Goal: Information Seeking & Learning: Learn about a topic

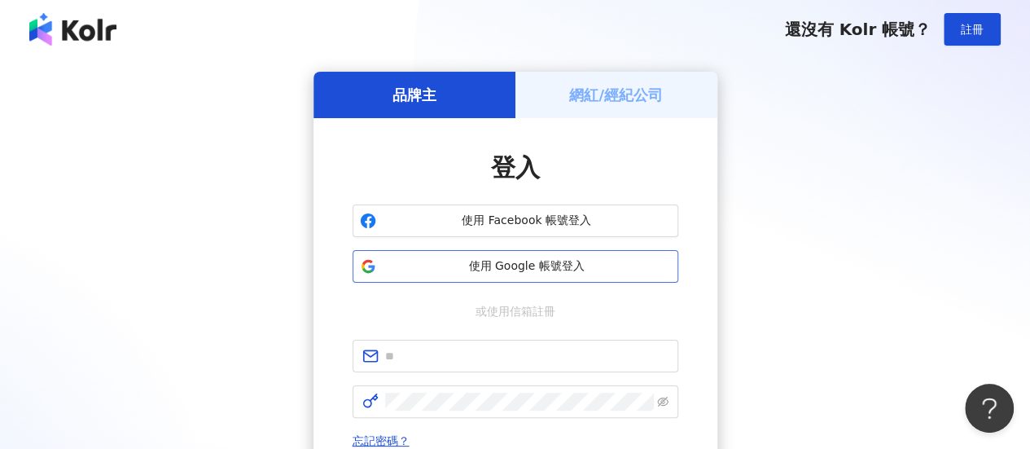
click at [571, 264] on span "使用 Google 帳號登入" at bounding box center [527, 266] width 288 height 16
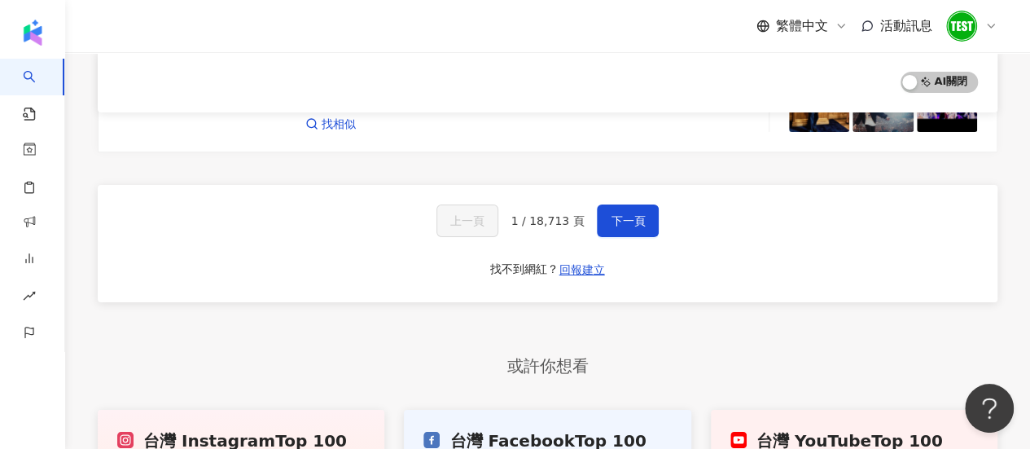
scroll to position [2880, 0]
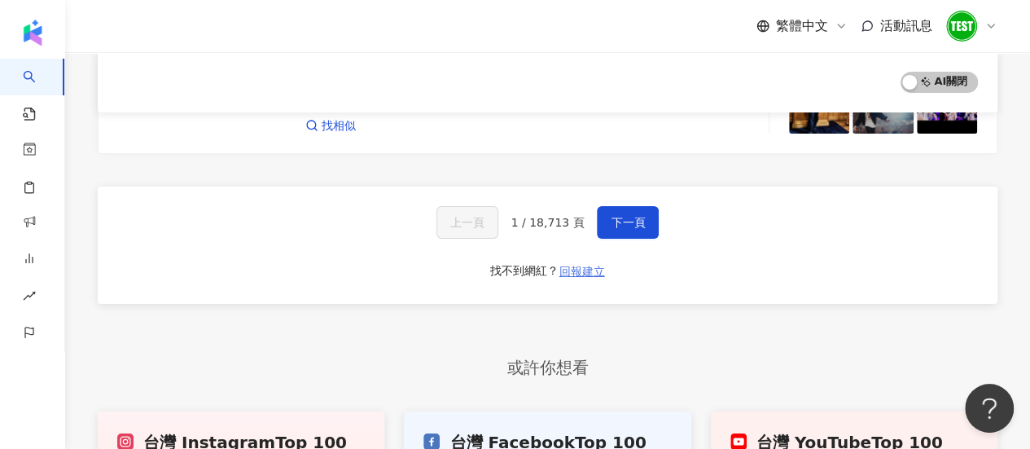
click at [570, 265] on span "回報建立" at bounding box center [582, 271] width 46 height 13
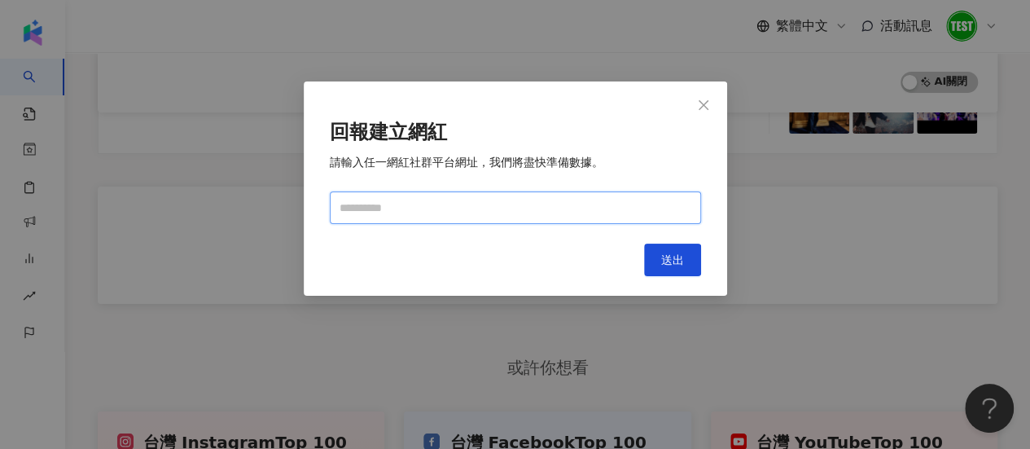
click at [510, 201] on input "text" at bounding box center [515, 207] width 371 height 33
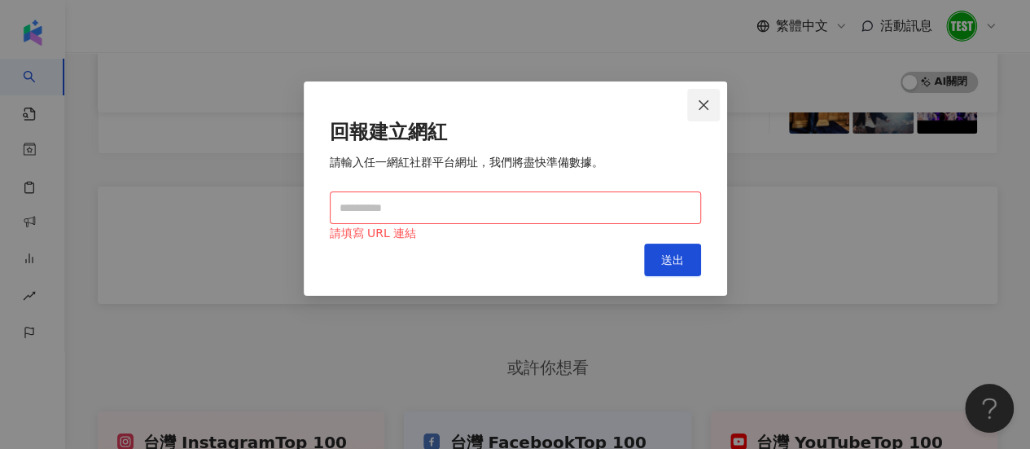
click at [699, 99] on icon "close" at bounding box center [703, 104] width 13 height 13
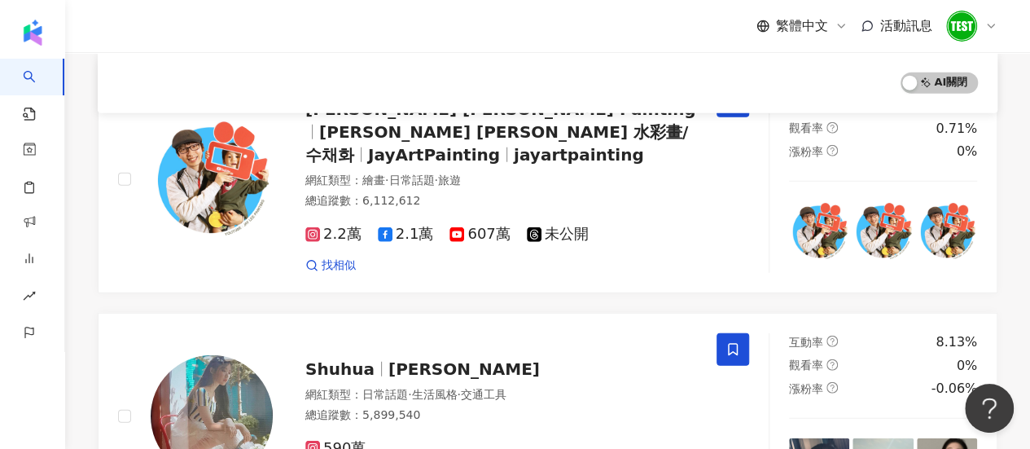
scroll to position [0, 0]
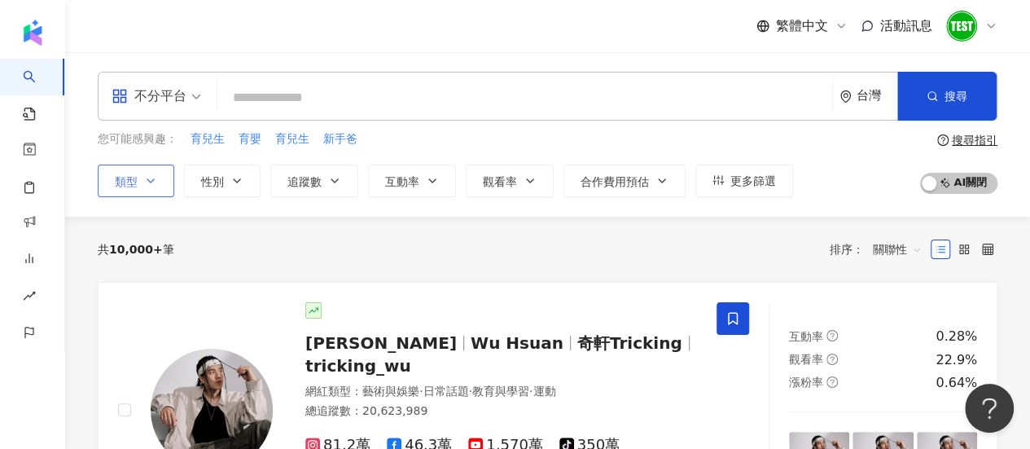
click at [139, 178] on button "類型" at bounding box center [136, 180] width 77 height 33
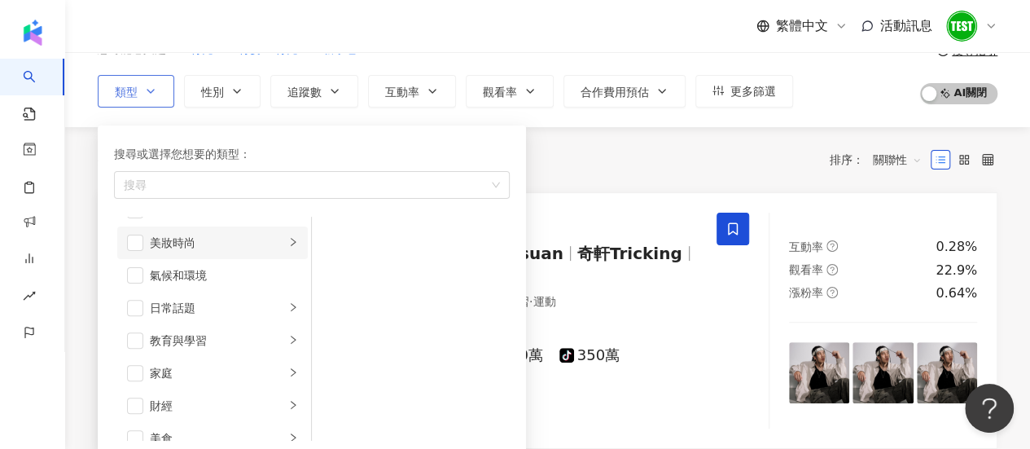
scroll to position [7, 0]
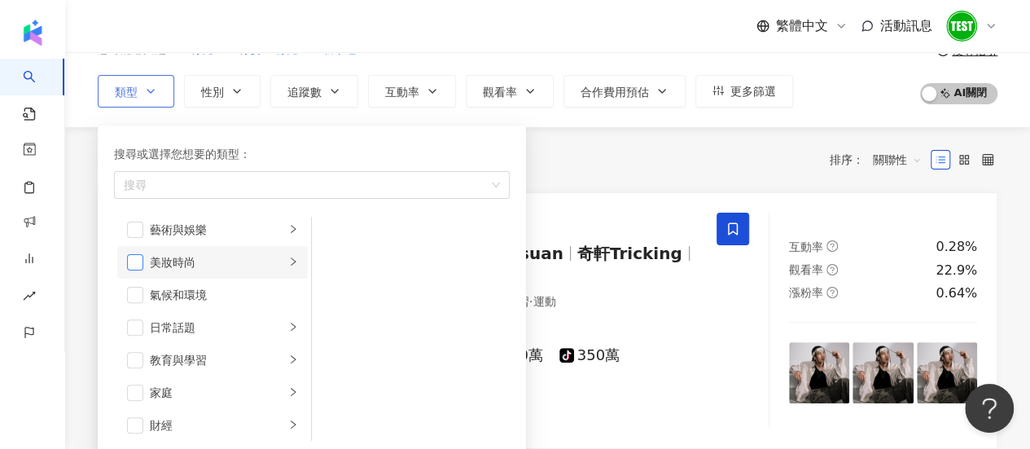
click at [138, 262] on span "button" at bounding box center [135, 262] width 16 height 16
click at [658, 168] on div "共 10,000+ 筆 排序： 關聯性" at bounding box center [548, 160] width 900 height 26
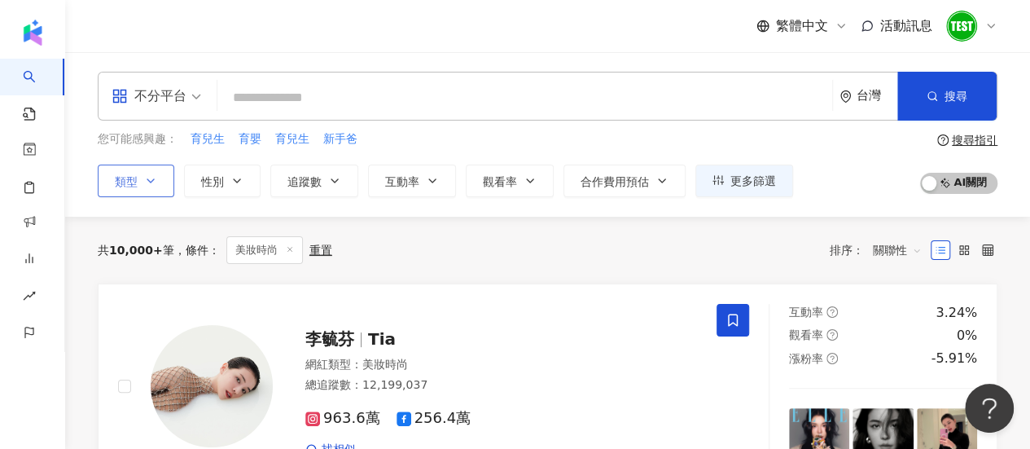
click at [147, 188] on button "類型" at bounding box center [136, 180] width 77 height 33
click at [389, 95] on input "search" at bounding box center [525, 97] width 602 height 31
click at [145, 180] on icon "button" at bounding box center [150, 180] width 13 height 13
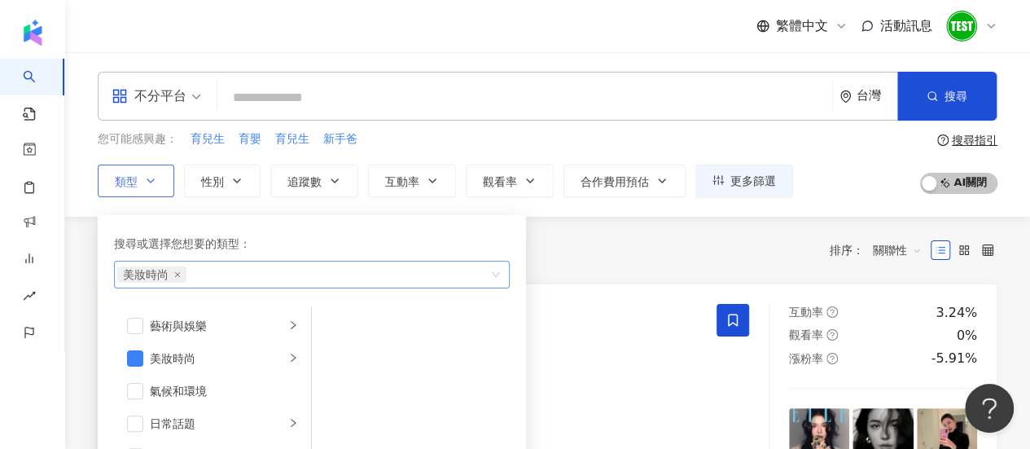
click at [179, 276] on span "美妝時尚" at bounding box center [151, 274] width 69 height 16
click at [176, 274] on icon "close" at bounding box center [177, 274] width 5 height 5
click at [591, 247] on div "共 10,000+ 筆 條件 ： 美妝時尚 重置 排序： 關聯性" at bounding box center [548, 250] width 900 height 28
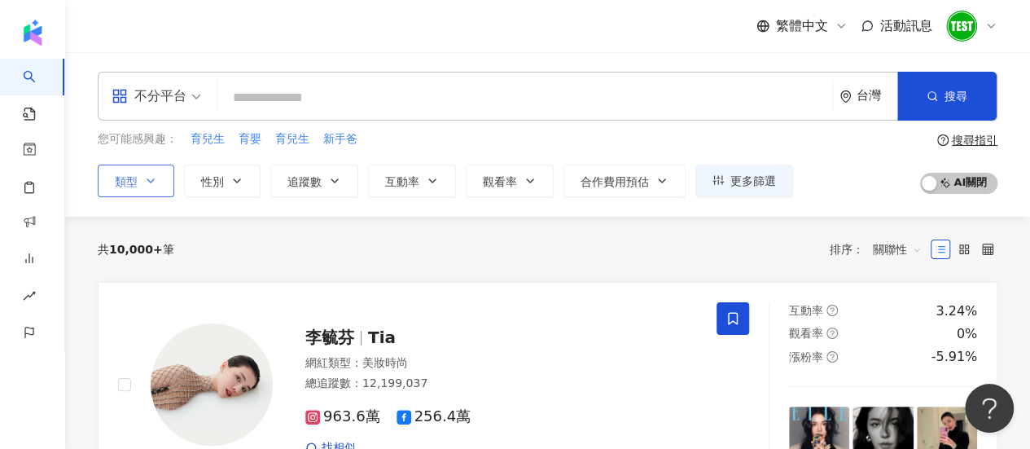
click at [514, 99] on input "search" at bounding box center [525, 97] width 602 height 31
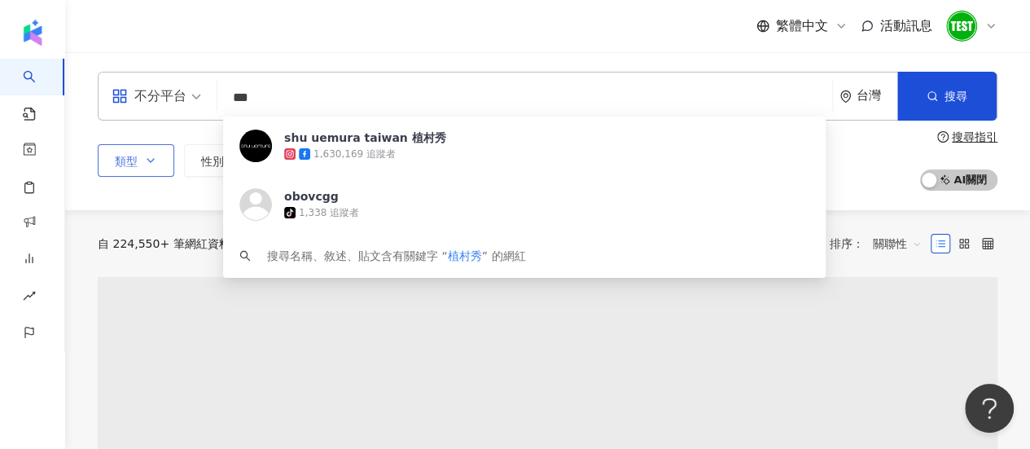
type input "***"
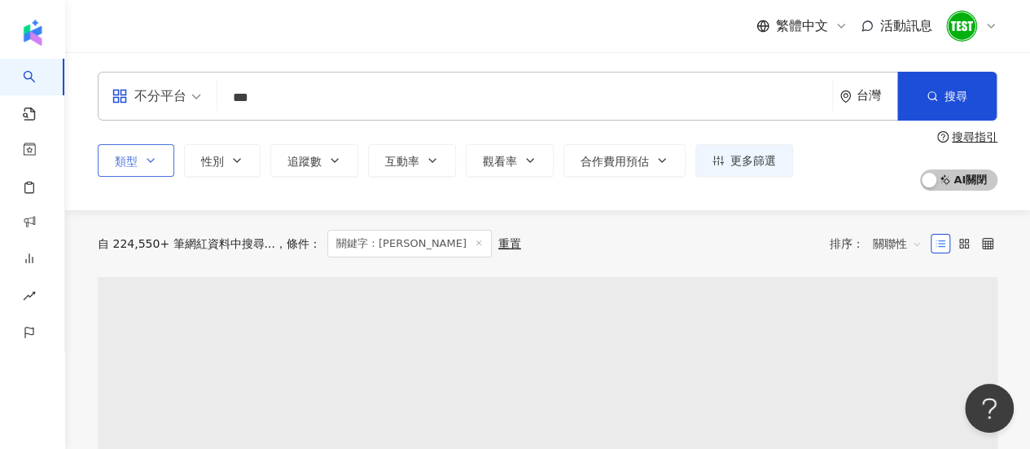
click at [569, 52] on header "繁體中文 活動訊息" at bounding box center [547, 26] width 965 height 53
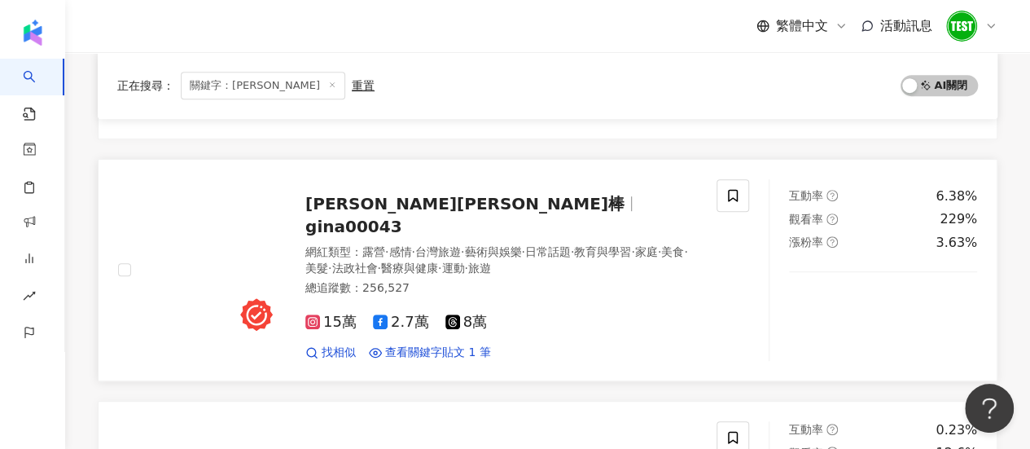
scroll to position [304, 0]
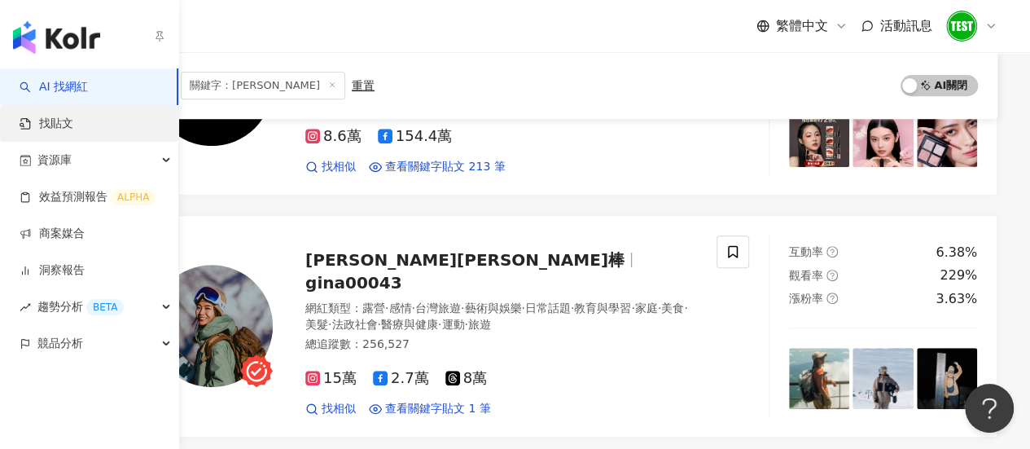
click at [59, 128] on link "找貼文" at bounding box center [47, 124] width 54 height 16
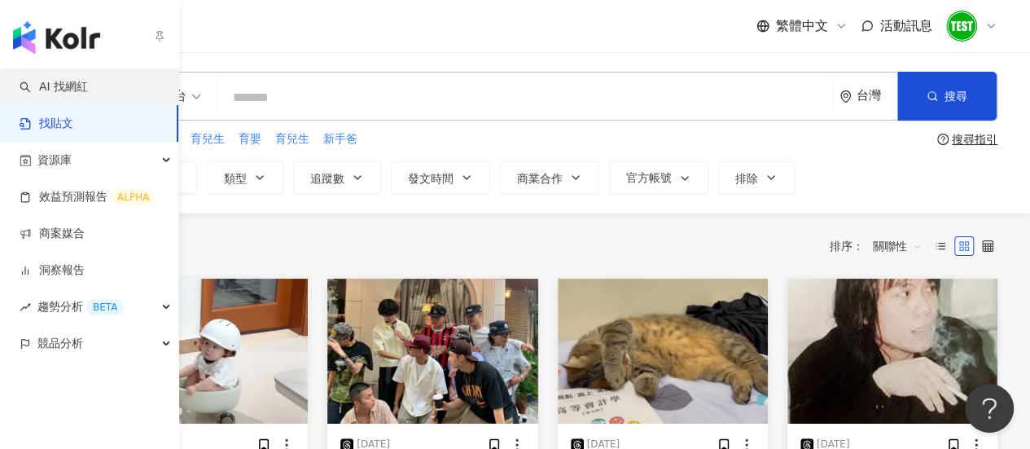
click at [58, 85] on link "AI 找網紅" at bounding box center [54, 87] width 68 height 16
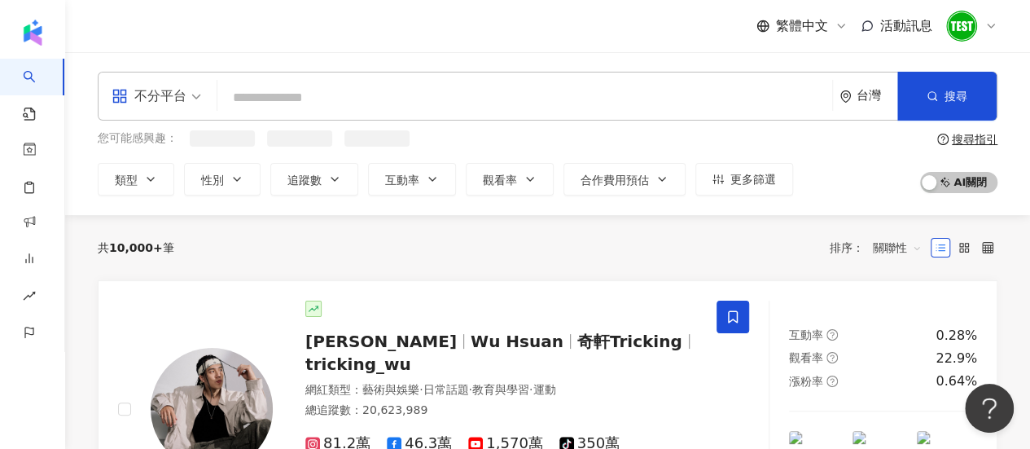
click at [288, 105] on input "search" at bounding box center [525, 97] width 602 height 31
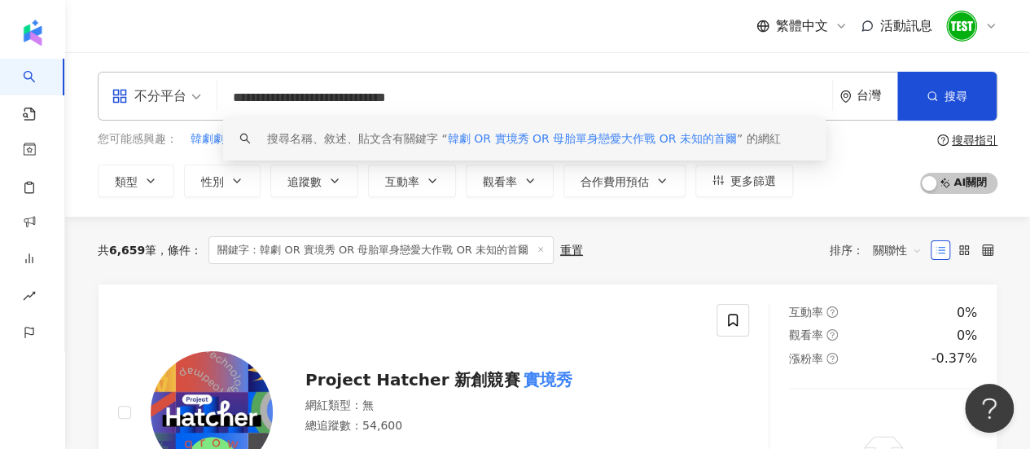
type input "**********"
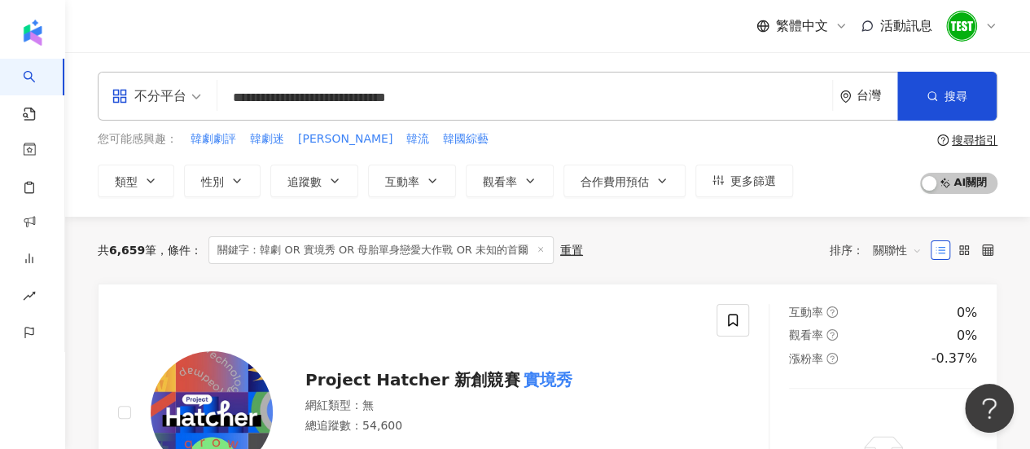
click at [963, 140] on div "搜尋指引" at bounding box center [975, 140] width 46 height 13
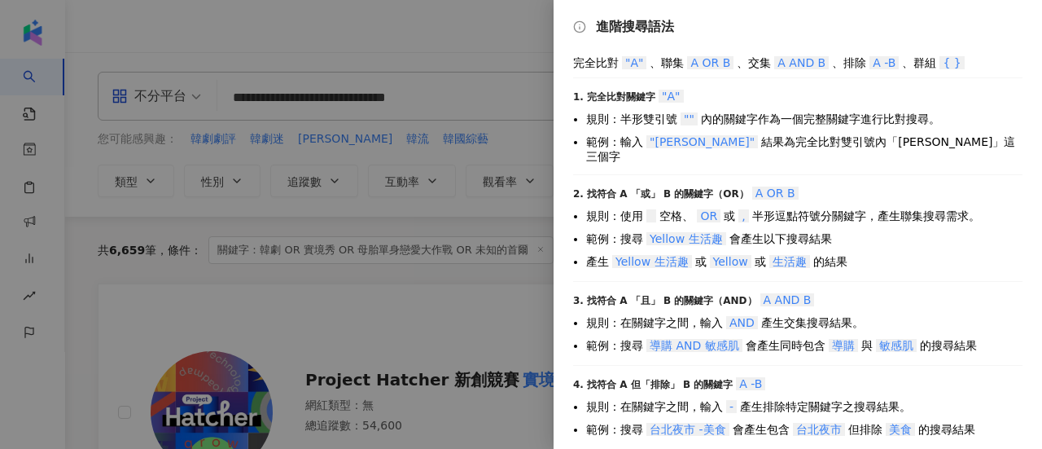
click at [515, 154] on div at bounding box center [521, 224] width 1042 height 449
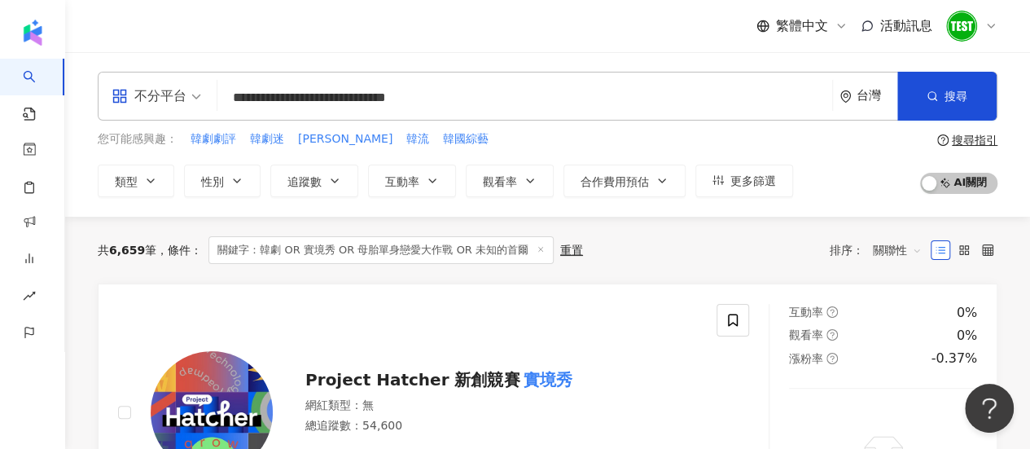
click at [969, 138] on div "搜尋指引" at bounding box center [975, 140] width 46 height 13
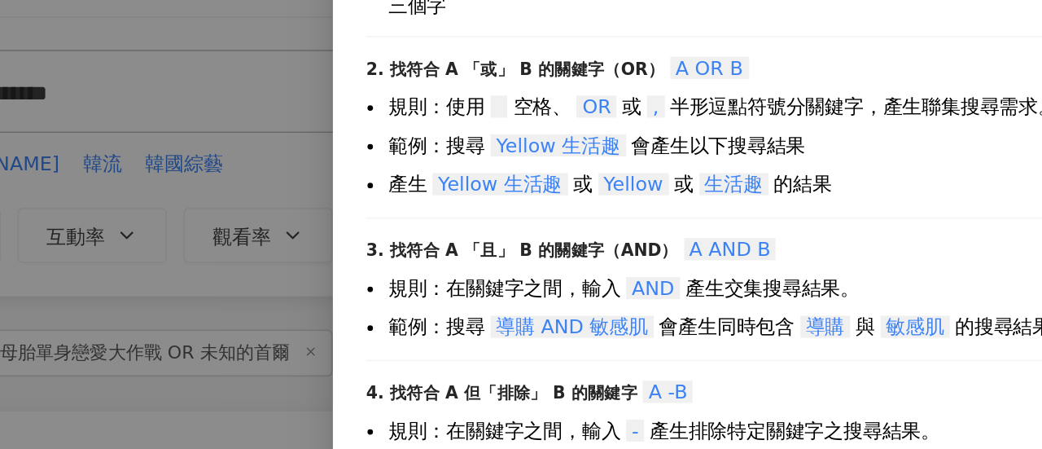
scroll to position [116, 0]
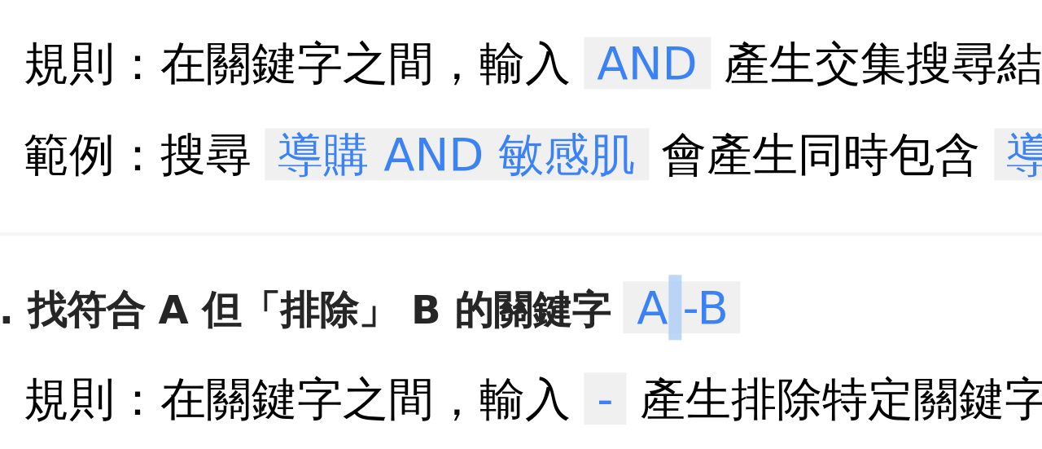
click at [742, 261] on span "A -B" at bounding box center [750, 267] width 29 height 13
click at [746, 261] on span "A -B" at bounding box center [750, 267] width 29 height 13
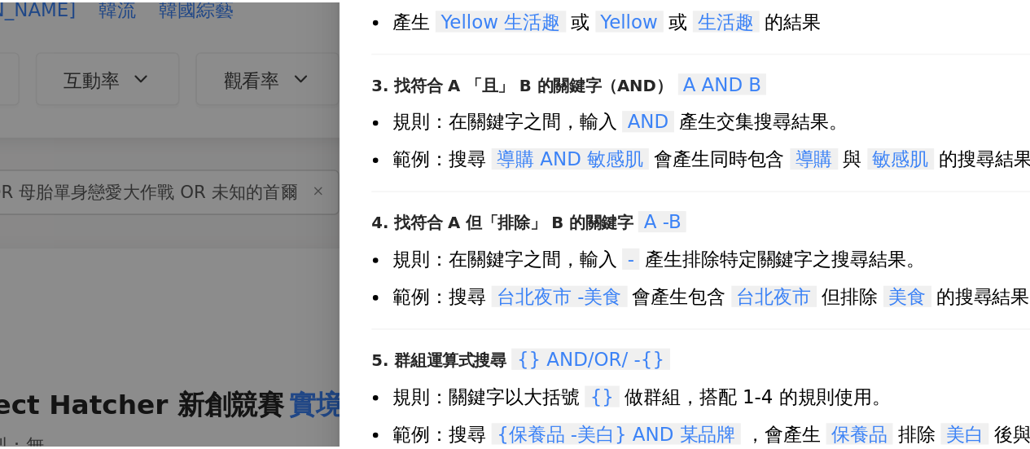
scroll to position [0, 0]
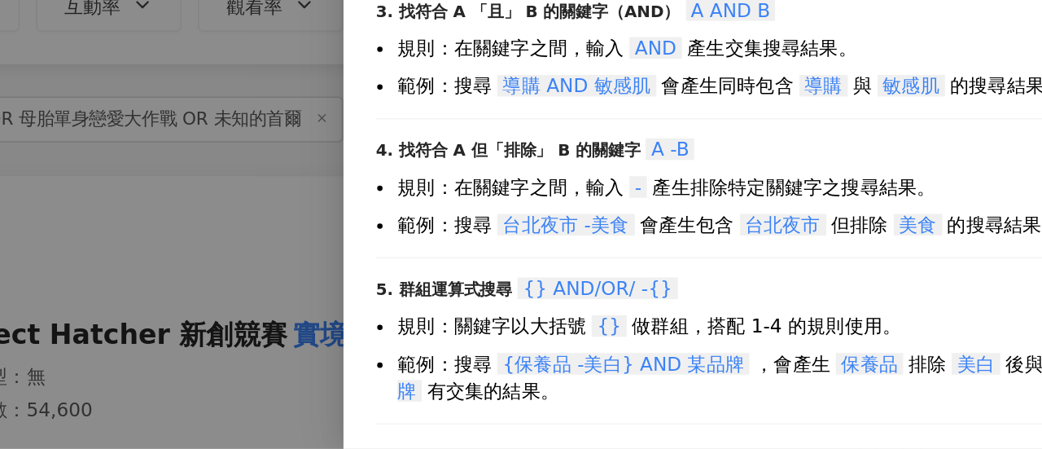
click at [539, 318] on div at bounding box center [521, 224] width 1042 height 449
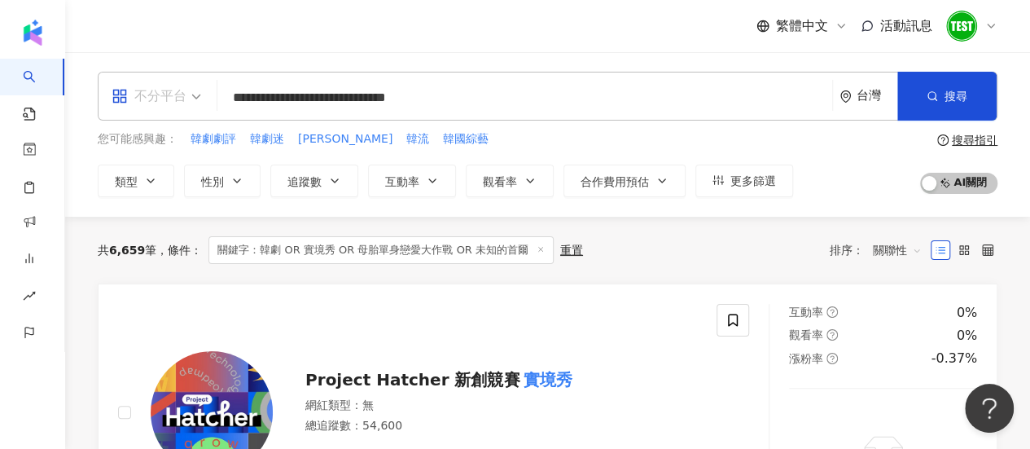
click at [153, 110] on span at bounding box center [157, 95] width 90 height 47
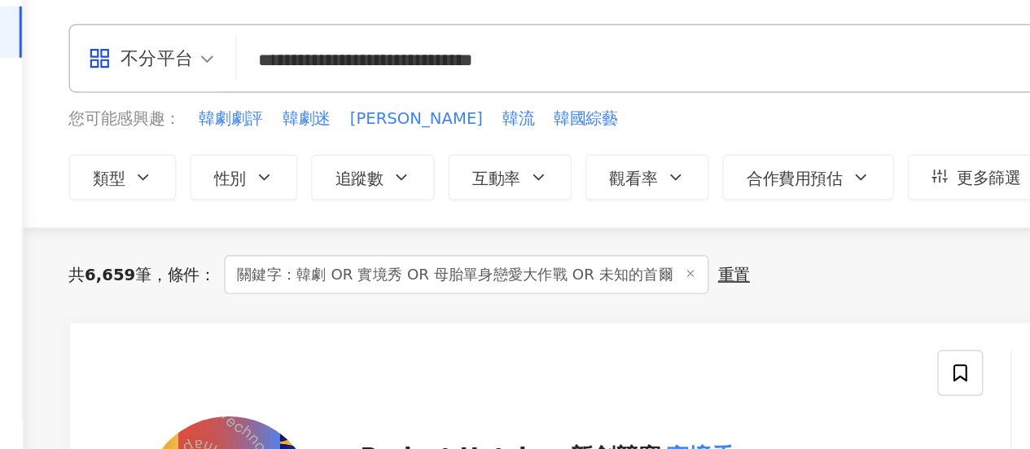
click at [316, 212] on div "**********" at bounding box center [547, 134] width 965 height 164
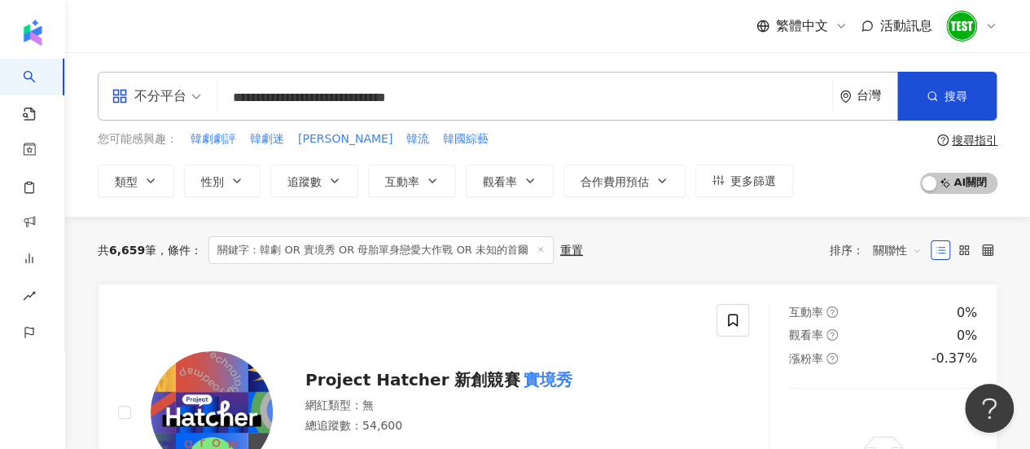
scroll to position [1, 0]
click at [177, 112] on span at bounding box center [157, 95] width 90 height 47
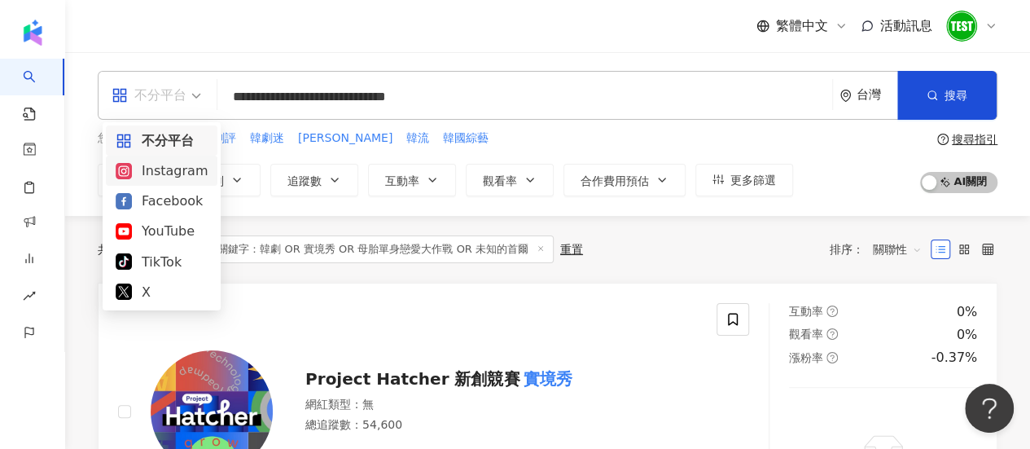
click at [182, 173] on div "Instagram" at bounding box center [162, 170] width 92 height 20
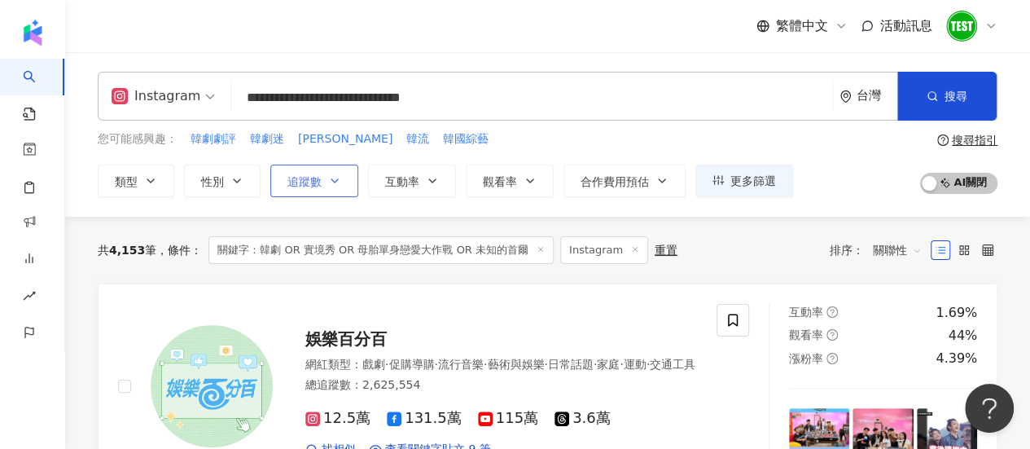
click at [330, 174] on icon "button" at bounding box center [334, 180] width 13 height 13
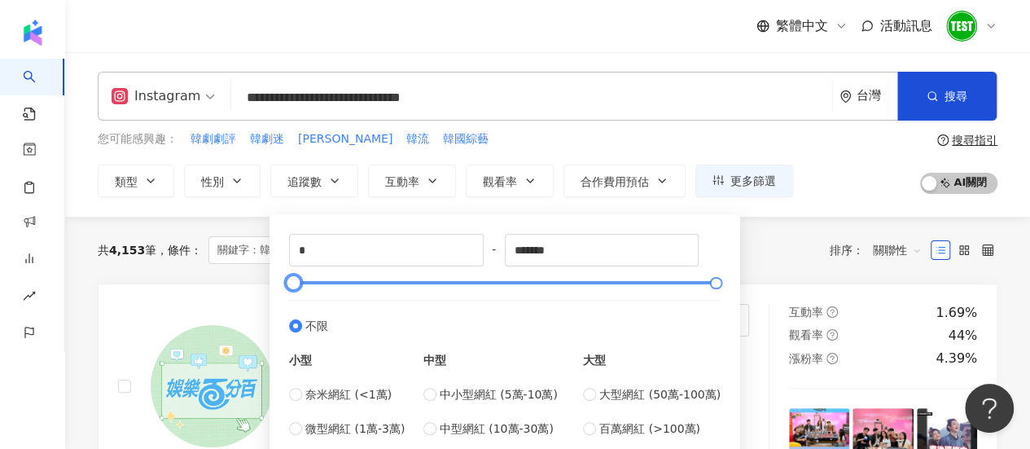
click at [306, 278] on div at bounding box center [505, 283] width 422 height 10
type input "*****"
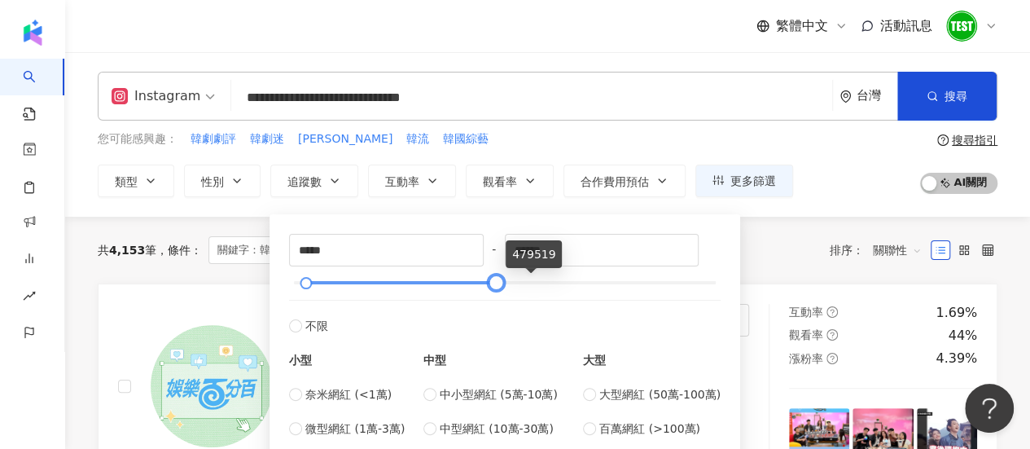
drag, startPoint x: 711, startPoint y: 283, endPoint x: 431, endPoint y: 278, distance: 280.9
click at [492, 278] on div at bounding box center [496, 282] width 9 height 9
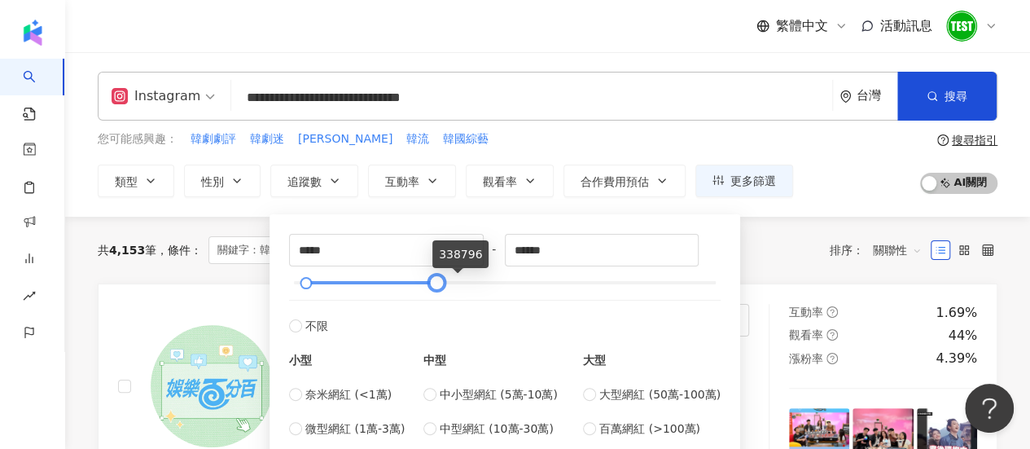
click at [432, 278] on div at bounding box center [436, 282] width 9 height 9
type input "******"
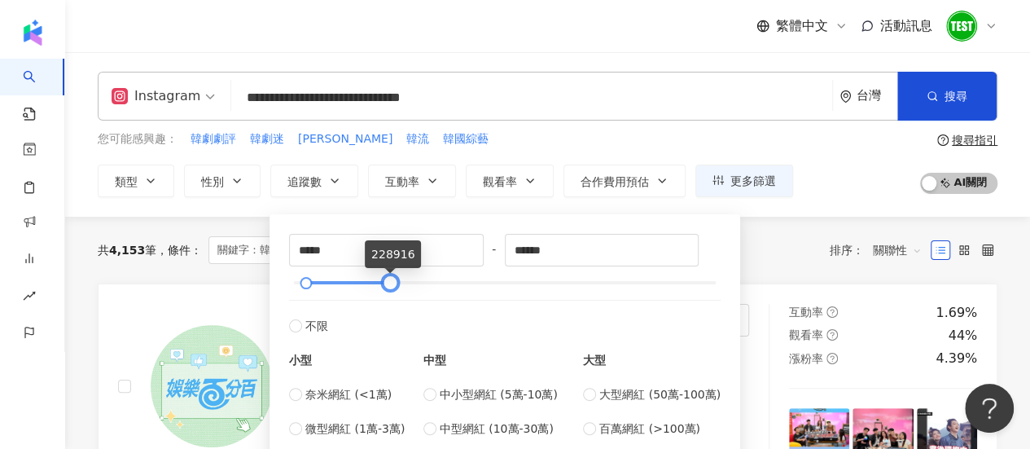
drag, startPoint x: 440, startPoint y: 282, endPoint x: 396, endPoint y: 284, distance: 44.8
click at [395, 284] on div at bounding box center [390, 282] width 9 height 9
click at [793, 232] on div "共 4,153 筆 條件 ： 關鍵字：韓劇 OR 實境秀 OR 母胎單身戀愛大作戰 OR 未知的首爾 Instagram 重置 排序： 關聯性" at bounding box center [548, 250] width 900 height 67
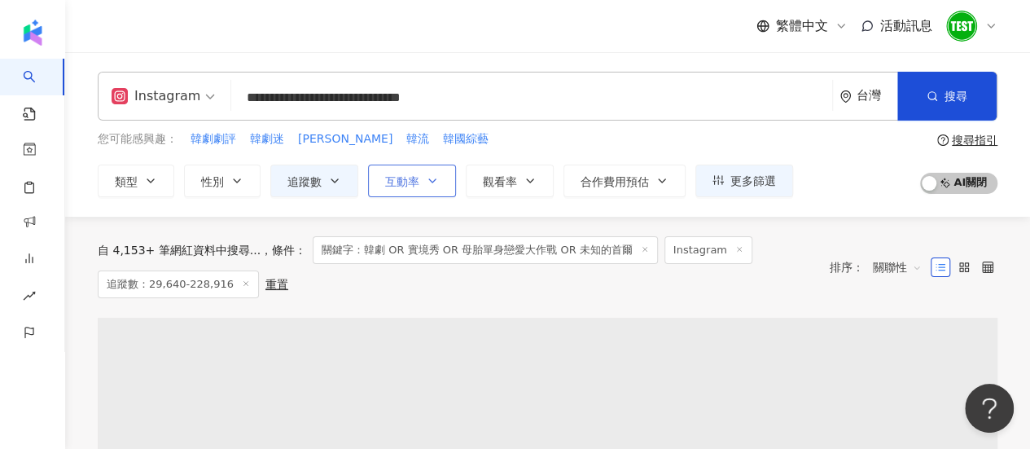
click at [441, 186] on button "互動率" at bounding box center [412, 180] width 88 height 33
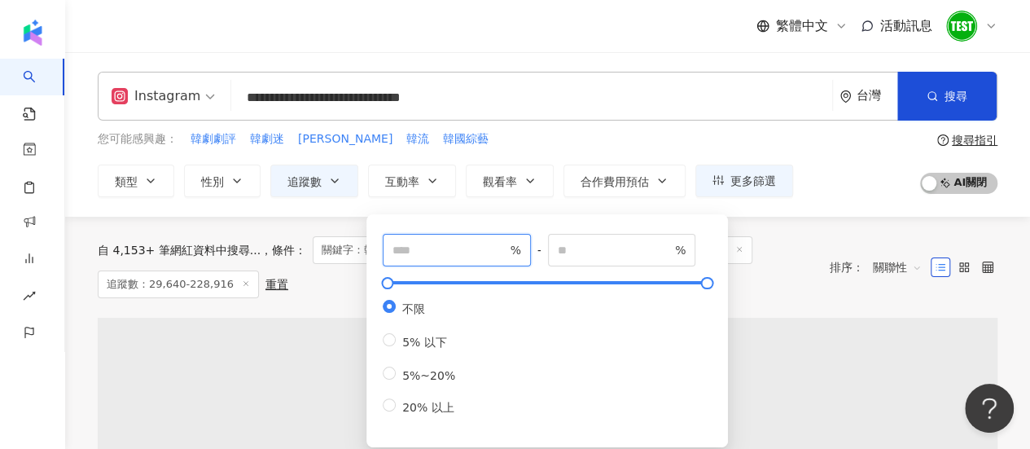
click at [466, 248] on input "number" at bounding box center [449, 250] width 114 height 18
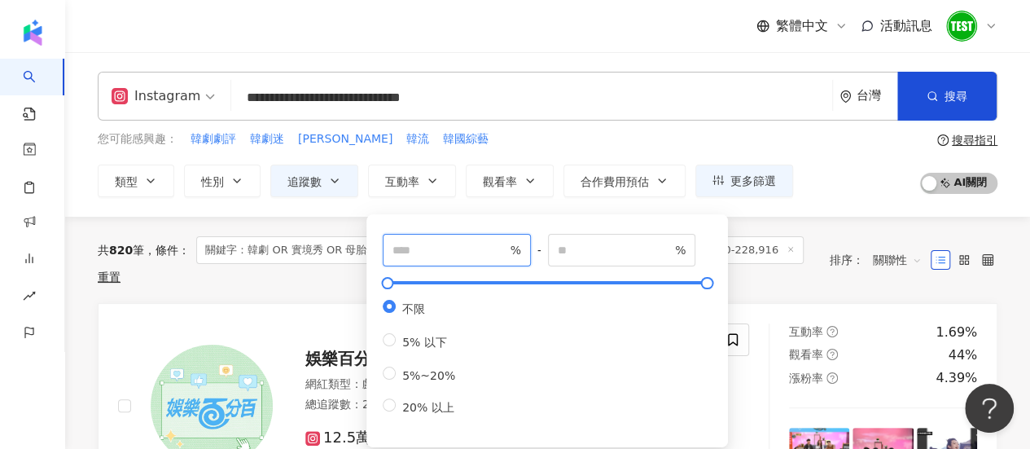
click at [464, 243] on input "number" at bounding box center [449, 250] width 114 height 18
type input "*"
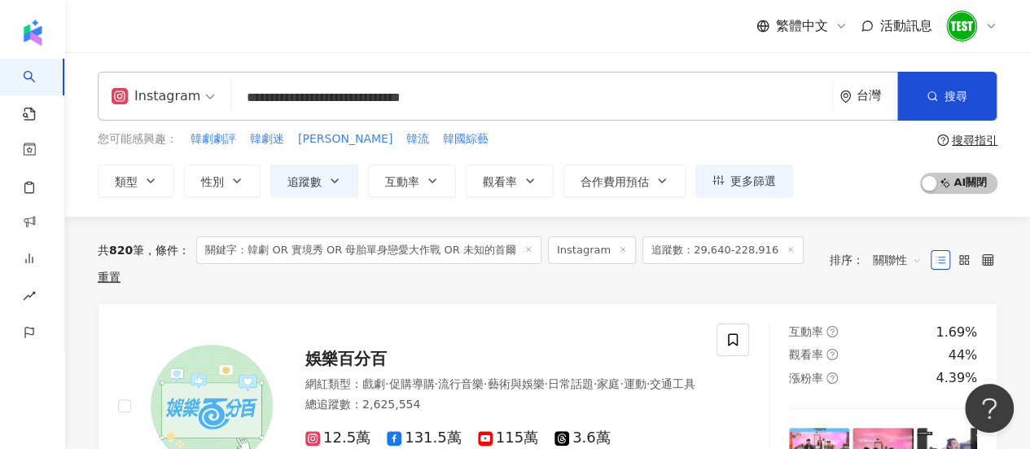
click at [838, 200] on div "**********" at bounding box center [547, 134] width 965 height 164
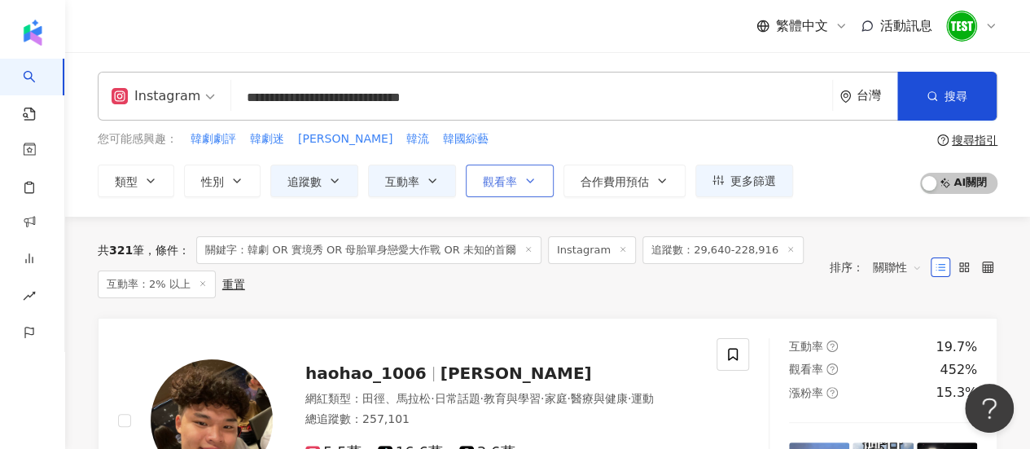
click at [516, 186] on button "觀看率" at bounding box center [510, 180] width 88 height 33
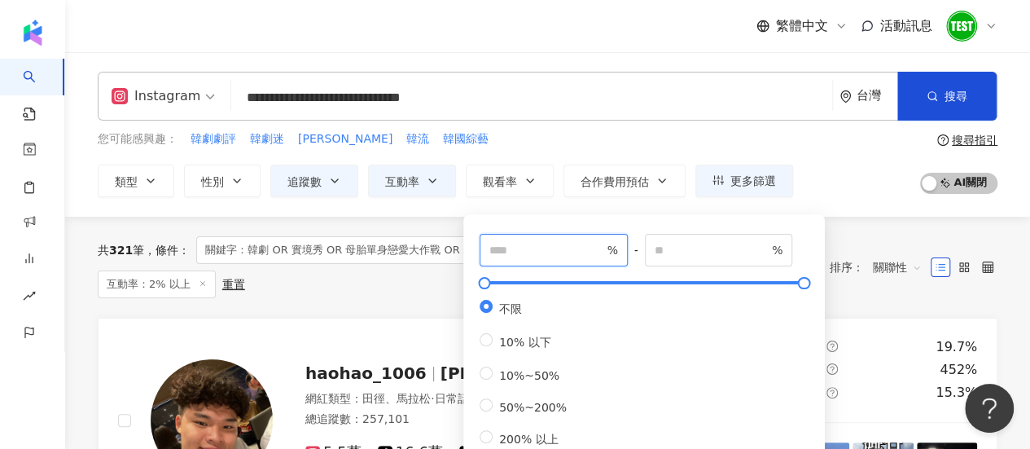
click at [567, 253] on input "number" at bounding box center [546, 250] width 114 height 18
type input "**"
click at [846, 203] on div "**********" at bounding box center [547, 134] width 965 height 164
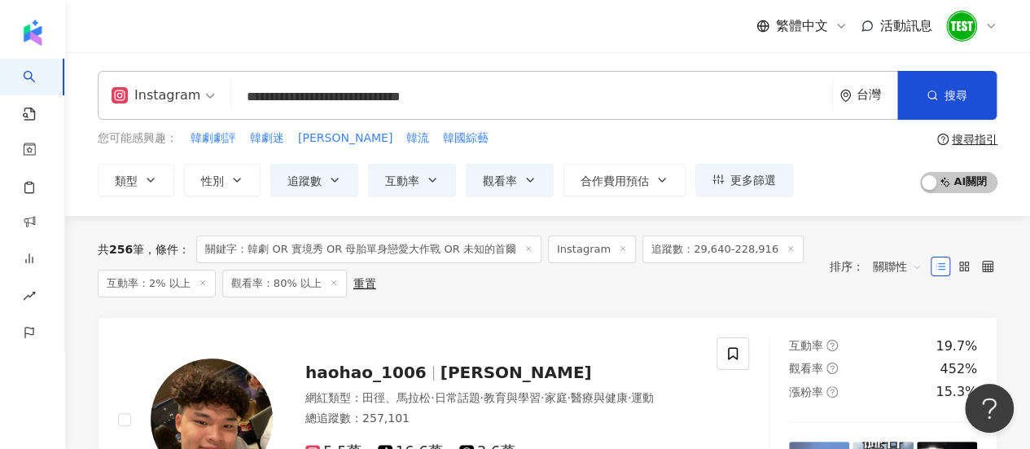
scroll to position [1, 0]
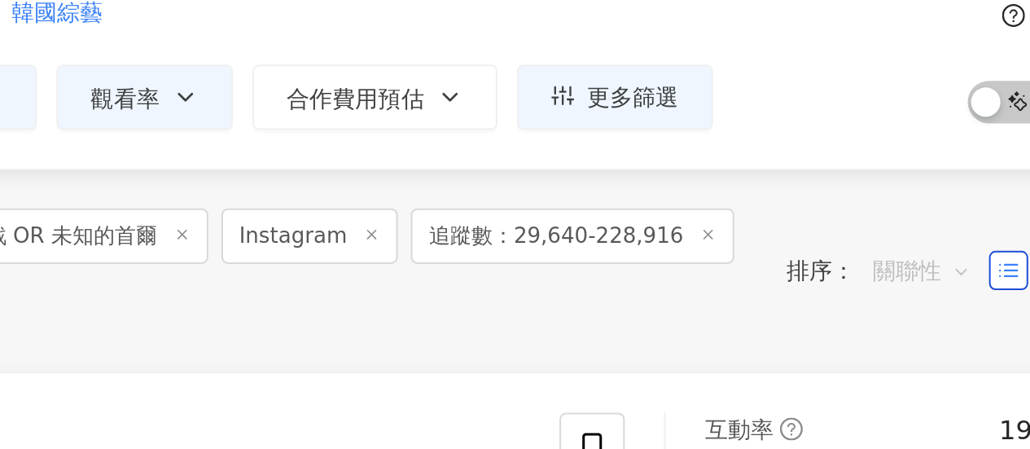
click at [903, 265] on span "關聯性" at bounding box center [897, 266] width 49 height 26
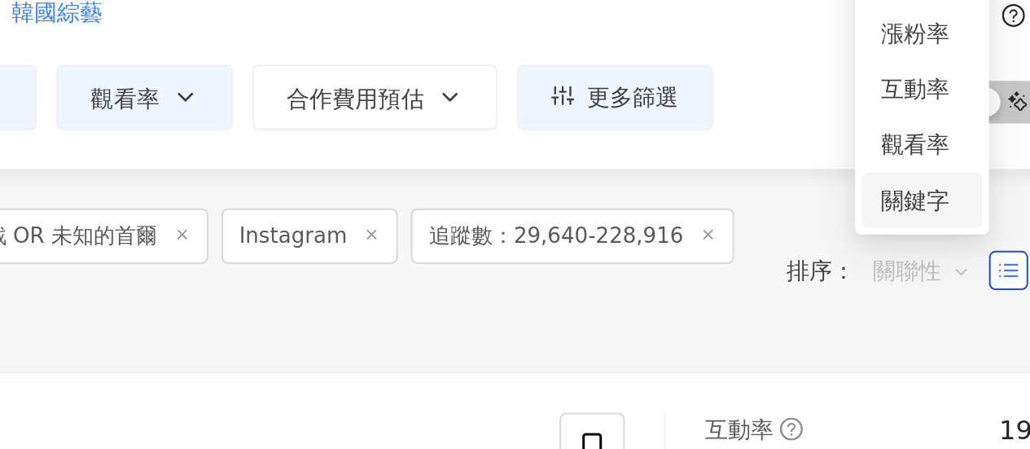
click at [900, 237] on div "關鍵字" at bounding box center [897, 231] width 41 height 18
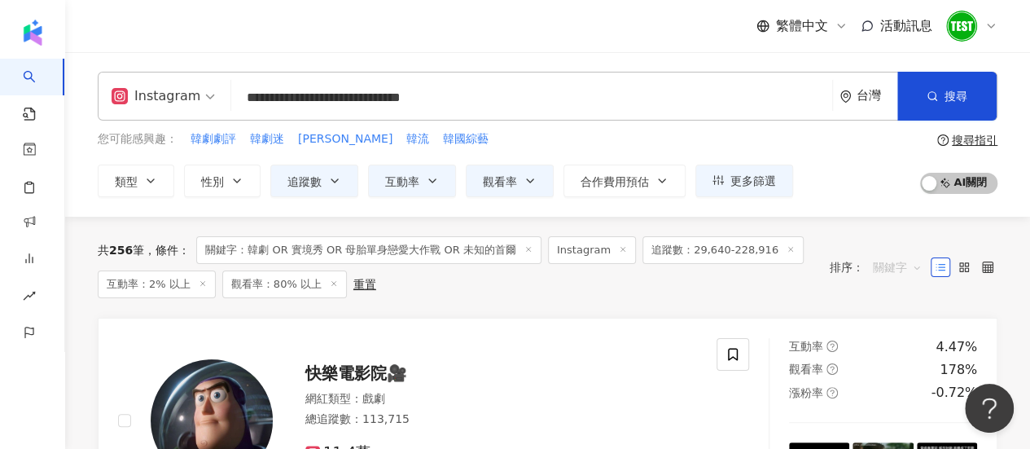
click at [886, 259] on span "關鍵字" at bounding box center [897, 267] width 49 height 26
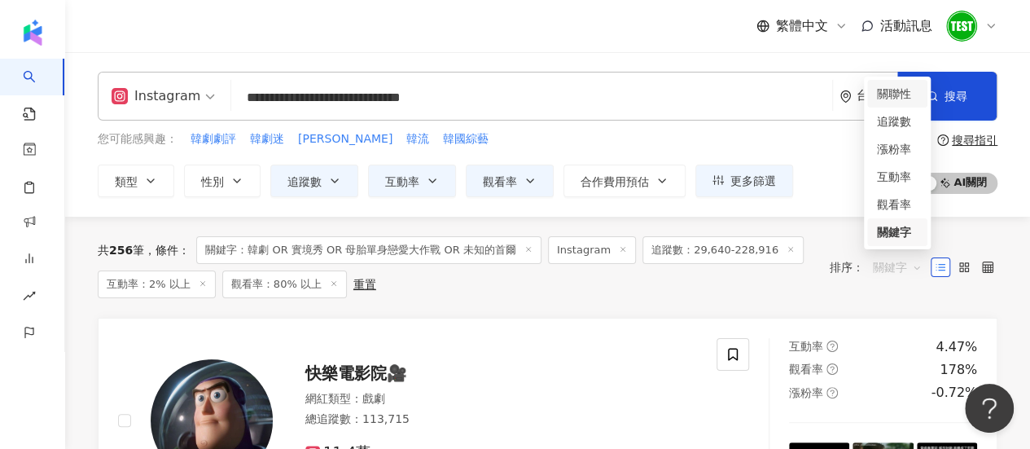
click at [916, 96] on div "關聯性" at bounding box center [897, 94] width 41 height 18
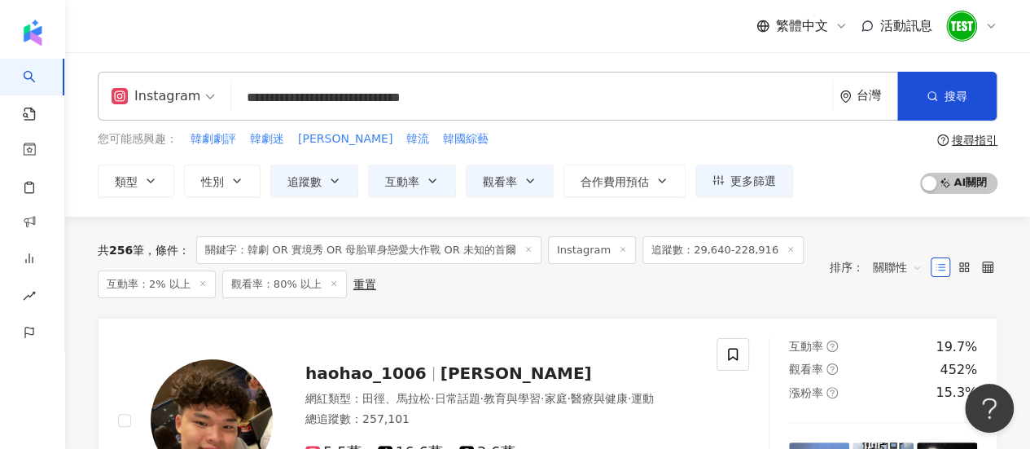
click at [295, 98] on input "**********" at bounding box center [532, 97] width 588 height 31
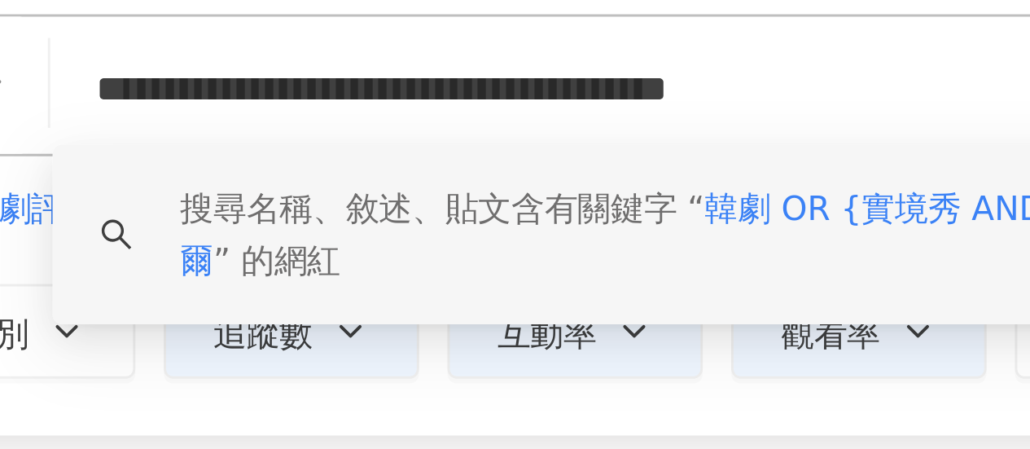
drag, startPoint x: 296, startPoint y: 105, endPoint x: 285, endPoint y: 104, distance: 11.4
click at [285, 104] on input "**********" at bounding box center [532, 97] width 588 height 31
click at [297, 103] on input "**********" at bounding box center [532, 97] width 588 height 31
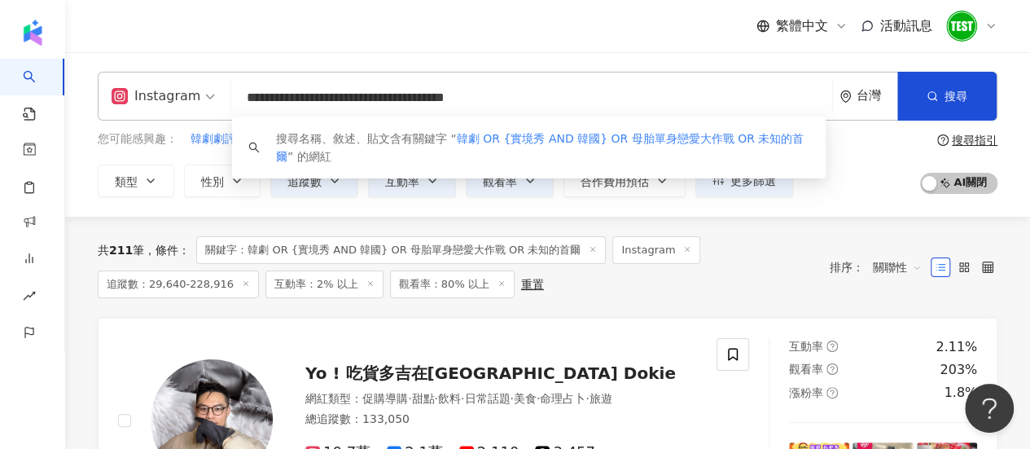
type input "**********"
click at [723, 69] on div "**********" at bounding box center [547, 134] width 965 height 164
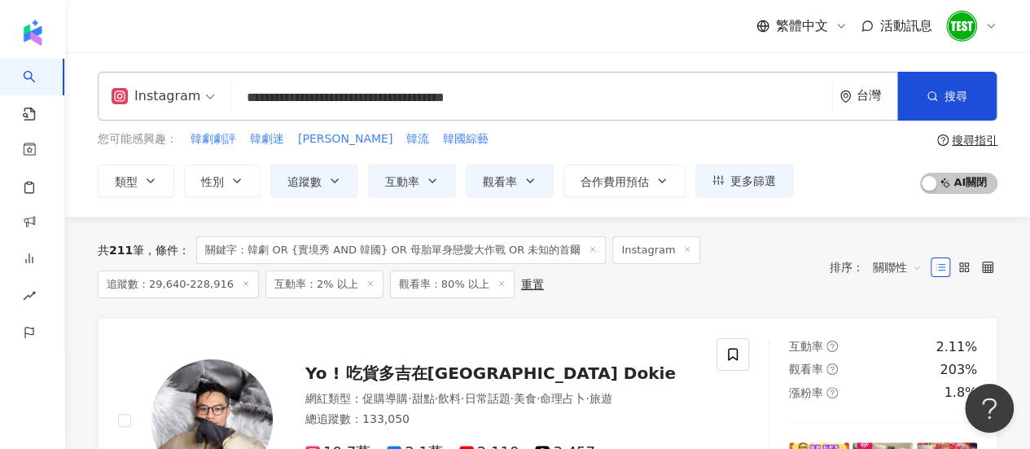
click at [899, 274] on span "關聯性" at bounding box center [897, 267] width 49 height 26
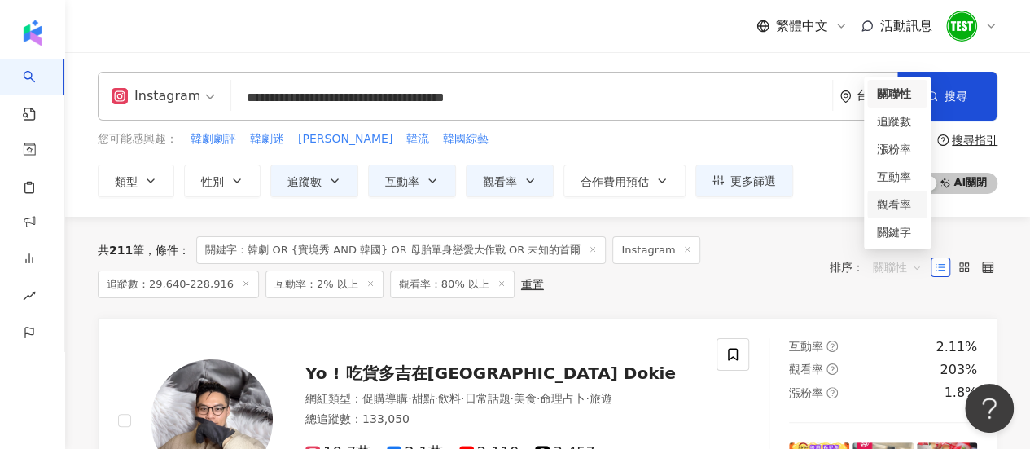
click at [897, 204] on div "觀看率" at bounding box center [897, 204] width 41 height 18
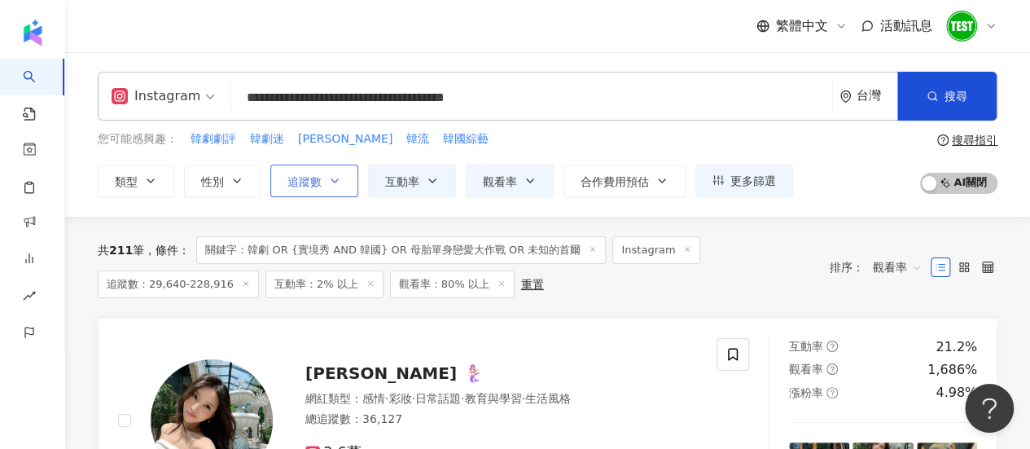
click at [332, 186] on icon "button" at bounding box center [334, 180] width 13 height 13
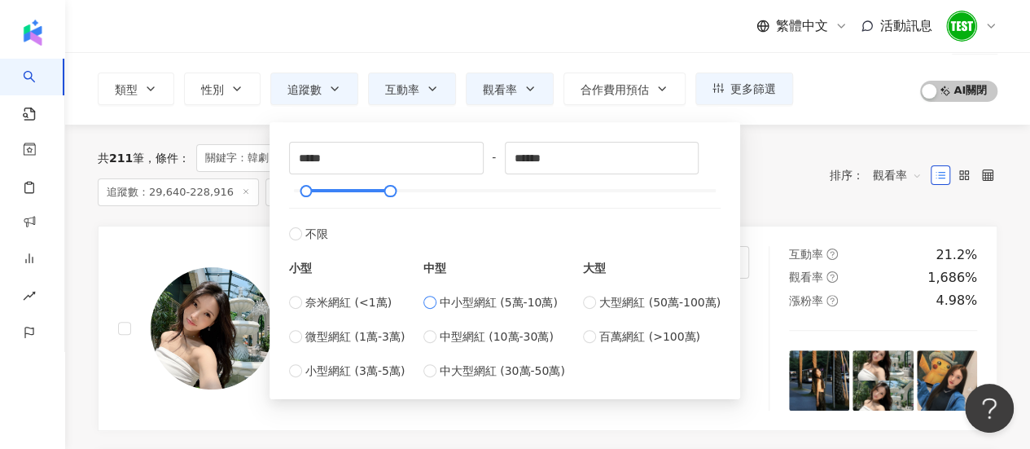
scroll to position [93, 0]
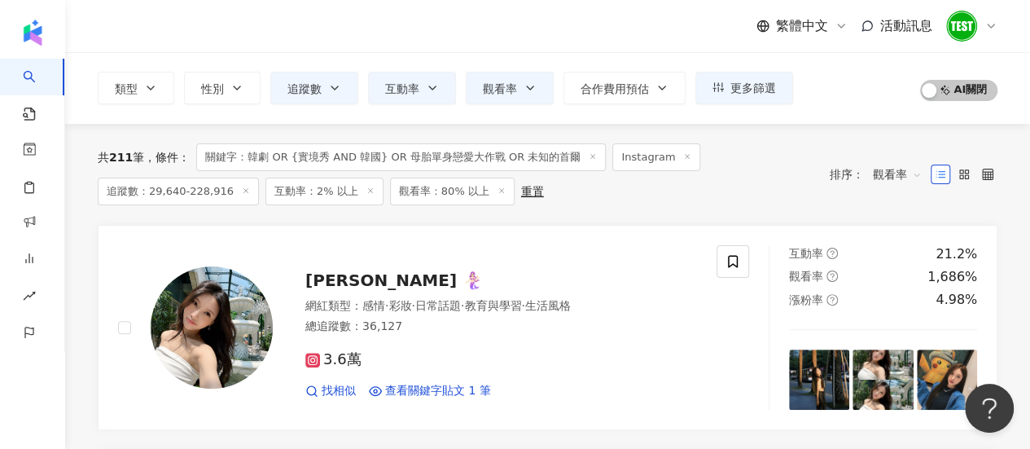
click at [860, 206] on div "共 211 筆 條件 ： 關鍵字：韓劇 OR {實境秀 AND 韓國} OR 母胎單身戀愛大作戰 OR 未知的首爾 Instagram 追蹤數：29,640-…" at bounding box center [548, 174] width 900 height 101
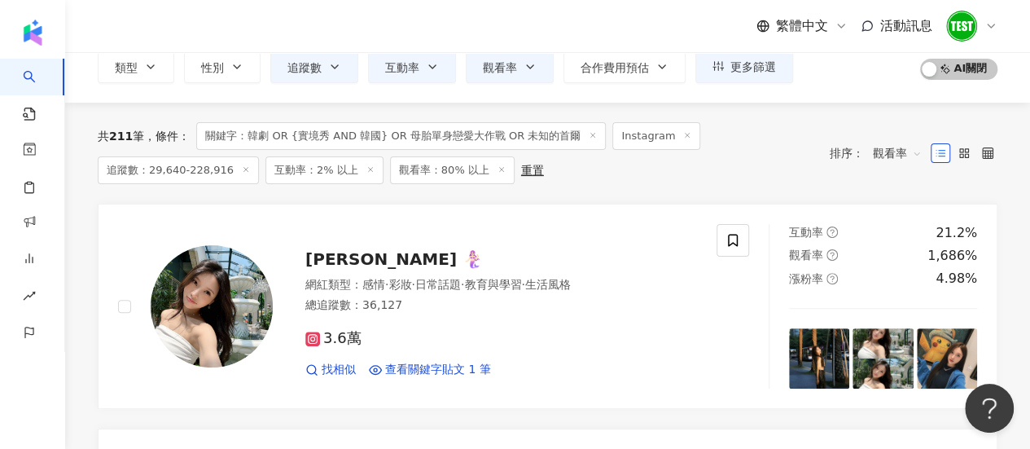
scroll to position [0, 0]
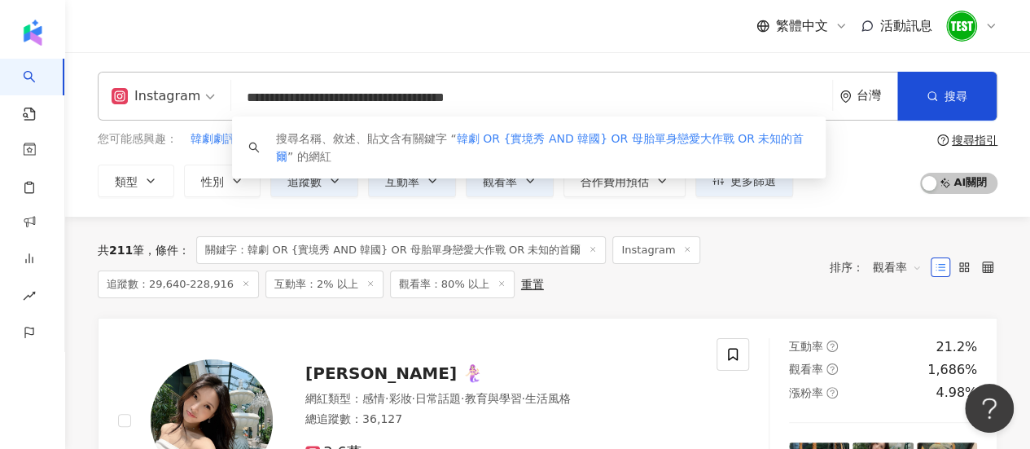
drag, startPoint x: 550, startPoint y: 109, endPoint x: 63, endPoint y: 98, distance: 486.9
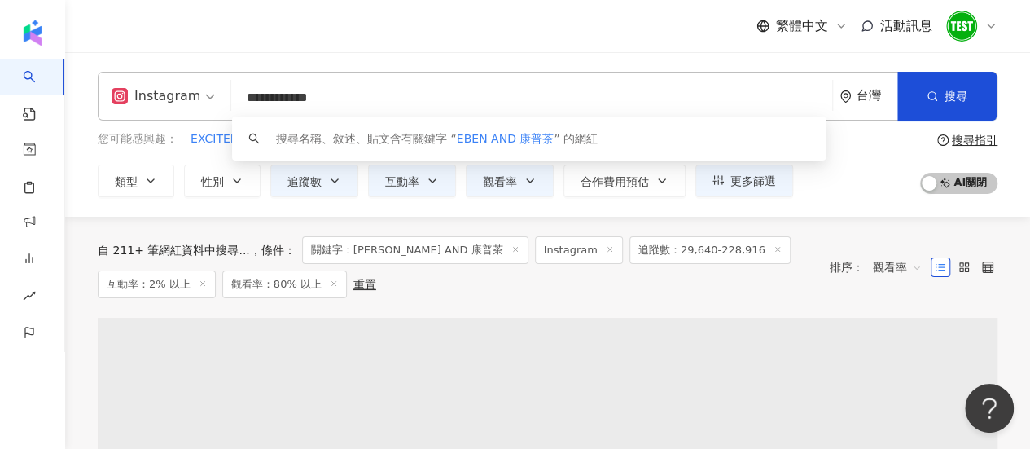
type input "**********"
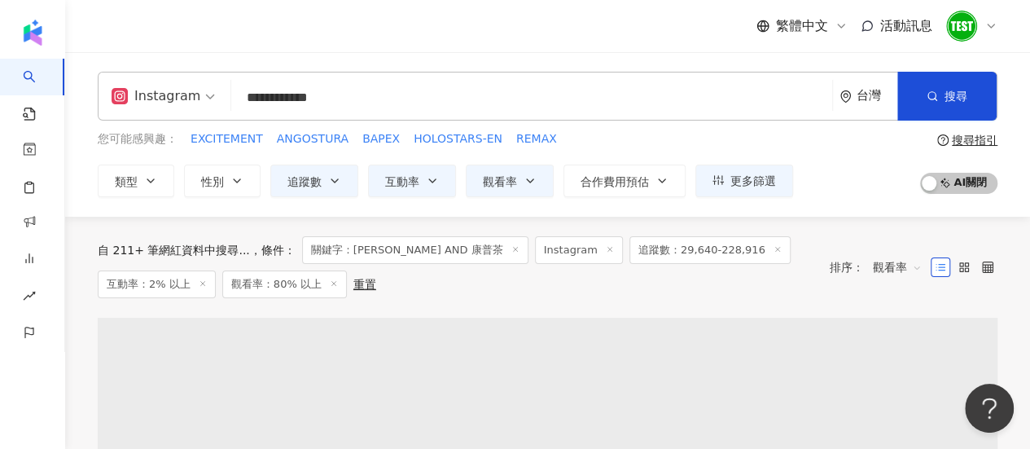
click at [331, 281] on line at bounding box center [333, 283] width 4 height 4
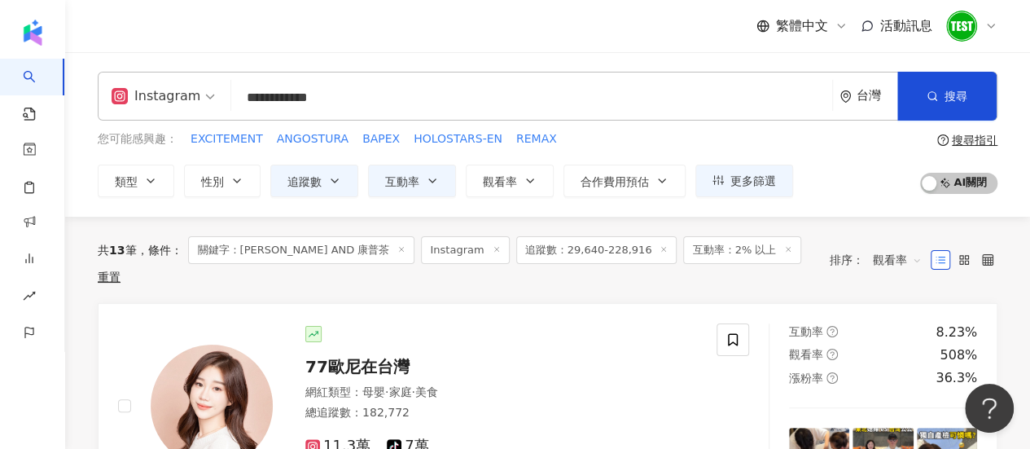
click at [199, 303] on link "77歐尼在台灣 網紅類型 ： 母嬰 · 家庭 · 美食 總追蹤數 ： 182,772 11.3萬 tiktok-icon 7萬 找相似 查看關鍵字貼文 1 筆…" at bounding box center [548, 406] width 900 height 206
click at [215, 182] on span "性別" at bounding box center [212, 181] width 23 height 13
click at [539, 222] on div "共 13 筆 條件 ： 關鍵字：EBEN AND 康普茶 Instagram 追蹤數：29,640-228,916 互動率：2% 以上 重置 排序： 觀看率" at bounding box center [548, 260] width 900 height 86
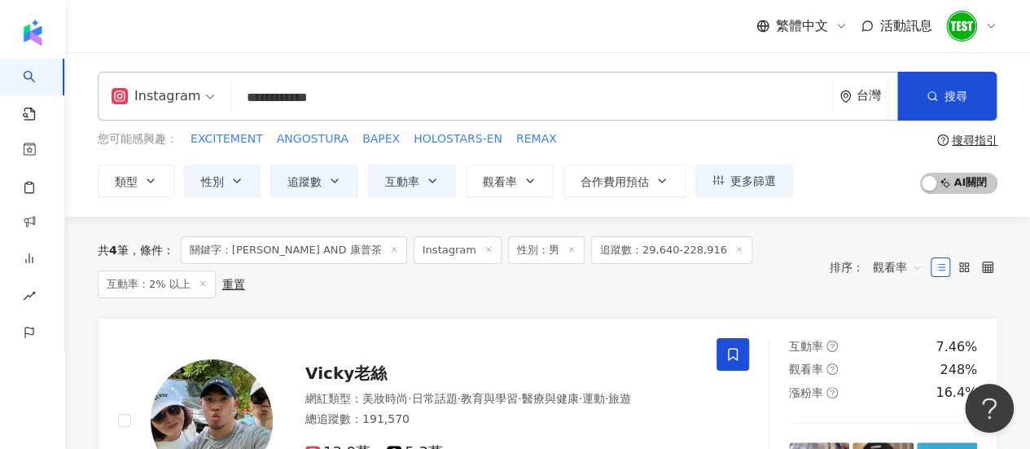
click at [207, 279] on icon at bounding box center [203, 283] width 8 height 8
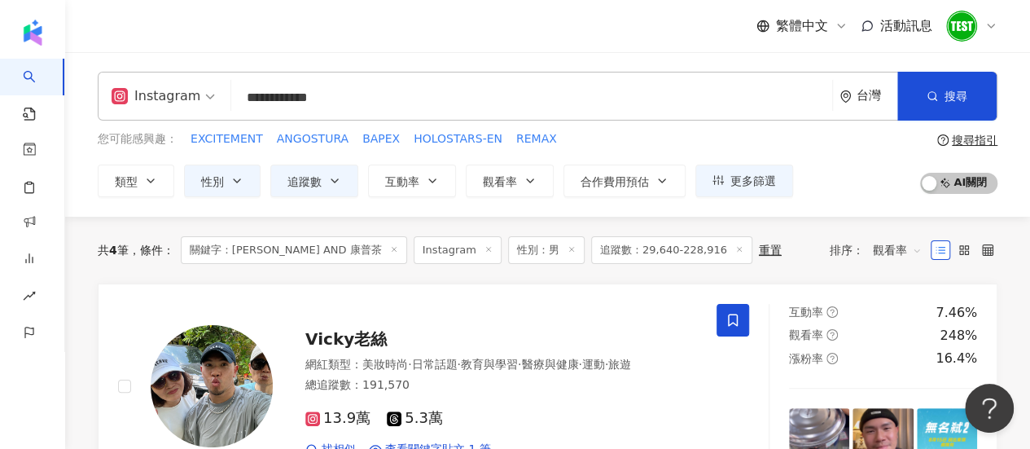
click at [737, 247] on line at bounding box center [739, 249] width 4 height 4
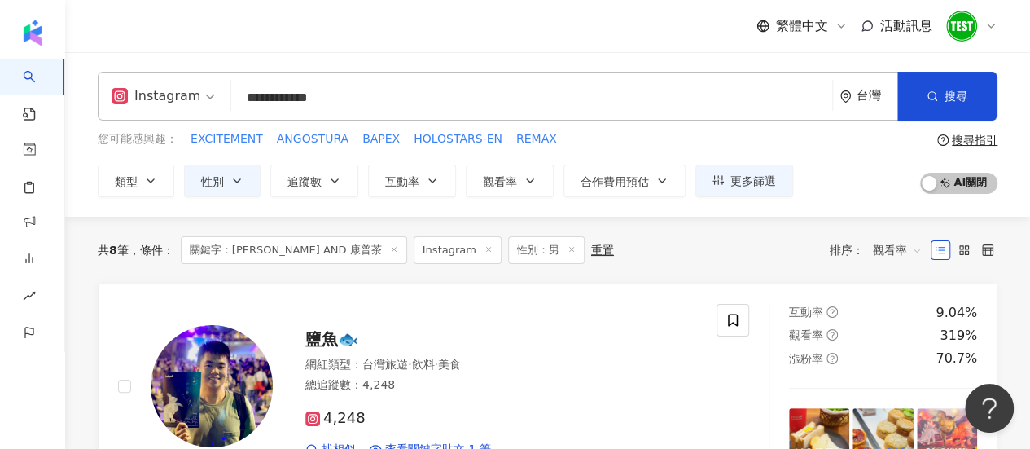
drag, startPoint x: 378, startPoint y: 98, endPoint x: 164, endPoint y: 97, distance: 213.3
click at [164, 97] on div "**********" at bounding box center [548, 96] width 900 height 49
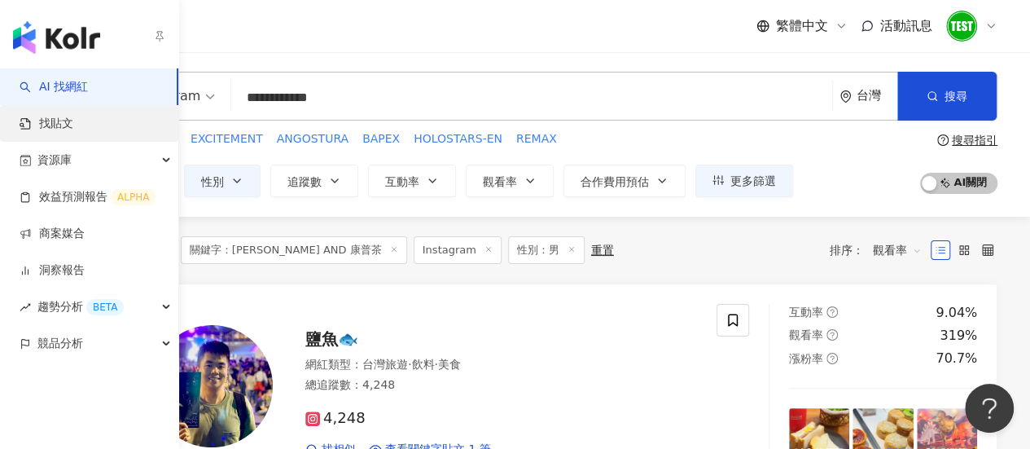
click at [56, 126] on link "找貼文" at bounding box center [47, 124] width 54 height 16
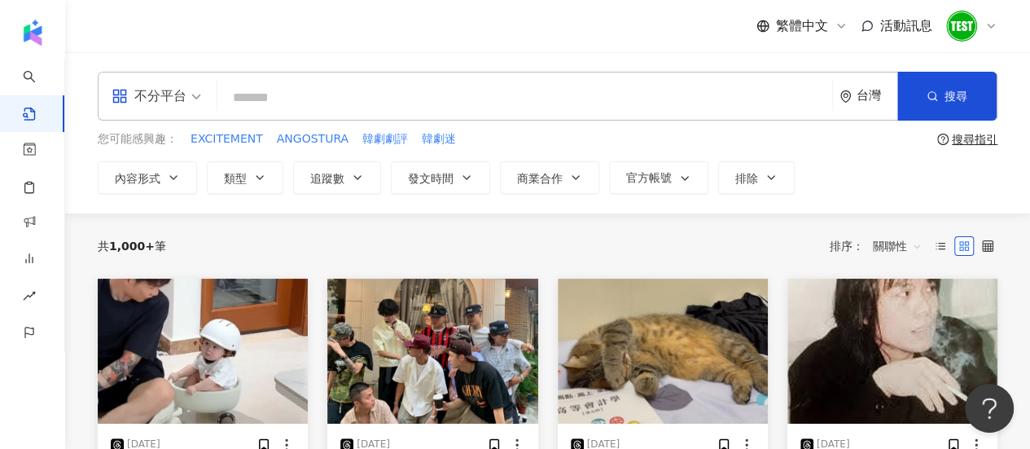
click at [326, 98] on input "search" at bounding box center [525, 97] width 602 height 35
paste input "**********"
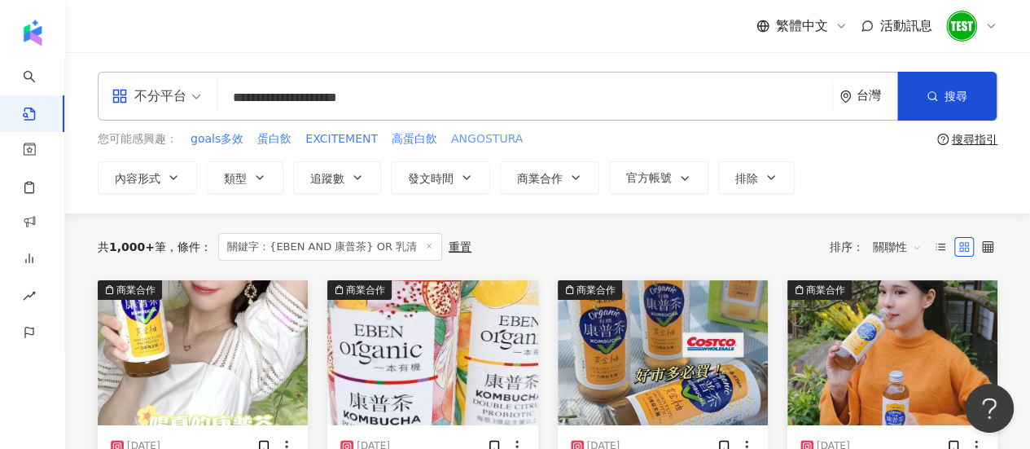
scroll to position [65, 0]
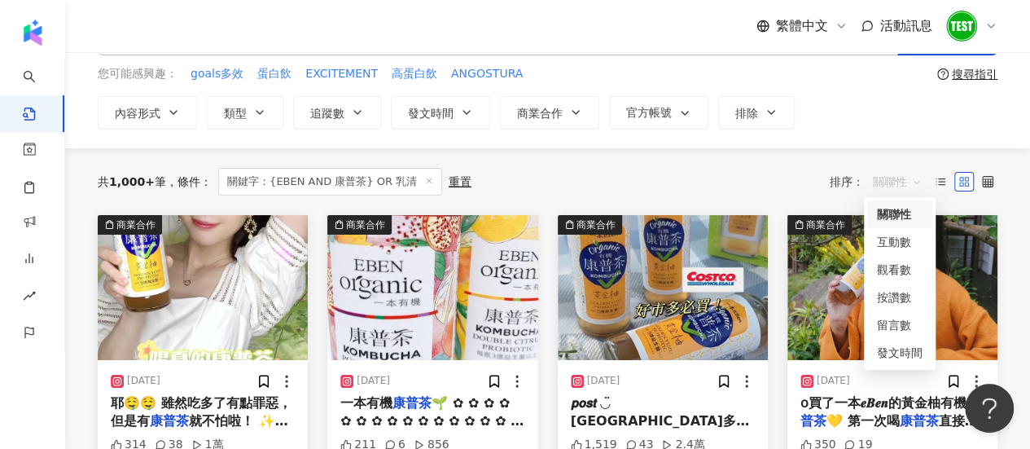
click at [891, 187] on span "關聯性" at bounding box center [897, 182] width 49 height 26
type input "**********"
click at [892, 266] on div "觀看數" at bounding box center [900, 269] width 46 height 18
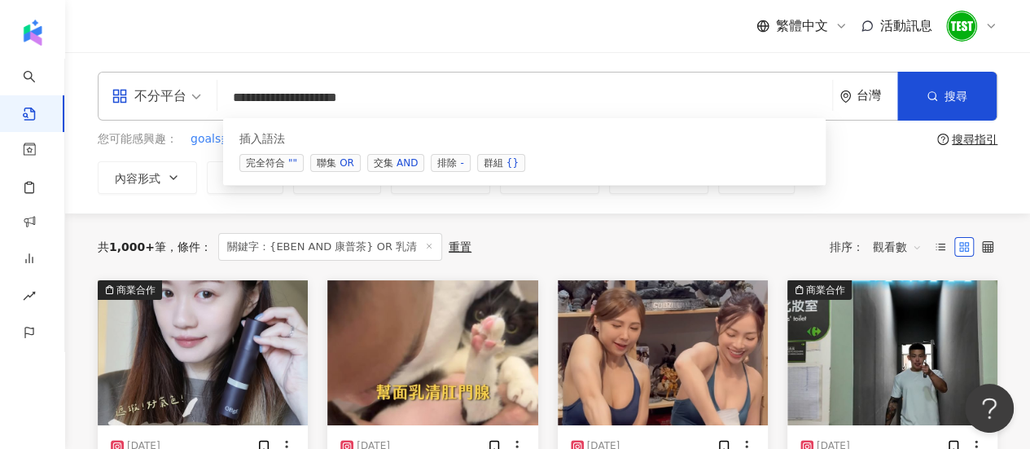
click at [329, 97] on input "**********" at bounding box center [525, 97] width 602 height 35
click at [431, 102] on input "**********" at bounding box center [525, 97] width 602 height 35
drag, startPoint x: 453, startPoint y: 102, endPoint x: 161, endPoint y: 83, distance: 292.0
click at [161, 83] on div "**********" at bounding box center [548, 96] width 900 height 49
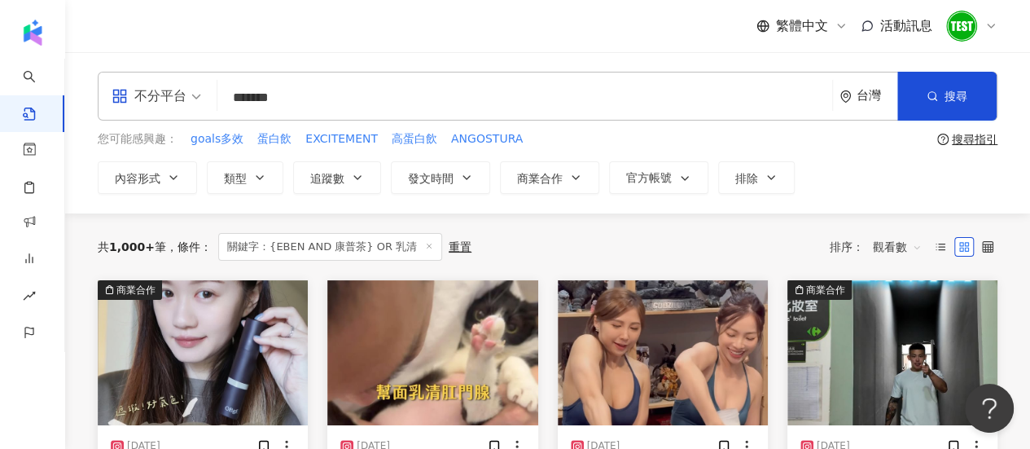
type input "*******"
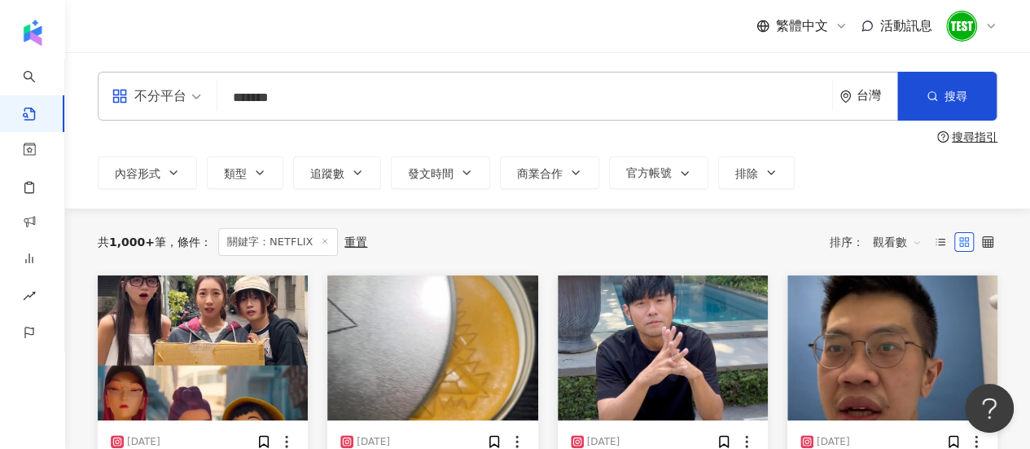
click at [166, 113] on span at bounding box center [157, 95] width 90 height 47
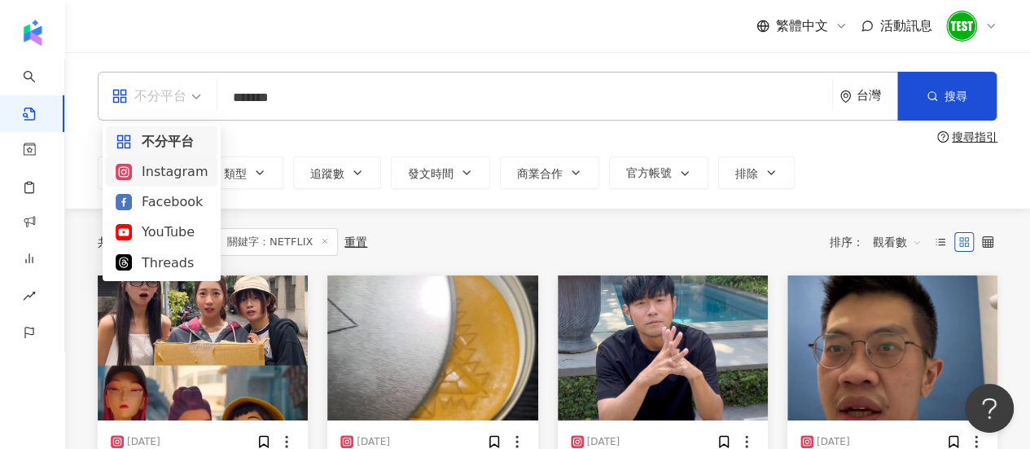
click at [171, 182] on div "Instagram" at bounding box center [162, 171] width 112 height 30
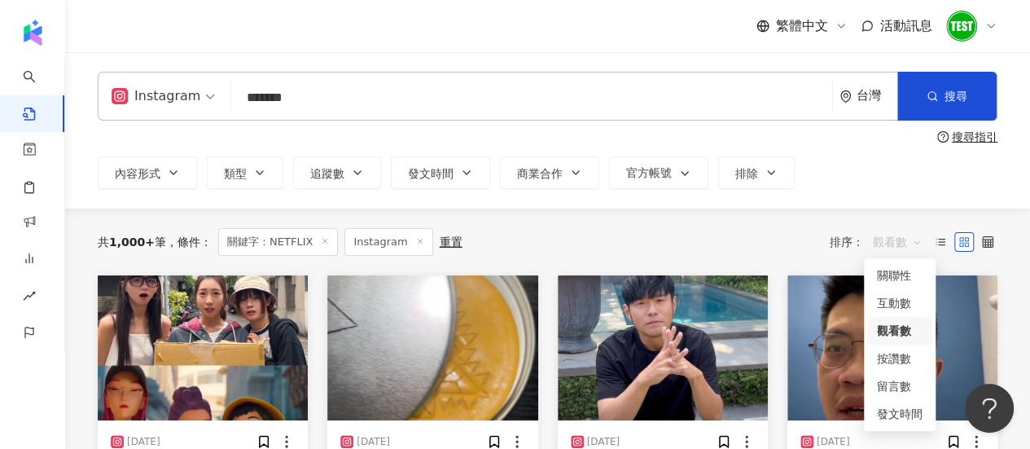
click at [902, 244] on span "觀看數" at bounding box center [897, 242] width 49 height 26
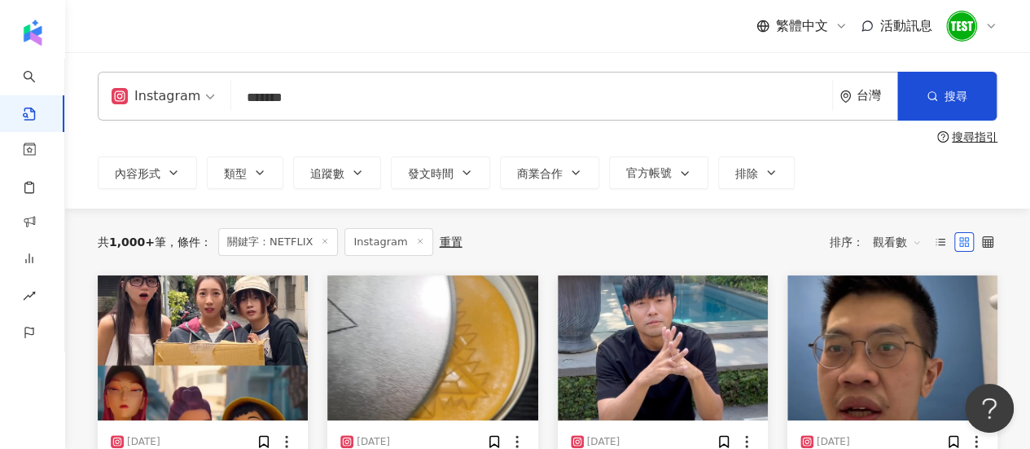
click at [773, 237] on div "共 1,000+ 筆 條件 ： 關鍵字：NETFLIX Instagram 重置 排序： 觀看數 觀看數" at bounding box center [548, 242] width 900 height 28
click at [432, 162] on button "發文時間" at bounding box center [440, 172] width 99 height 33
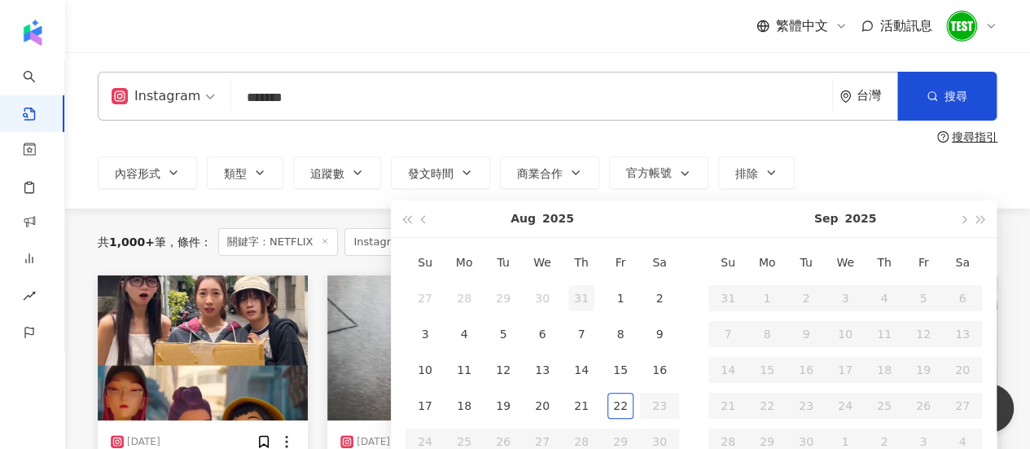
type input "**********"
click at [640, 134] on div "搜尋指引" at bounding box center [548, 136] width 900 height 13
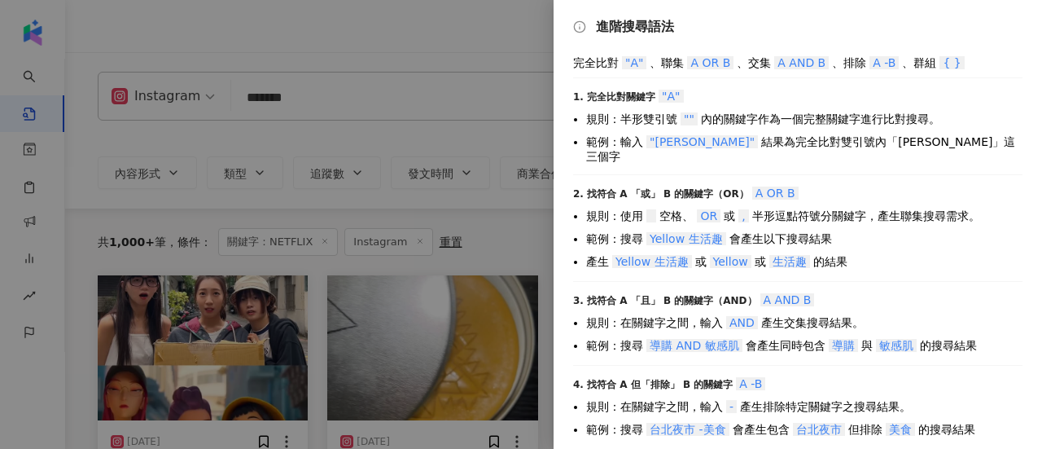
click at [529, 244] on div at bounding box center [521, 224] width 1042 height 449
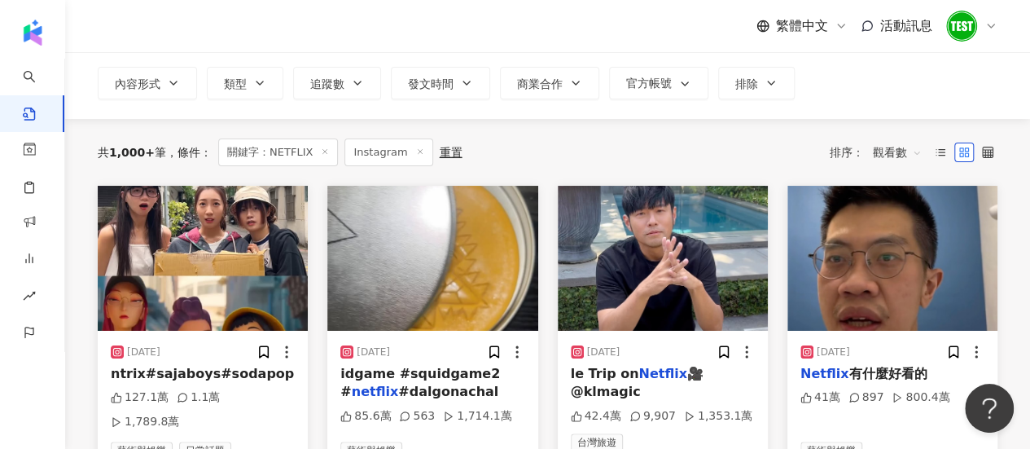
scroll to position [130, 0]
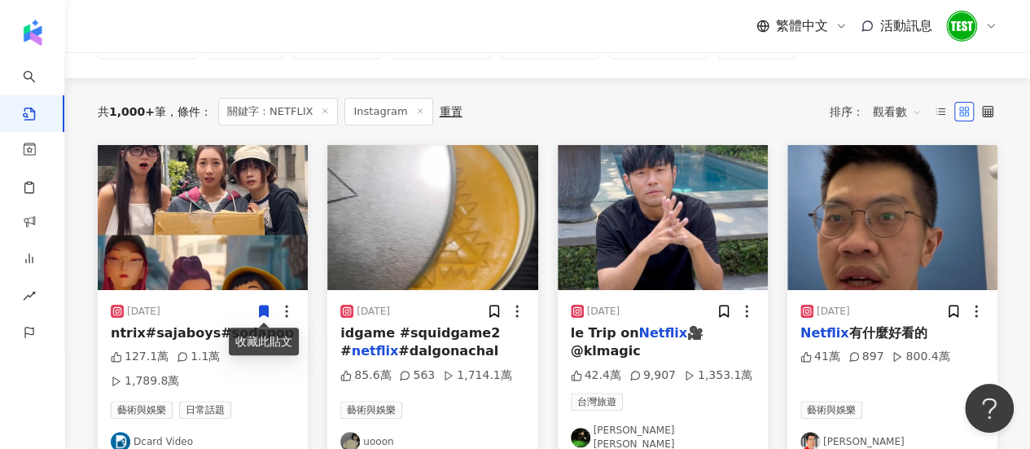
click at [258, 314] on icon at bounding box center [263, 311] width 15 height 15
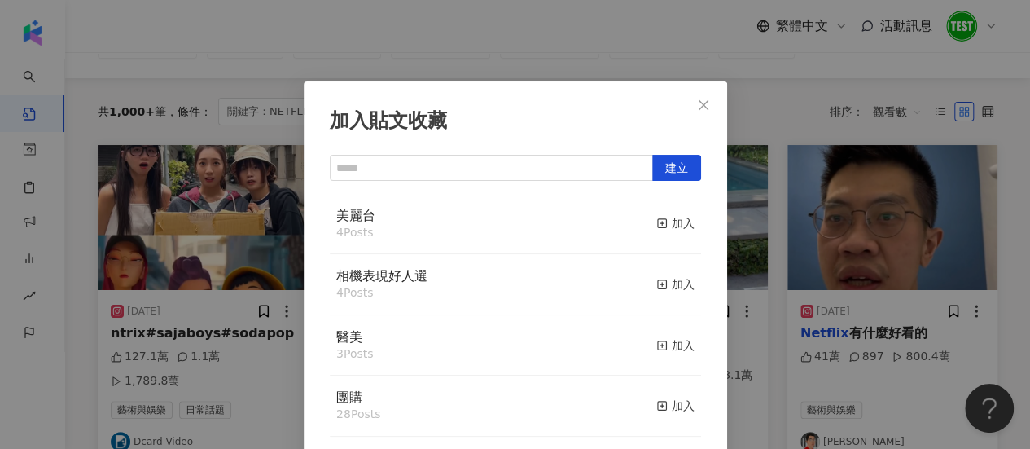
scroll to position [57, 0]
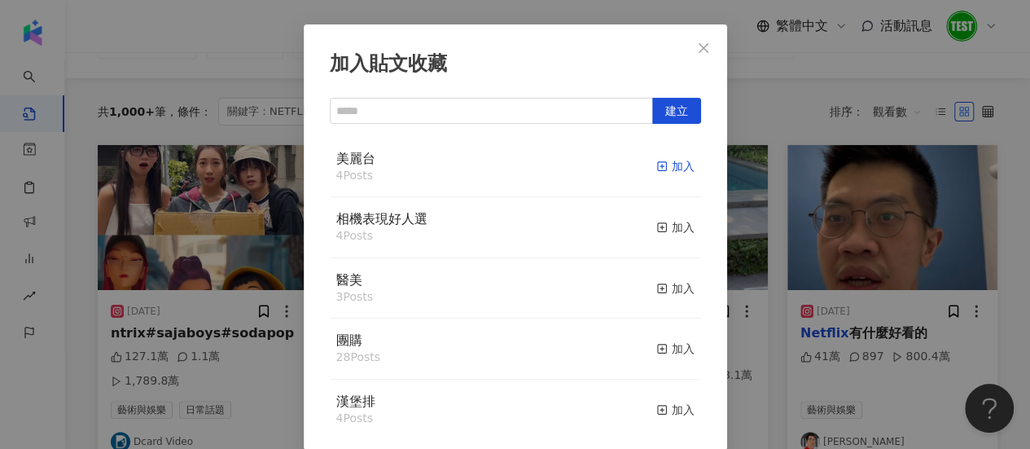
click at [660, 164] on div "加入" at bounding box center [675, 166] width 38 height 18
click at [695, 58] on button "Close" at bounding box center [703, 48] width 33 height 33
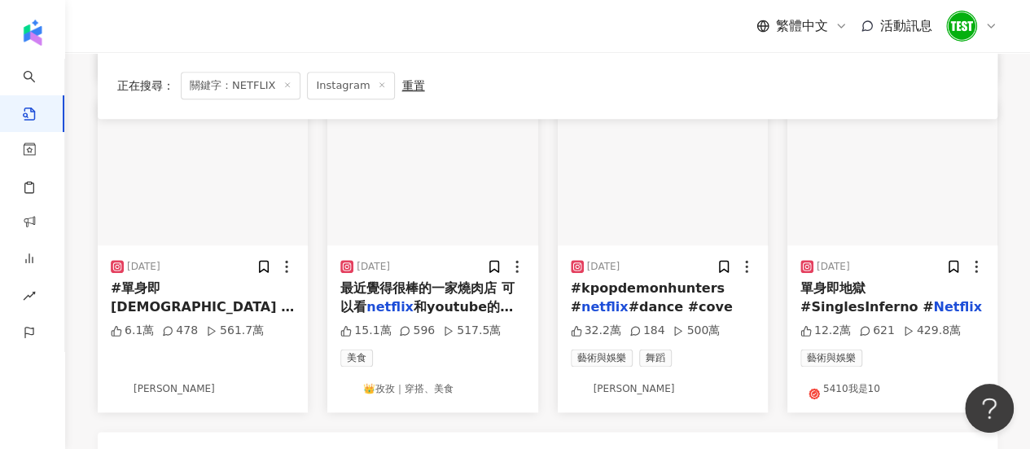
scroll to position [845, 0]
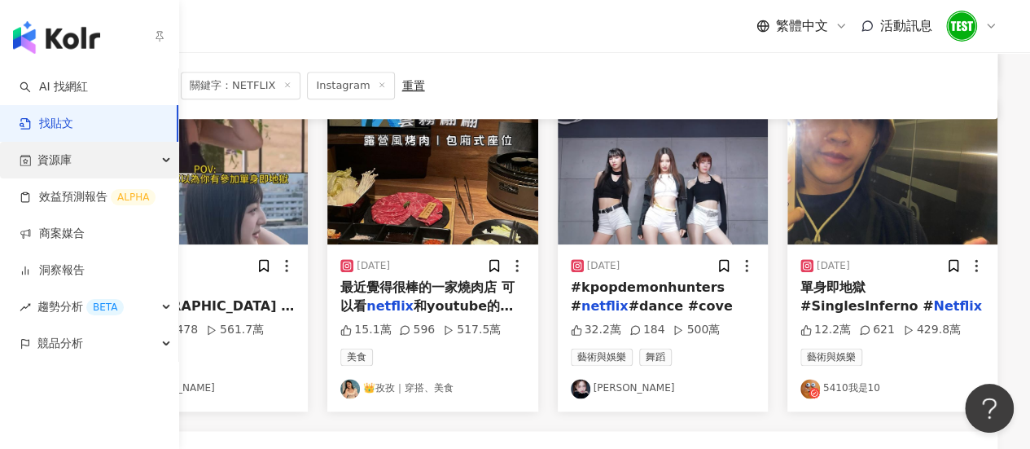
click at [69, 161] on span "資源庫" at bounding box center [54, 160] width 34 height 37
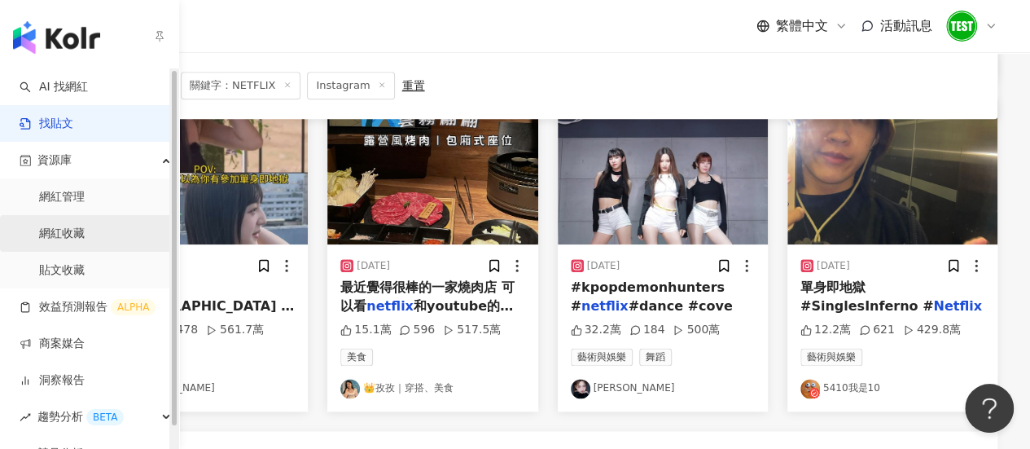
click at [83, 237] on link "網紅收藏" at bounding box center [62, 233] width 46 height 16
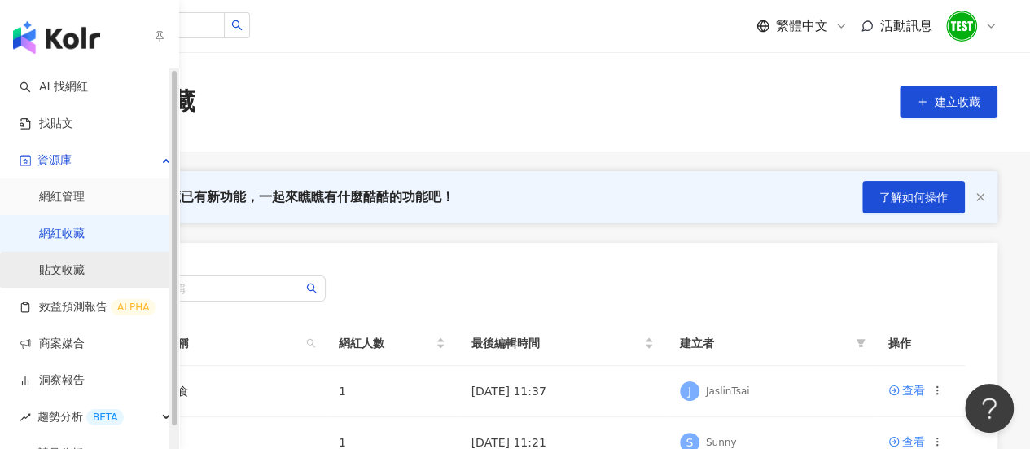
click at [83, 273] on link "貼文收藏" at bounding box center [62, 270] width 46 height 16
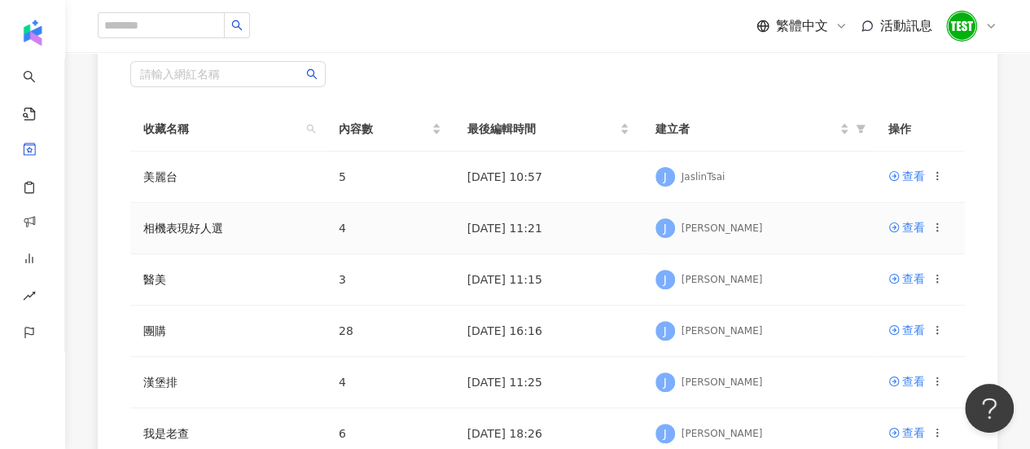
scroll to position [257, 0]
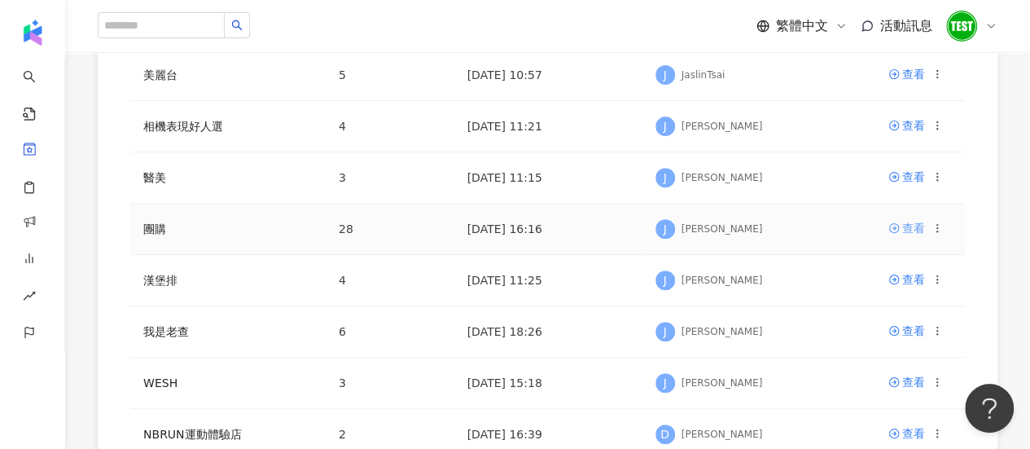
click at [918, 229] on div "查看" at bounding box center [913, 228] width 23 height 18
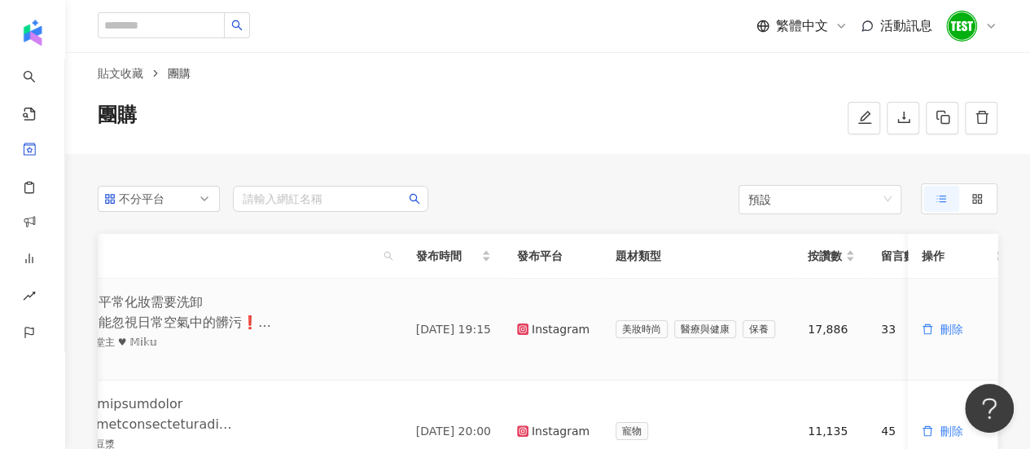
scroll to position [0, 145]
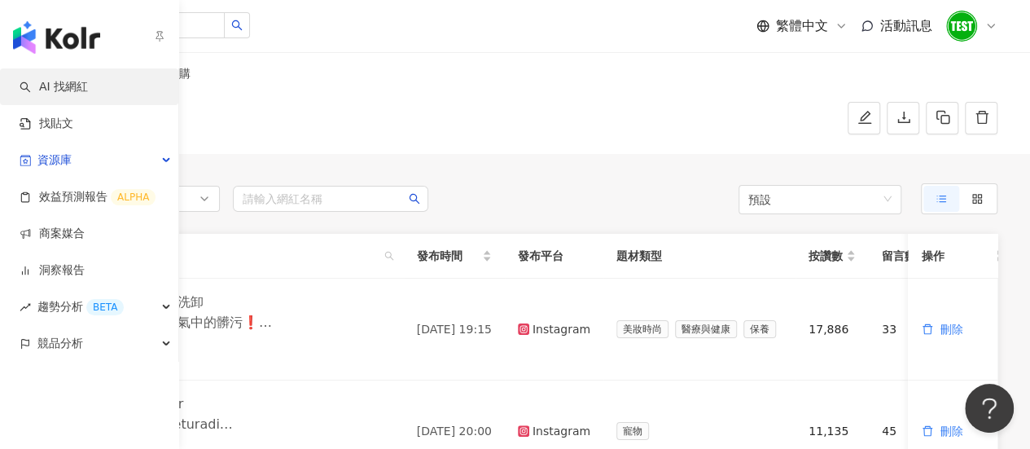
click at [88, 89] on link "AI 找網紅" at bounding box center [54, 87] width 68 height 16
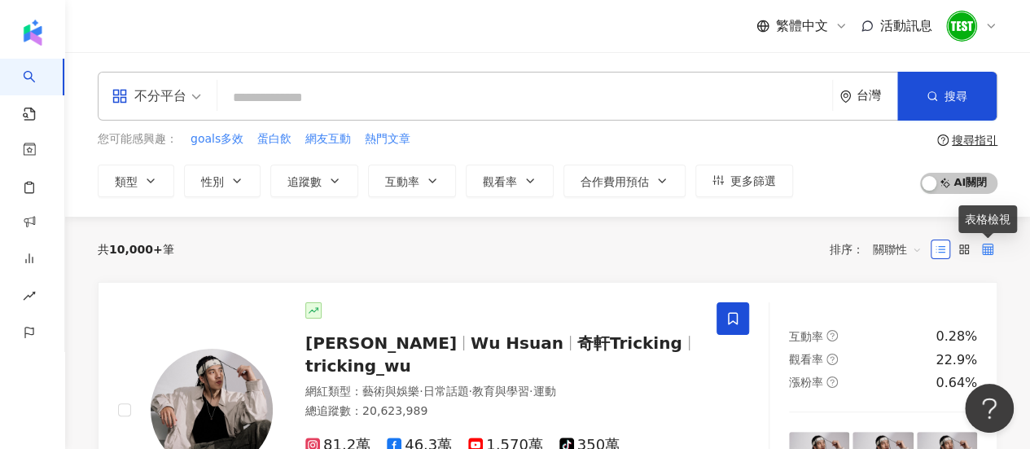
click at [987, 247] on icon at bounding box center [987, 248] width 11 height 11
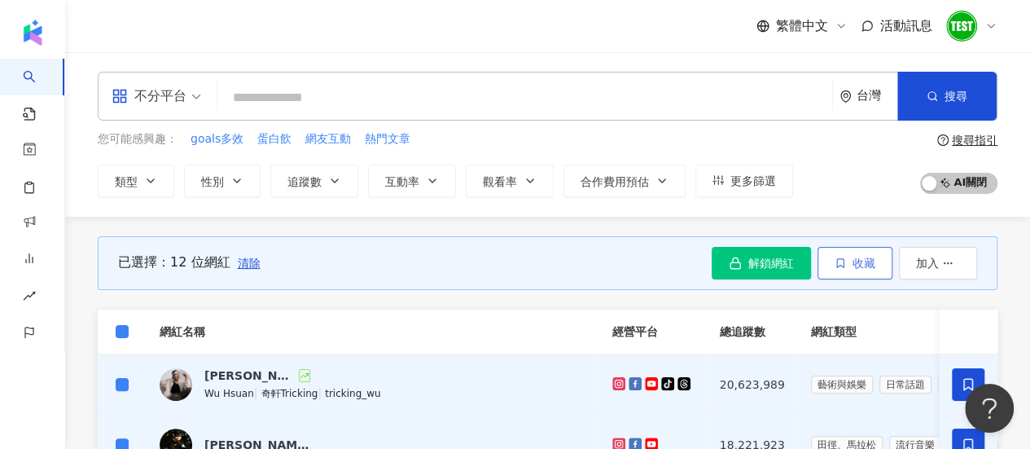
click at [846, 262] on icon "button" at bounding box center [839, 262] width 11 height 11
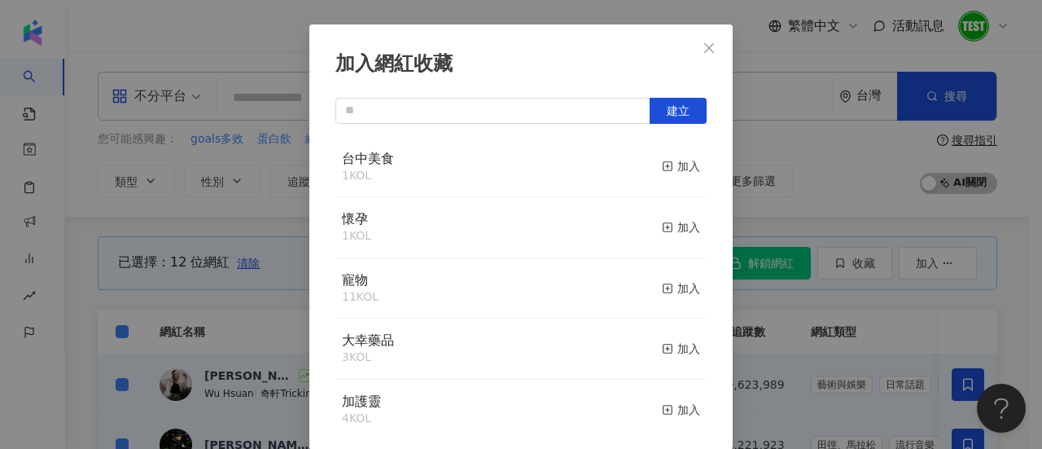
scroll to position [74, 0]
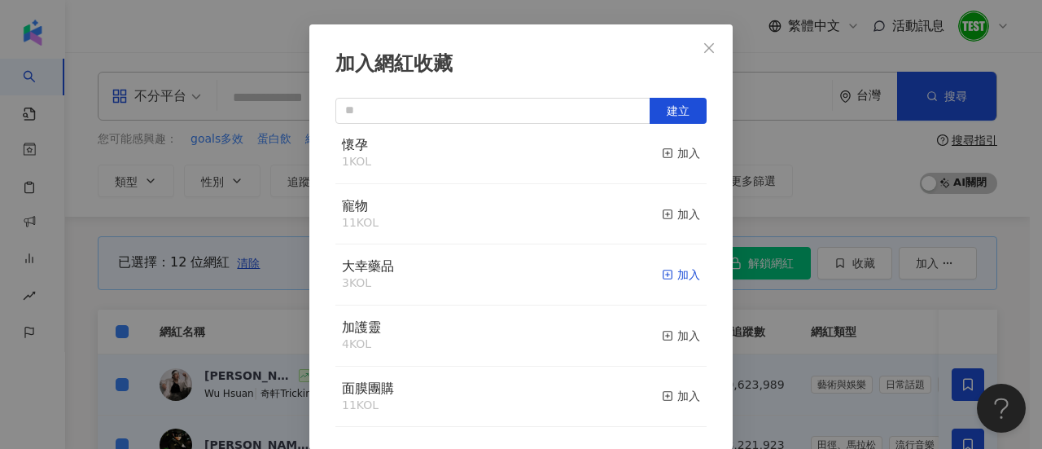
click at [662, 274] on div "加入" at bounding box center [681, 274] width 38 height 18
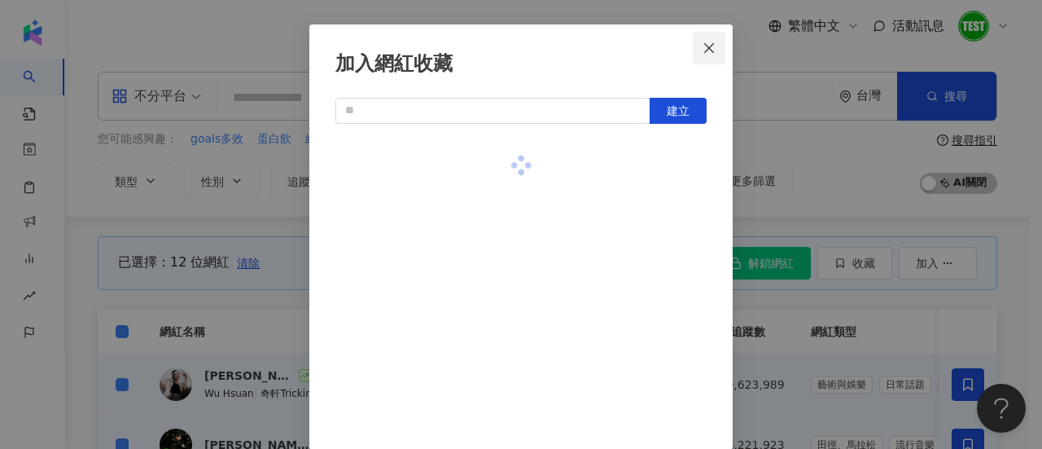
click at [708, 43] on icon "close" at bounding box center [709, 48] width 13 height 13
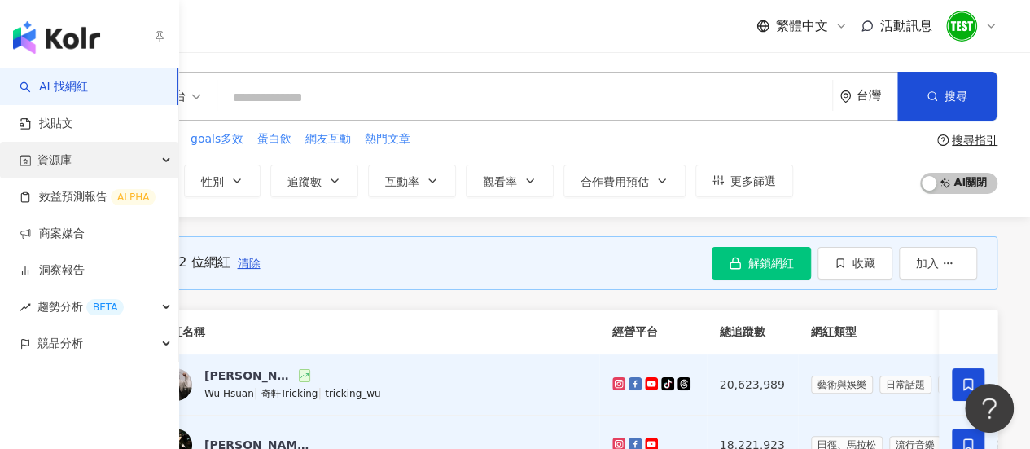
click at [44, 163] on span "資源庫" at bounding box center [54, 160] width 34 height 37
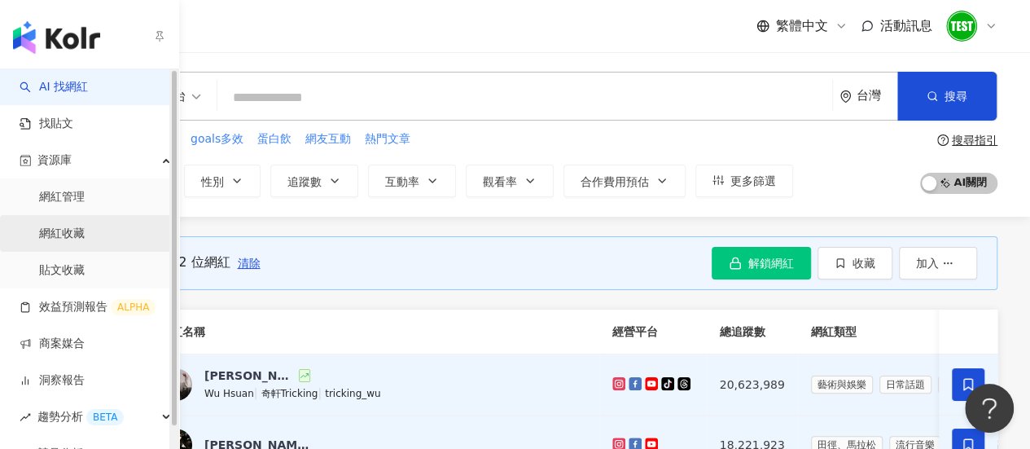
click at [85, 236] on link "網紅收藏" at bounding box center [62, 233] width 46 height 16
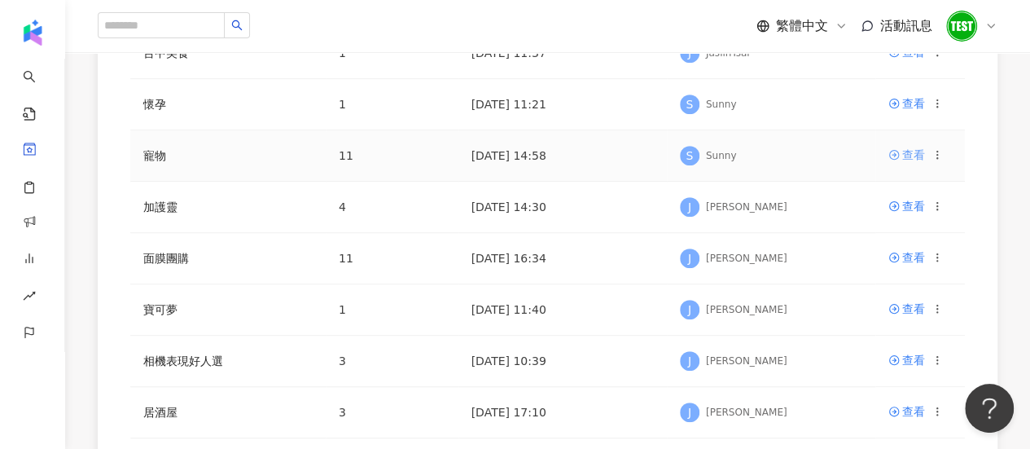
scroll to position [392, 0]
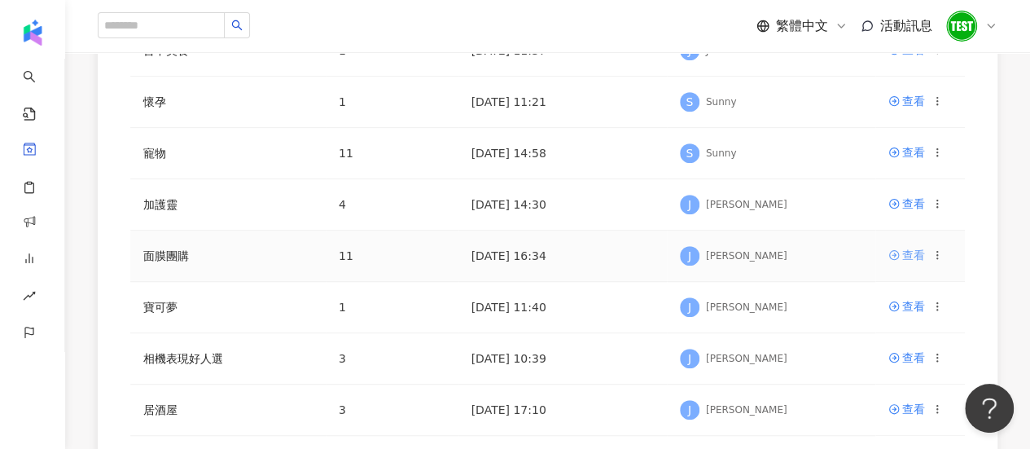
click at [905, 253] on div "查看" at bounding box center [913, 255] width 23 height 18
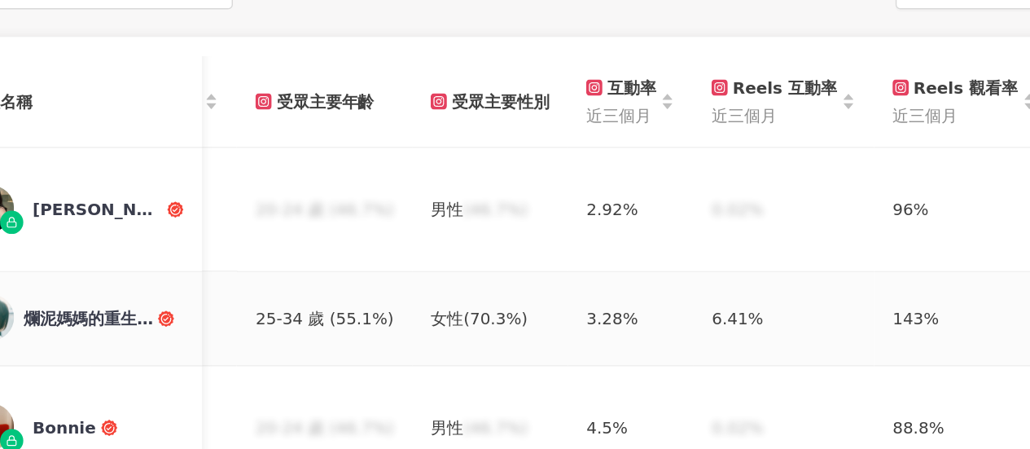
scroll to position [0, 936]
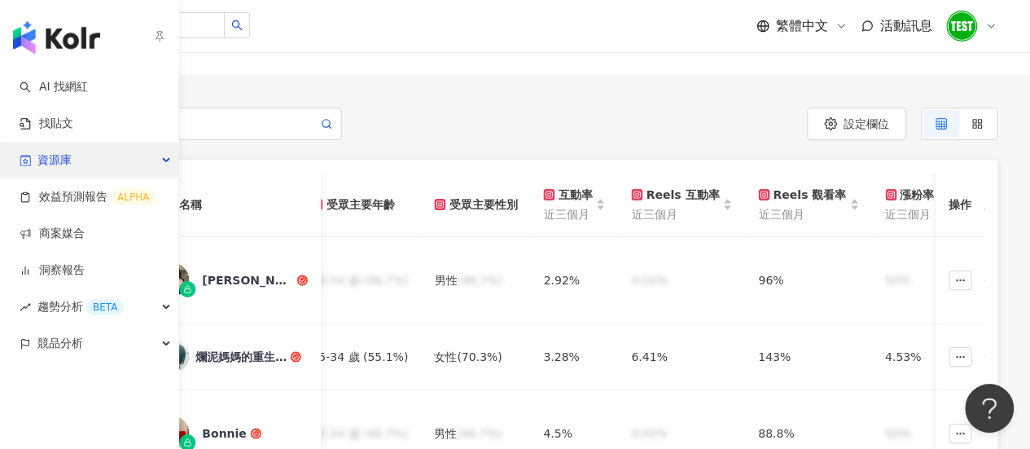
click at [50, 165] on span "資源庫" at bounding box center [54, 160] width 34 height 37
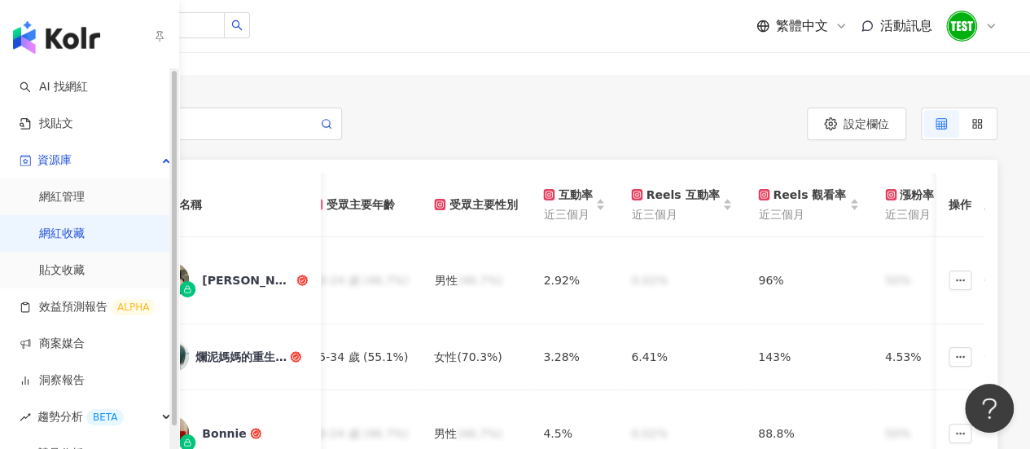
click at [71, 239] on link "網紅收藏" at bounding box center [62, 233] width 46 height 16
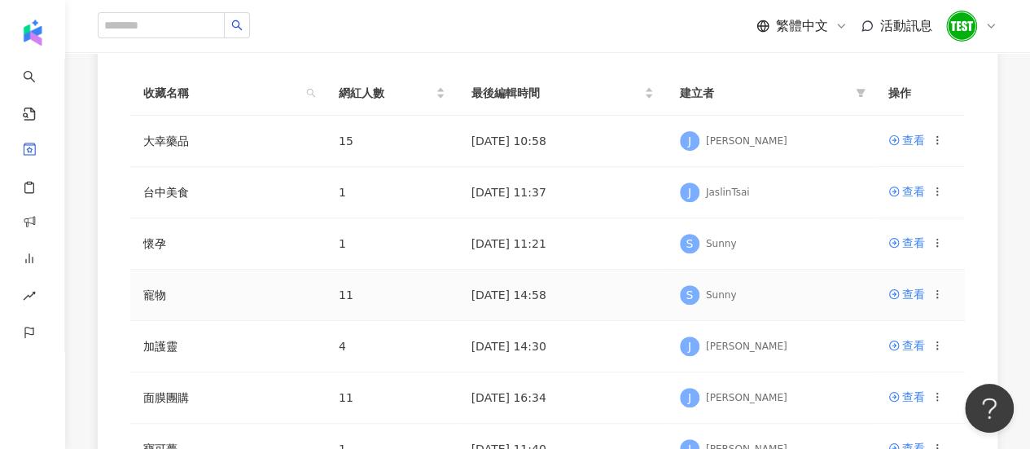
scroll to position [249, 0]
click at [910, 145] on div "查看" at bounding box center [913, 141] width 23 height 18
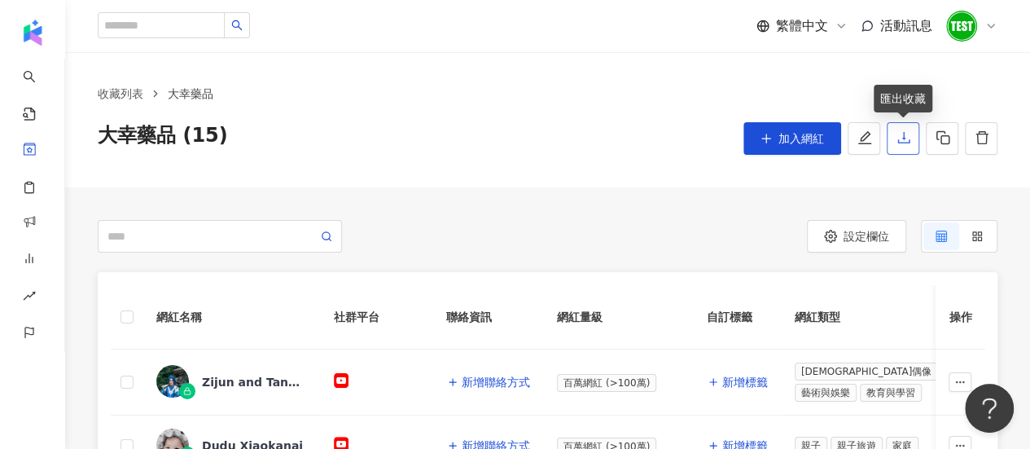
click at [905, 146] on button "button" at bounding box center [902, 138] width 33 height 33
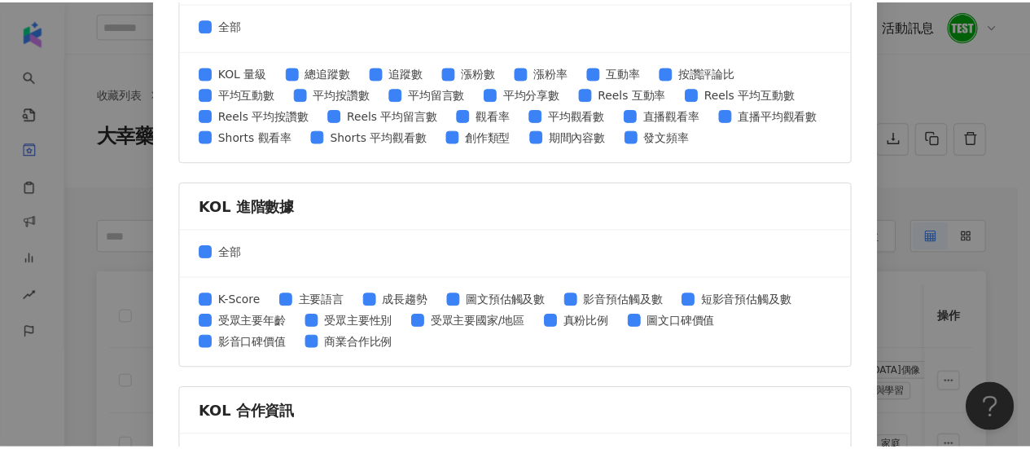
scroll to position [809, 0]
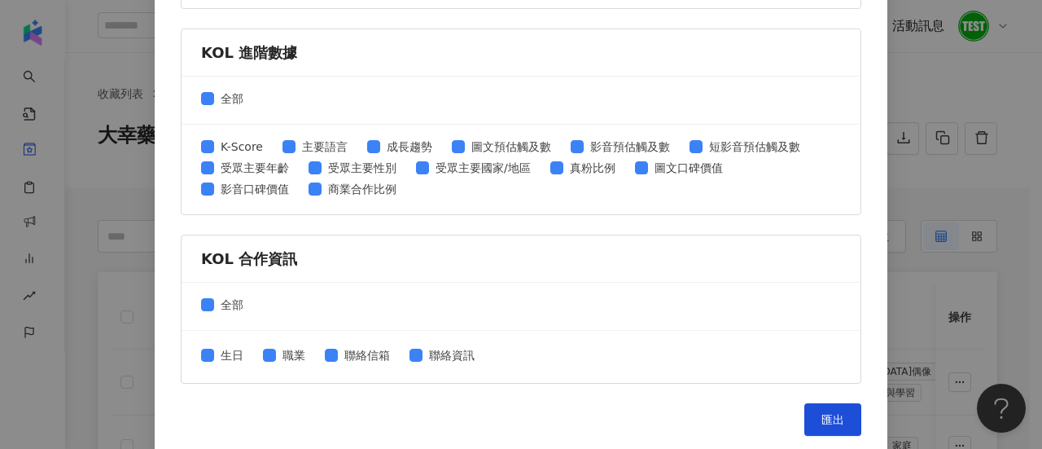
click at [960, 169] on div "匯出收藏 請選擇您欲匯出的項目 社群平台 全部 Facebook Instagram YouTube TikTok X 數據時間 全部 近三個月 近六個月 K…" at bounding box center [521, 224] width 1042 height 449
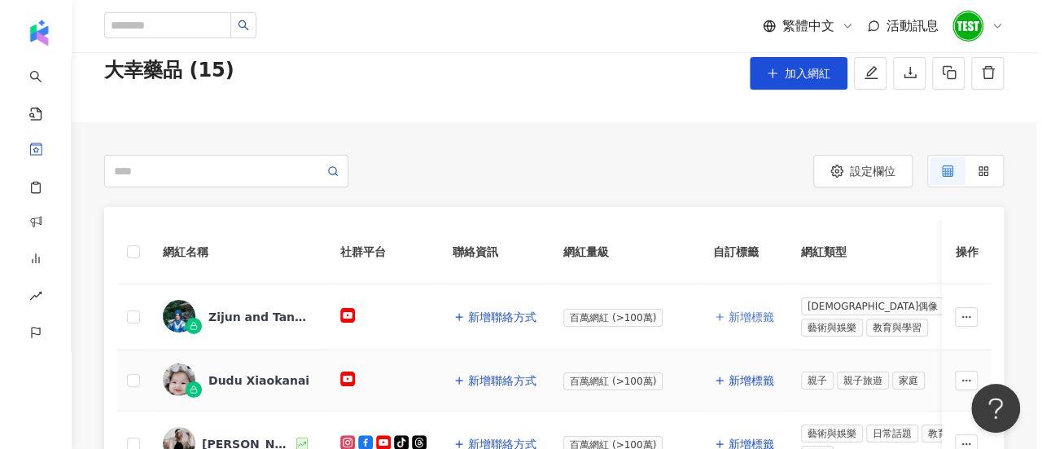
scroll to position [64, 0]
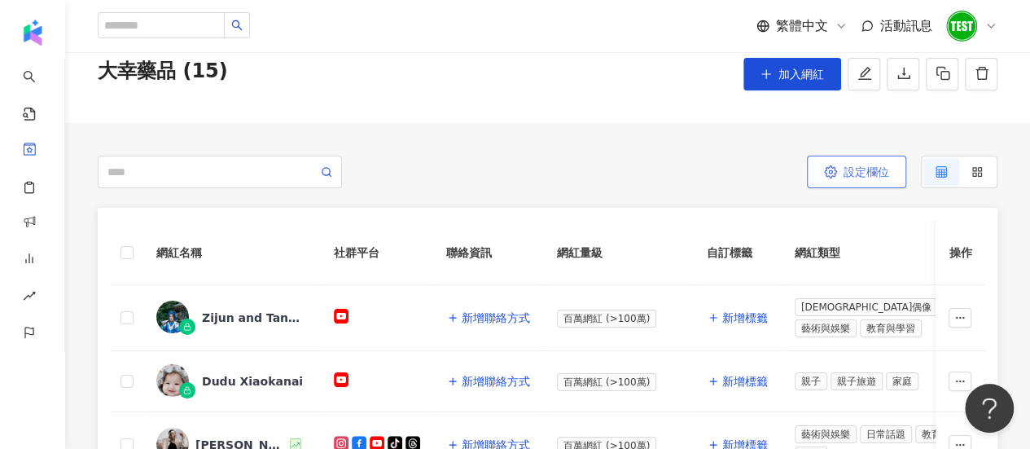
click at [881, 162] on button "設定欄位" at bounding box center [856, 171] width 99 height 33
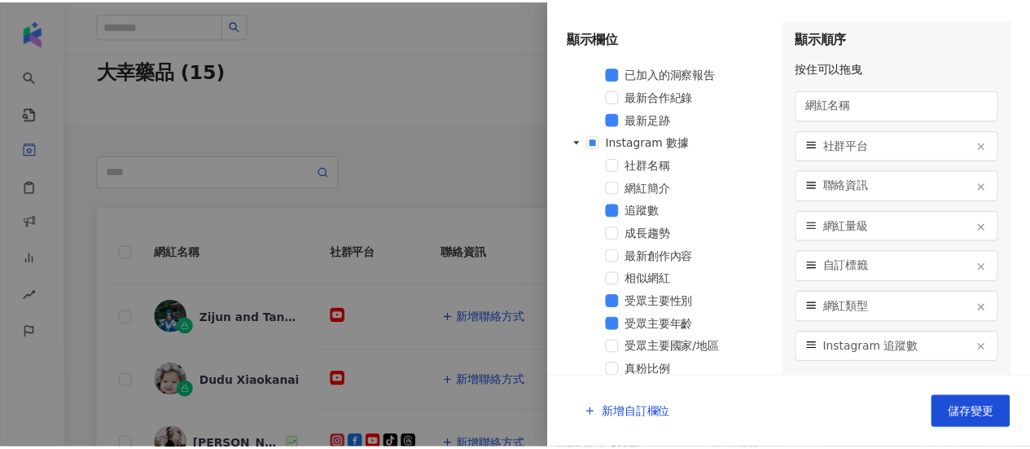
scroll to position [468, 0]
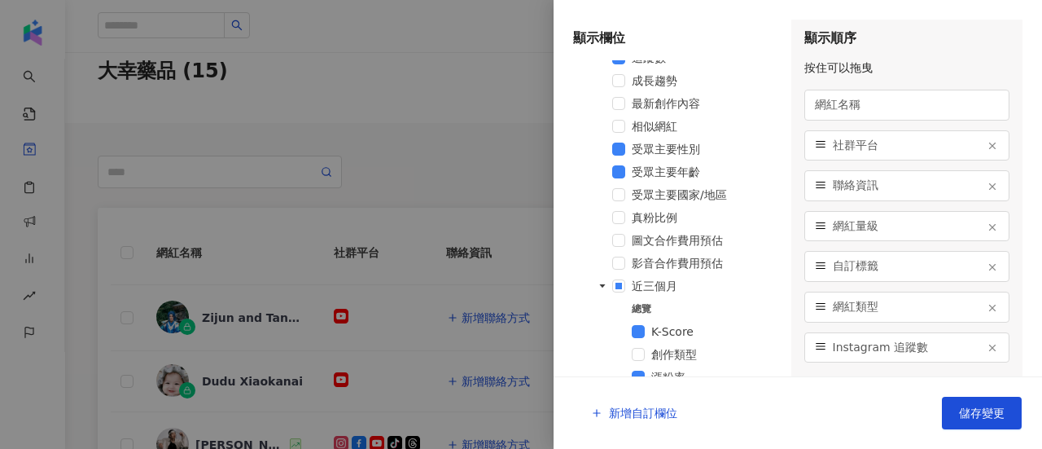
drag, startPoint x: 817, startPoint y: 225, endPoint x: 820, endPoint y: 119, distance: 106.7
click at [820, 220] on icon at bounding box center [820, 225] width 11 height 11
drag, startPoint x: 816, startPoint y: 265, endPoint x: 821, endPoint y: 182, distance: 83.1
click at [821, 207] on icon at bounding box center [820, 212] width 11 height 11
click at [428, 208] on div at bounding box center [521, 224] width 1042 height 449
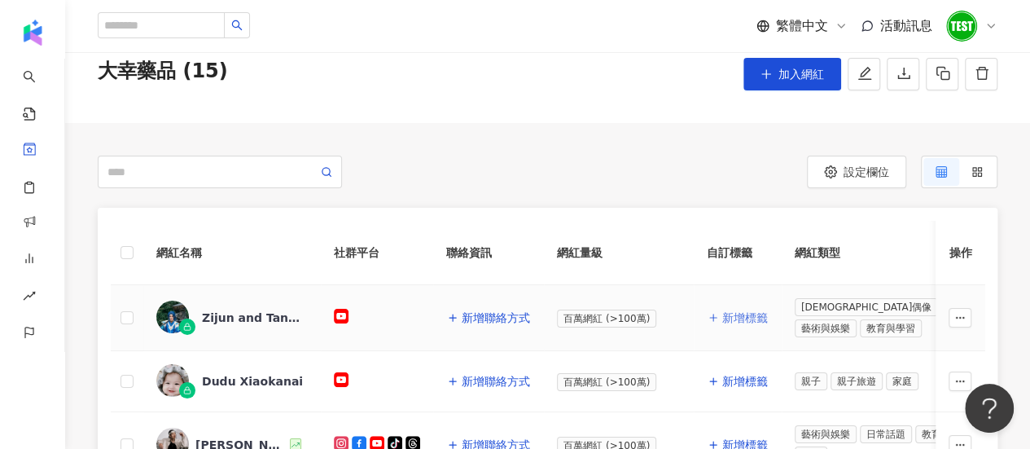
click at [722, 319] on span "新增標籤" at bounding box center [745, 317] width 46 height 13
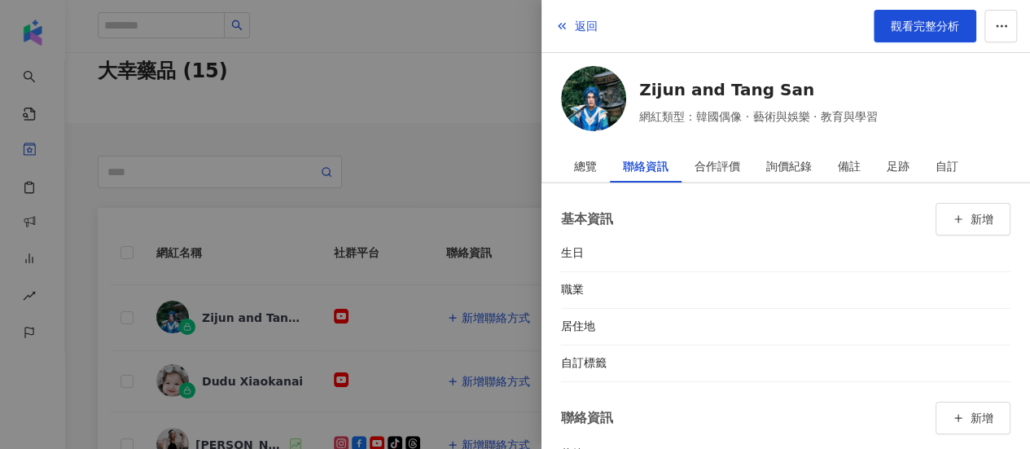
click at [461, 291] on div at bounding box center [515, 224] width 1030 height 449
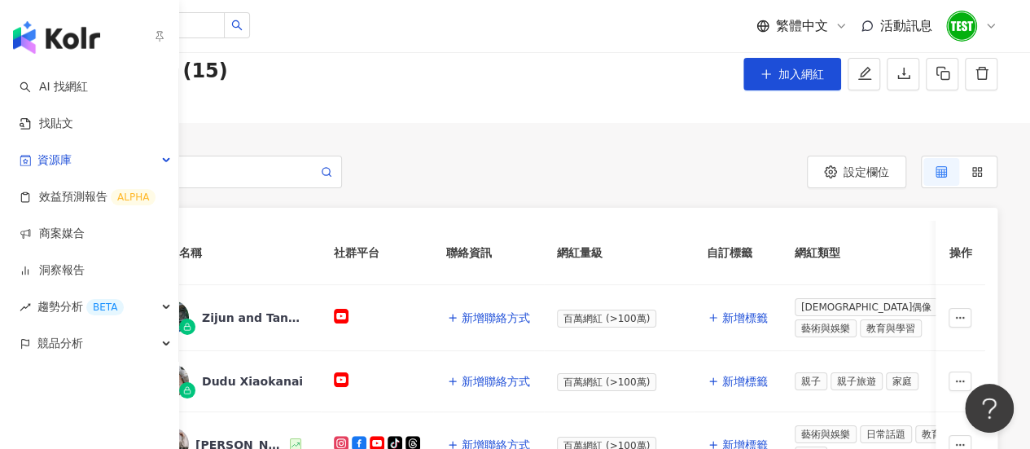
click at [44, 24] on img "button" at bounding box center [56, 37] width 87 height 33
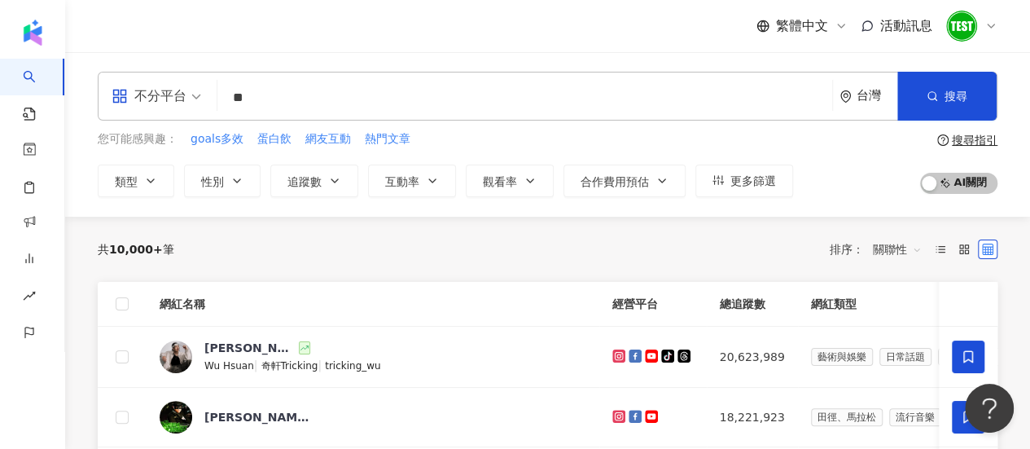
type input "*"
type input "**"
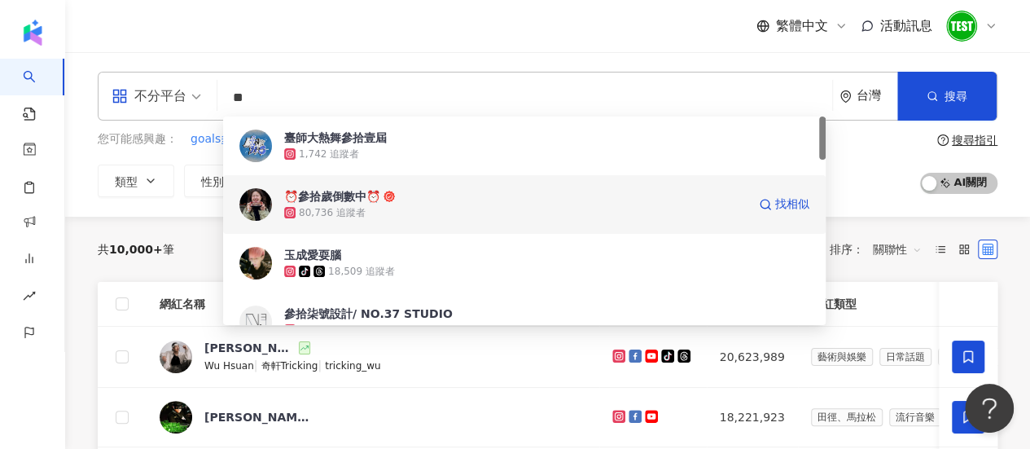
click at [399, 210] on div "80,736 追蹤者" at bounding box center [515, 212] width 462 height 16
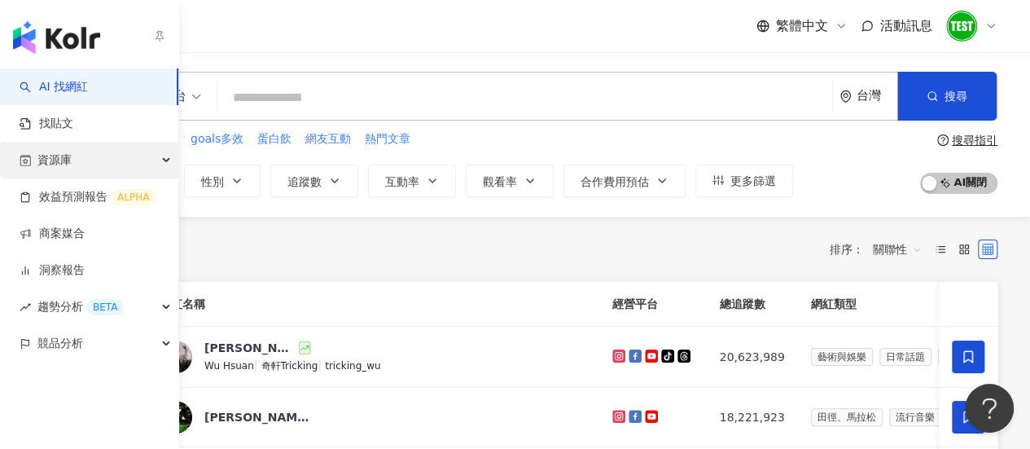
click at [44, 161] on span "資源庫" at bounding box center [54, 160] width 34 height 37
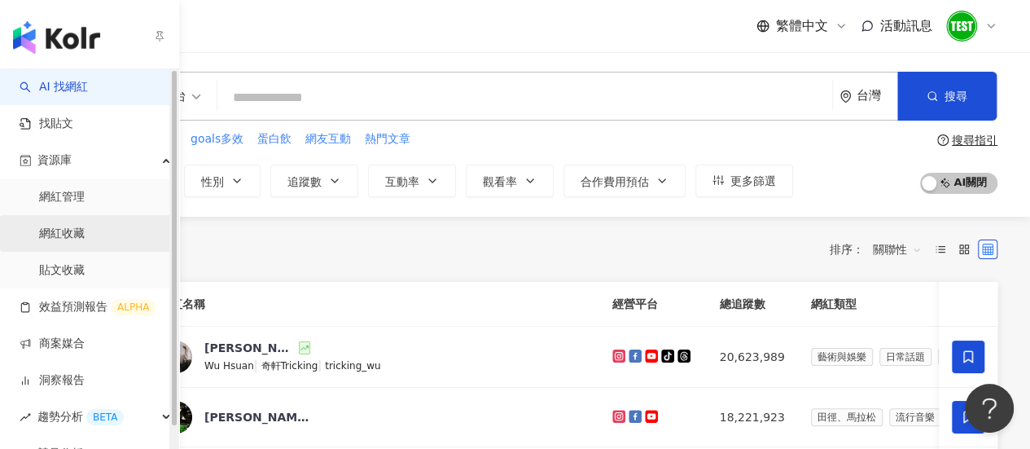
click at [82, 241] on link "網紅收藏" at bounding box center [62, 233] width 46 height 16
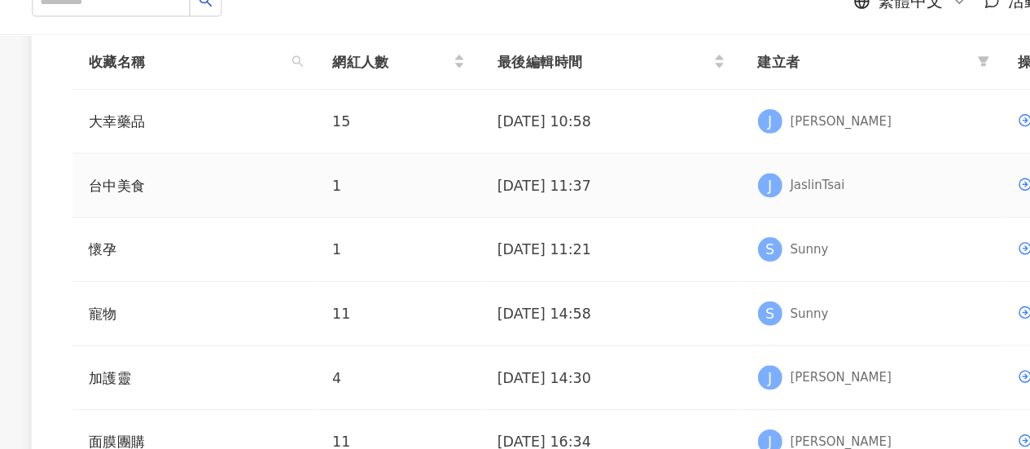
scroll to position [269, 0]
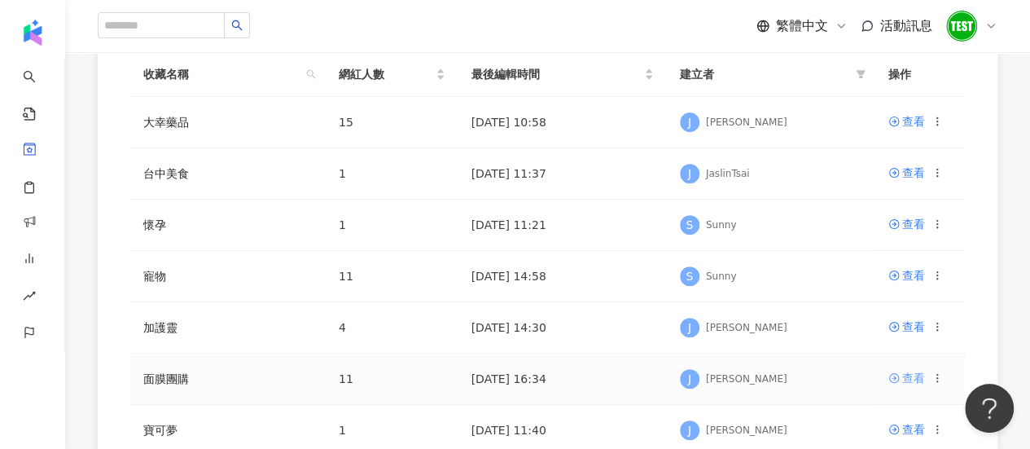
click at [917, 375] on div "查看" at bounding box center [913, 378] width 23 height 18
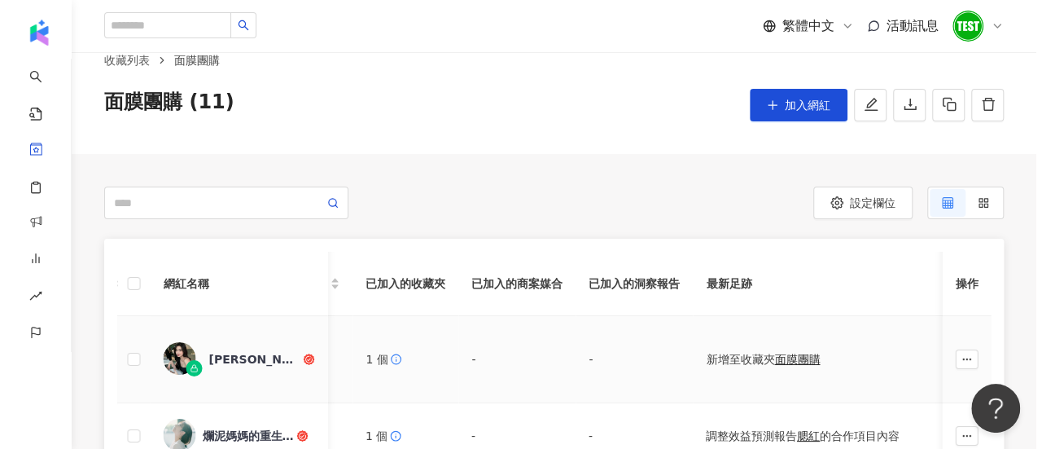
scroll to position [33, 0]
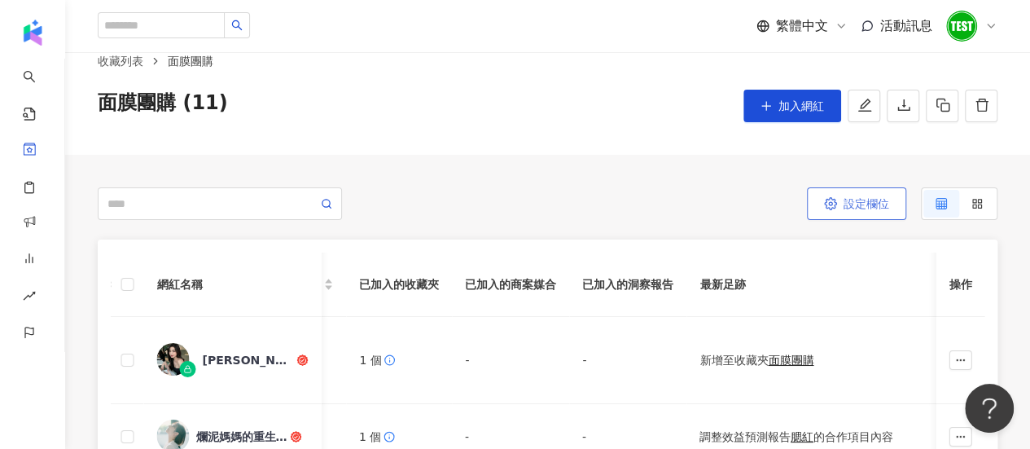
click at [873, 212] on button "設定欄位" at bounding box center [856, 203] width 99 height 33
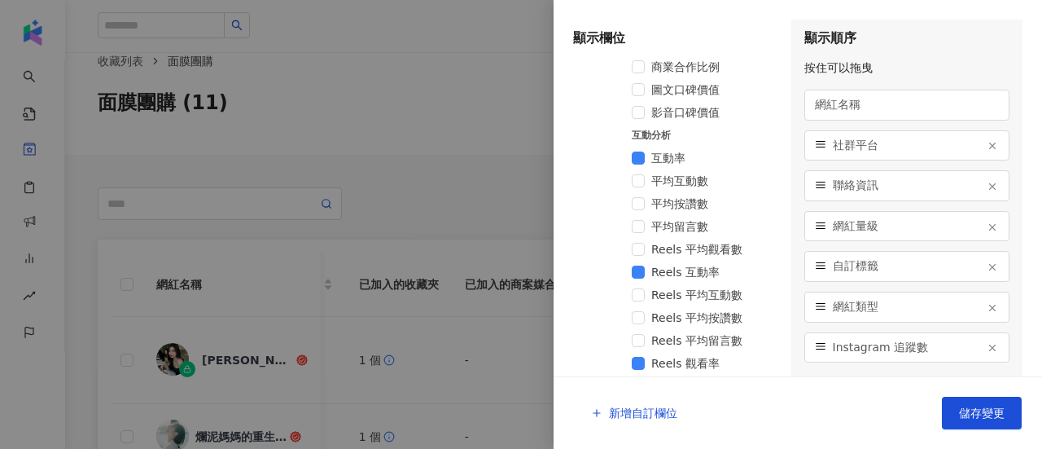
scroll to position [958, 0]
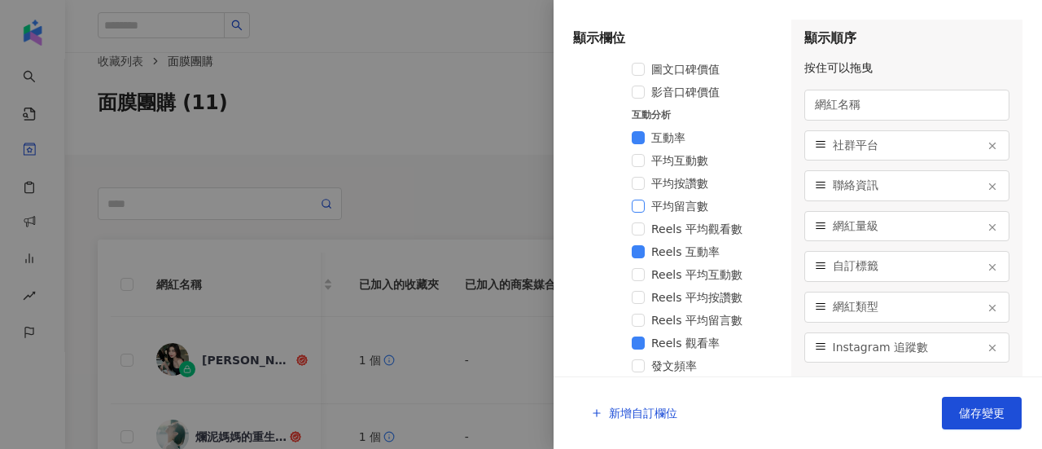
click at [637, 205] on span at bounding box center [638, 205] width 13 height 13
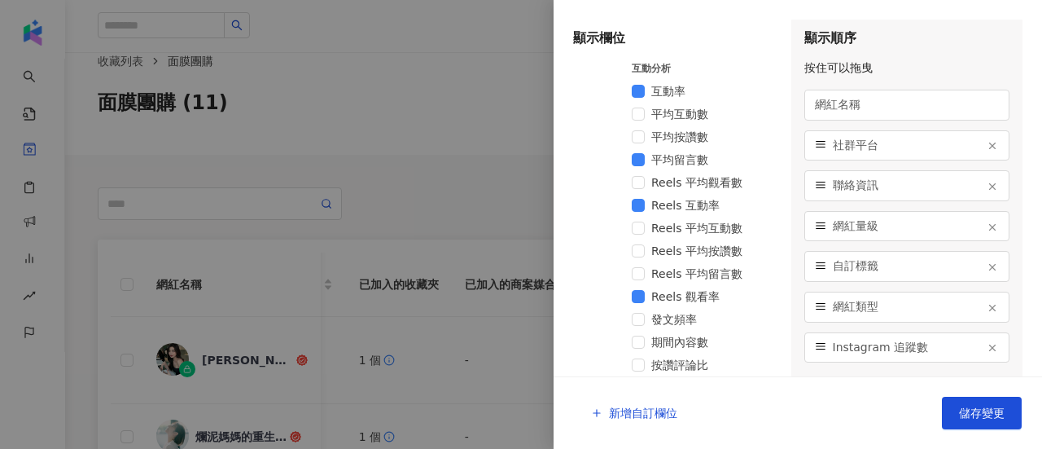
scroll to position [986, 0]
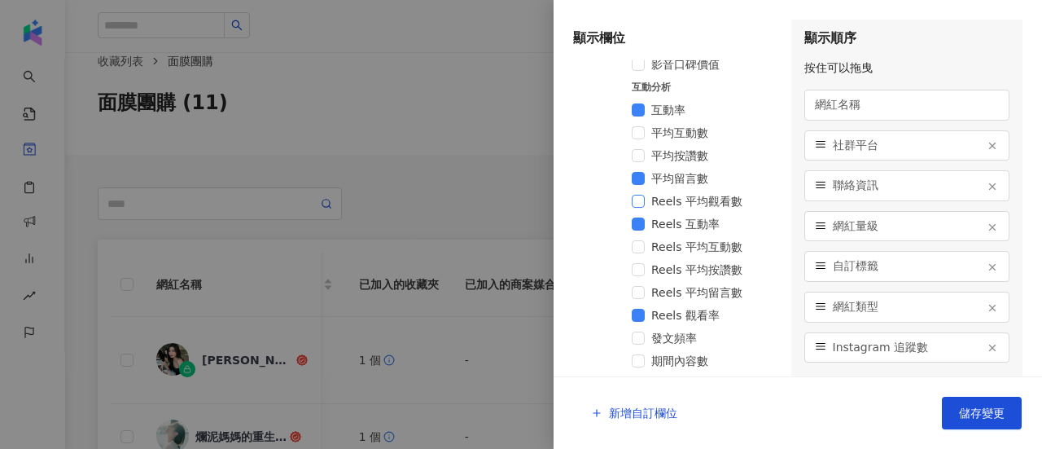
click at [641, 197] on span at bounding box center [638, 201] width 13 height 13
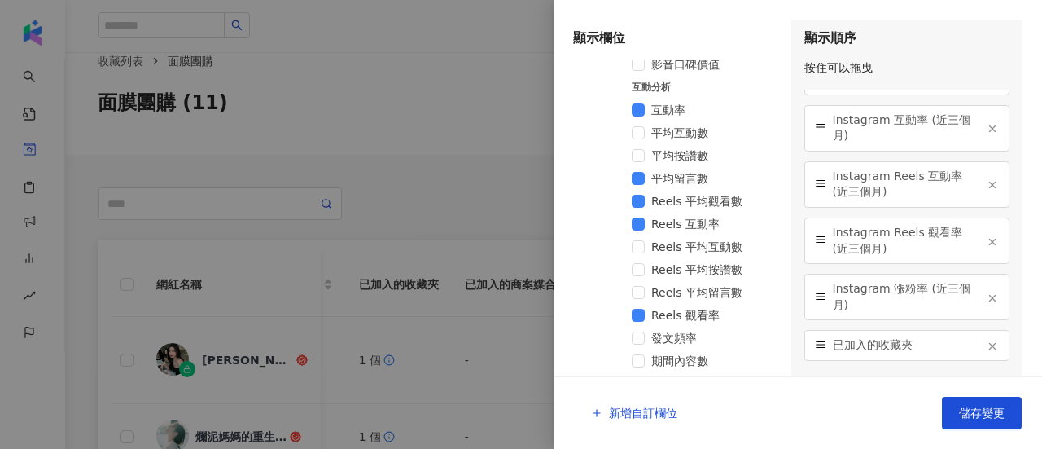
scroll to position [637, 0]
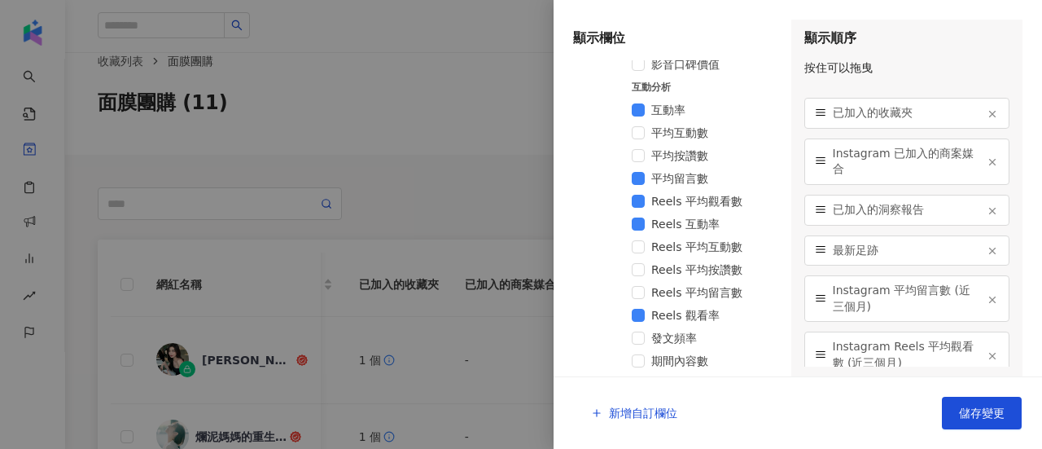
click at [819, 297] on div "Instagram 平均留言數 (近三個月)" at bounding box center [907, 298] width 206 height 46
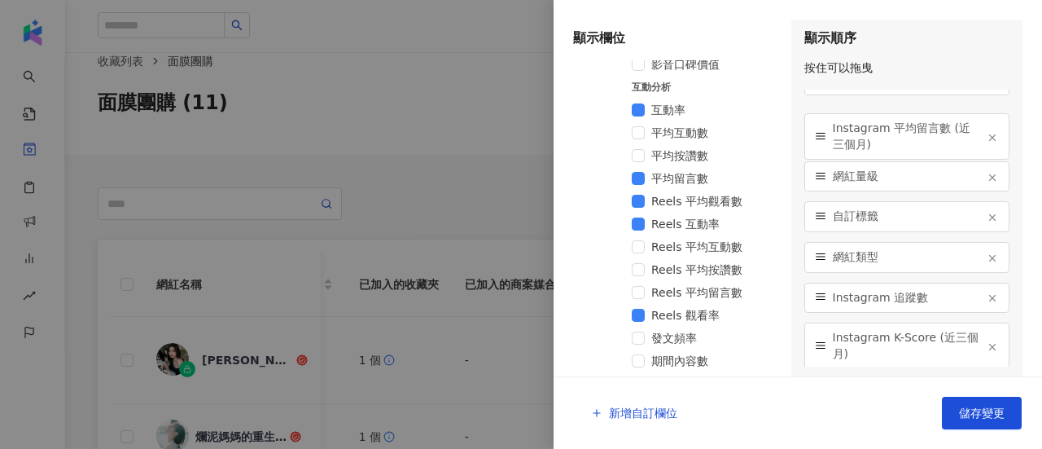
scroll to position [0, 0]
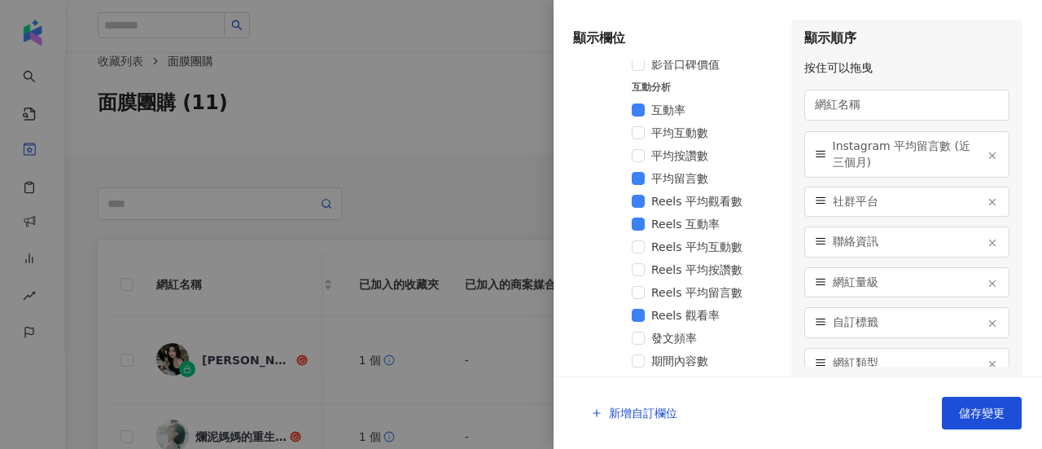
drag, startPoint x: 818, startPoint y: 289, endPoint x: 829, endPoint y: 149, distance: 140.4
click at [829, 149] on div "Instagram 平均留言數 (近三個月)" at bounding box center [907, 154] width 206 height 46
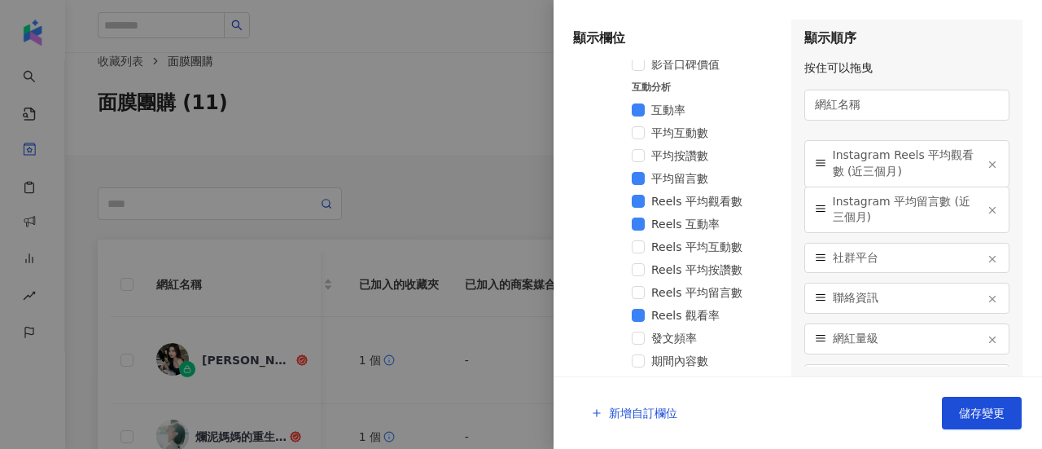
drag, startPoint x: 814, startPoint y: 348, endPoint x: 833, endPoint y: 165, distance: 183.3
click at [833, 165] on div "Instagram Reels 平均觀看數 (近三個月)" at bounding box center [907, 163] width 206 height 46
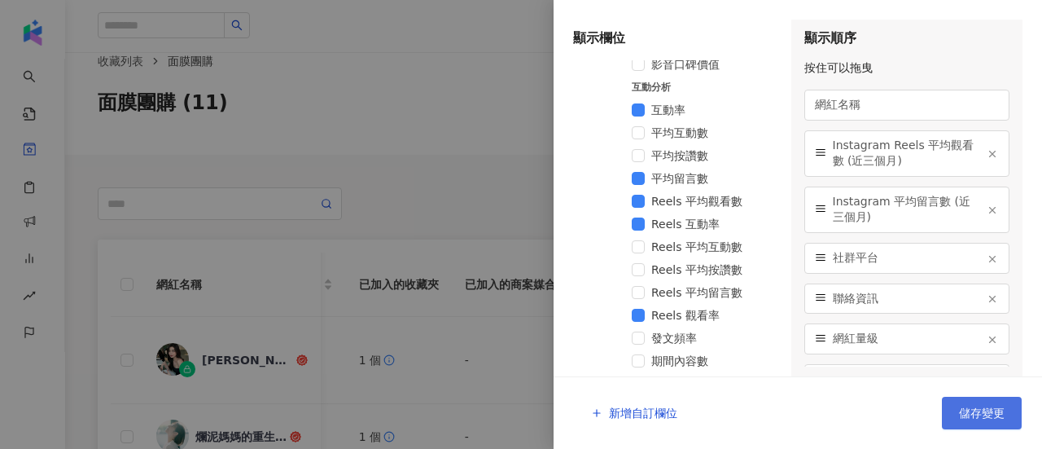
click at [955, 408] on button "儲存變更" at bounding box center [982, 412] width 80 height 33
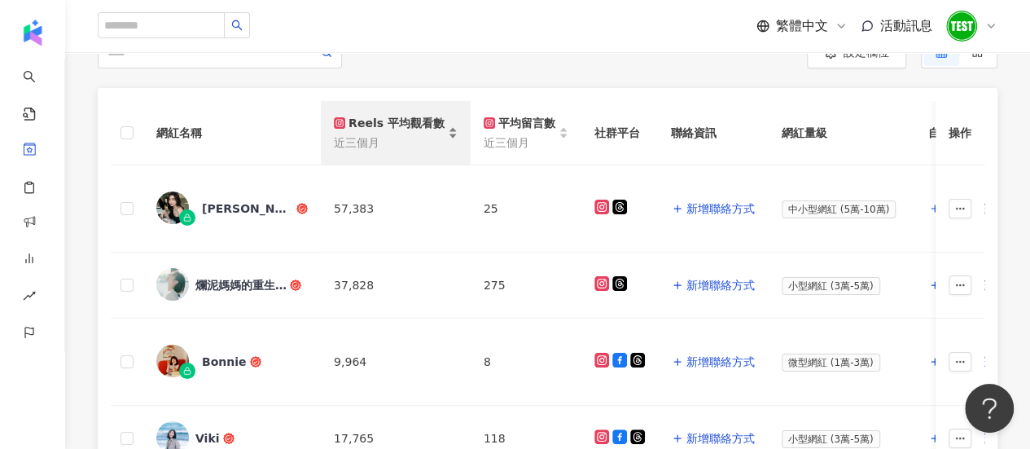
scroll to position [100, 0]
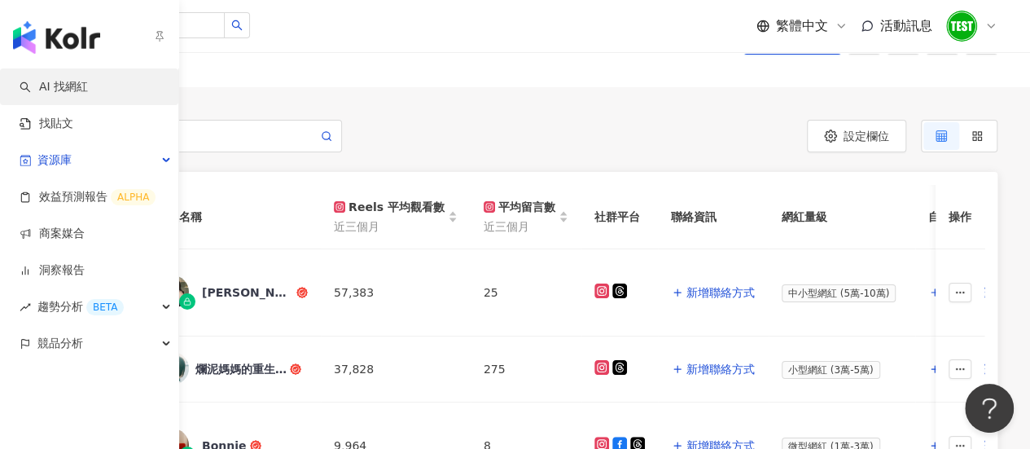
click at [49, 84] on link "AI 找網紅" at bounding box center [54, 87] width 68 height 16
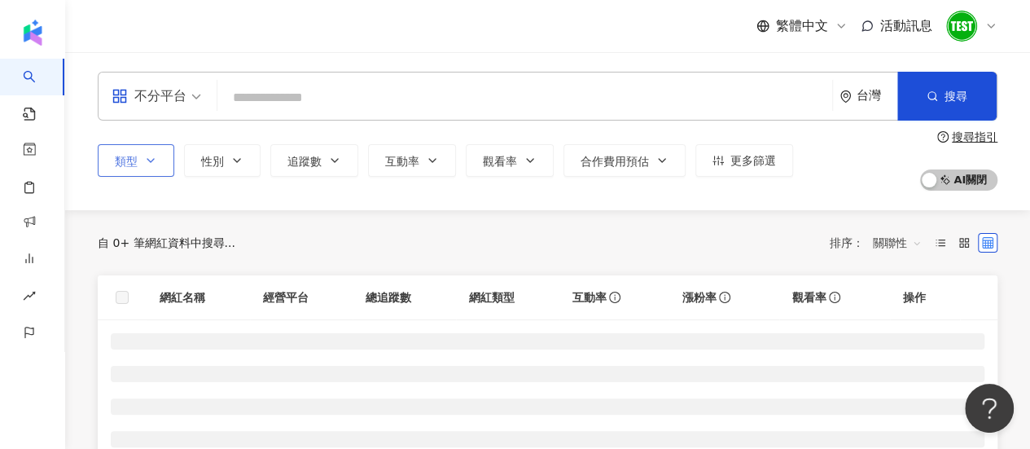
click at [151, 164] on icon "button" at bounding box center [150, 160] width 13 height 13
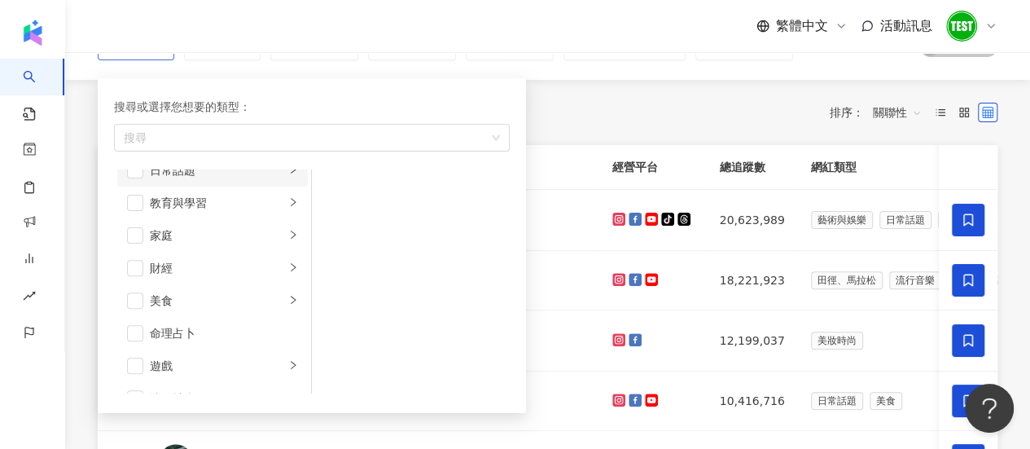
scroll to position [154, 0]
click at [267, 138] on div "button" at bounding box center [303, 137] width 372 height 12
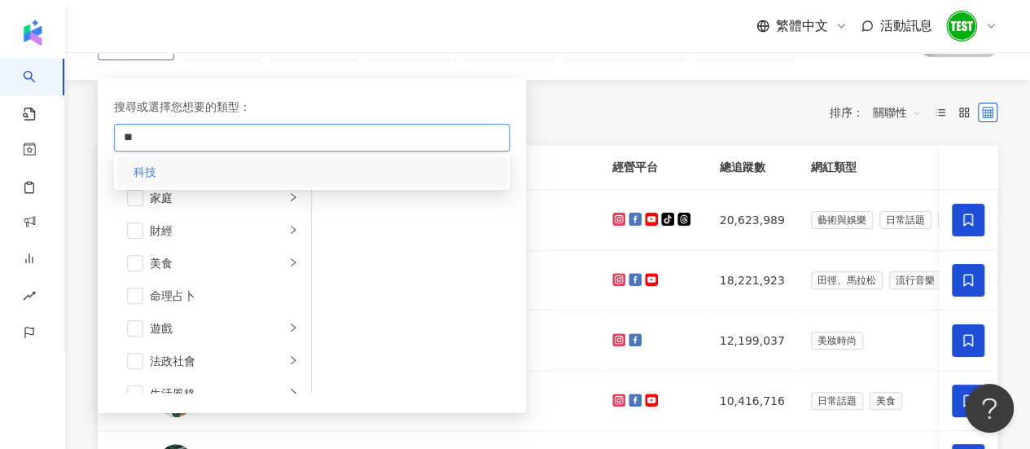
type input "**"
click at [246, 169] on div "搜尋或選擇您想要的類型： 科技 科技 藝術與娛樂 美妝時尚 氣候和環境 日常話題 教育與學習 家庭 財經 美食 命理占卜 遊戲 法政社會 生活風格 影視娛樂 …" at bounding box center [311, 245] width 409 height 315
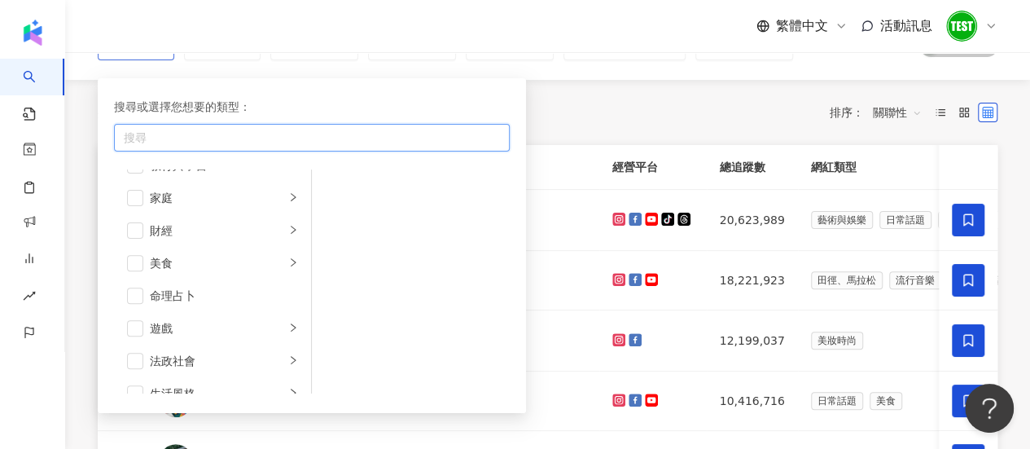
scroll to position [0, 0]
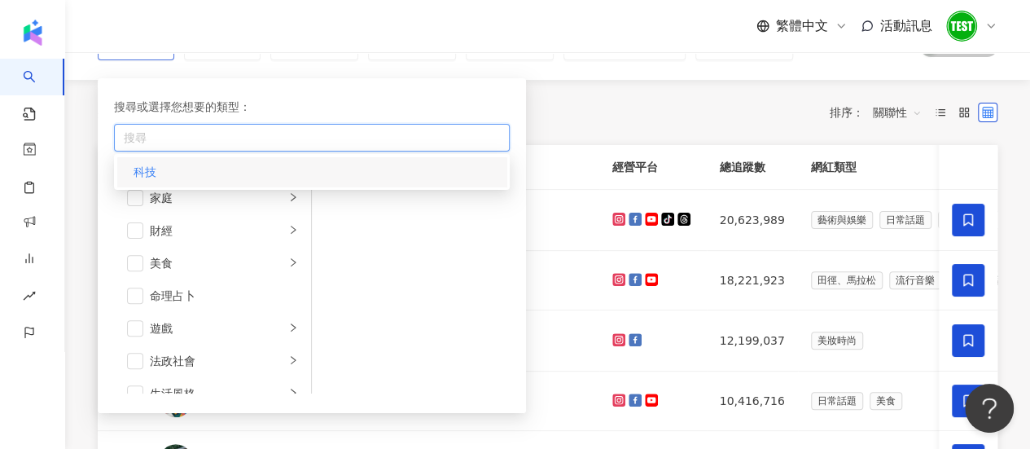
click at [370, 160] on div "科技" at bounding box center [311, 171] width 389 height 29
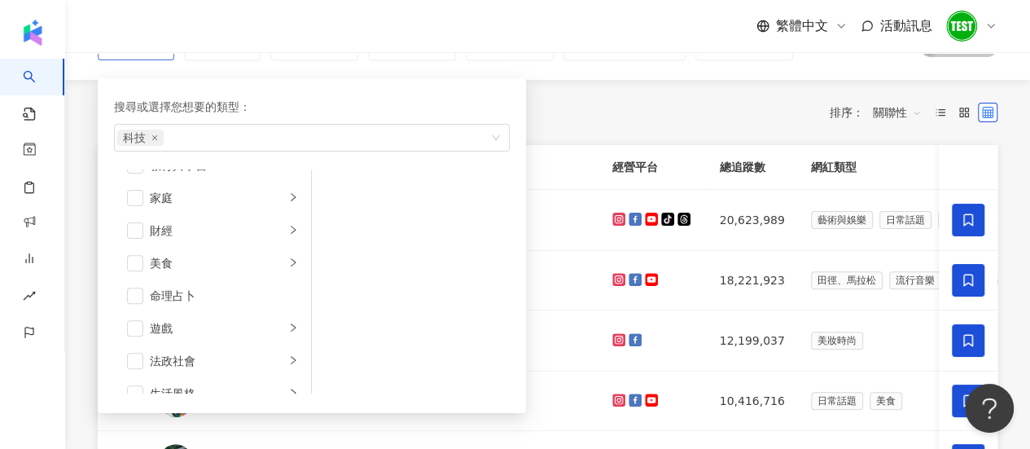
click at [484, 255] on div "藝術與娛樂 美妝時尚 氣候和環境 日常話題 教育與學習 家庭 財經 美食 命理占卜 遊戲 法政社會 生活風格 影視娛樂 醫療與健康 寵物 攝影 感情 宗教 促…" at bounding box center [312, 281] width 396 height 224
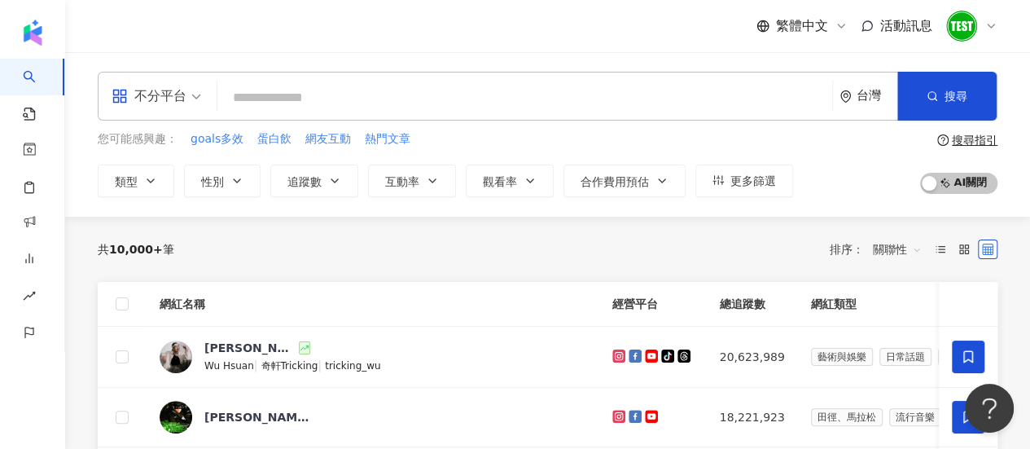
click at [682, 220] on div "共 10,000+ 筆 排序： 關聯性" at bounding box center [548, 249] width 900 height 65
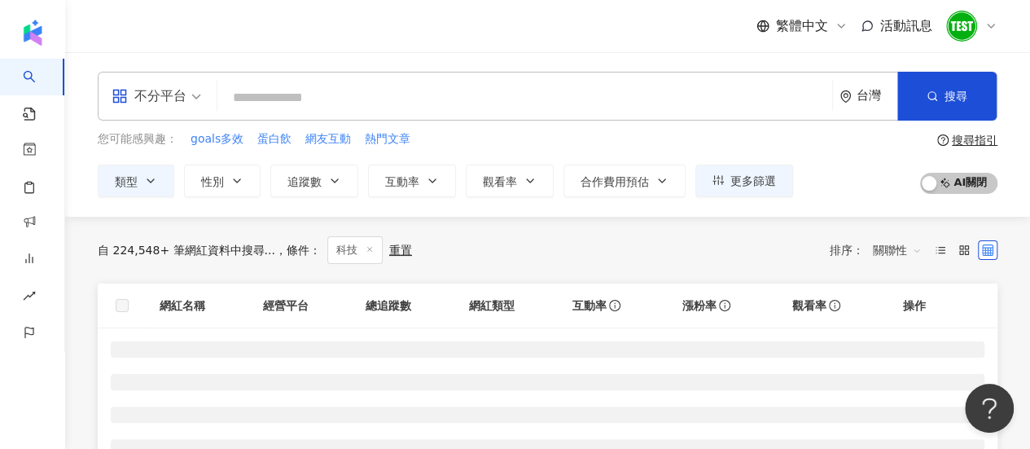
click at [939, 247] on icon at bounding box center [940, 249] width 11 height 11
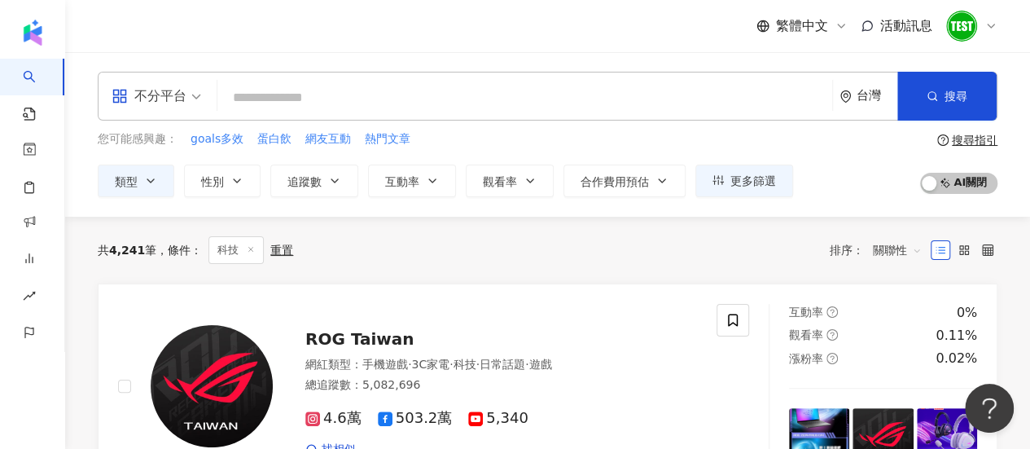
click at [431, 100] on input "search" at bounding box center [525, 97] width 602 height 31
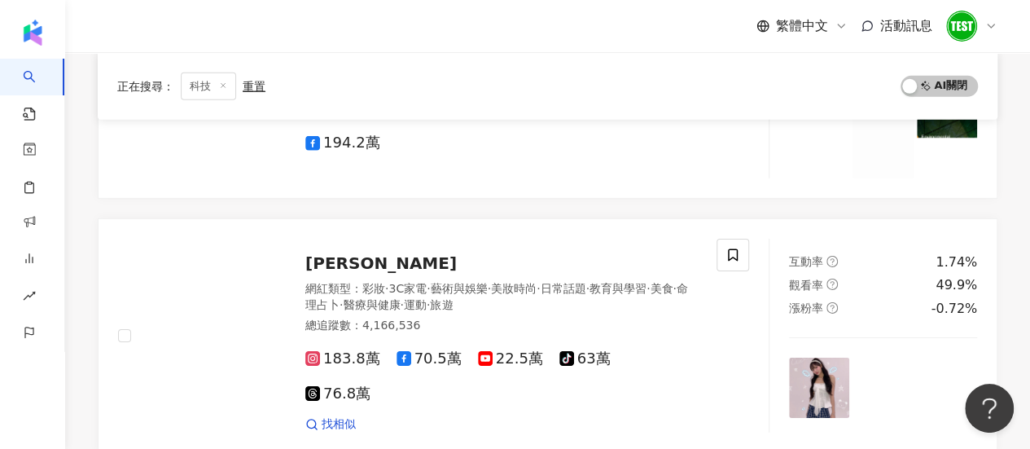
scroll to position [2535, 0]
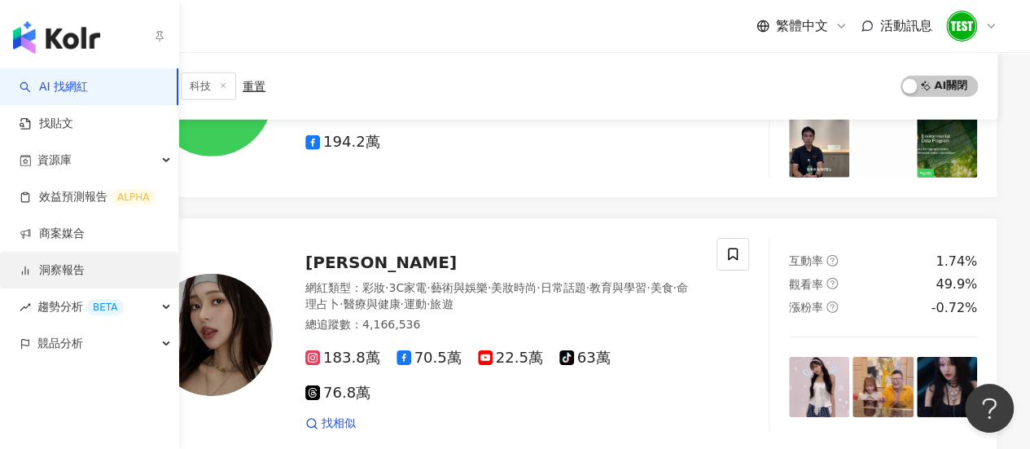
click at [85, 270] on link "洞察報告" at bounding box center [52, 270] width 65 height 16
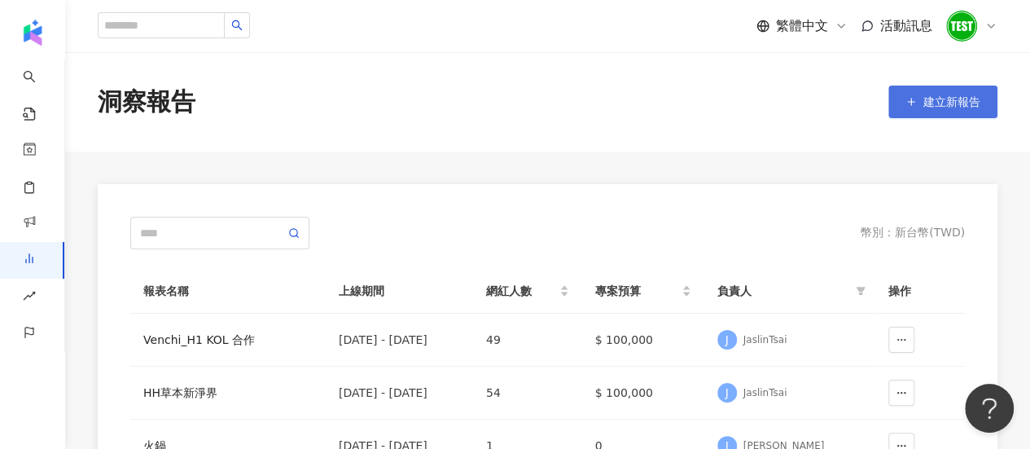
click at [944, 104] on span "建立新報告" at bounding box center [951, 101] width 57 height 13
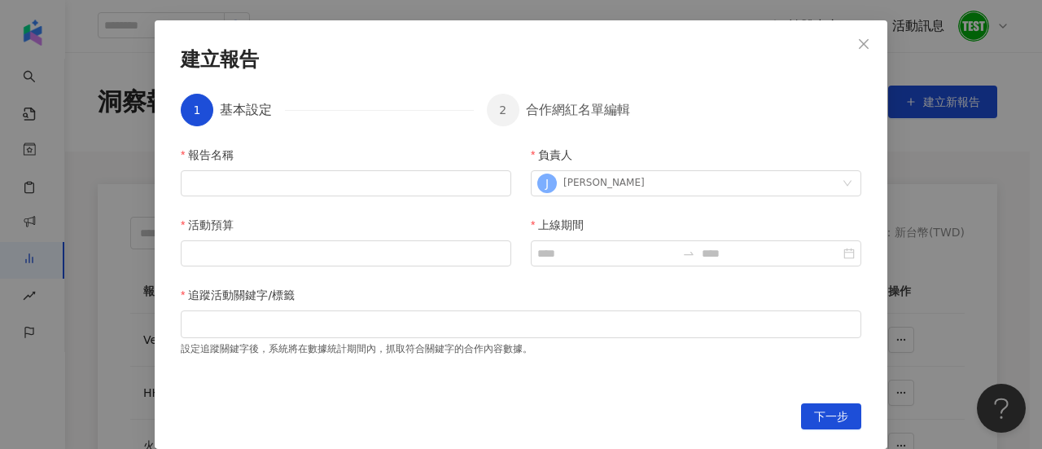
scroll to position [129, 0]
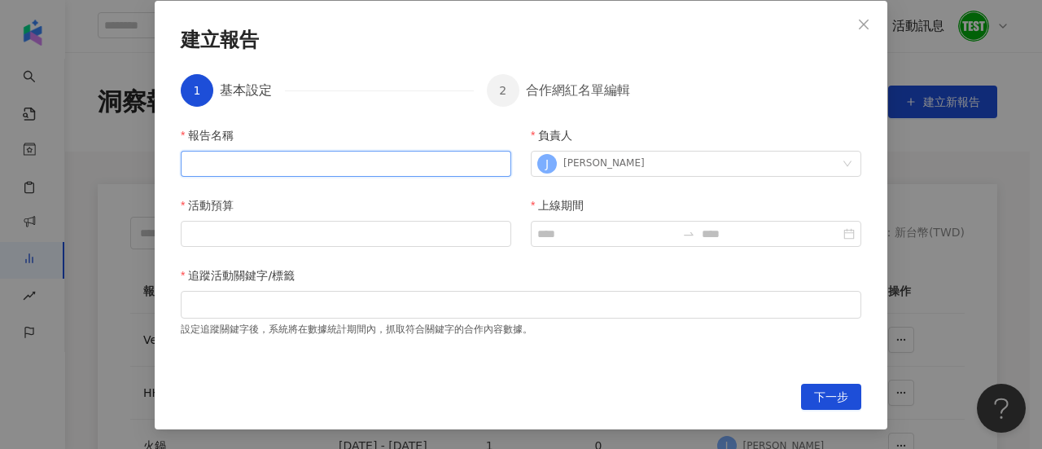
click at [361, 173] on input "報告名稱" at bounding box center [346, 164] width 330 height 26
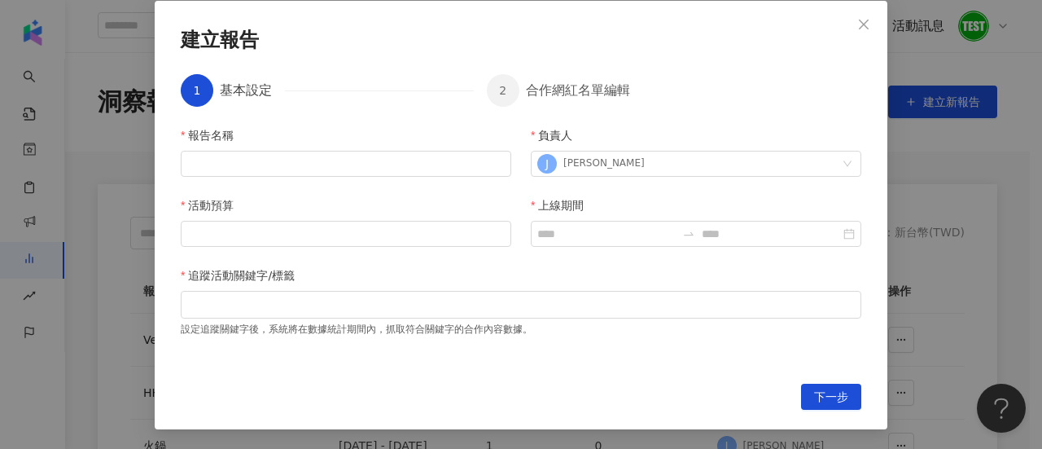
click at [200, 187] on div "報告名稱 負責人 J Jessie Lu 活動預算 上線期間 追蹤活動關鍵字/標籤 設定追蹤關鍵字後，系統將在數據統計期間內，抓取符合關鍵字的合作內容數據。" at bounding box center [521, 245] width 681 height 238
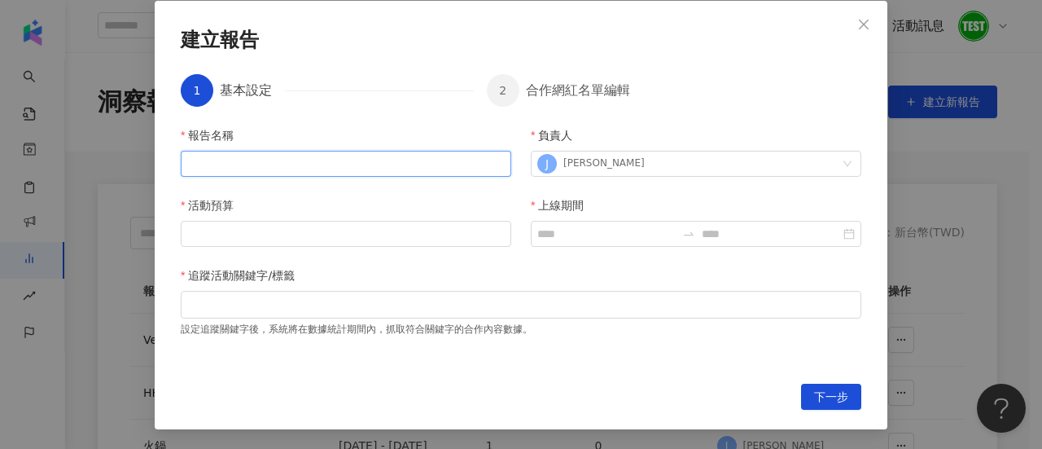
click at [232, 162] on input "報告名稱" at bounding box center [346, 164] width 330 height 26
click at [248, 176] on input "***" at bounding box center [346, 164] width 330 height 26
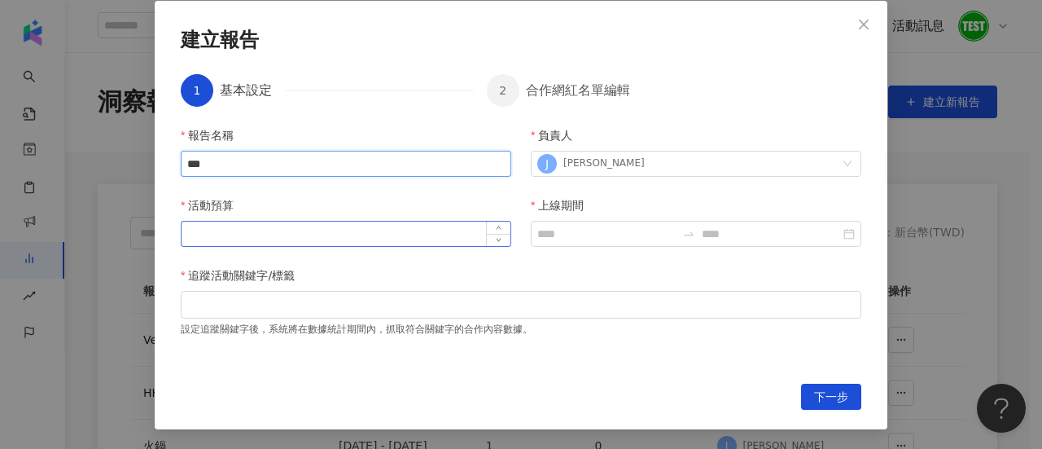
type input "***"
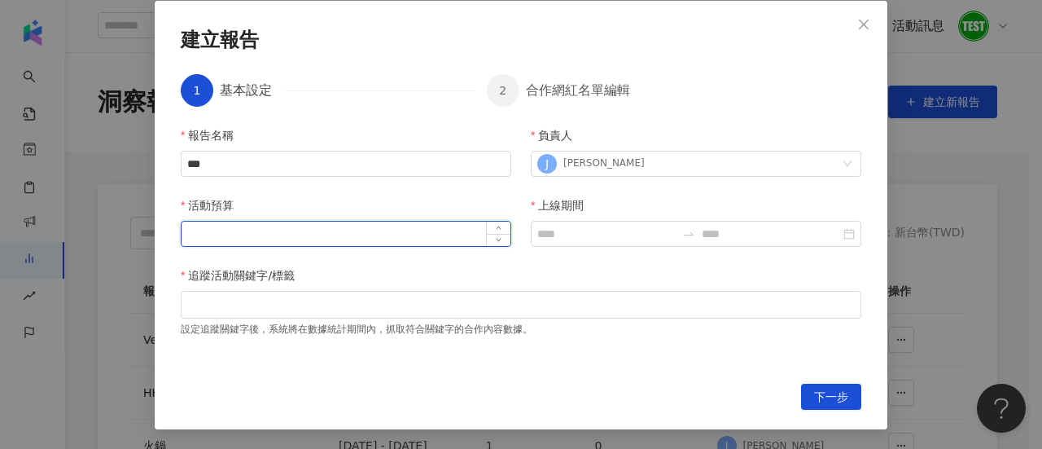
click at [288, 237] on input "活動預算" at bounding box center [346, 233] width 329 height 24
type input "*"
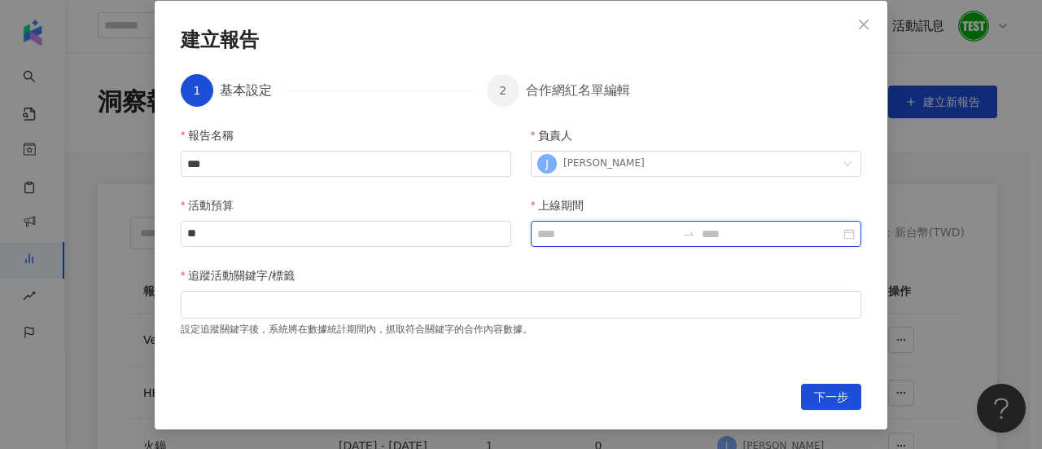
type input "*"
click at [556, 234] on input "上線期間" at bounding box center [606, 234] width 138 height 18
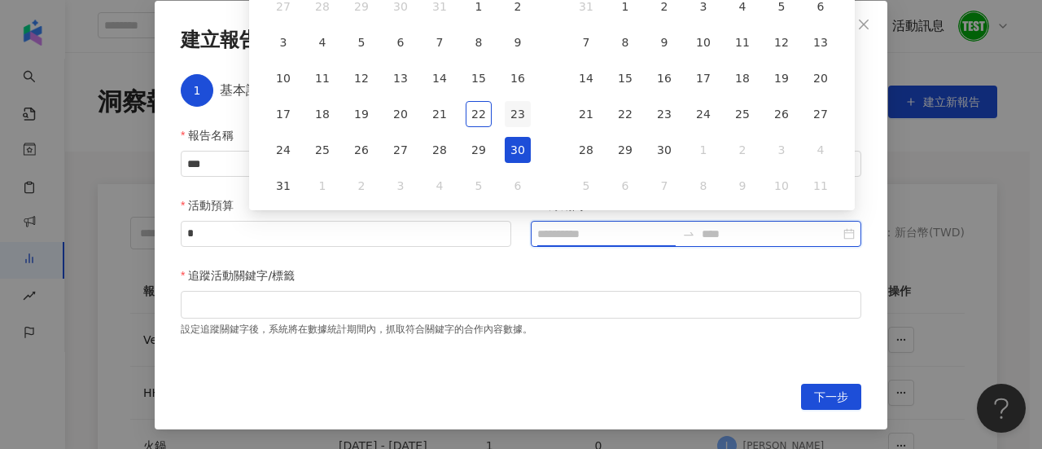
type input "**********"
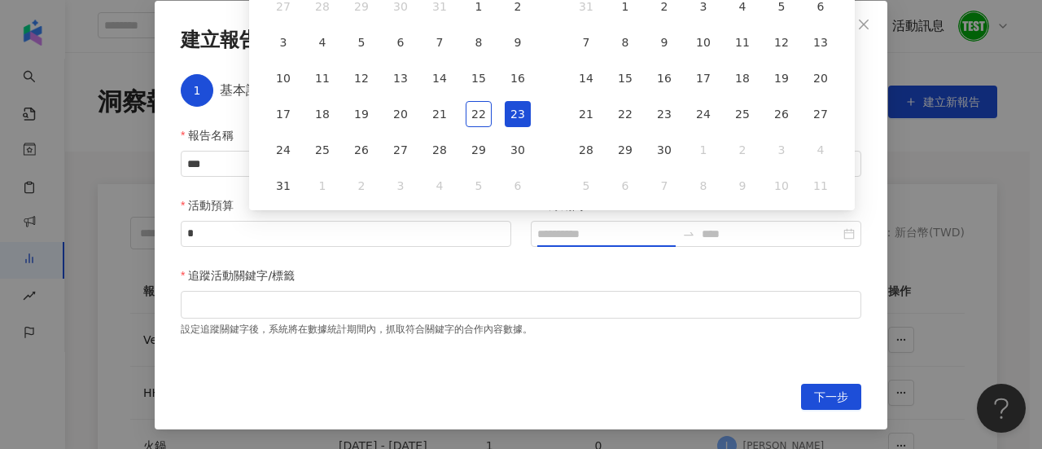
click at [510, 125] on div "23" at bounding box center [518, 114] width 26 height 26
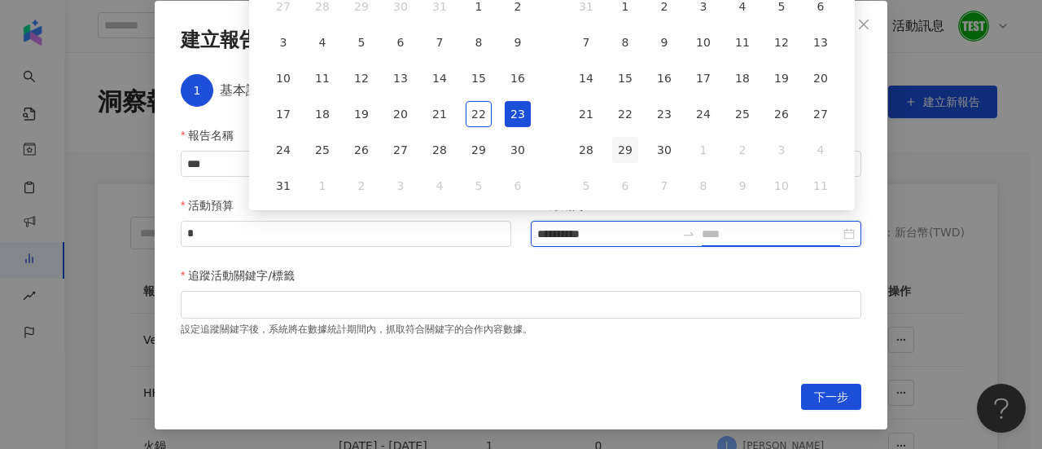
type input "**********"
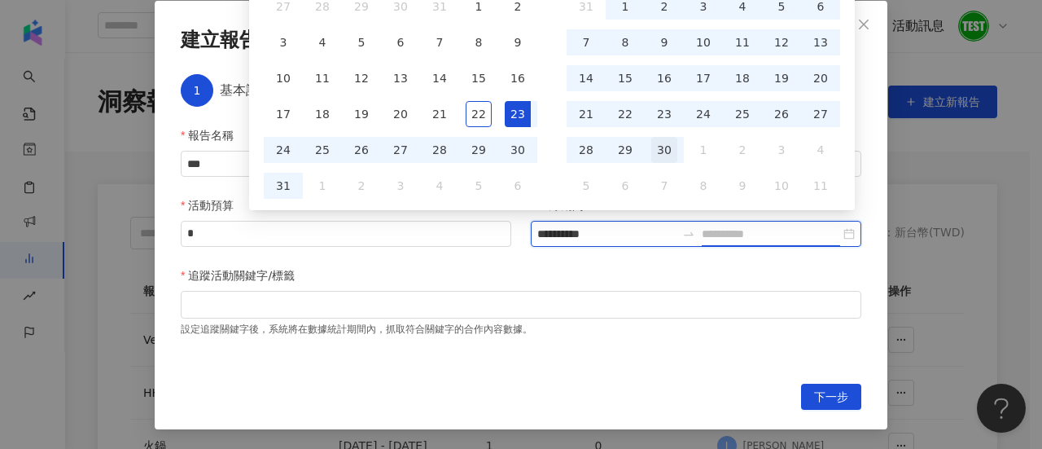
type input "**********"
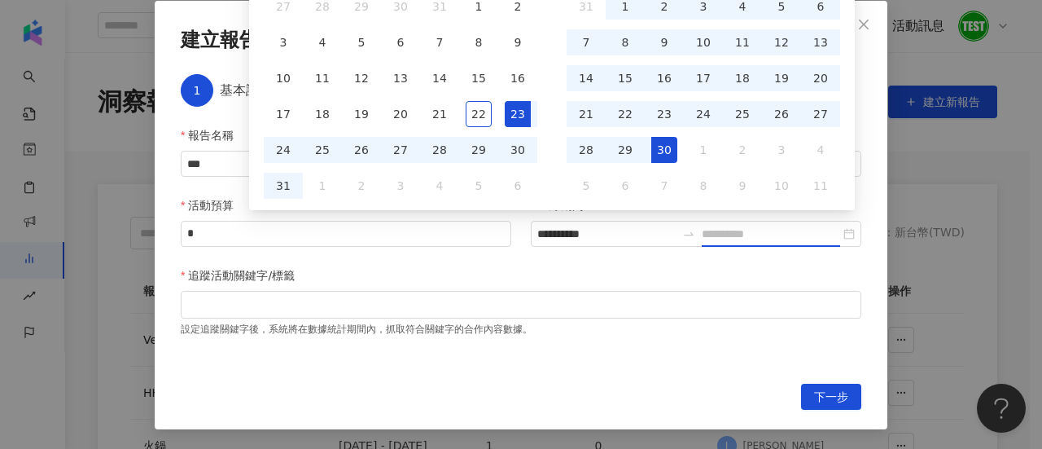
click at [665, 150] on div "30" at bounding box center [664, 150] width 26 height 26
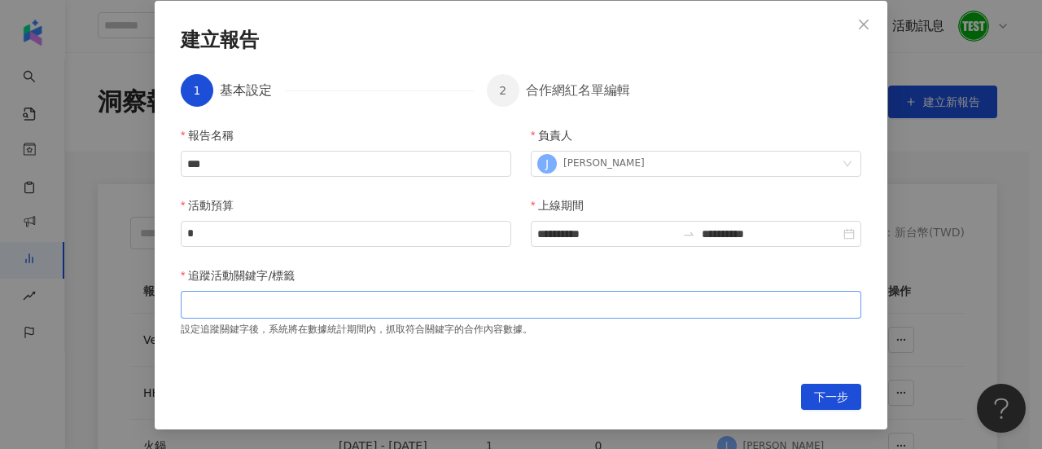
click at [511, 313] on div at bounding box center [521, 305] width 681 height 28
type input "***"
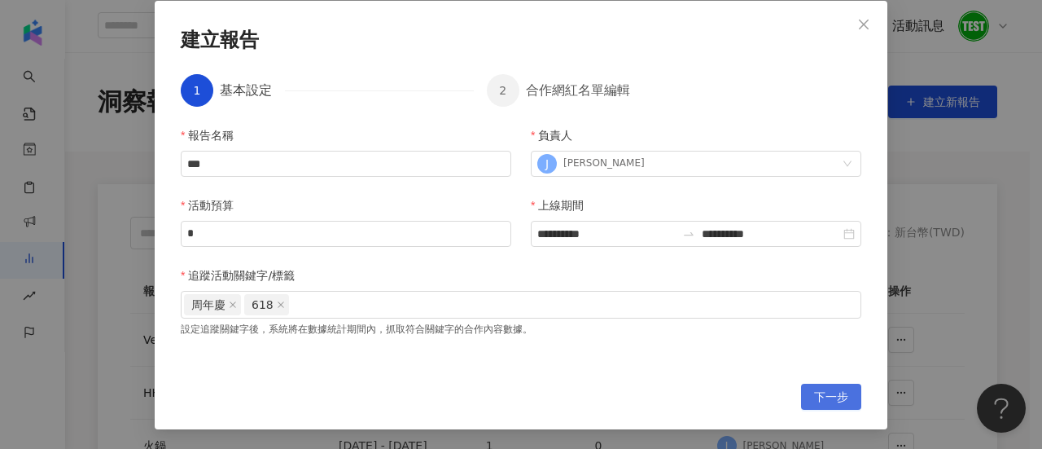
click at [816, 391] on span "下一步" at bounding box center [831, 397] width 34 height 26
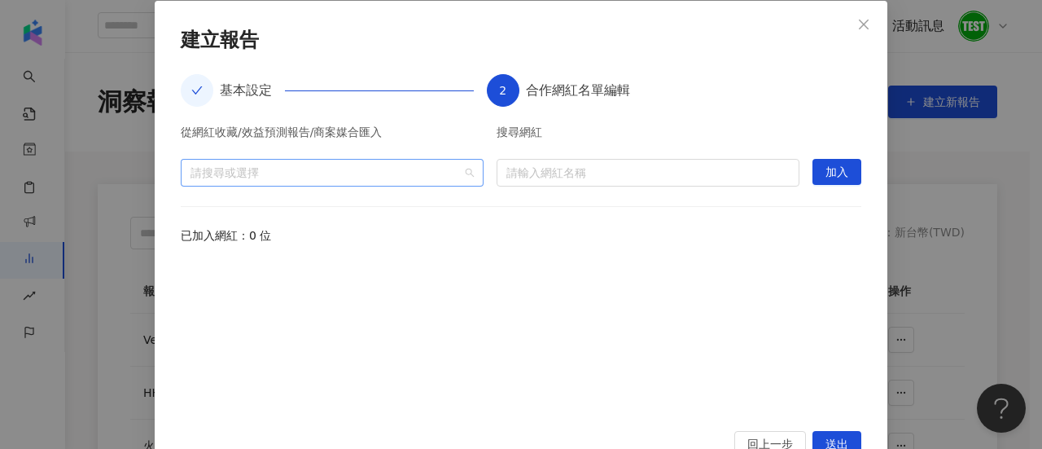
click at [325, 177] on div at bounding box center [323, 172] width 279 height 12
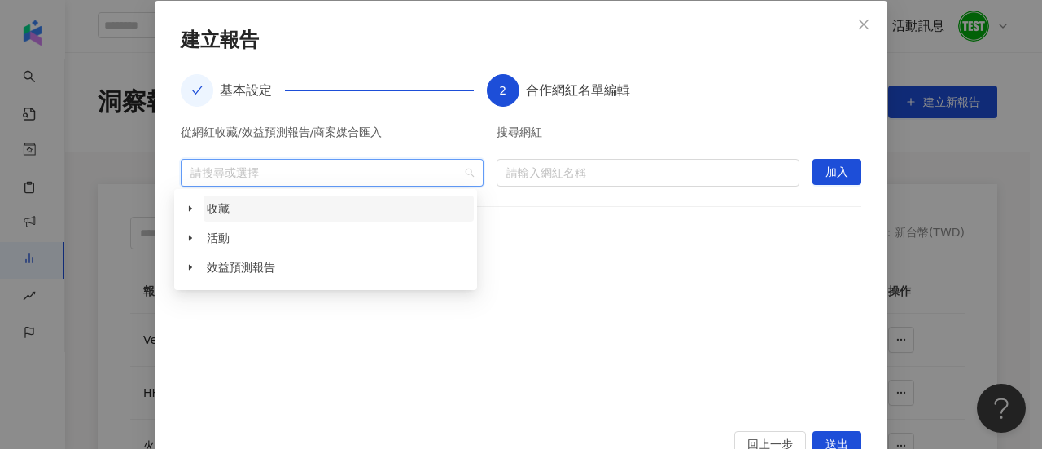
click at [207, 208] on span "收藏" at bounding box center [218, 208] width 23 height 13
click at [189, 207] on icon "caret-down" at bounding box center [190, 208] width 8 height 8
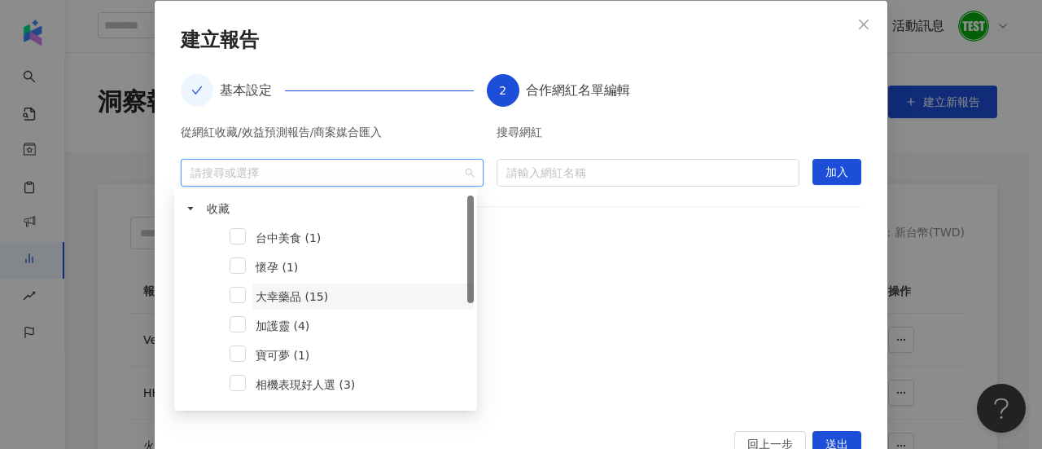
click at [300, 295] on span "大幸藥品 (15)" at bounding box center [292, 296] width 72 height 13
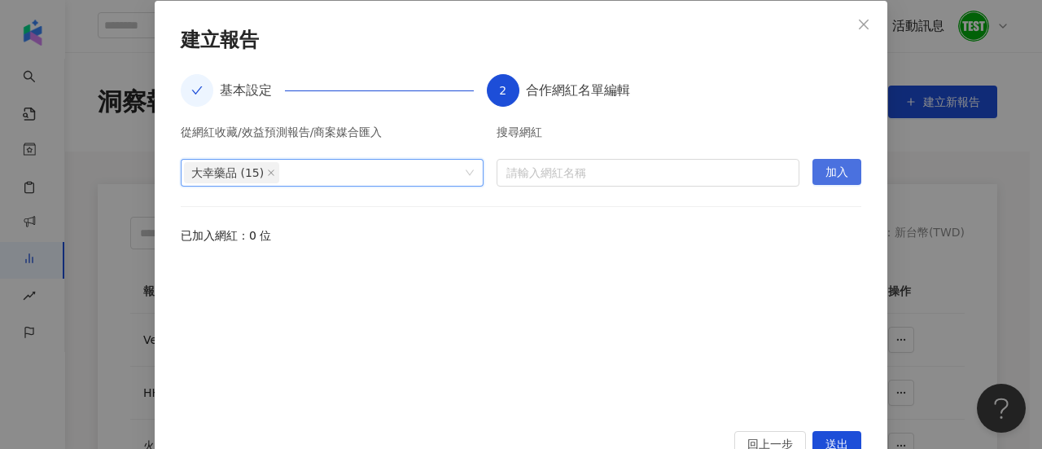
click at [842, 169] on span "加入" at bounding box center [836, 173] width 23 height 26
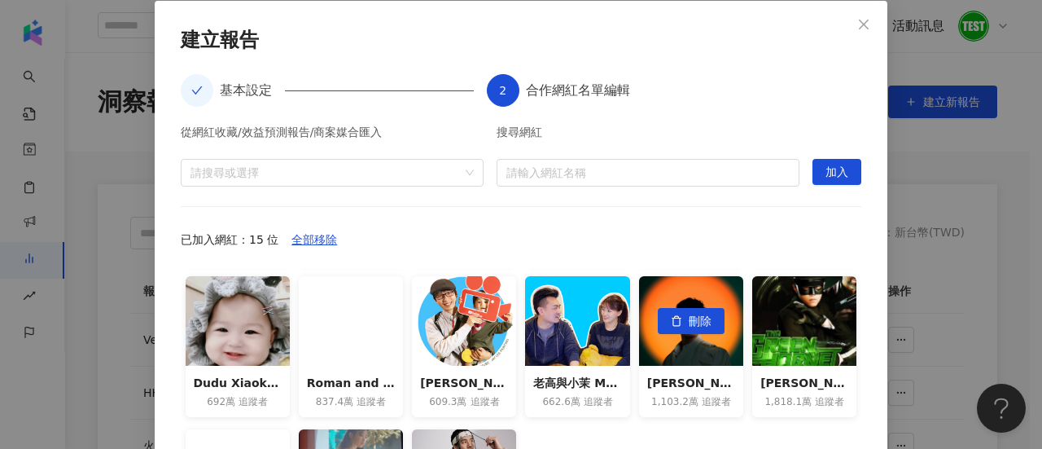
scroll to position [0, 0]
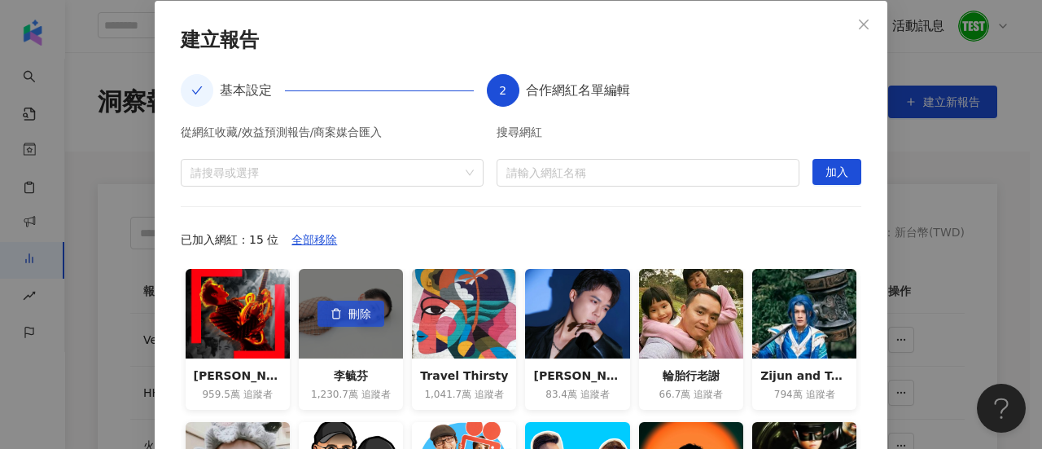
click at [348, 318] on span "刪除" at bounding box center [359, 314] width 23 height 26
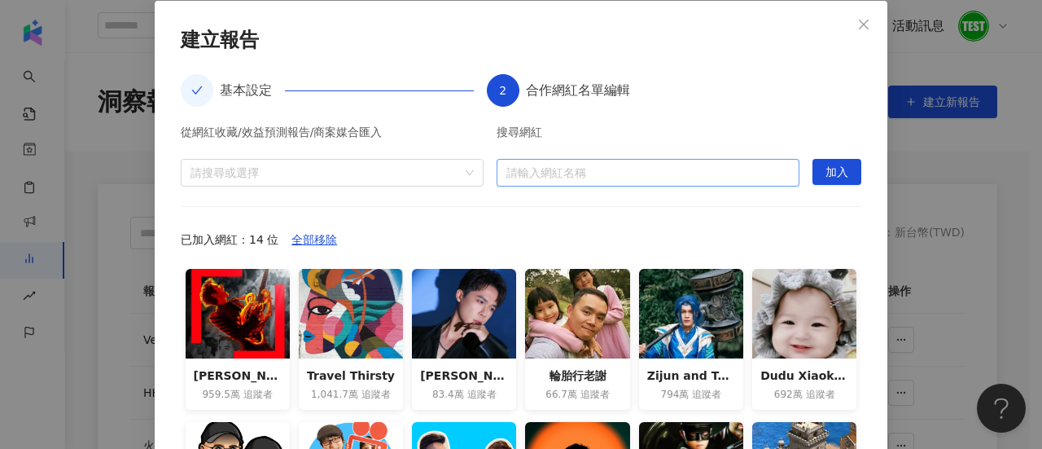
click at [614, 171] on input "search" at bounding box center [647, 173] width 283 height 26
type input "*"
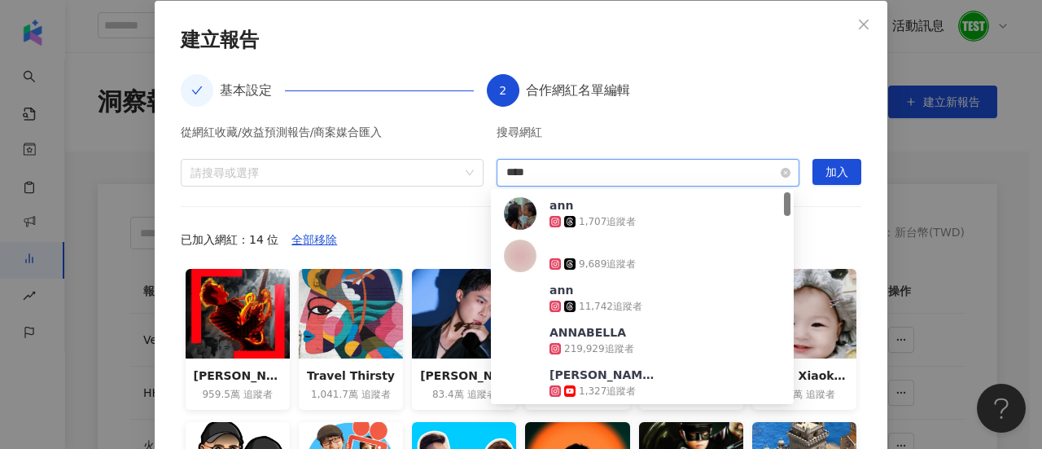
type input "***"
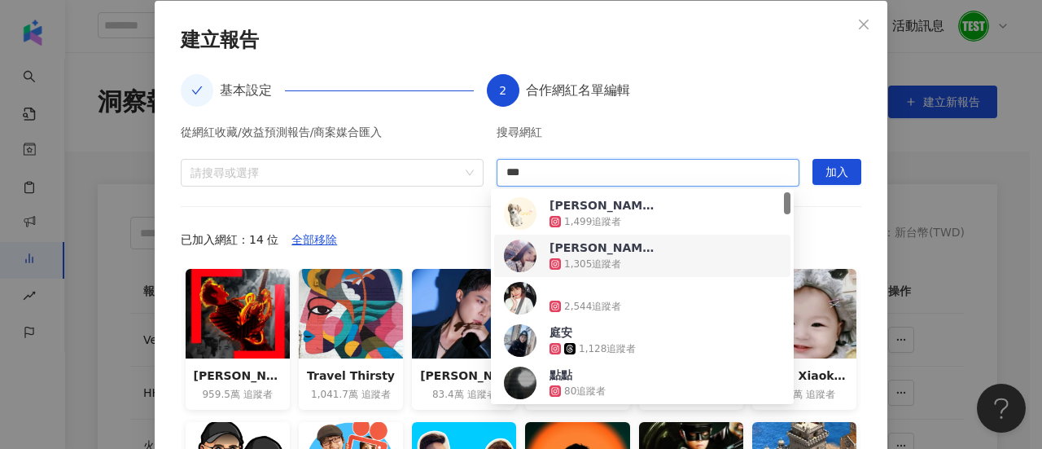
click at [681, 263] on div "Patty 1,305 追蹤者" at bounding box center [642, 255] width 277 height 33
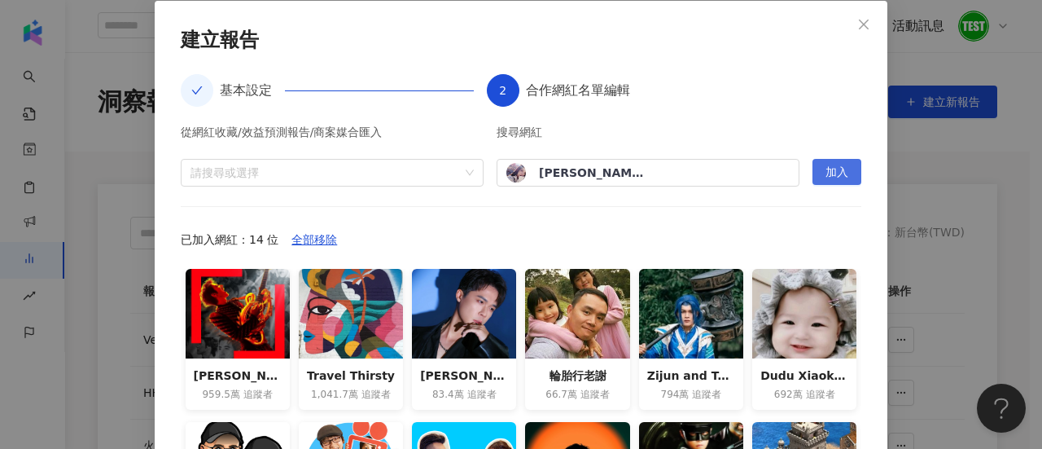
click at [838, 172] on span "加入" at bounding box center [836, 173] width 23 height 26
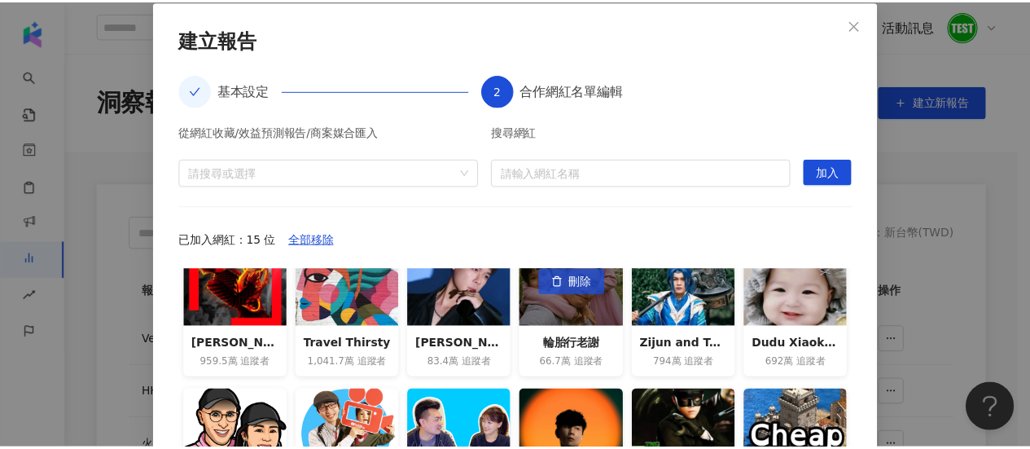
scroll to position [33, 0]
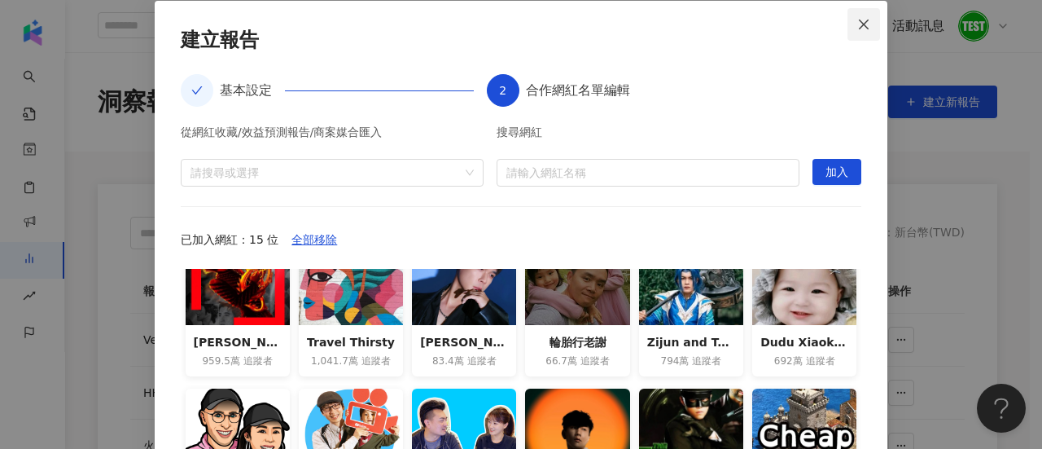
click at [870, 26] on span "Close" at bounding box center [863, 24] width 33 height 13
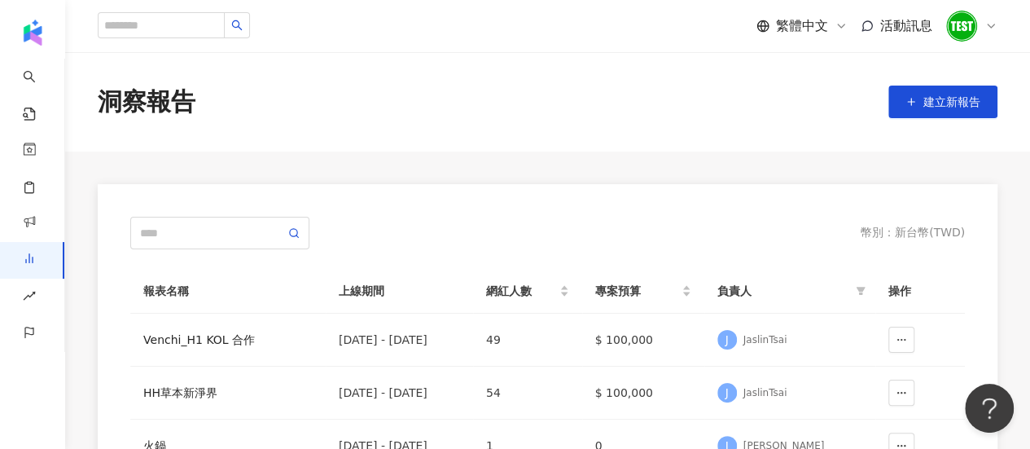
scroll to position [111, 0]
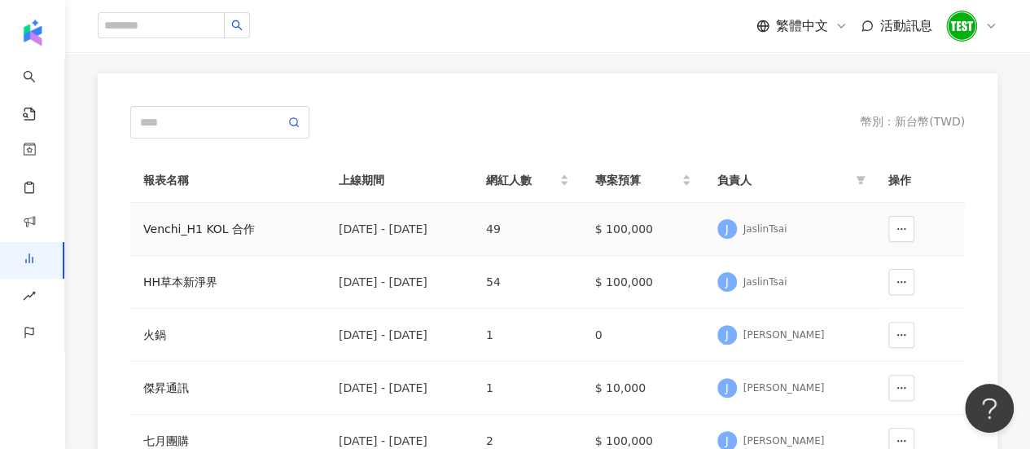
click at [225, 230] on div "Venchi_H1 KOL 合作" at bounding box center [227, 229] width 169 height 18
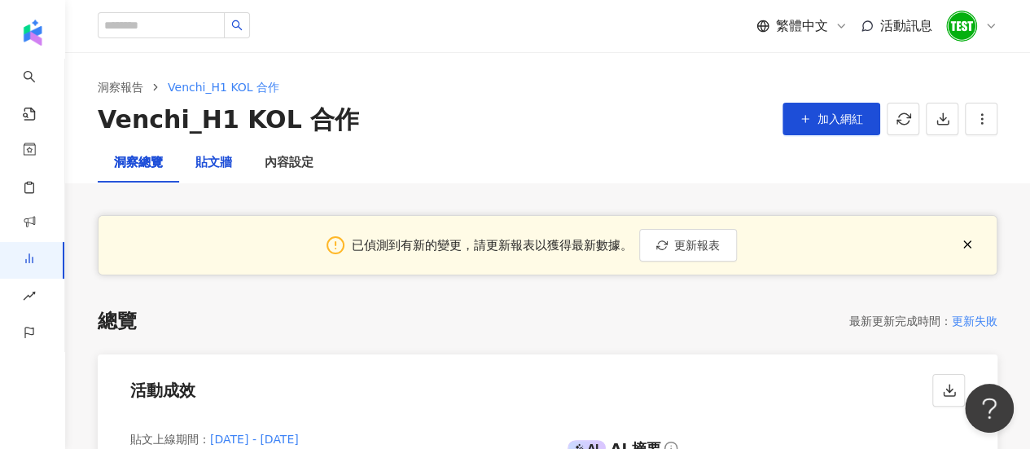
click at [217, 162] on div "貼文牆" at bounding box center [213, 163] width 37 height 20
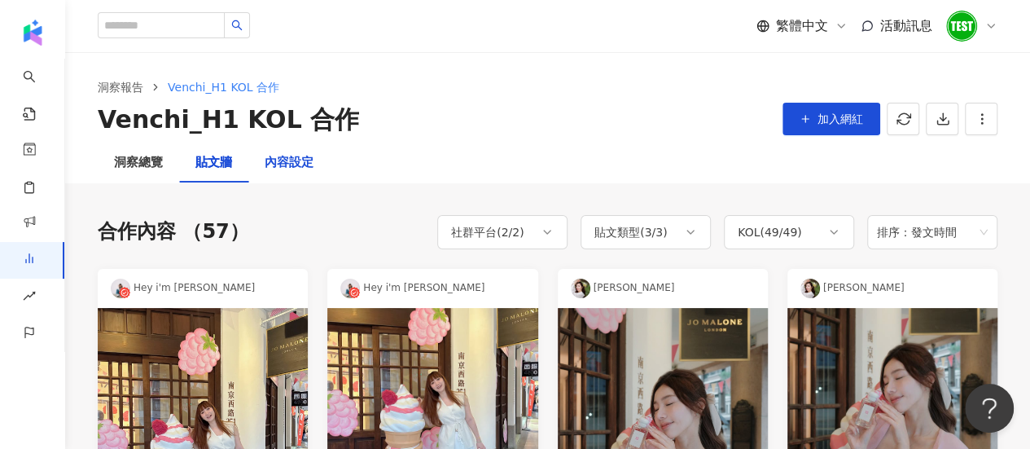
click at [288, 162] on div "內容設定" at bounding box center [289, 163] width 49 height 20
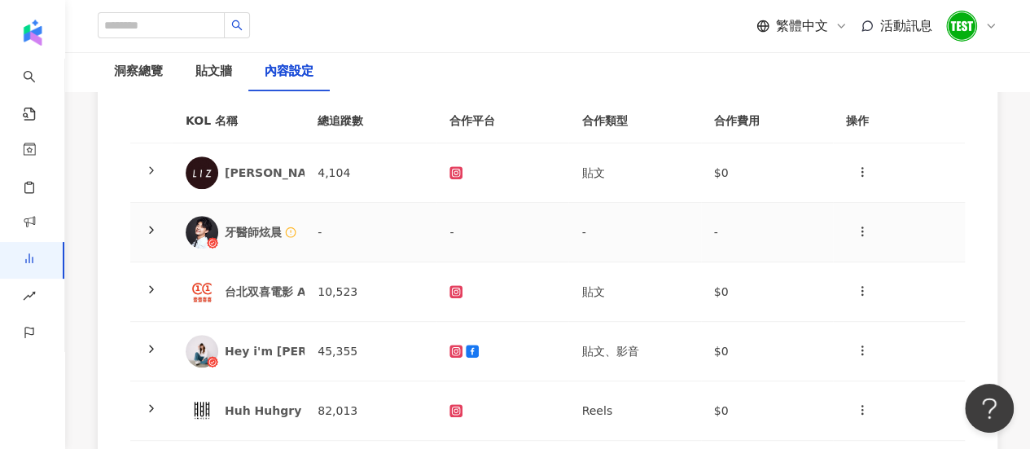
scroll to position [298, 0]
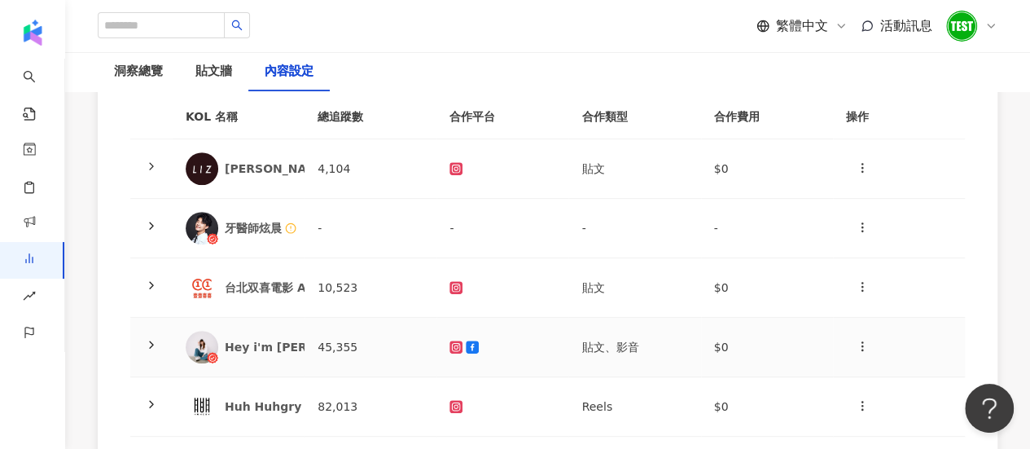
click at [151, 343] on polyline at bounding box center [151, 344] width 3 height 7
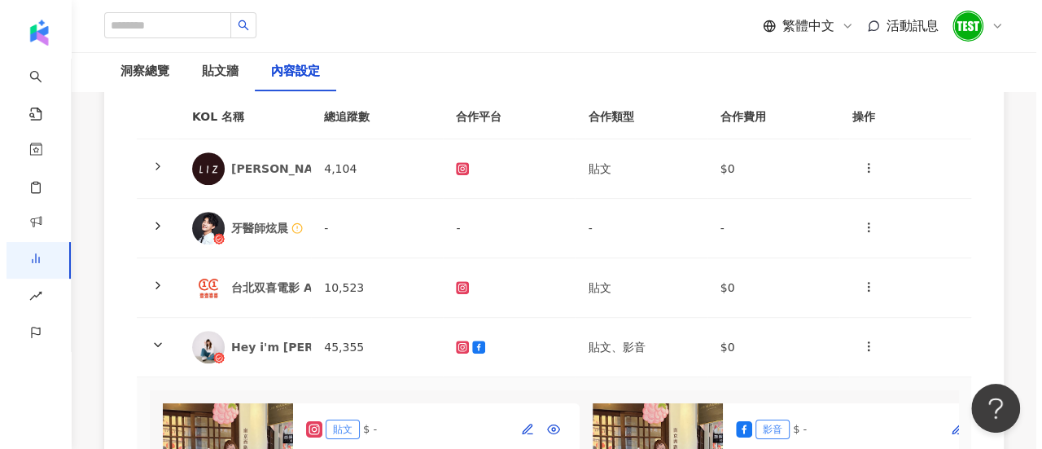
scroll to position [545, 0]
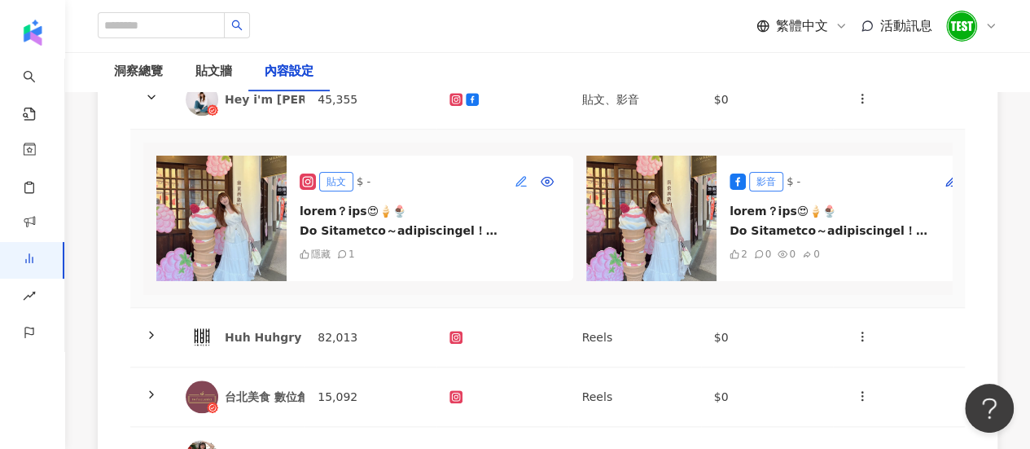
click at [517, 179] on icon "button" at bounding box center [520, 181] width 13 height 13
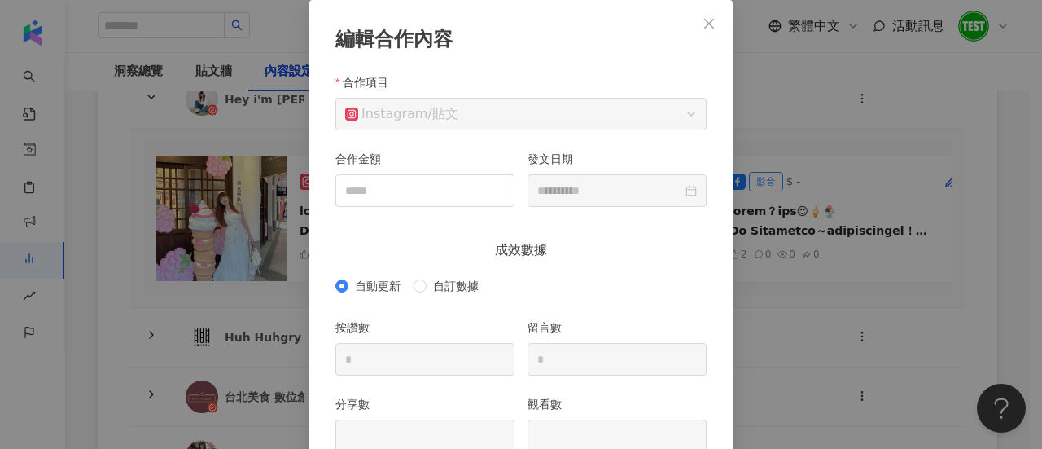
scroll to position [265, 0]
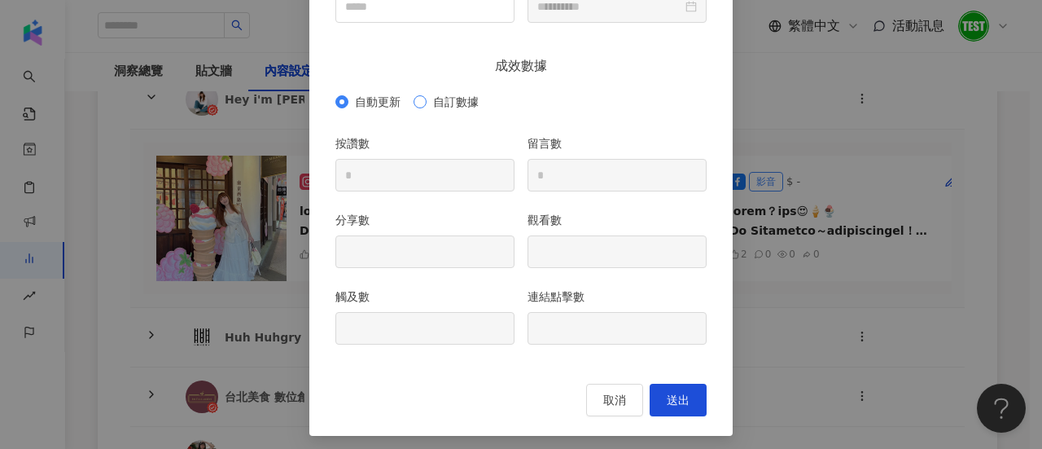
click at [440, 103] on span "自訂數據" at bounding box center [456, 102] width 59 height 18
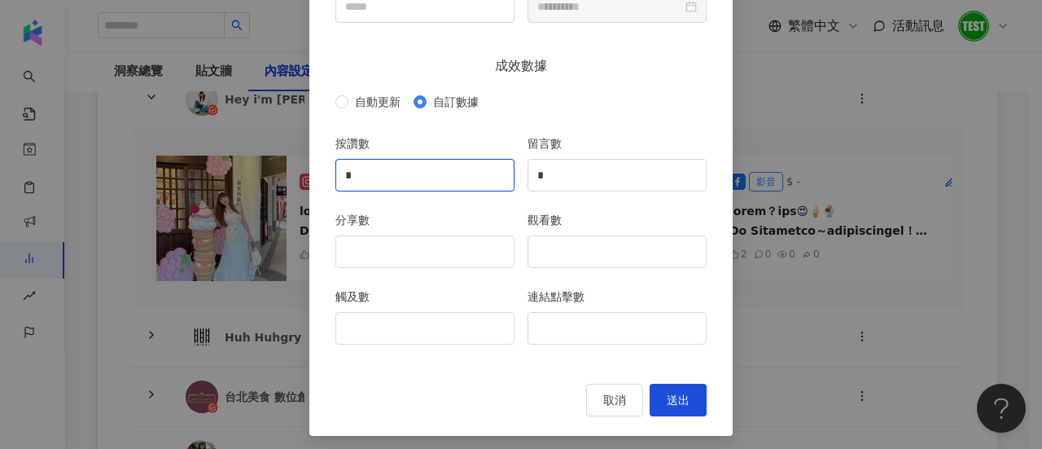
click at [425, 175] on input "*" at bounding box center [424, 175] width 177 height 31
type input "*"
type input "***"
click at [681, 394] on span "送出" at bounding box center [678, 399] width 23 height 13
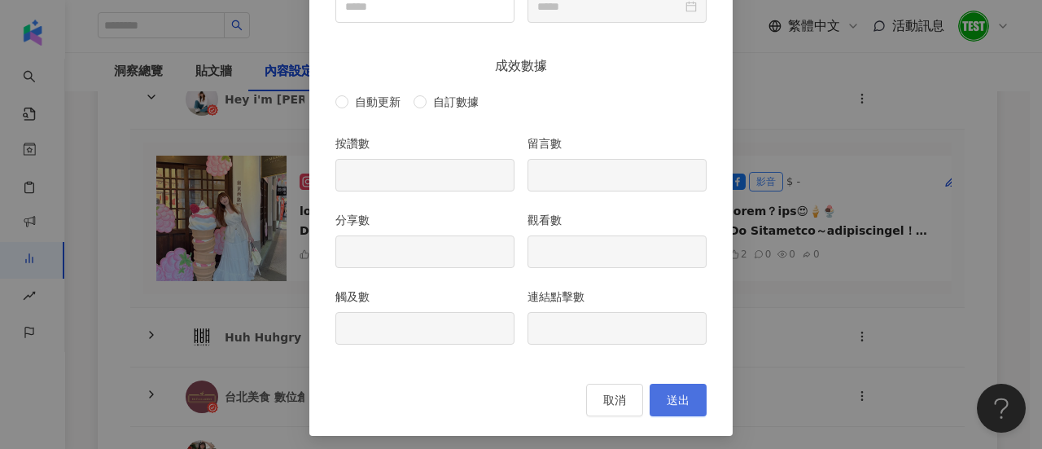
type input "***"
type input "*"
type input "**********"
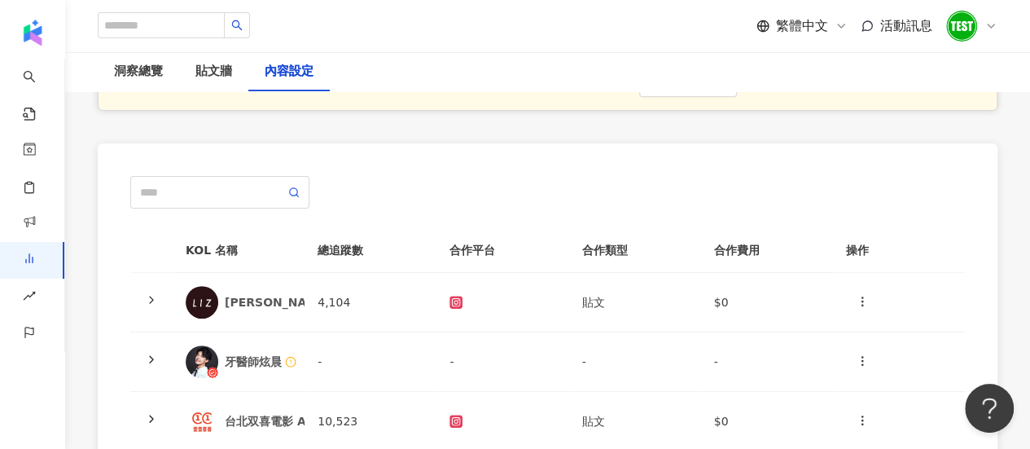
scroll to position [14, 0]
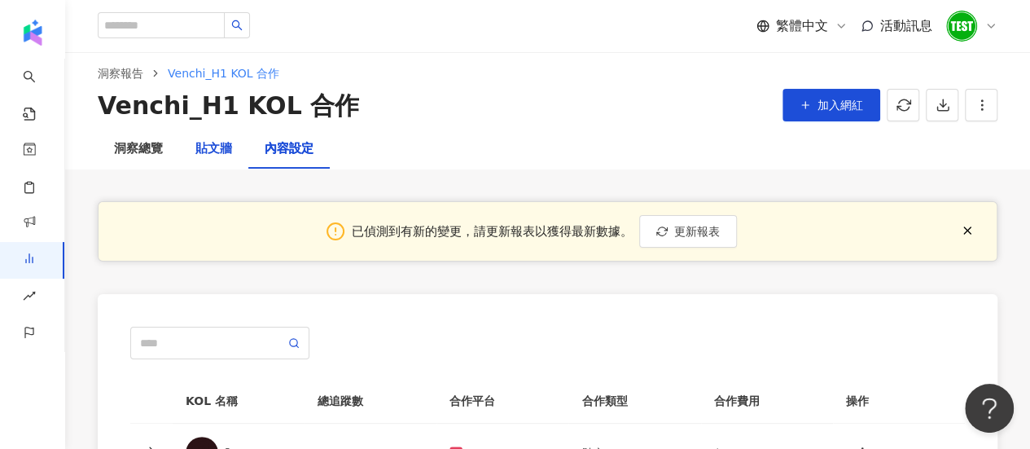
click at [208, 152] on div "貼文牆" at bounding box center [213, 149] width 37 height 20
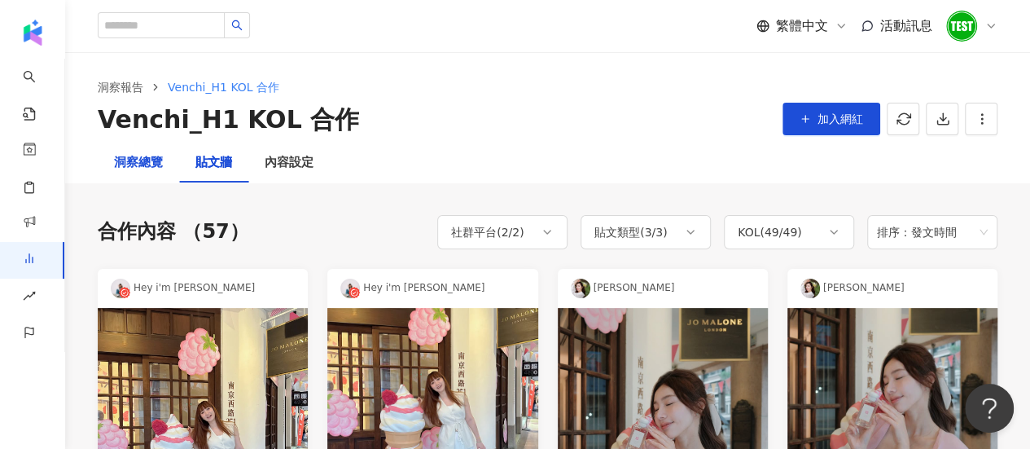
click at [150, 163] on div "洞察總覽" at bounding box center [138, 163] width 49 height 20
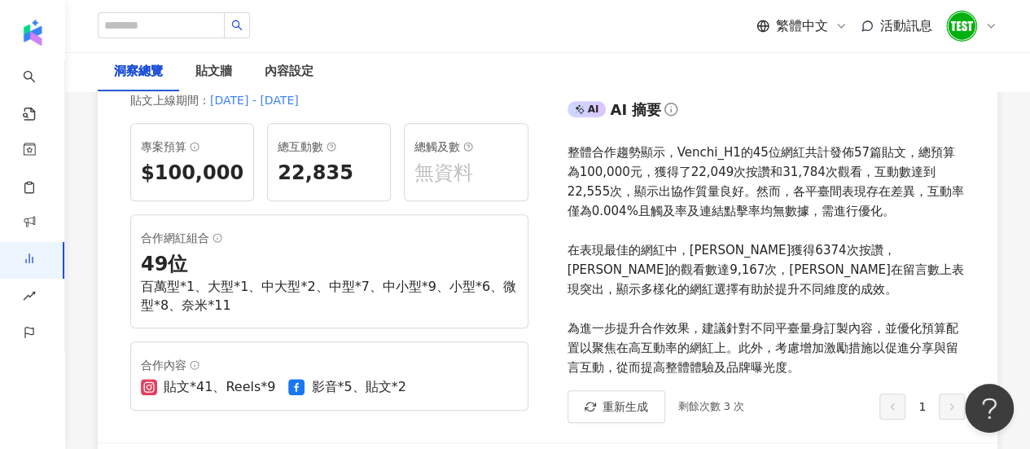
scroll to position [332, 0]
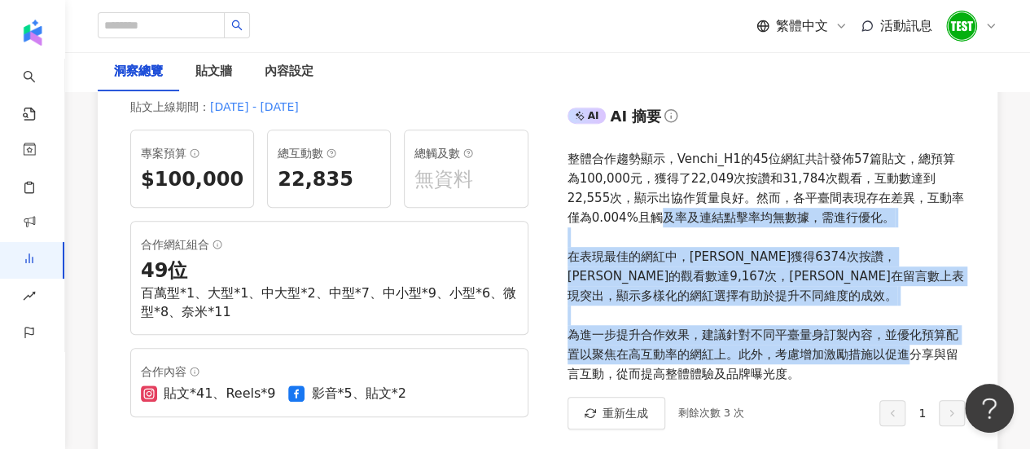
drag, startPoint x: 827, startPoint y: 370, endPoint x: 628, endPoint y: 216, distance: 251.2
click at [629, 217] on div "整體合作趨勢顯示，Venchi_H1的45位網紅共計發佈57篇貼文，總預算為100,000元，獲得了22,049次按讚和31,784次觀看，互動數達到22,5…" at bounding box center [766, 266] width 398 height 234
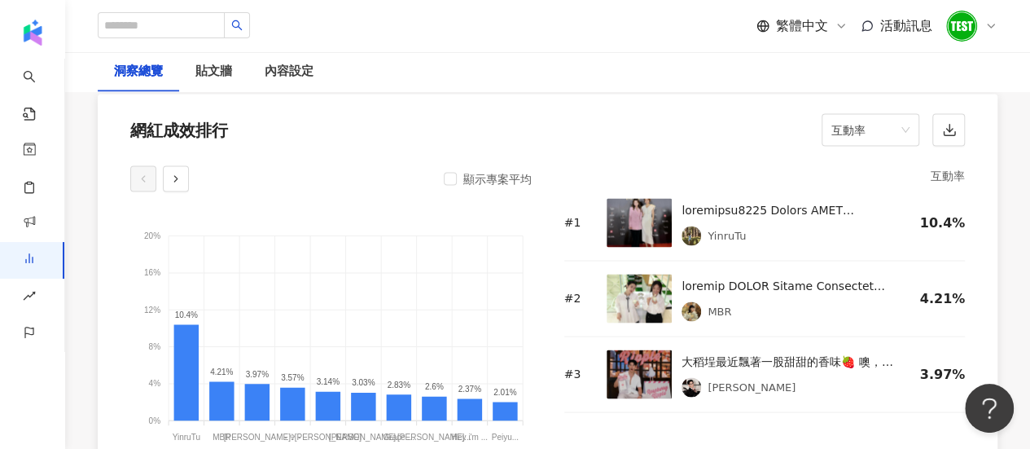
scroll to position [1400, 0]
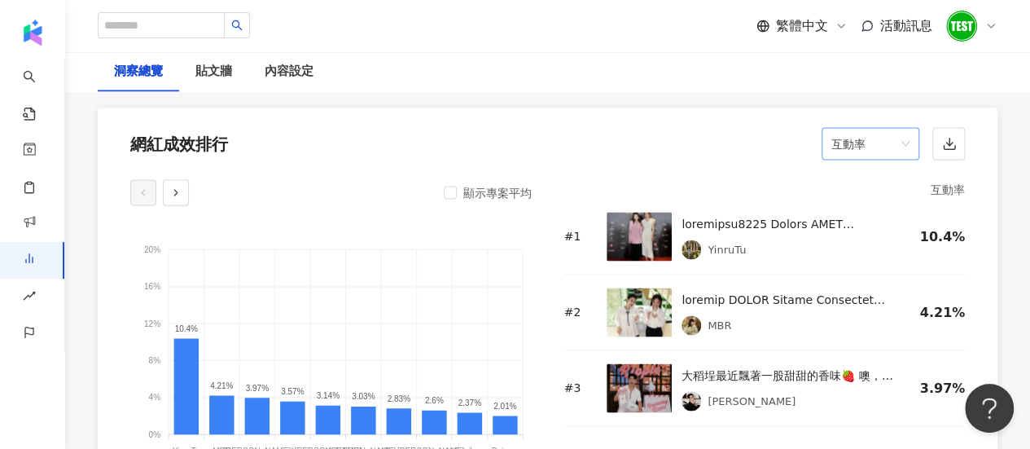
click at [874, 144] on span "互動率" at bounding box center [870, 143] width 78 height 31
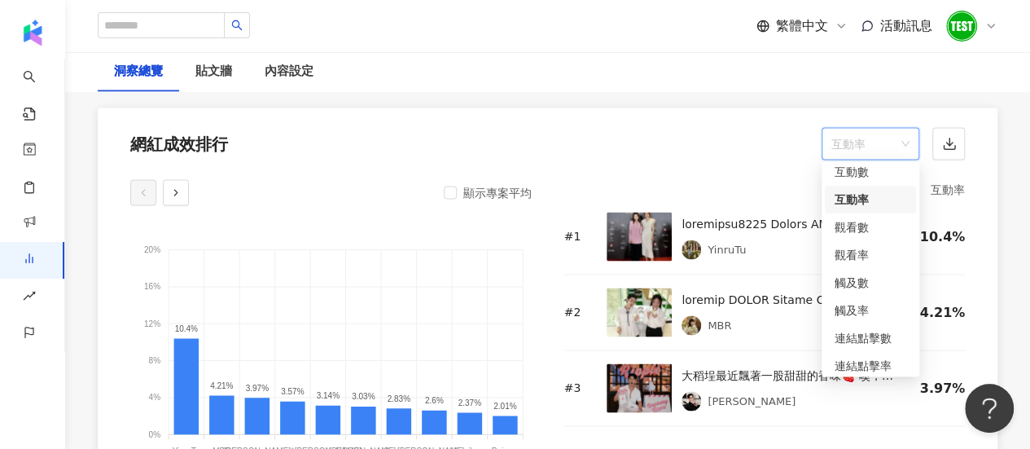
scroll to position [63, 0]
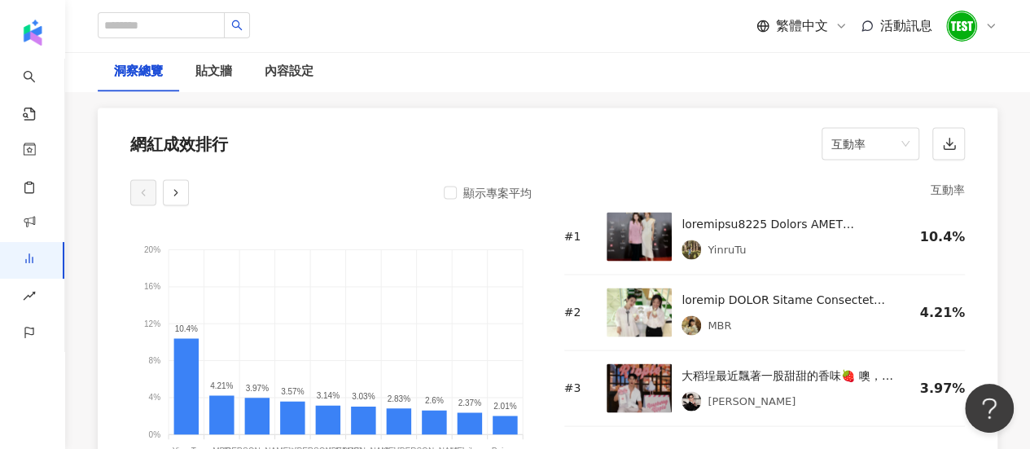
click at [749, 160] on div "網紅成效排行 互動率" at bounding box center [548, 138] width 900 height 62
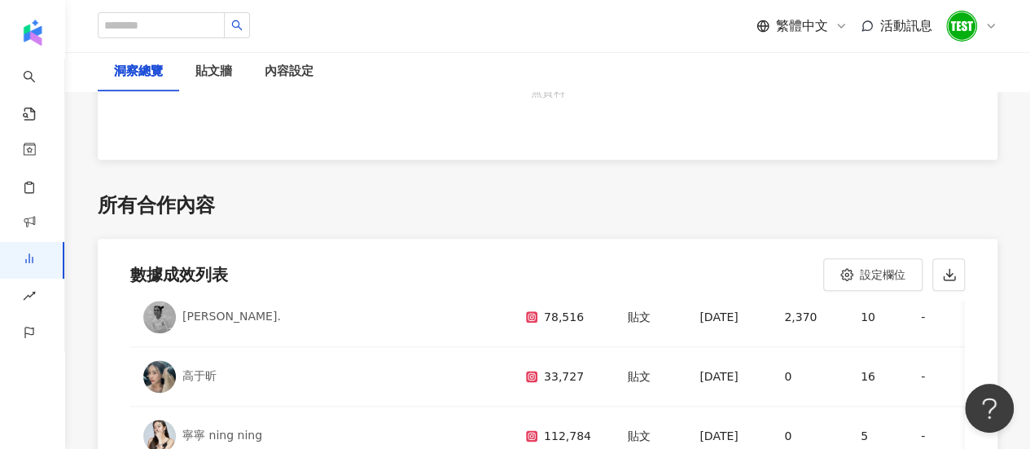
scroll to position [3909, 0]
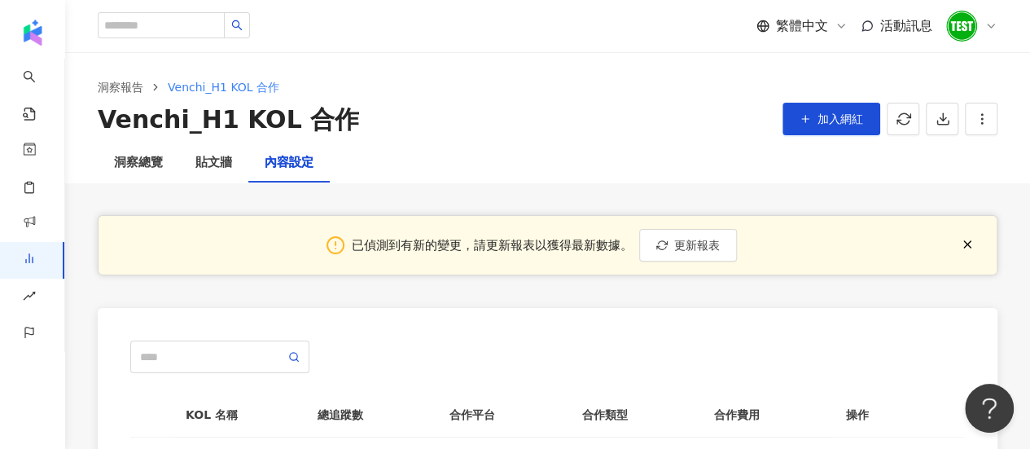
scroll to position [568, 0]
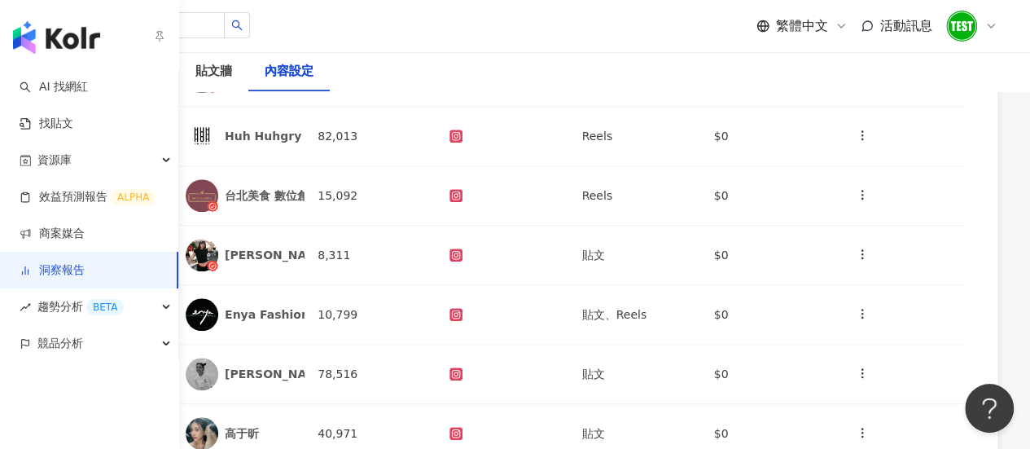
click at [47, 265] on link "洞察報告" at bounding box center [52, 270] width 65 height 16
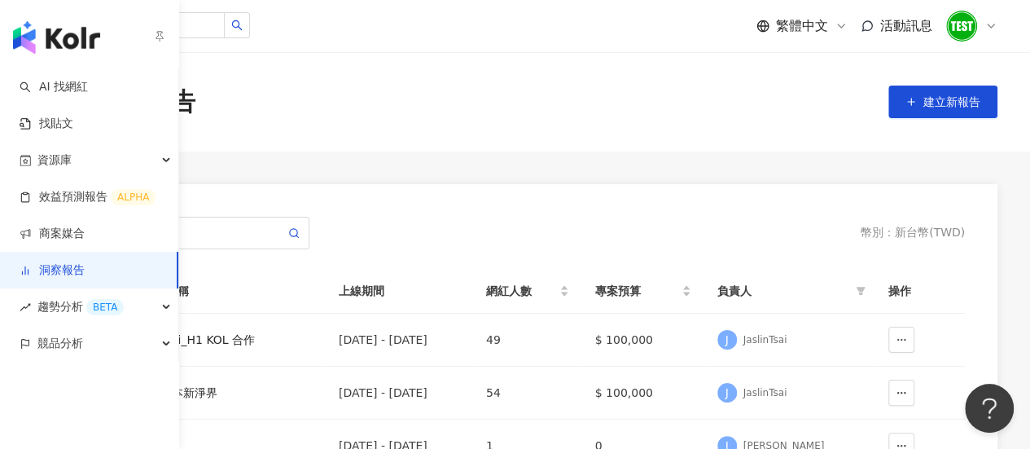
click at [53, 269] on link "洞察報告" at bounding box center [52, 270] width 65 height 16
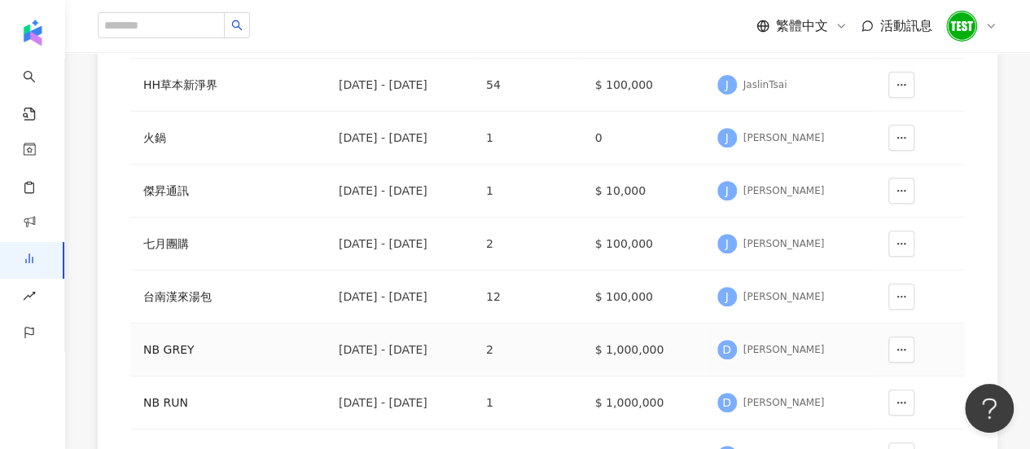
scroll to position [482, 0]
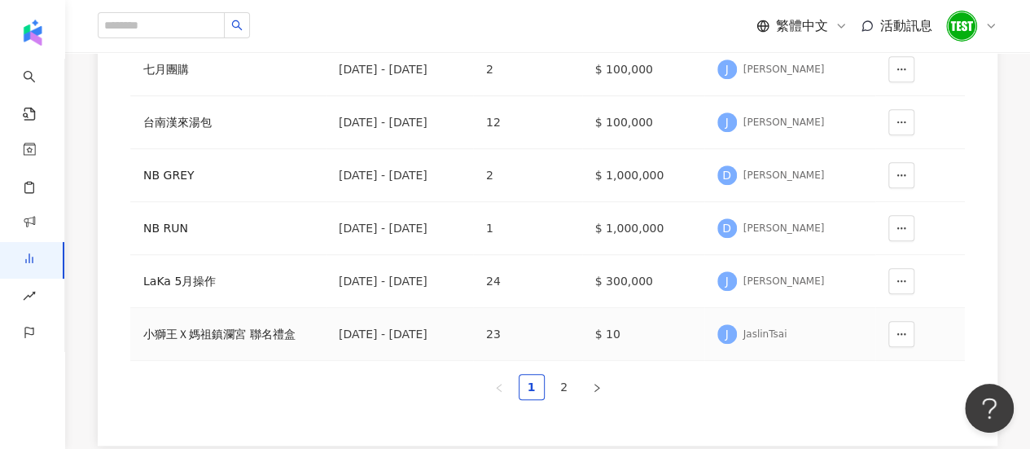
click at [235, 338] on div "小獅王Ｘ媽祖鎮瀾宮 聯名禮盒" at bounding box center [227, 334] width 169 height 18
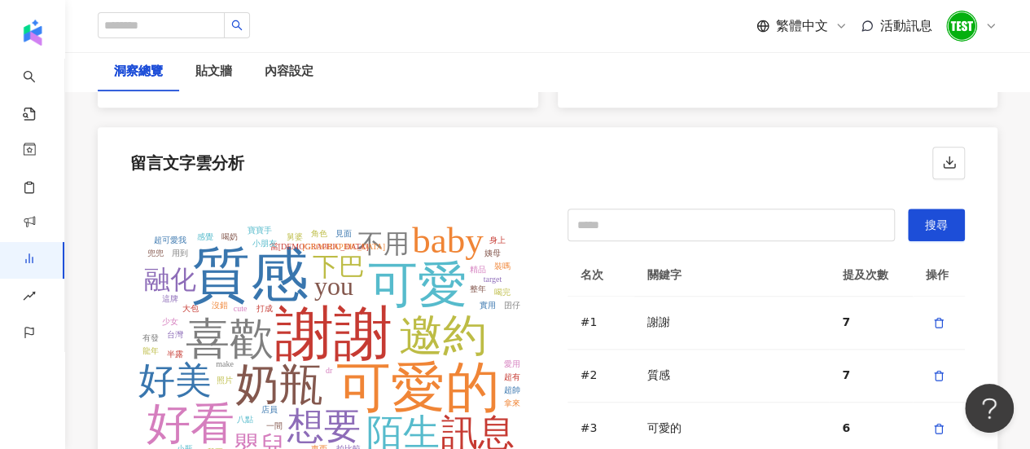
scroll to position [3721, 0]
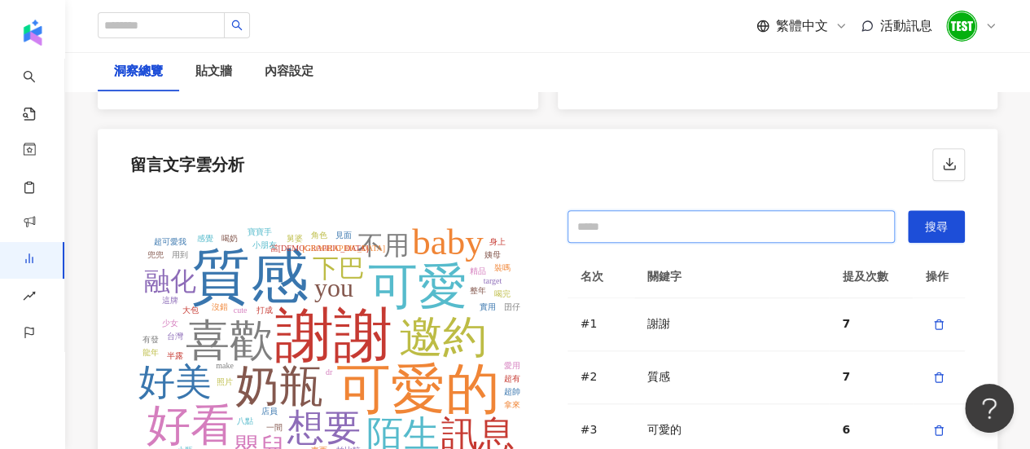
click at [640, 221] on input "text" at bounding box center [731, 226] width 328 height 33
type input "*"
type input "**"
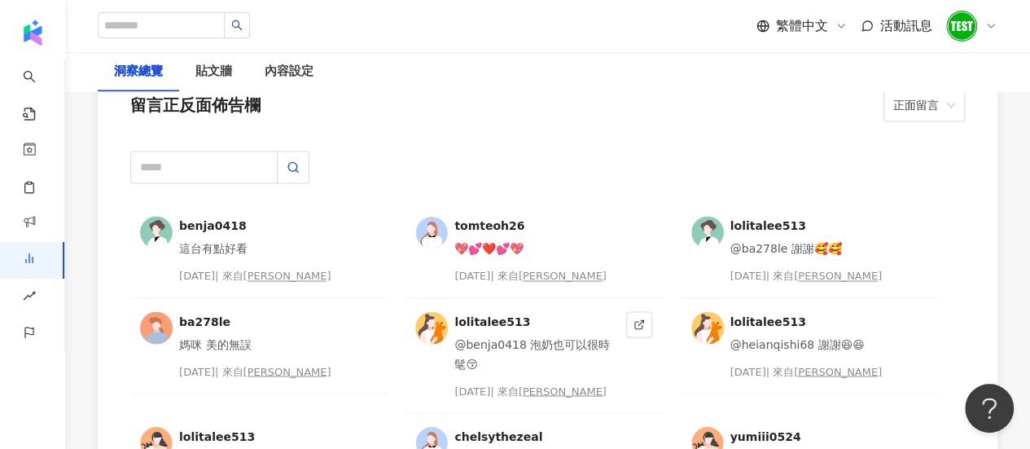
scroll to position [4312, 0]
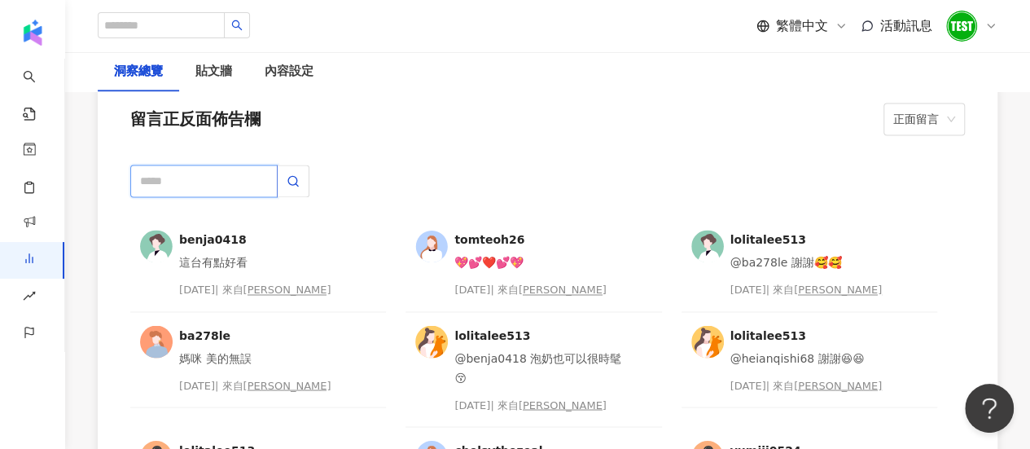
click at [235, 173] on input "text" at bounding box center [203, 180] width 147 height 33
type input "**"
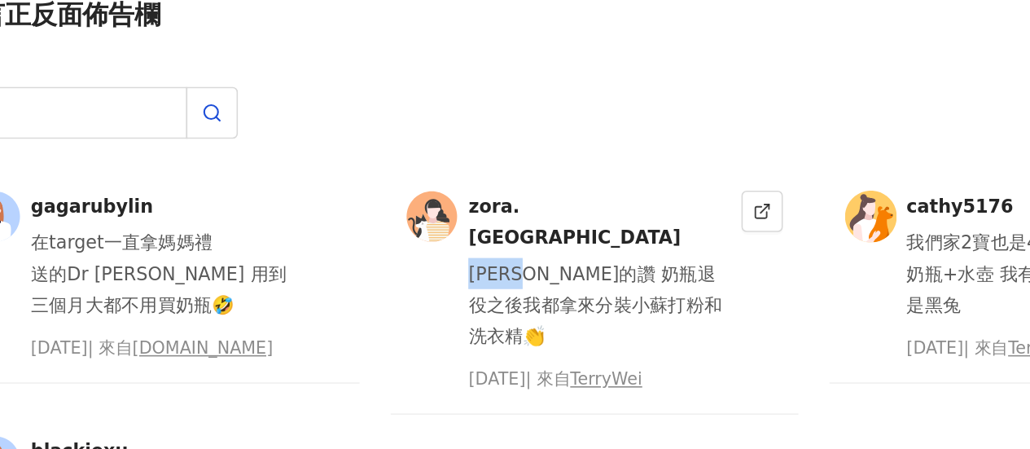
drag, startPoint x: 457, startPoint y: 258, endPoint x: 513, endPoint y: 261, distance: 55.5
click at [513, 272] on div "辛巴真的讚 奶瓶退役之後我都拿來分裝小蘇打粉和洗衣精👏" at bounding box center [536, 301] width 164 height 59
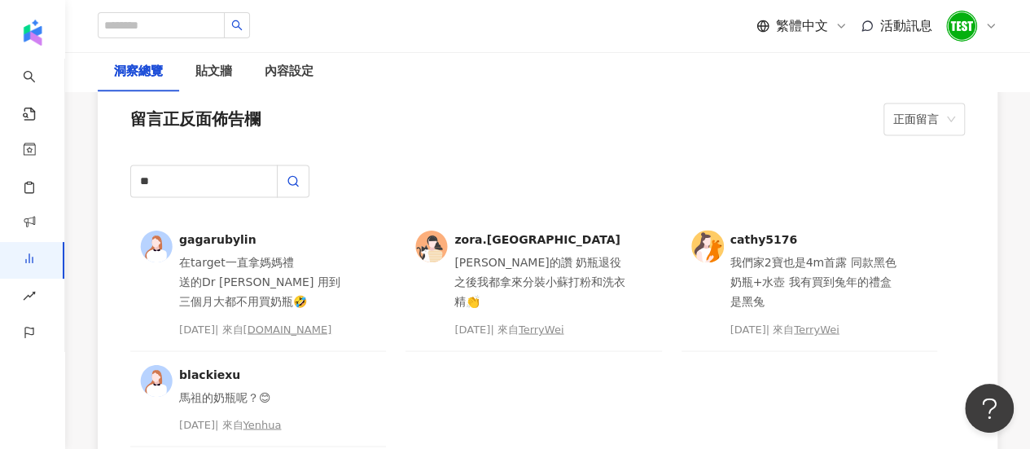
click at [405, 242] on div "gagarubylin 在target一直拿媽媽禮 送的Dr brown 用到三個月大都不用買奶瓶🤣 2025/2/19 | 來自 KellyXChen.tw…" at bounding box center [547, 332] width 834 height 230
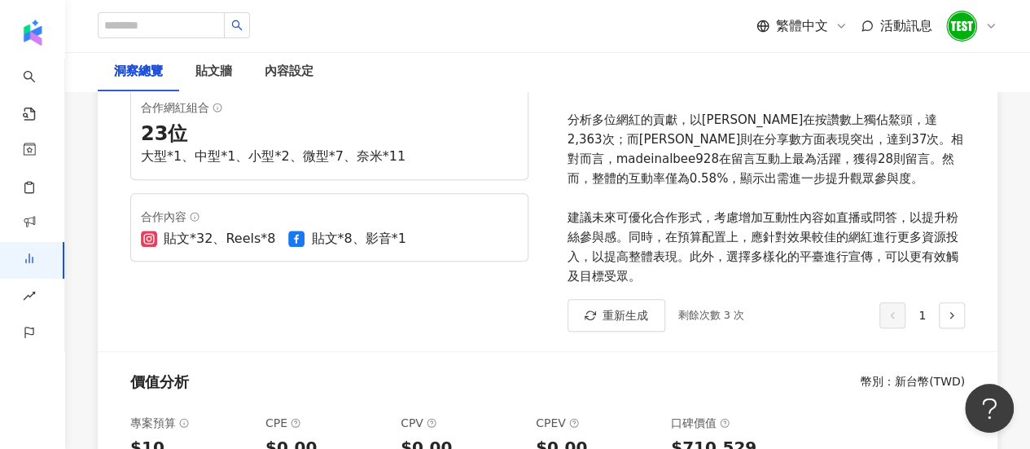
scroll to position [0, 0]
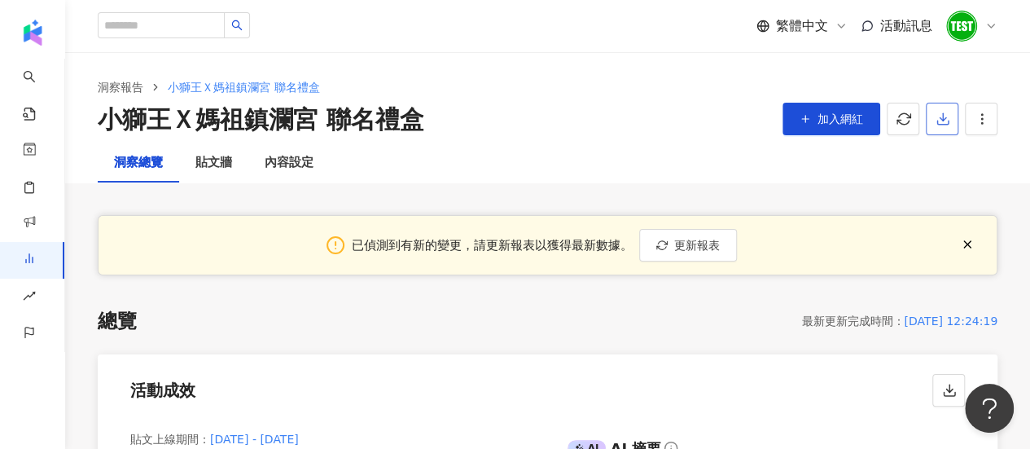
click at [935, 124] on icon "button" at bounding box center [942, 119] width 15 height 15
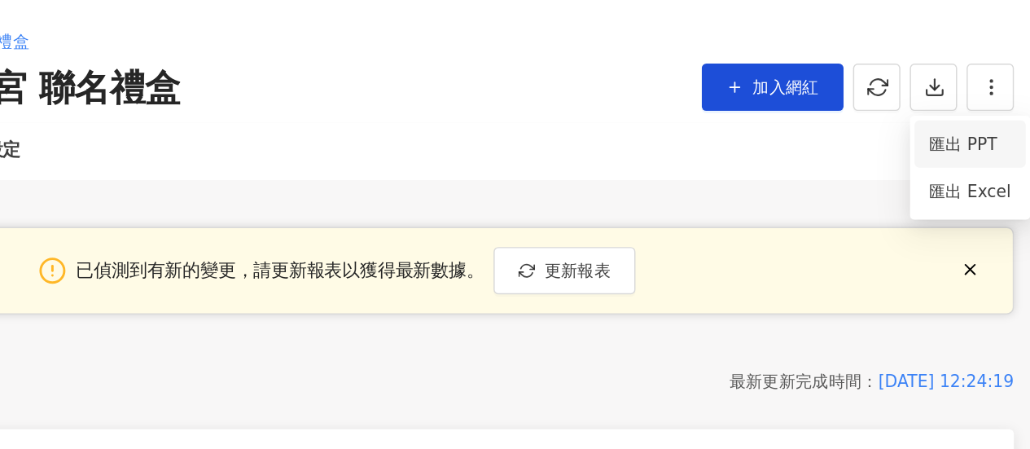
click at [957, 164] on span "匯出 PPT" at bounding box center [967, 158] width 57 height 18
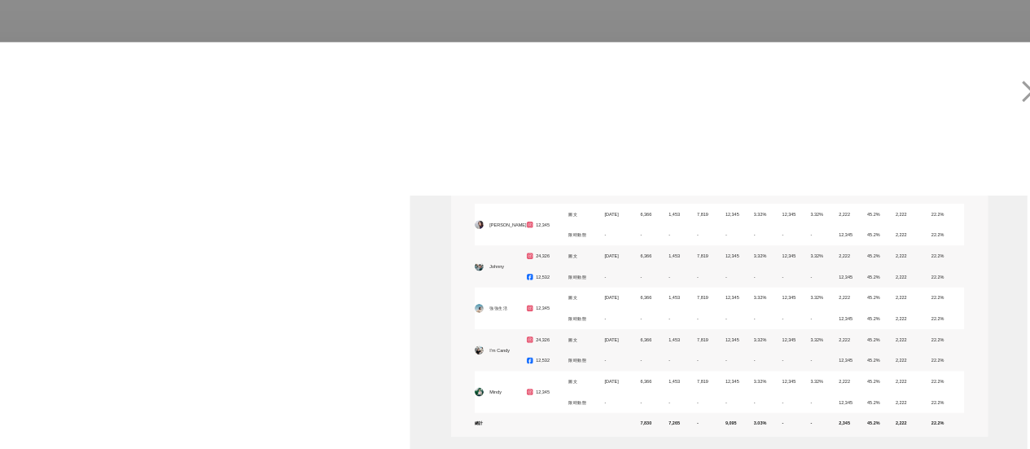
scroll to position [1, 0]
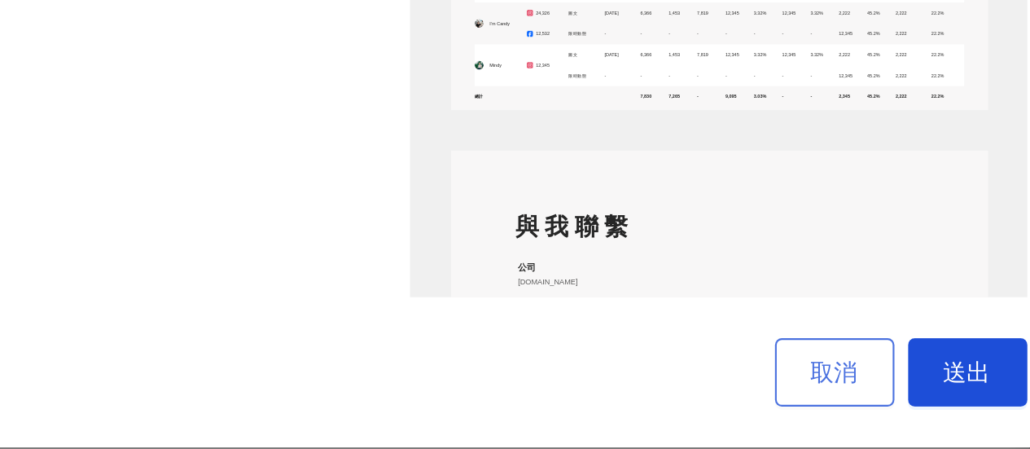
click at [874, 399] on span "取消" at bounding box center [885, 393] width 23 height 13
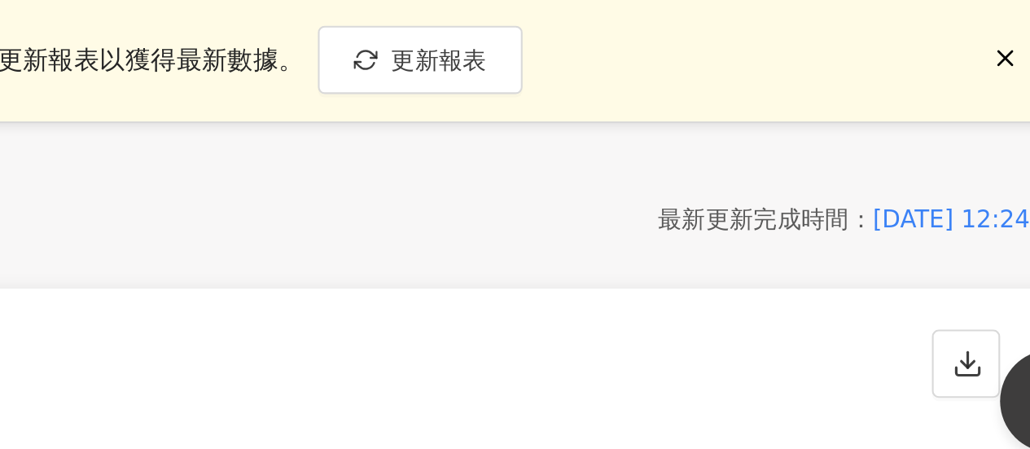
scroll to position [0, 0]
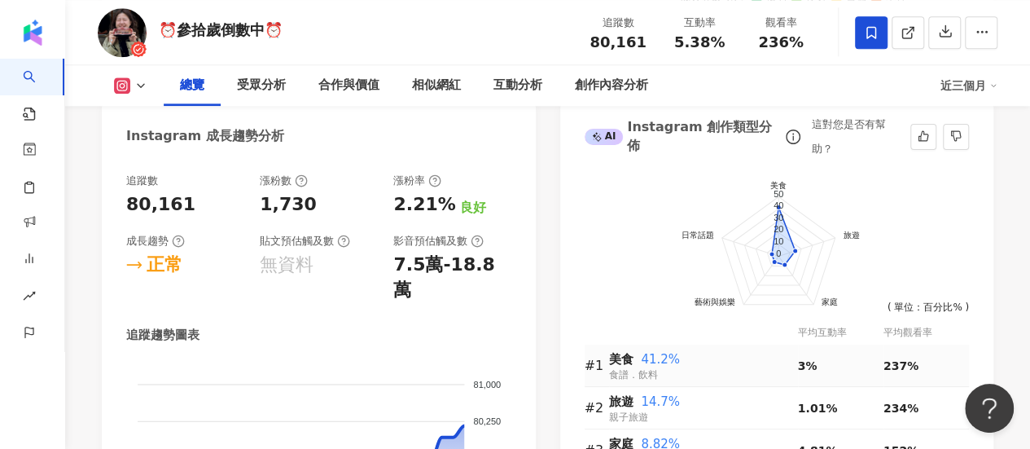
scroll to position [895, 0]
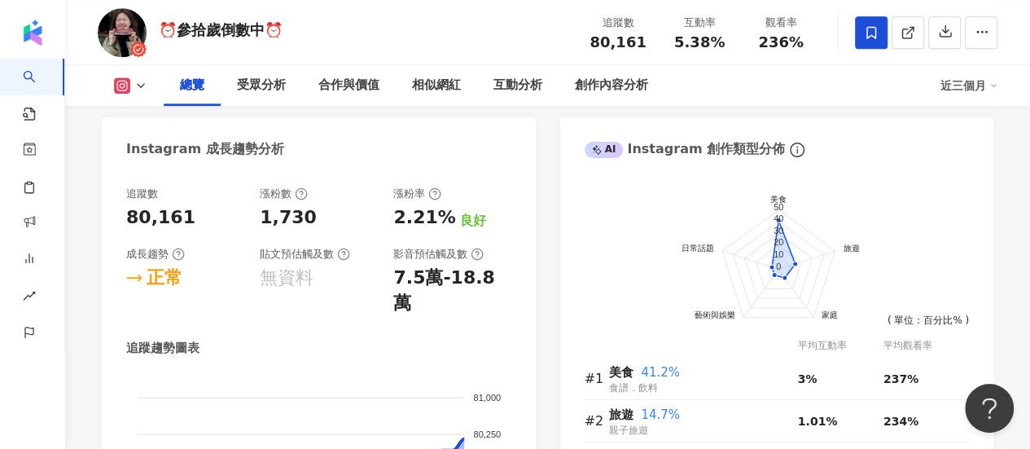
click at [978, 89] on div "近三個月" at bounding box center [968, 85] width 57 height 26
click at [976, 154] on link "近六個月" at bounding box center [976, 154] width 46 height 18
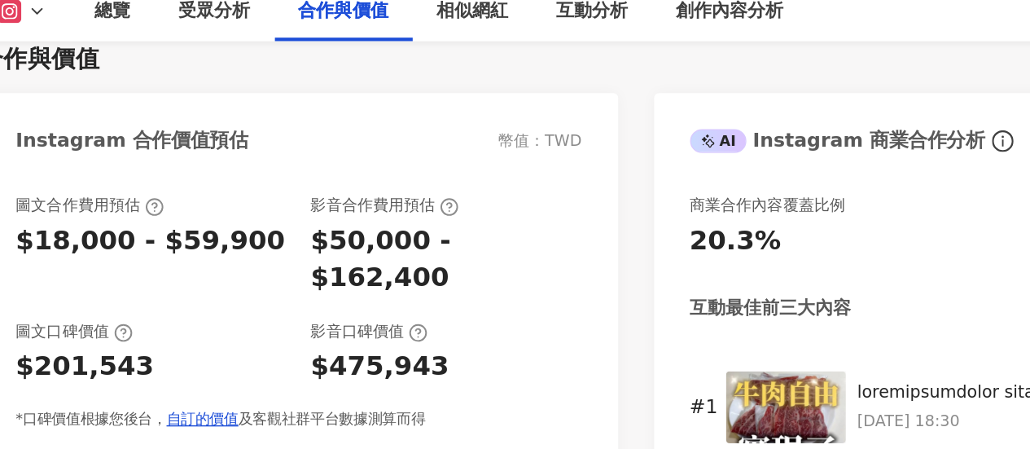
scroll to position [2225, 0]
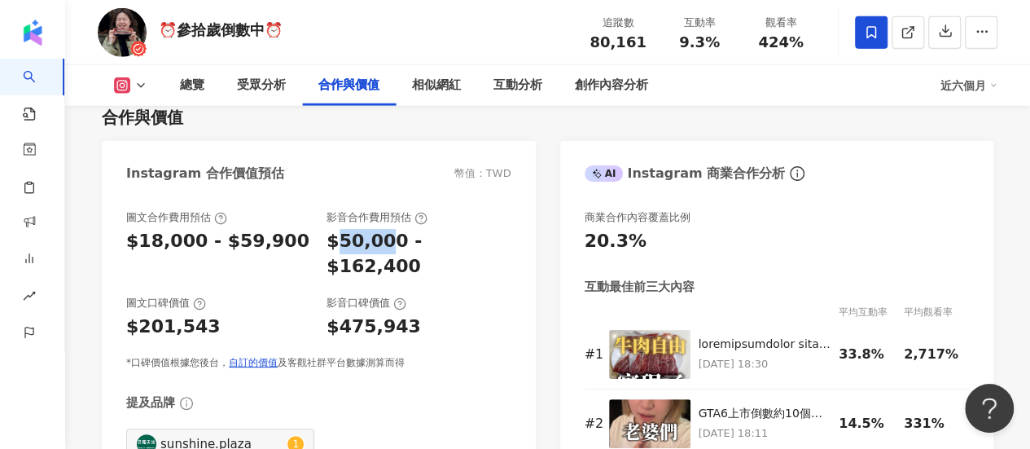
drag, startPoint x: 335, startPoint y: 249, endPoint x: 388, endPoint y: 255, distance: 53.2
click at [388, 255] on div "$50,000 - $162,400" at bounding box center [418, 254] width 184 height 50
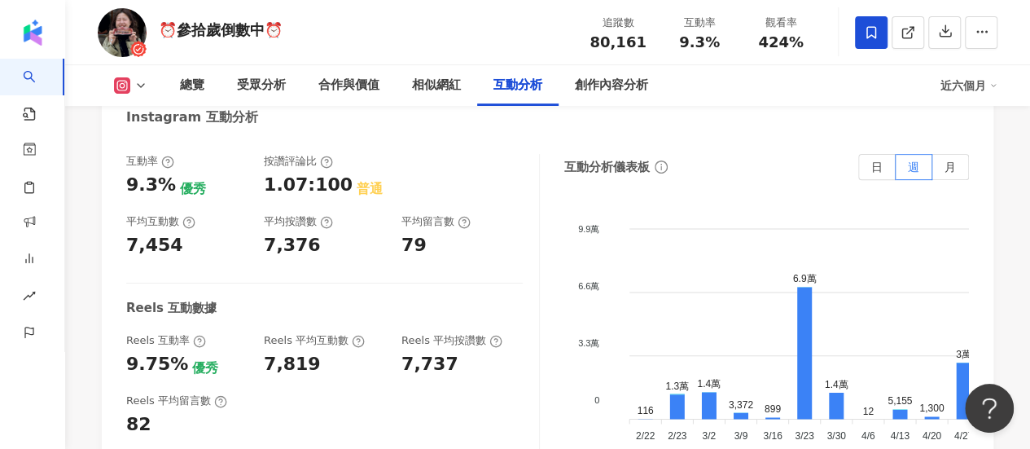
scroll to position [3294, 0]
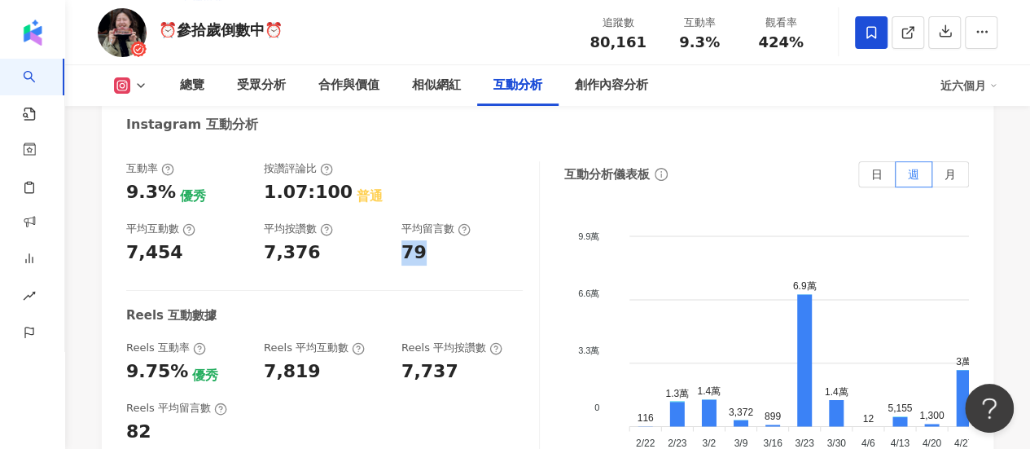
drag, startPoint x: 401, startPoint y: 239, endPoint x: 437, endPoint y: 240, distance: 35.9
click at [437, 240] on div "79" at bounding box center [461, 252] width 121 height 25
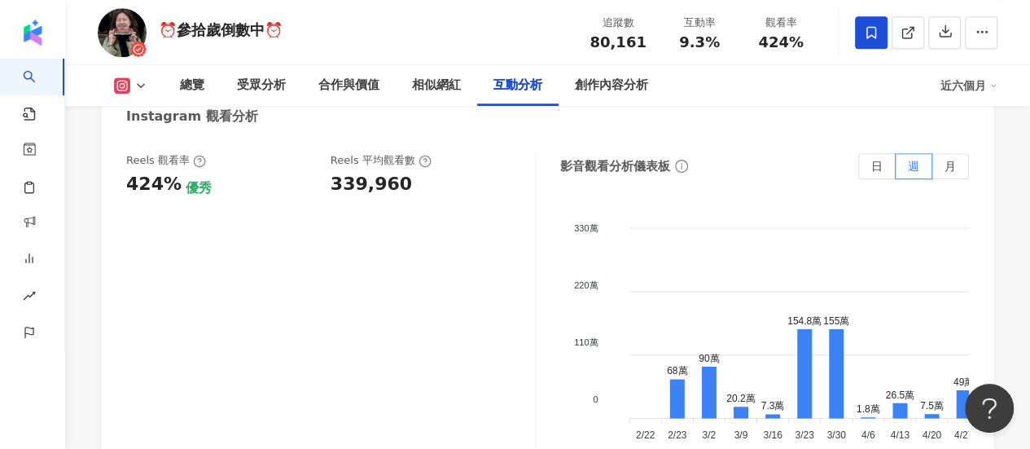
scroll to position [3745, 0]
drag, startPoint x: 593, startPoint y: 44, endPoint x: 672, endPoint y: 51, distance: 79.3
click at [672, 51] on div "追蹤數 80,161 互動率 9.3% 觀看率 424%" at bounding box center [699, 32] width 244 height 48
drag, startPoint x: 332, startPoint y: 173, endPoint x: 378, endPoint y: 178, distance: 45.9
click at [378, 178] on div "339,960" at bounding box center [370, 185] width 81 height 25
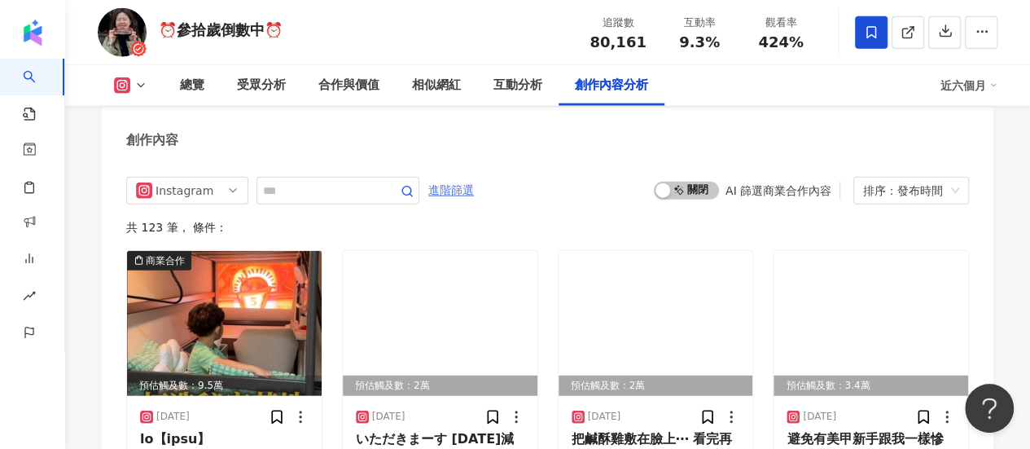
scroll to position [5001, 0]
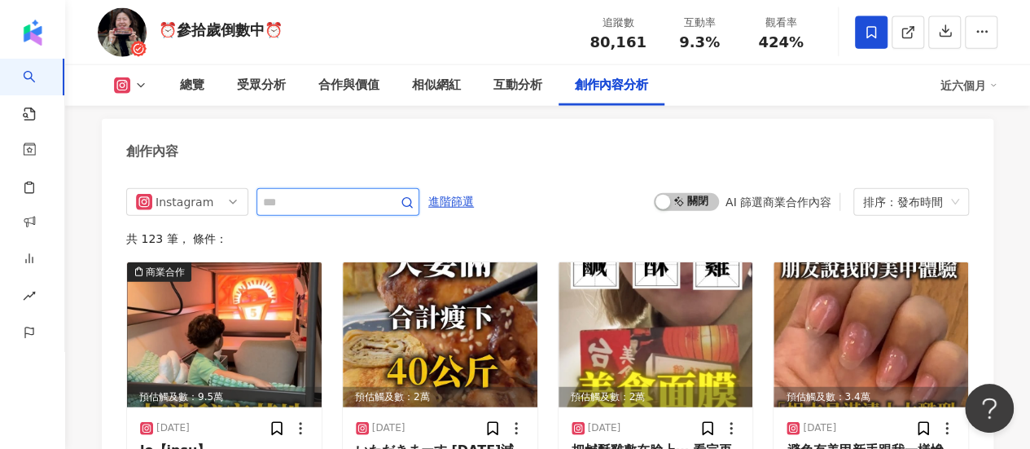
click at [377, 196] on input "text" at bounding box center [320, 202] width 114 height 20
type input "*******"
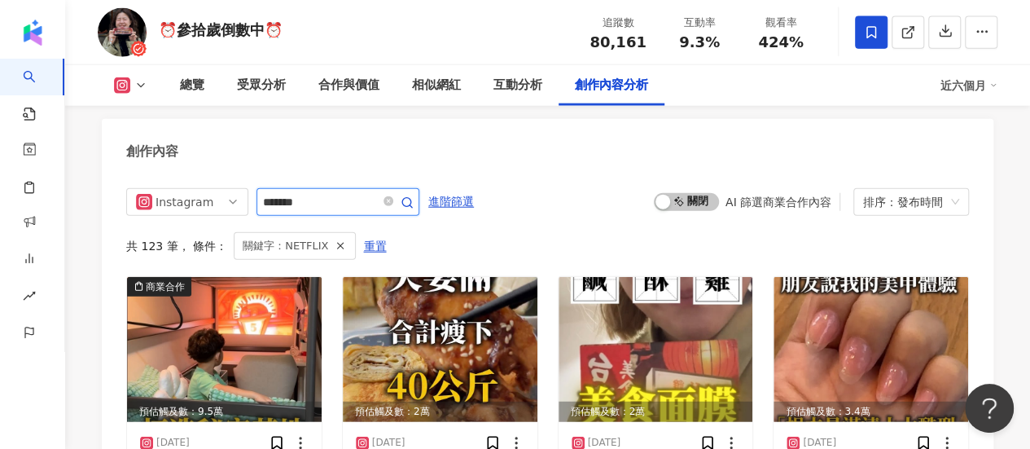
scroll to position [5008, 0]
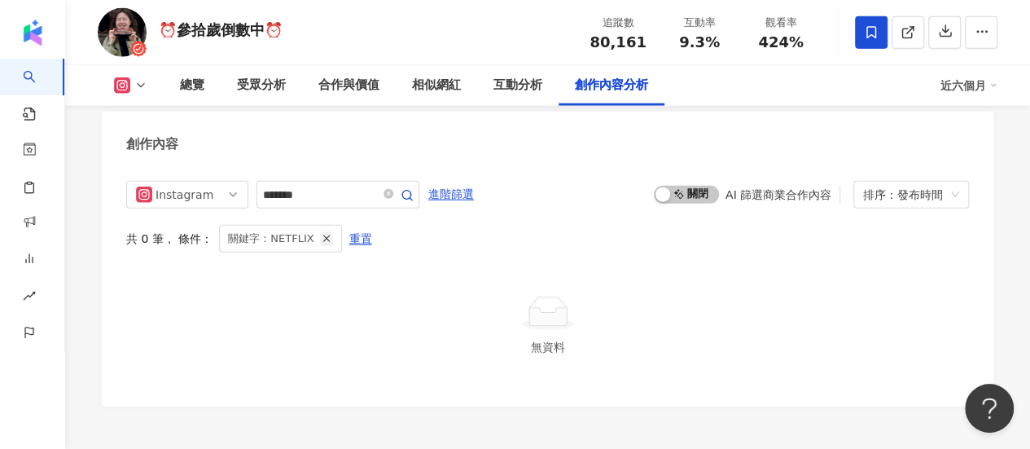
click at [321, 233] on icon "button" at bounding box center [326, 238] width 11 height 11
click at [393, 195] on span at bounding box center [388, 193] width 10 height 15
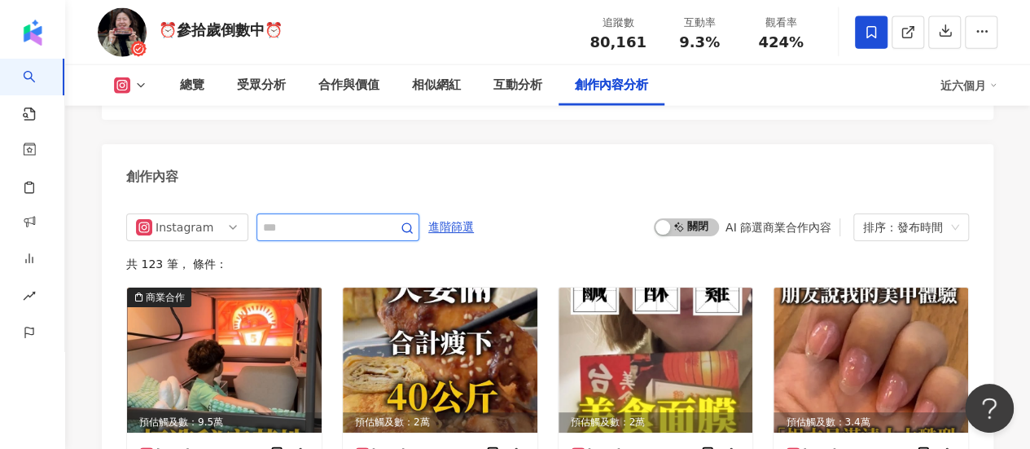
scroll to position [4975, 0]
click at [474, 216] on span "進階篩選" at bounding box center [451, 227] width 46 height 26
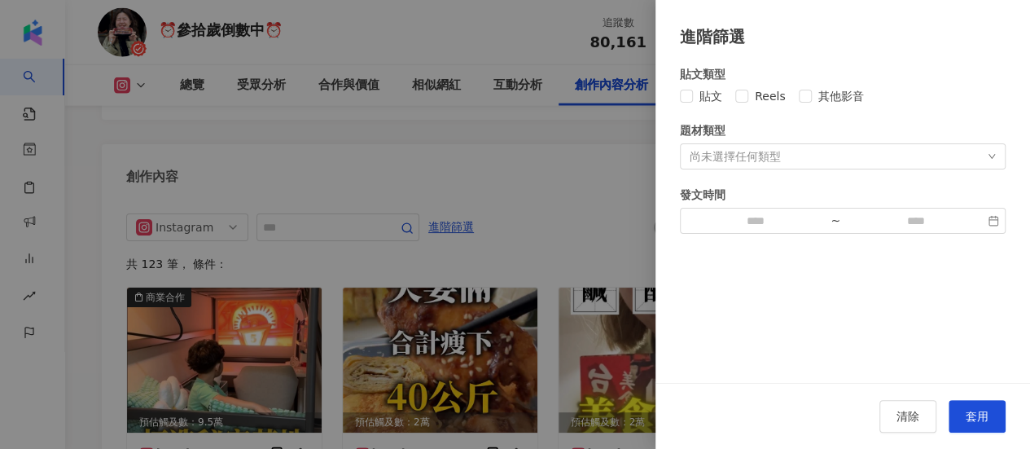
click at [749, 151] on div "尚未選擇任何類型" at bounding box center [734, 156] width 91 height 13
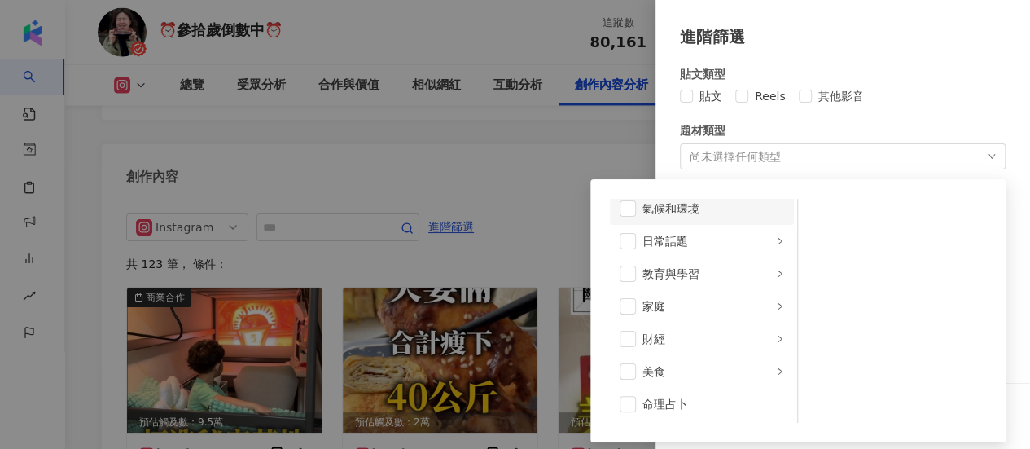
scroll to position [81, 0]
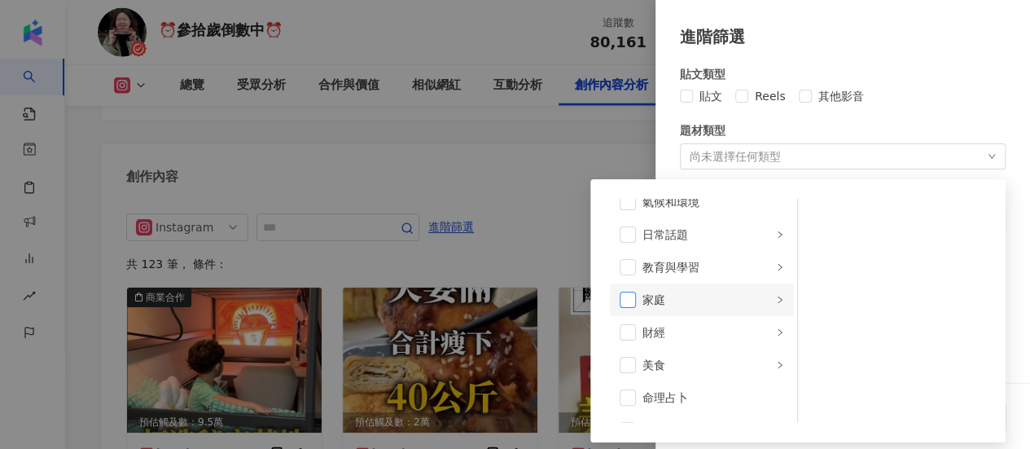
click at [627, 297] on span at bounding box center [627, 299] width 16 height 16
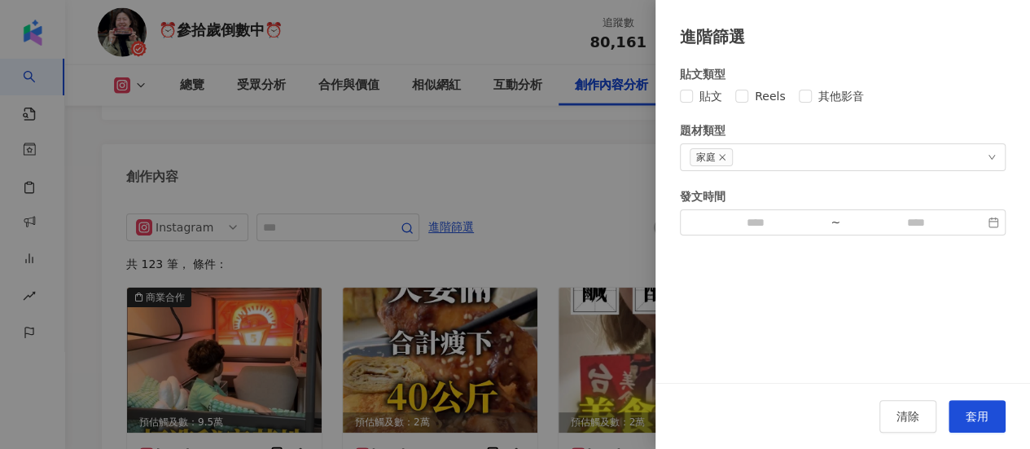
click at [589, 163] on div at bounding box center [515, 224] width 1030 height 449
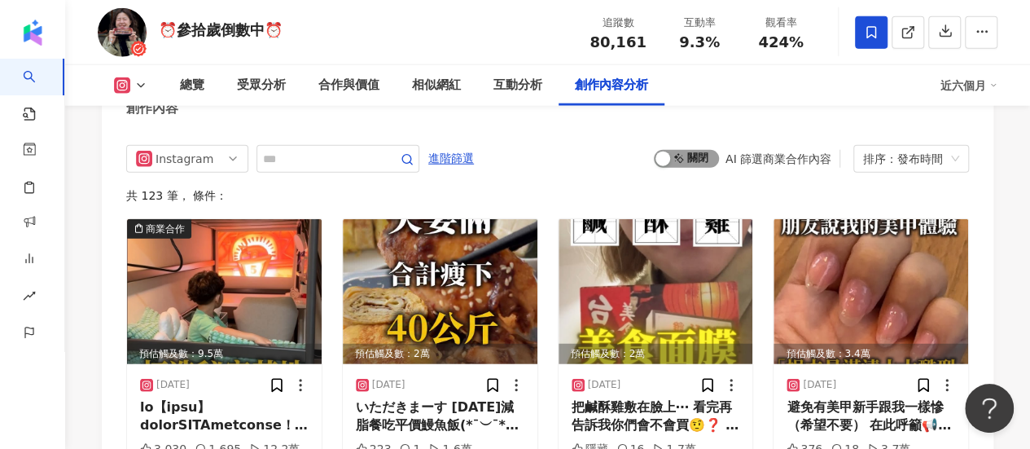
scroll to position [5047, 0]
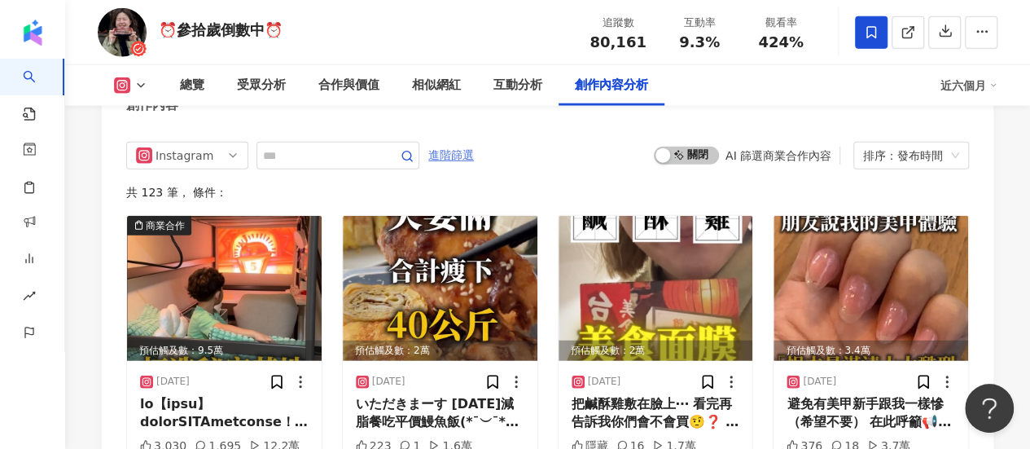
click at [474, 148] on span "進階篩選" at bounding box center [451, 155] width 46 height 26
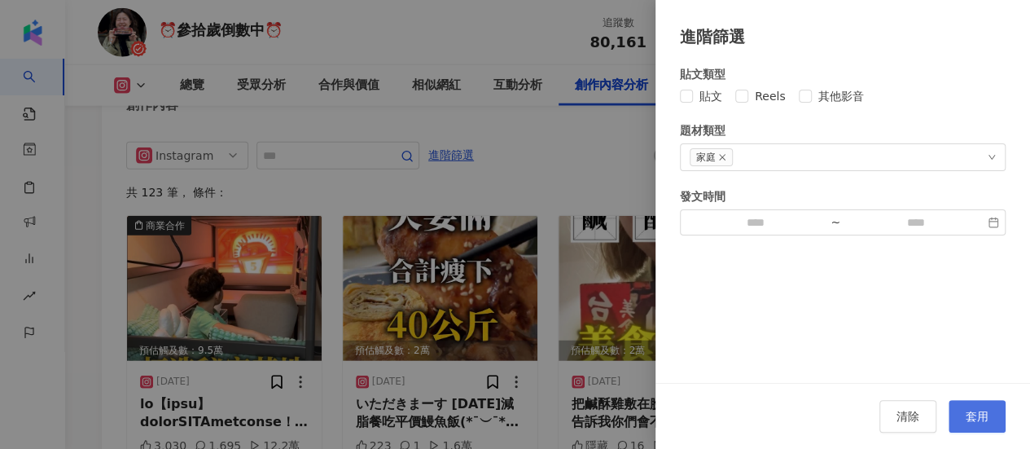
click at [988, 415] on button "套用" at bounding box center [976, 416] width 57 height 33
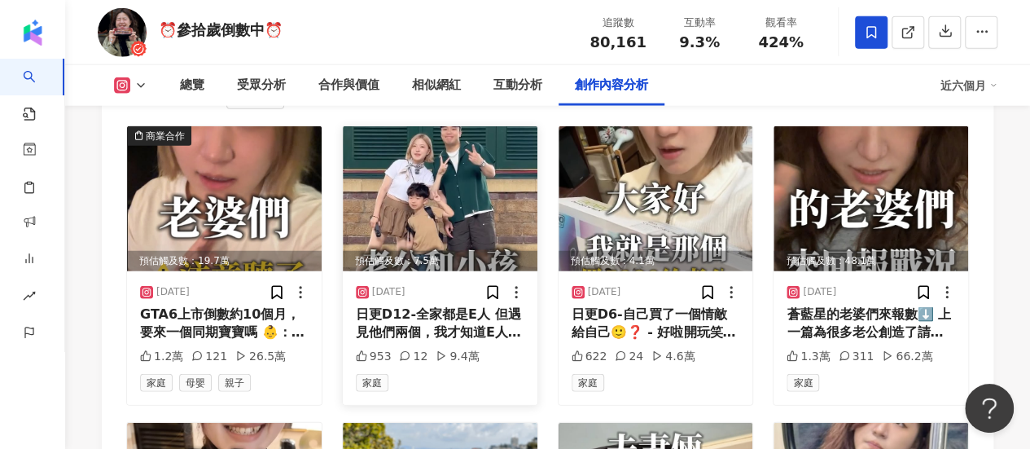
scroll to position [5185, 0]
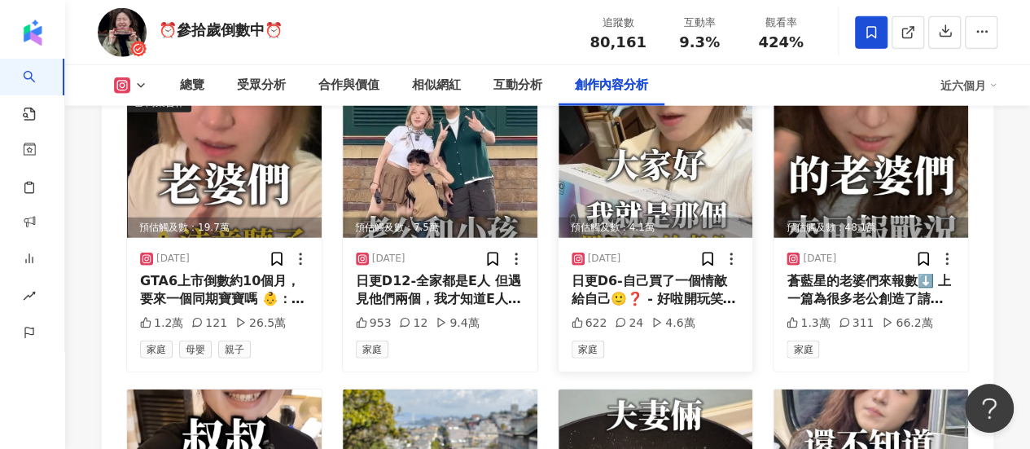
click at [620, 286] on div "日更D6-自己買了一個情敵給自己🙂❓ - 好啦開玩笑，5080終於被組起來了我也很開心 但能看到老公的護食模式太好笑⋯抱歉沒忍住 啊然後我叫參拾⋯🥲雖然都是數…" at bounding box center [655, 290] width 169 height 37
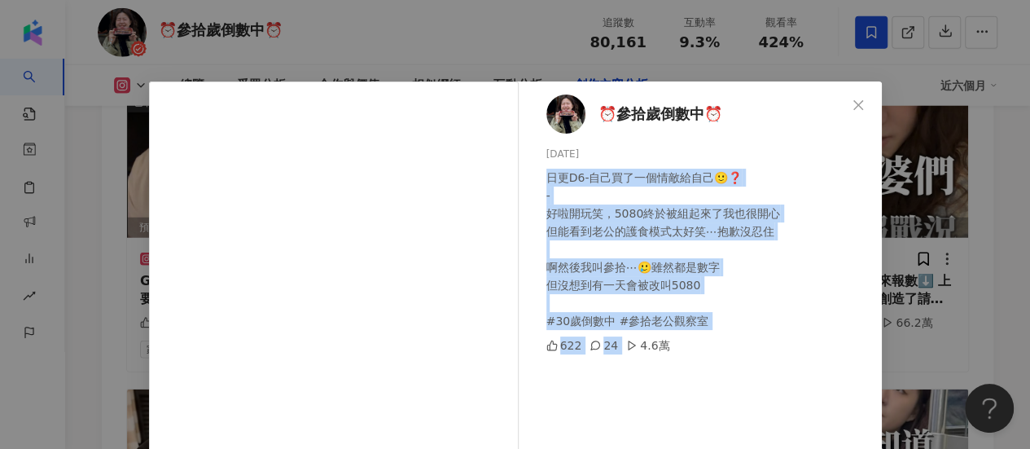
drag, startPoint x: 541, startPoint y: 180, endPoint x: 694, endPoint y: 331, distance: 215.3
click at [694, 331] on div "⏰參拾歲倒數中⏰ 2025/7/1 日更D6-自己買了一個情敵給自己🙂❓ - 好啦開玩笑，5080終於被組起來了我也很開心 但能看到老公的護食模式太好笑⋯抱歉…" at bounding box center [704, 373] width 355 height 584
click at [859, 98] on span "Close" at bounding box center [858, 104] width 33 height 13
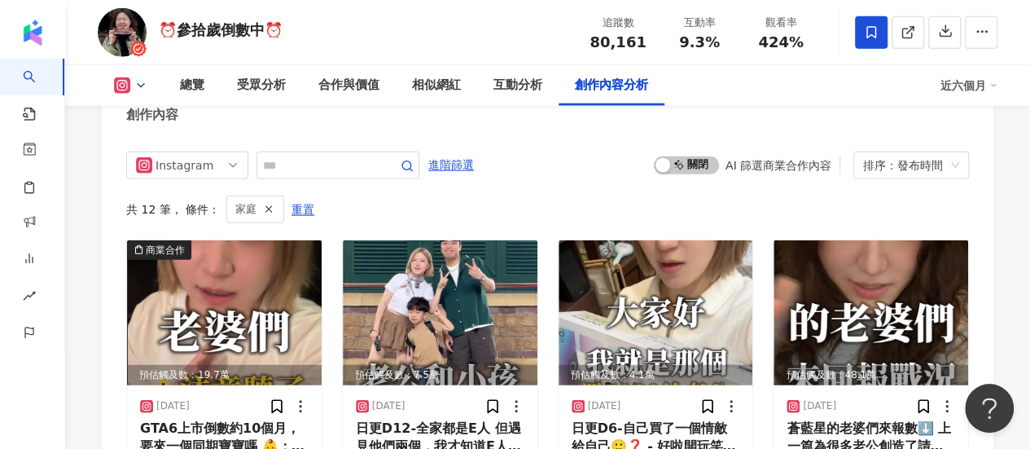
scroll to position [5040, 0]
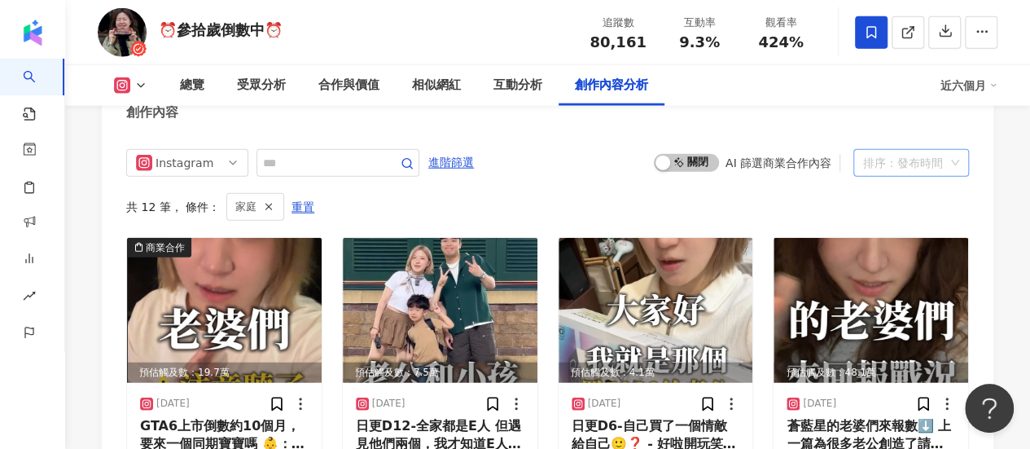
click at [931, 154] on div "排序：發布時間" at bounding box center [903, 163] width 81 height 26
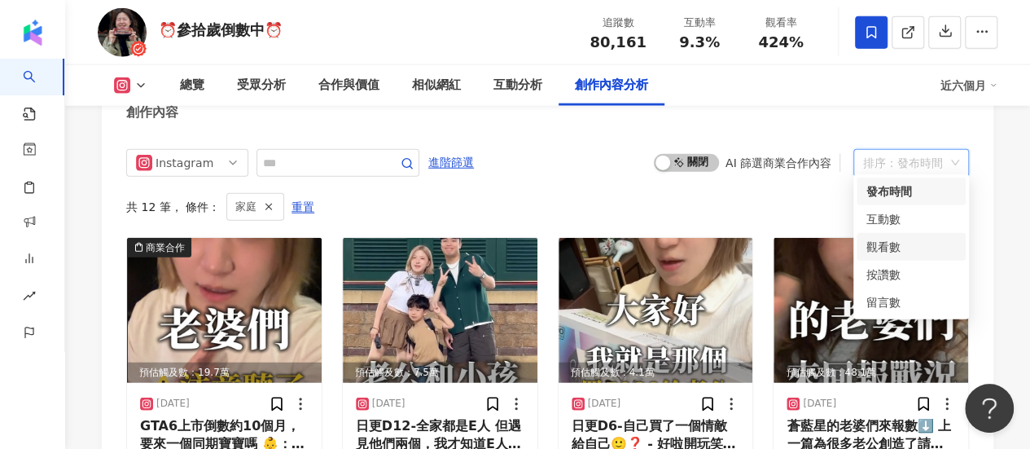
click at [889, 240] on div "觀看數" at bounding box center [911, 247] width 90 height 18
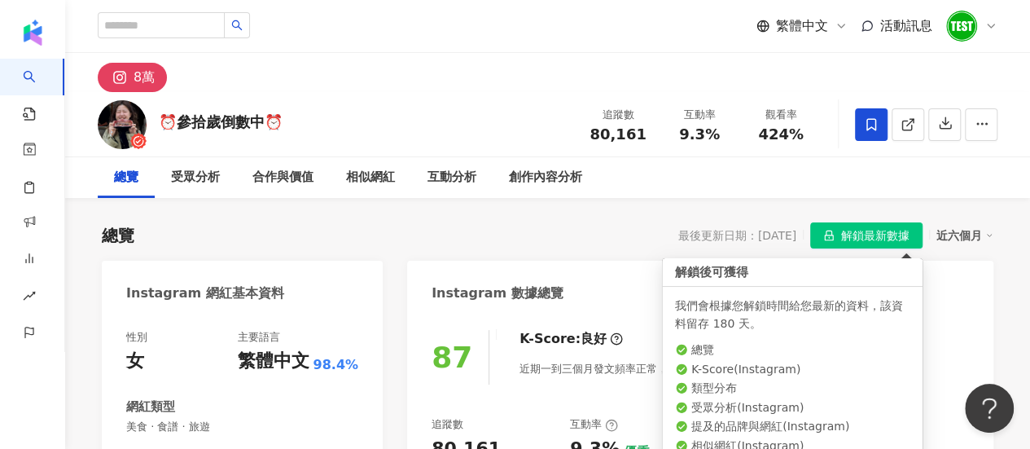
click at [865, 237] on span "解鎖最新數據" at bounding box center [875, 236] width 68 height 26
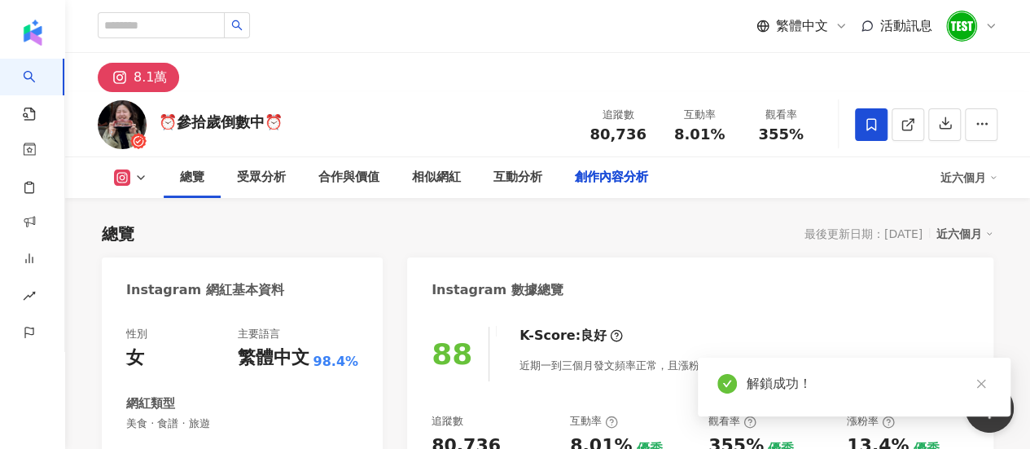
scroll to position [4984, 0]
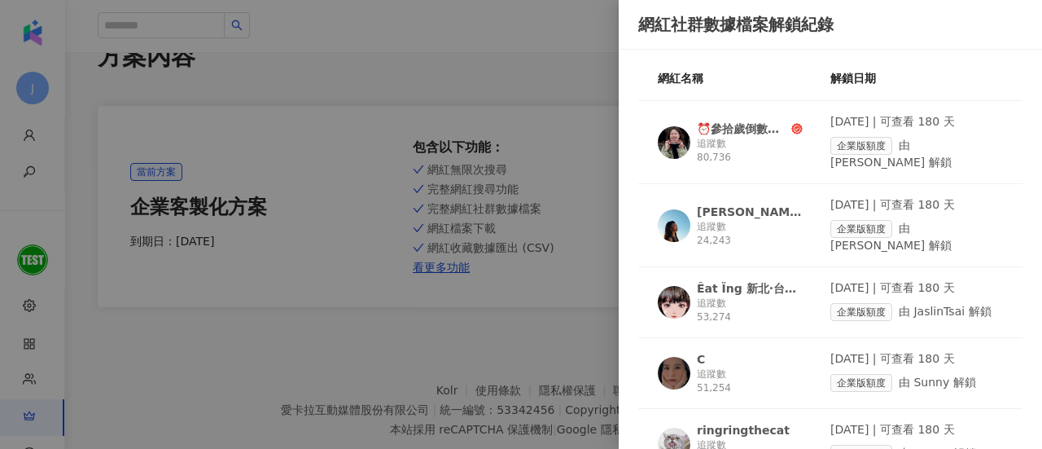
scroll to position [1027, 0]
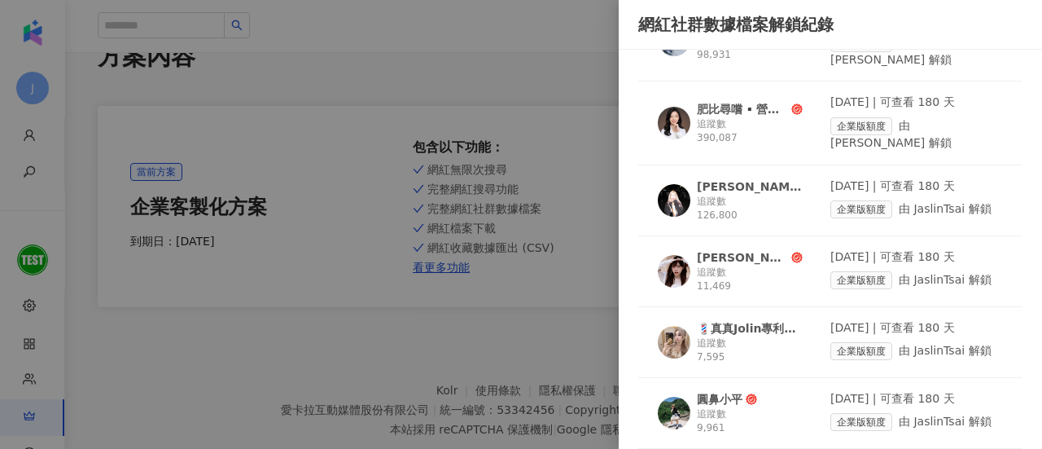
click at [507, 405] on div at bounding box center [521, 224] width 1042 height 449
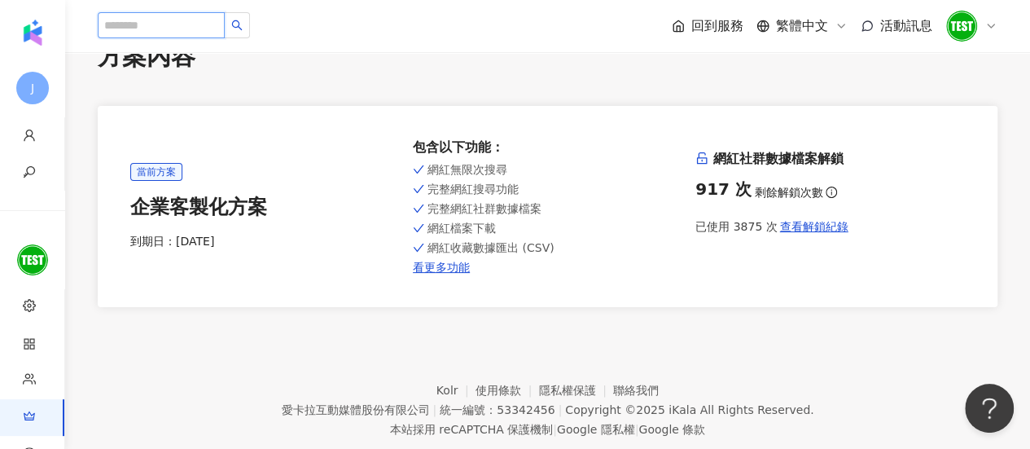
click at [225, 22] on input "search" at bounding box center [161, 25] width 127 height 26
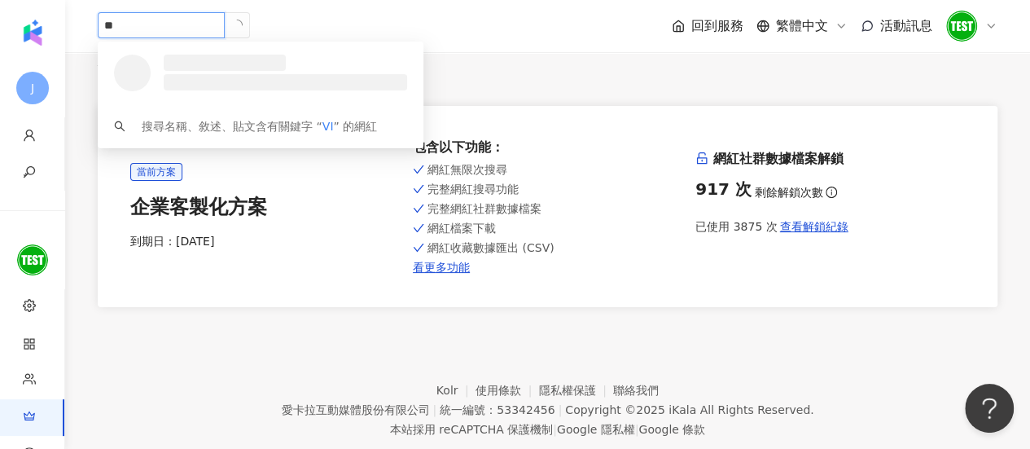
type input "*"
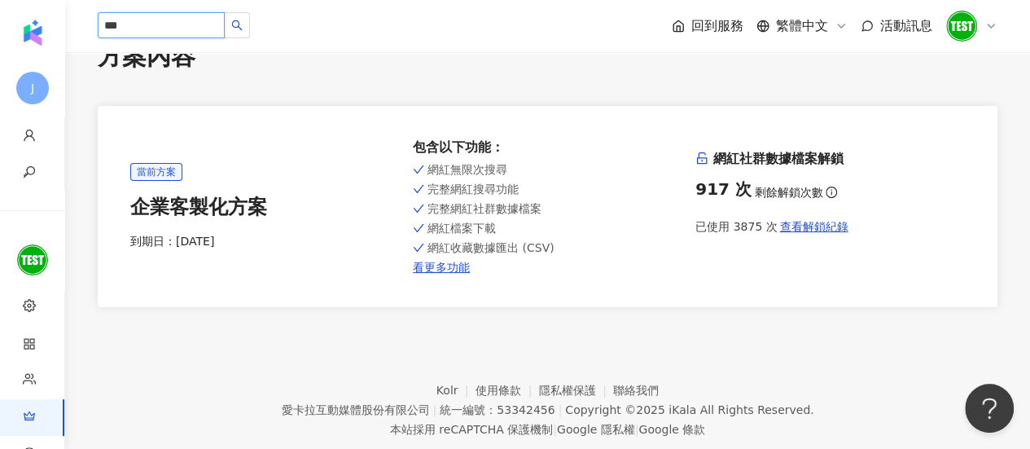
type input "**"
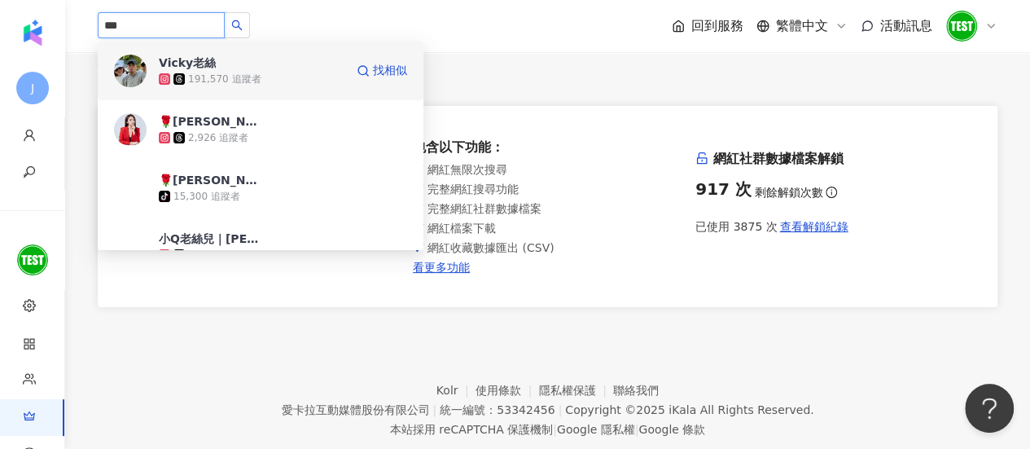
click at [211, 64] on div "Vicky老絲" at bounding box center [187, 63] width 57 height 16
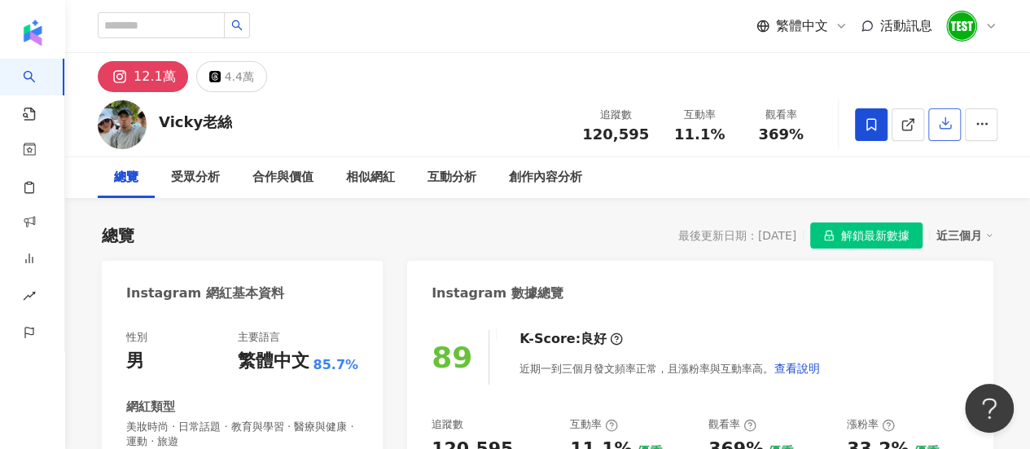
click at [949, 129] on icon "button" at bounding box center [944, 123] width 11 height 11
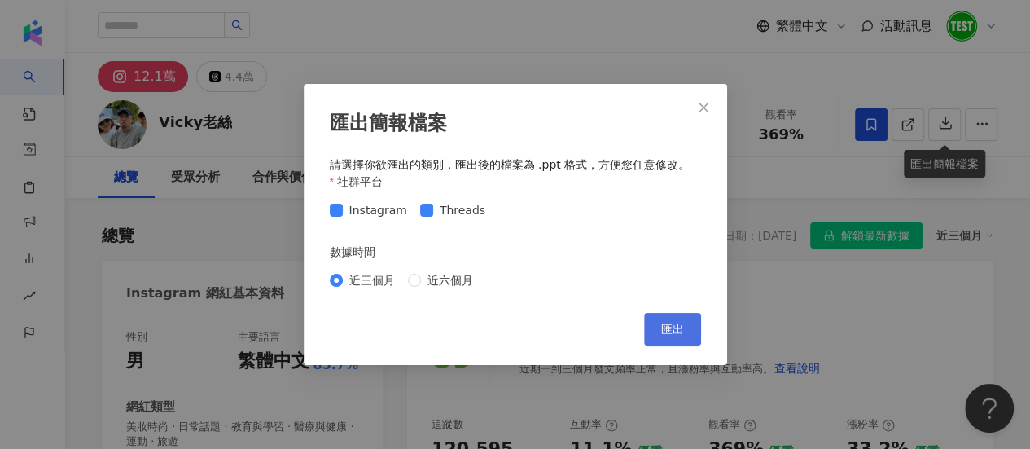
click at [669, 325] on span "匯出" at bounding box center [672, 328] width 23 height 13
click at [707, 104] on icon "close" at bounding box center [703, 107] width 13 height 13
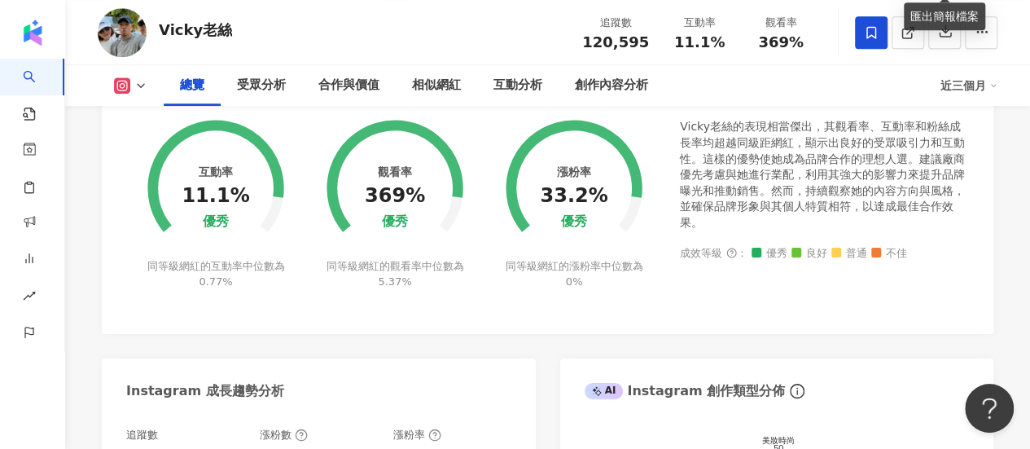
scroll to position [568, 0]
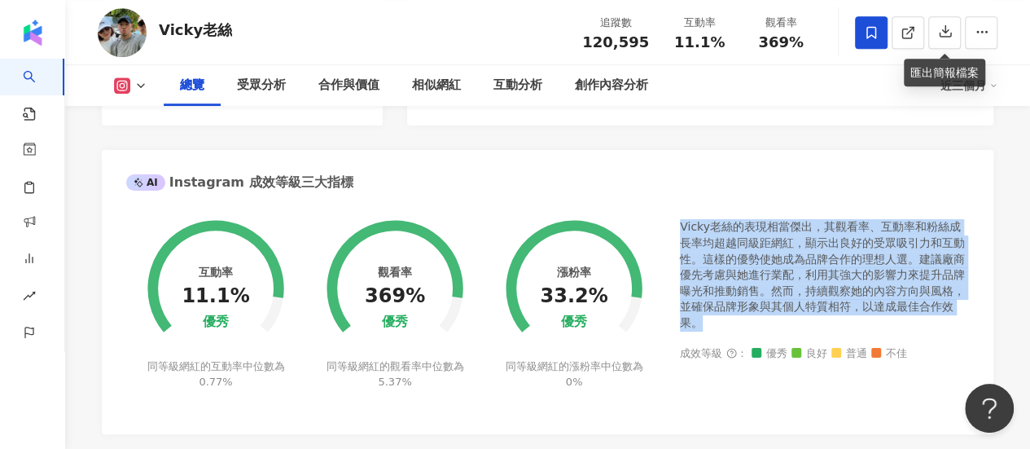
drag, startPoint x: 678, startPoint y: 223, endPoint x: 734, endPoint y: 326, distance: 117.7
click at [734, 326] on div "互動率 11.1% 優秀 同等級網紅的互動率中位數為 0.77% 觀看率 369% 優秀 同等級網紅的觀看率中位數為 5.37% 漲粉率 33.2% 優秀 同…" at bounding box center [547, 314] width 843 height 190
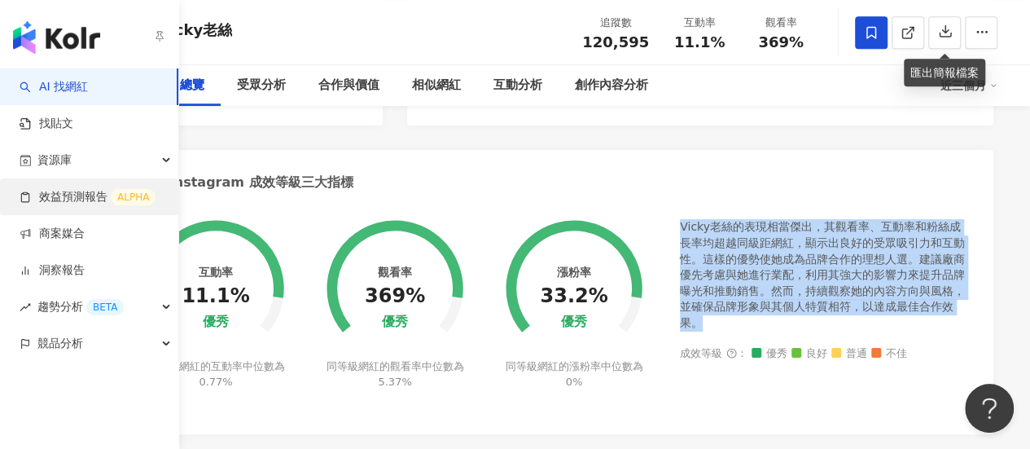
click at [49, 192] on link "效益預測報告 ALPHA" at bounding box center [88, 197] width 136 height 16
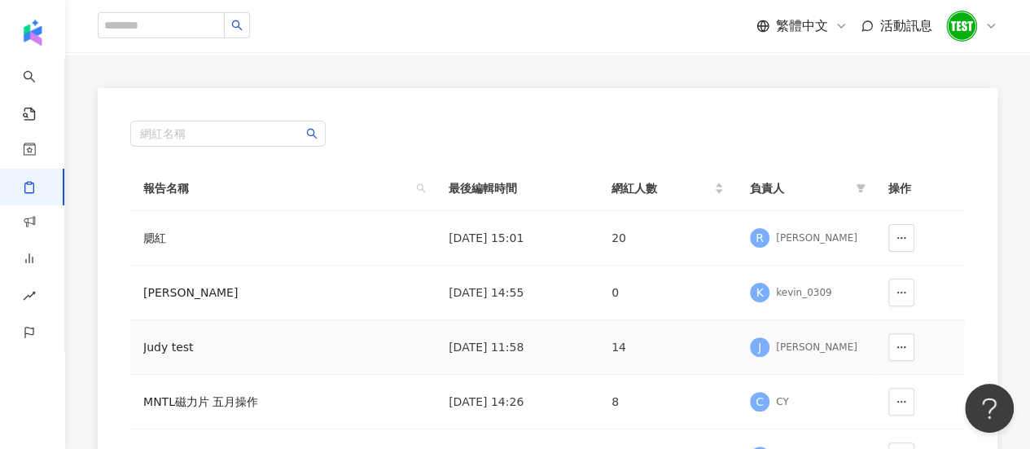
scroll to position [153, 0]
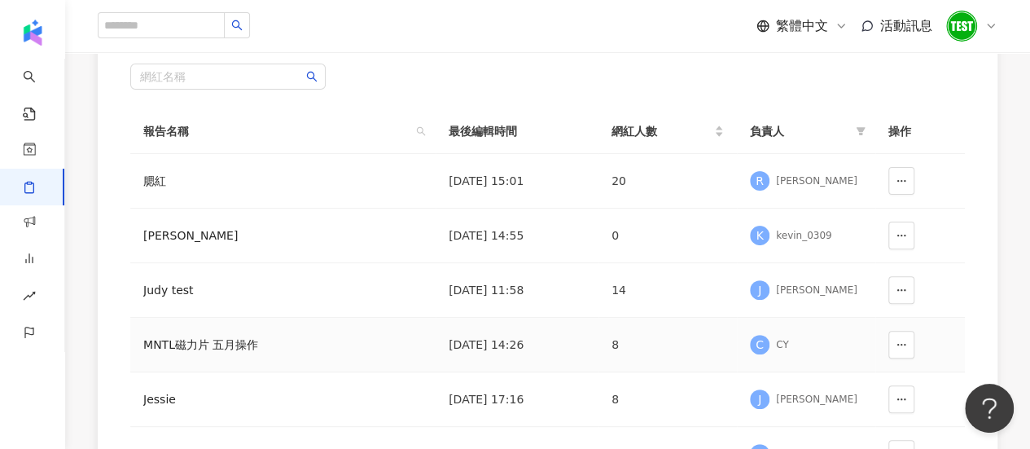
click at [195, 339] on div "MNTL磁力片 五月操作" at bounding box center [240, 344] width 195 height 18
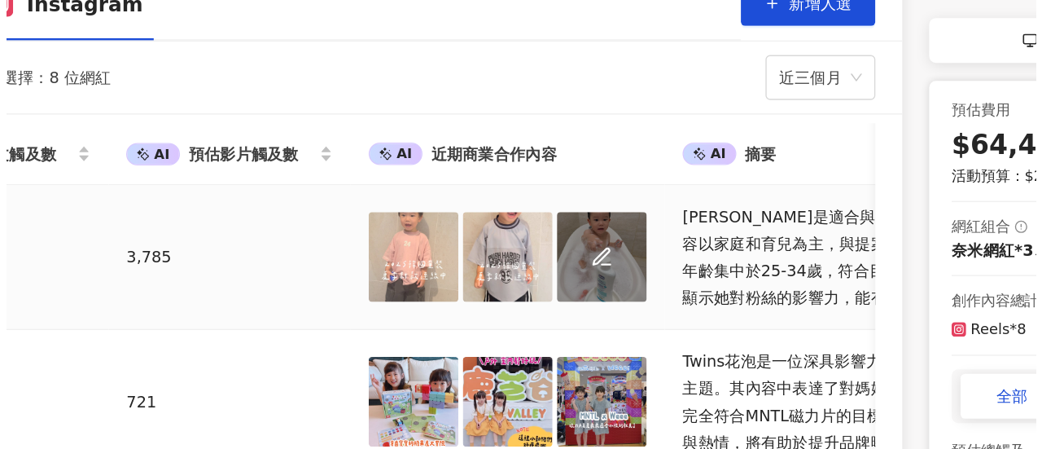
scroll to position [178, 0]
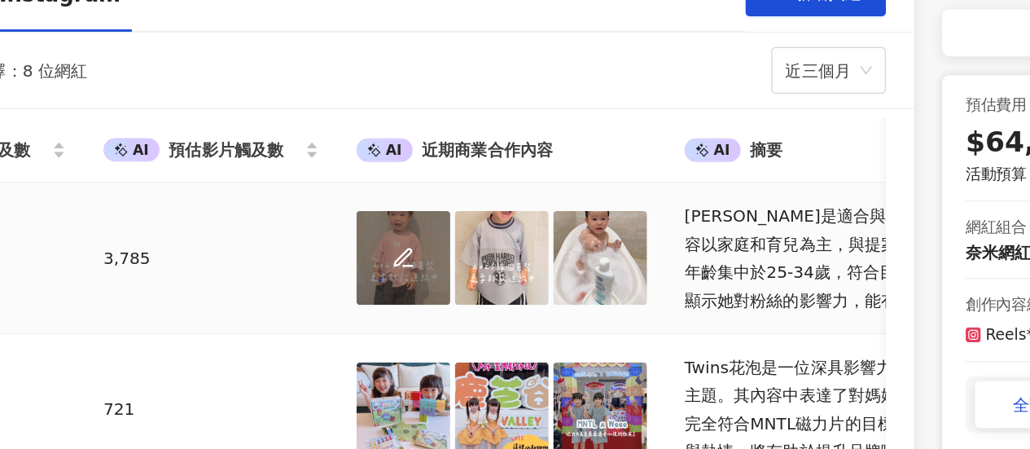
click at [395, 255] on div at bounding box center [427, 244] width 65 height 65
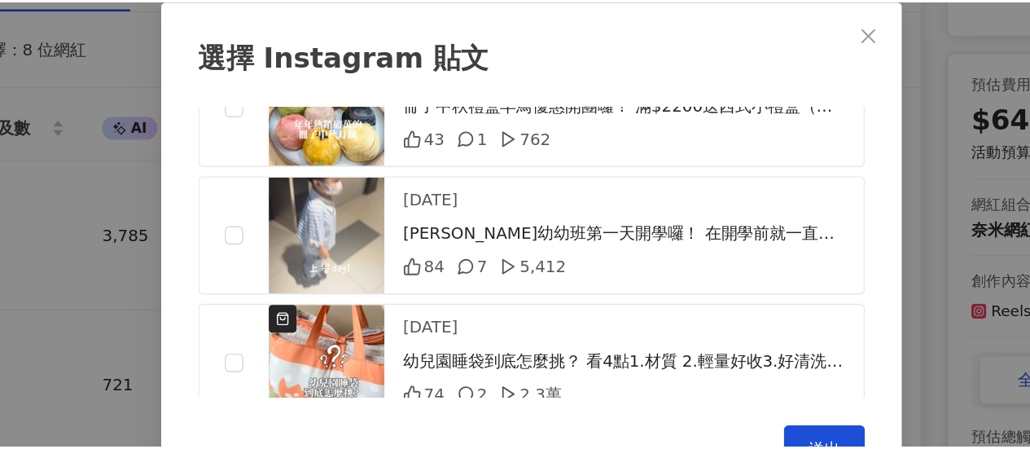
scroll to position [514, 0]
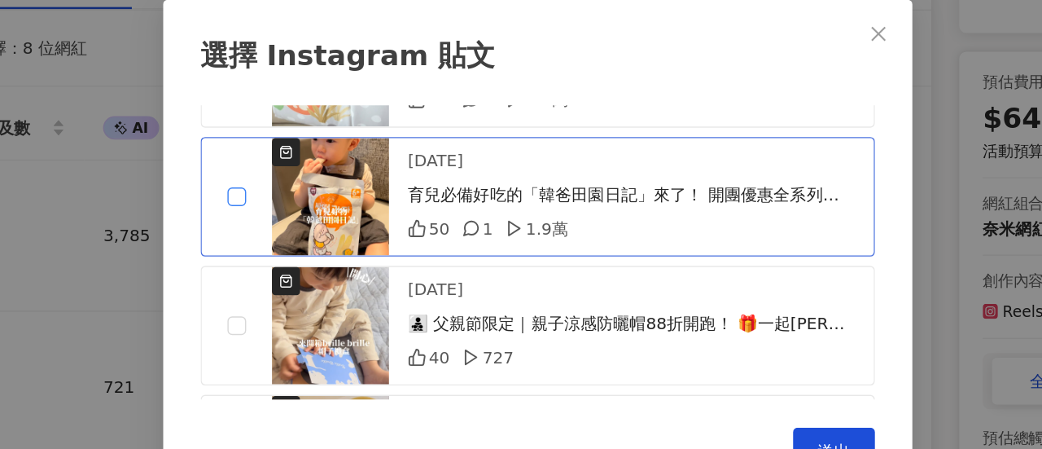
click at [306, 218] on span at bounding box center [311, 218] width 13 height 13
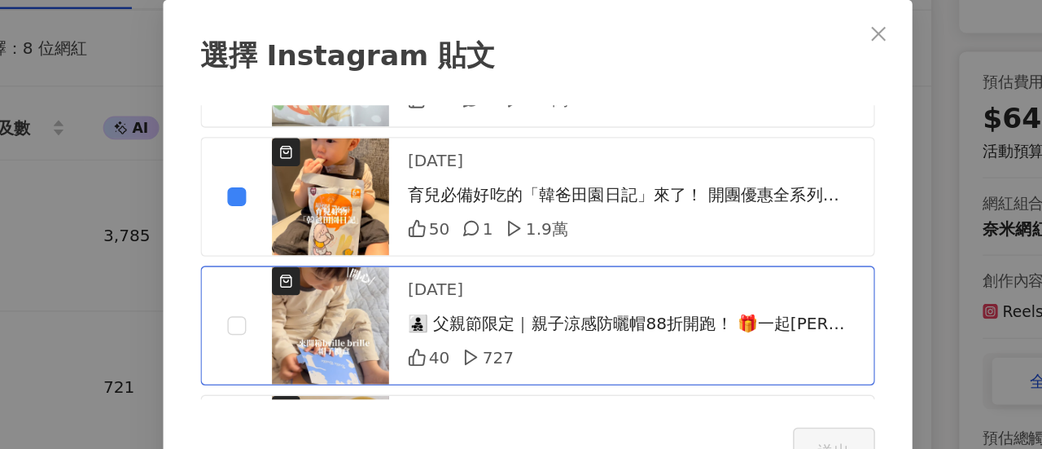
click at [307, 282] on div at bounding box center [311, 307] width 49 height 81
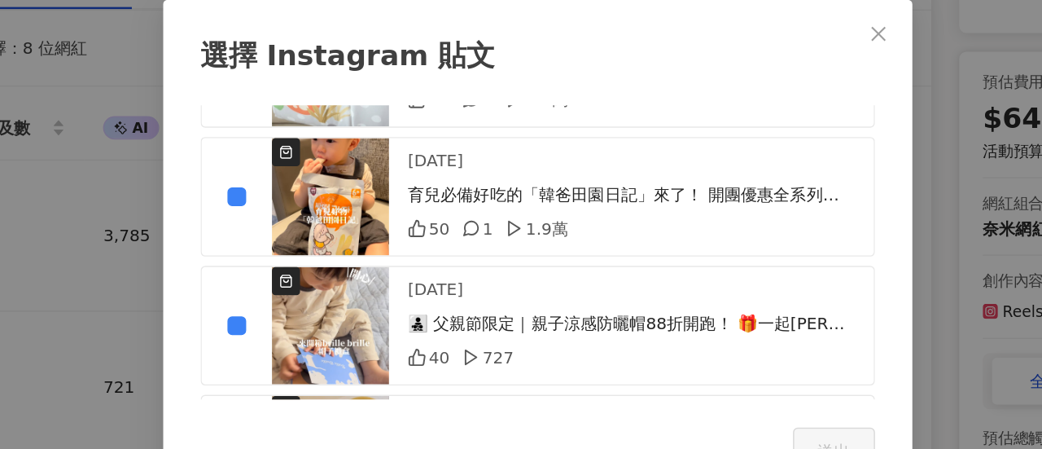
click at [759, 123] on div "選擇 Instagram 貼文 Jodie晴 已選擇 5/3 2025/8/15 100%鮮乳製成優格不添加奶粉和糖！ 法式手工果醬水果比例高達70%以上～ …" at bounding box center [520, 255] width 521 height 349
click at [758, 121] on div "選擇 Instagram 貼文 Jodie晴 已選擇 5/3 2025/8/15 100%鮮乳製成優格不添加奶粉和糖！ 法式手工果醬水果比例高達70%以上～ …" at bounding box center [520, 255] width 521 height 349
click at [754, 111] on icon "close" at bounding box center [757, 104] width 13 height 13
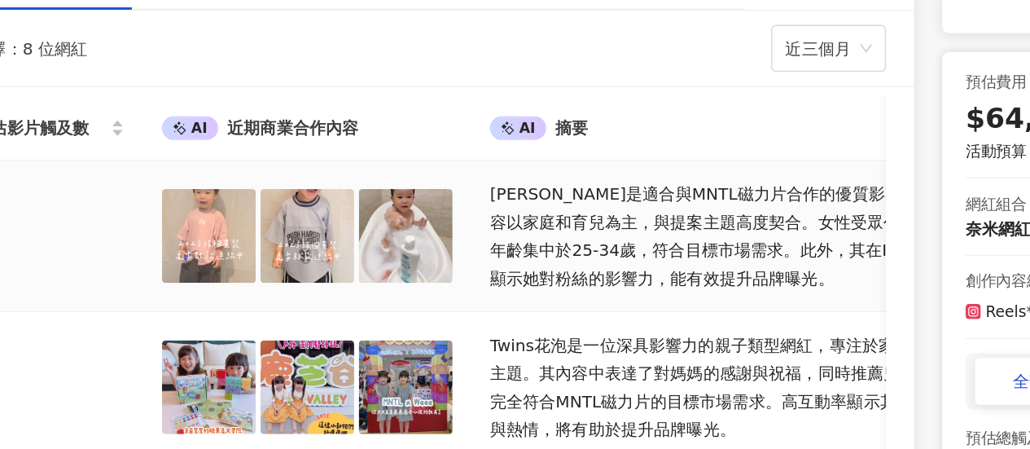
scroll to position [0, 1079]
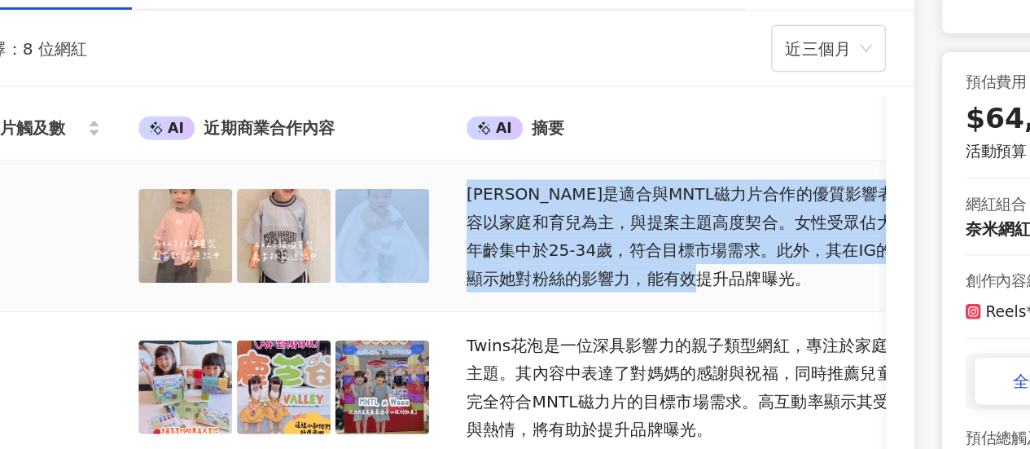
drag, startPoint x: 621, startPoint y: 269, endPoint x: 392, endPoint y: 212, distance: 235.7
click at [392, 212] on tr "Jodie晴 Reels * 1 ( $3,900 ) 總計 ： $3,900 2,690 奈米網紅 1.93% 良好 173% 優秀 4.75% 優秀 5 …" at bounding box center [68, 245] width 2060 height 105
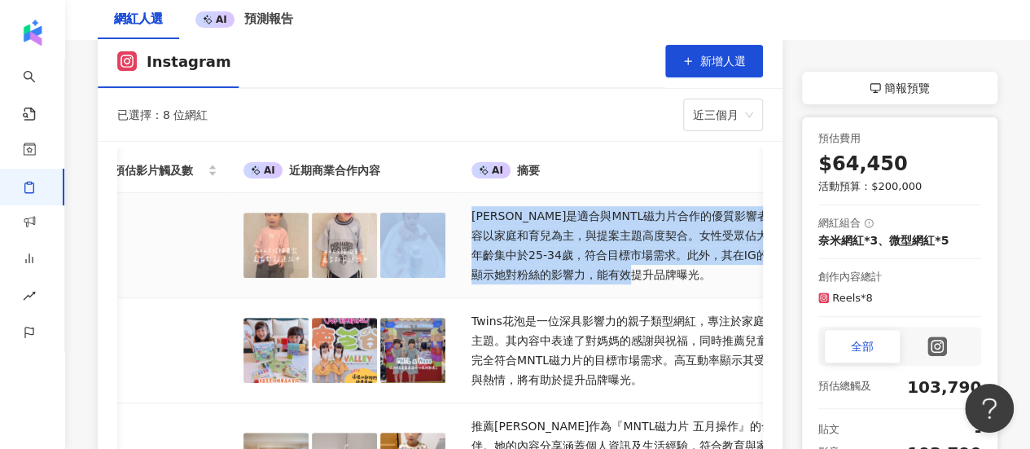
click at [573, 270] on div "Jodie晴是適合與MNTL磁力片合作的優質影響者。其內容以家庭和育兒為主，與提案主題高度契合。女性受眾佔大多數，年齡集中於25-34歲，符合目標市場需求。此…" at bounding box center [637, 245] width 332 height 78
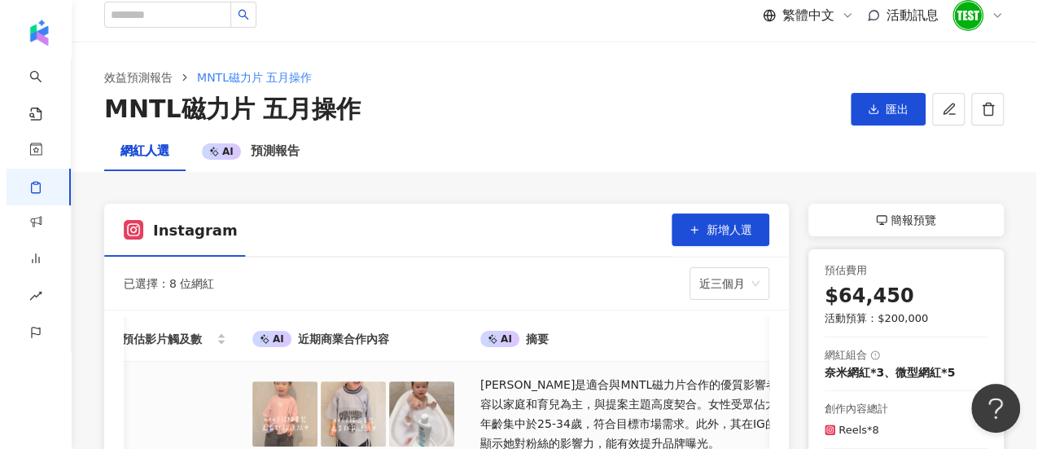
scroll to position [0, 0]
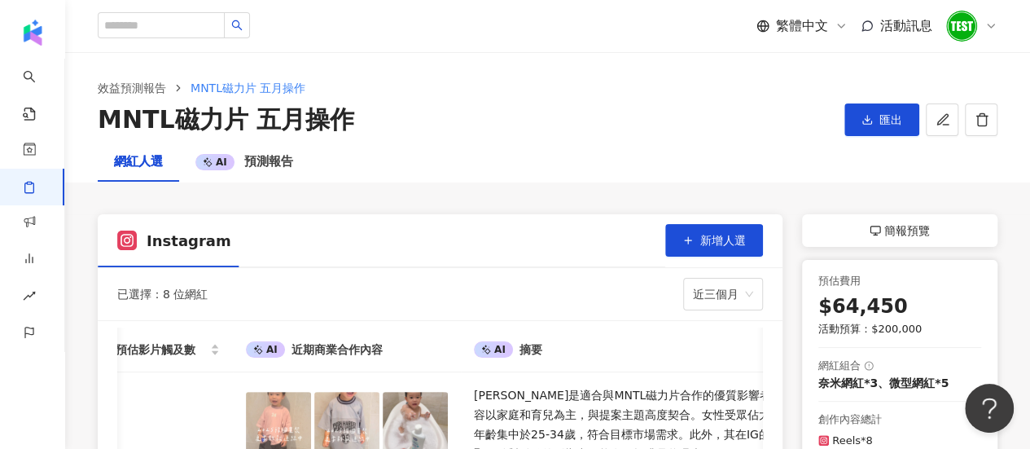
click at [933, 225] on div "簡報預覽" at bounding box center [899, 230] width 195 height 33
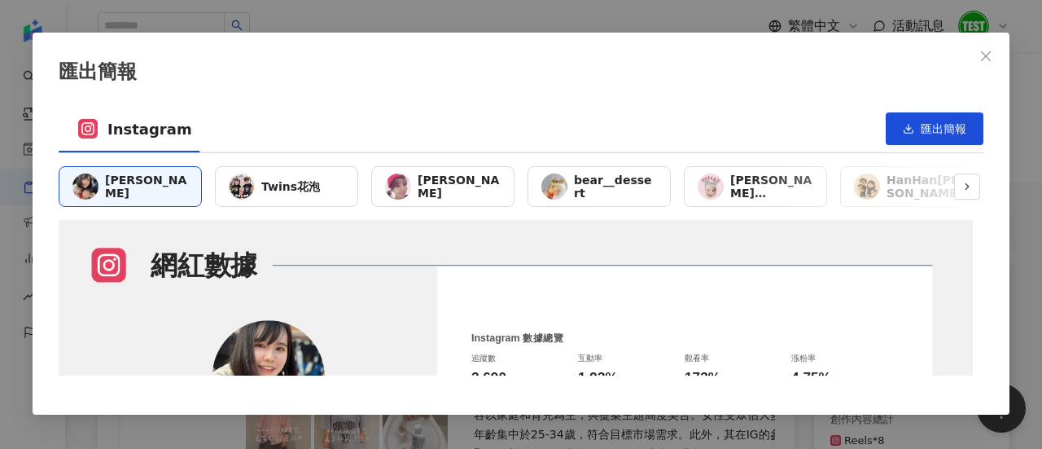
click at [650, 196] on div "bear__dessert" at bounding box center [598, 186] width 143 height 41
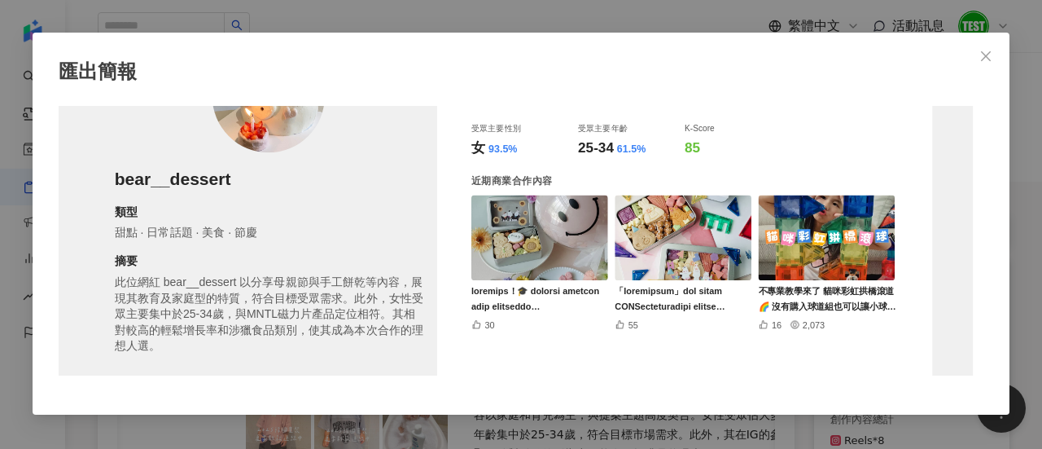
scroll to position [279, 0]
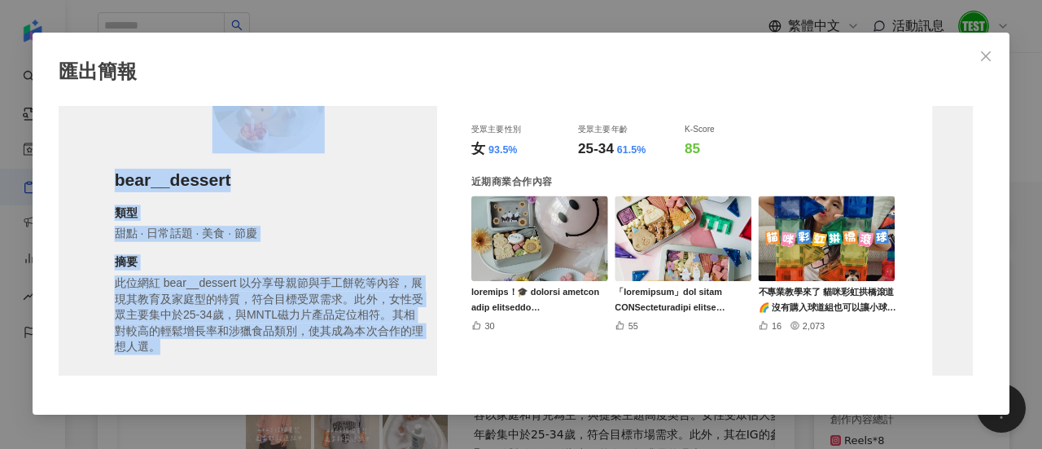
drag, startPoint x: 163, startPoint y: 341, endPoint x: 103, endPoint y: 265, distance: 97.4
click at [103, 265] on div "網紅數據 bear__dessert 類型 甜點 · 日常話題 · 美食 · 節慶 摘要 此位網紅 bear__dessert 以分享母親節與手工餅乾等內容，…" at bounding box center [516, 198] width 914 height 514
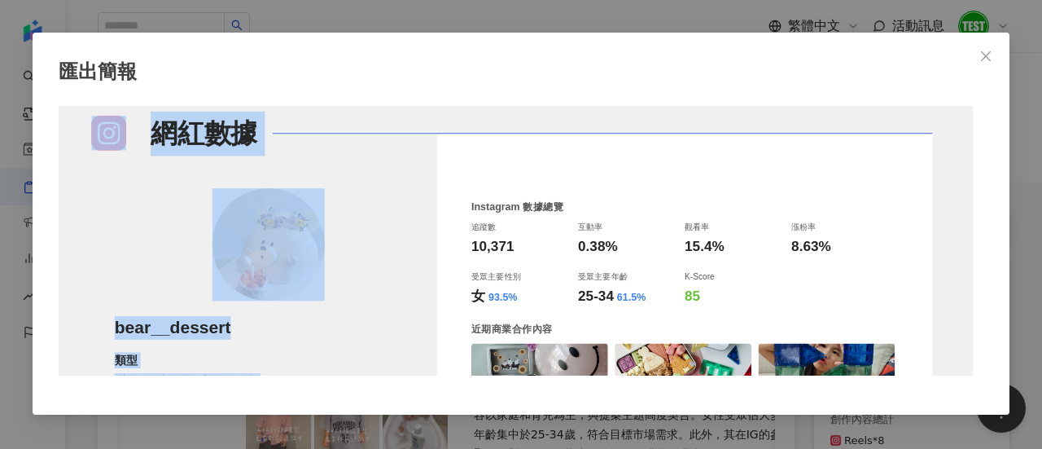
scroll to position [0, 0]
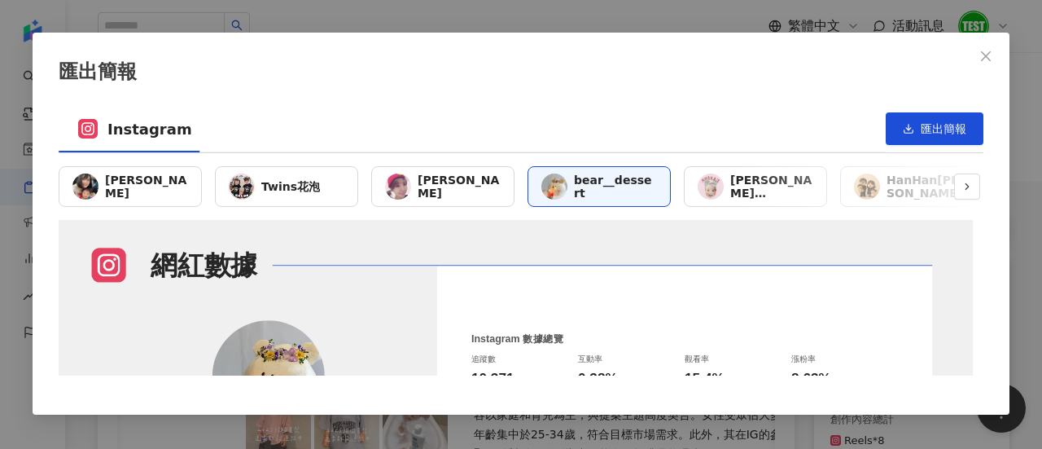
click at [745, 169] on div "雅瑄ZOE HUANG" at bounding box center [755, 186] width 143 height 41
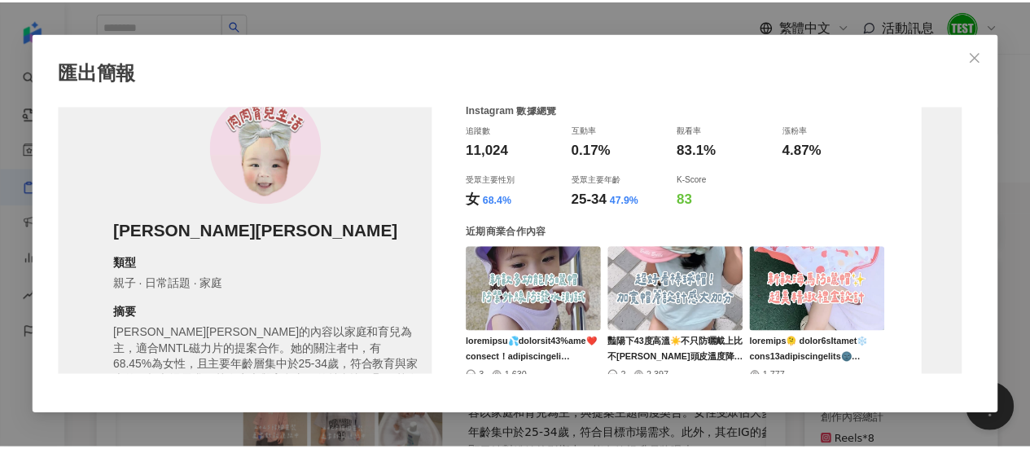
scroll to position [326, 0]
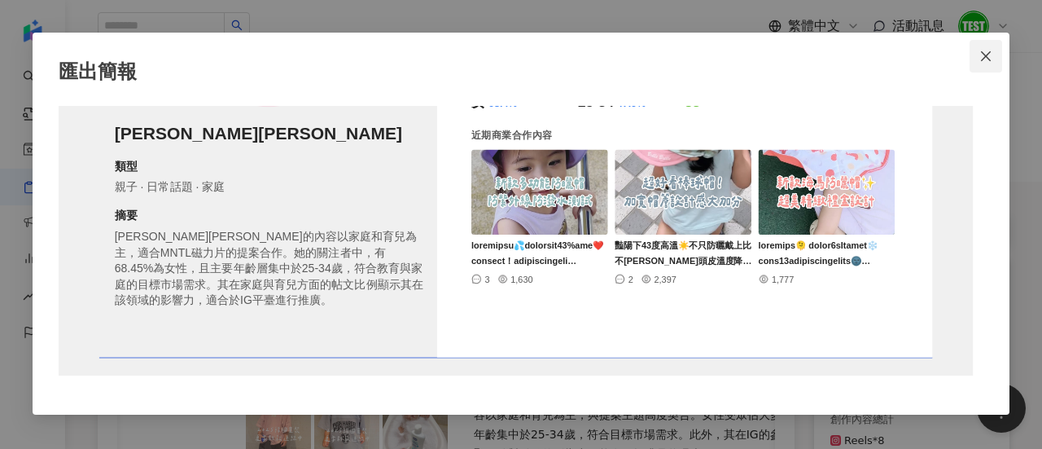
click at [991, 63] on button "Close" at bounding box center [986, 56] width 33 height 33
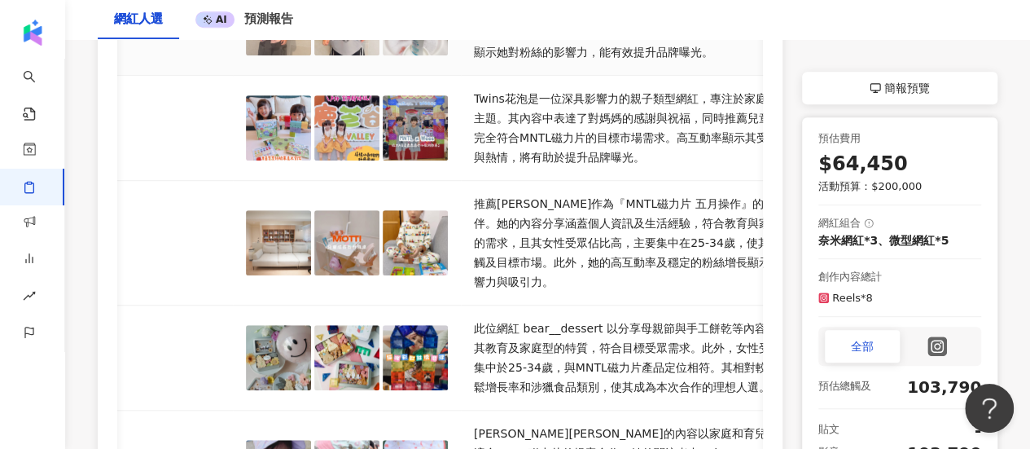
scroll to position [403, 0]
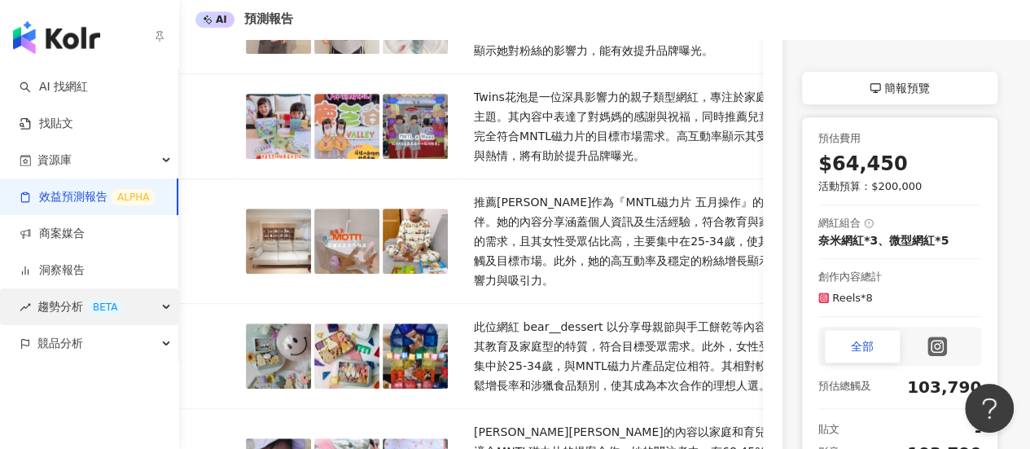
click at [36, 304] on div "趨勢分析 BETA" at bounding box center [89, 306] width 178 height 37
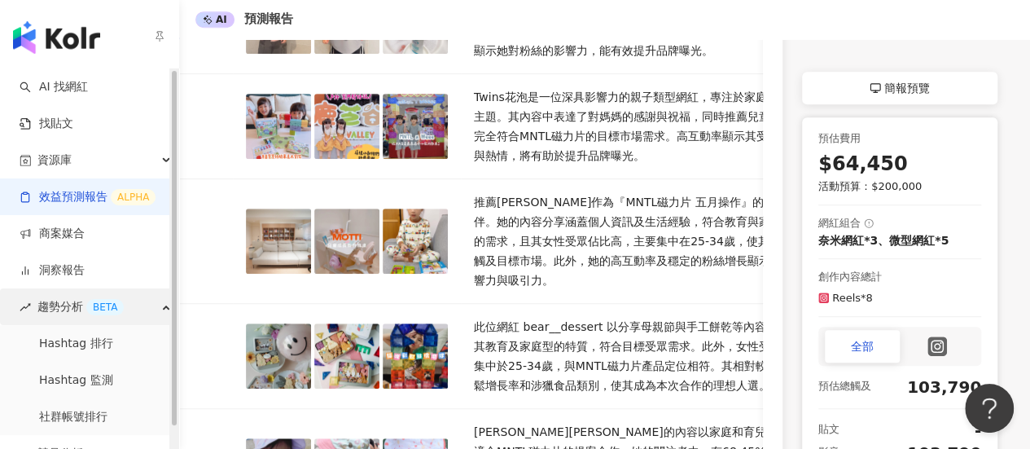
scroll to position [23, 0]
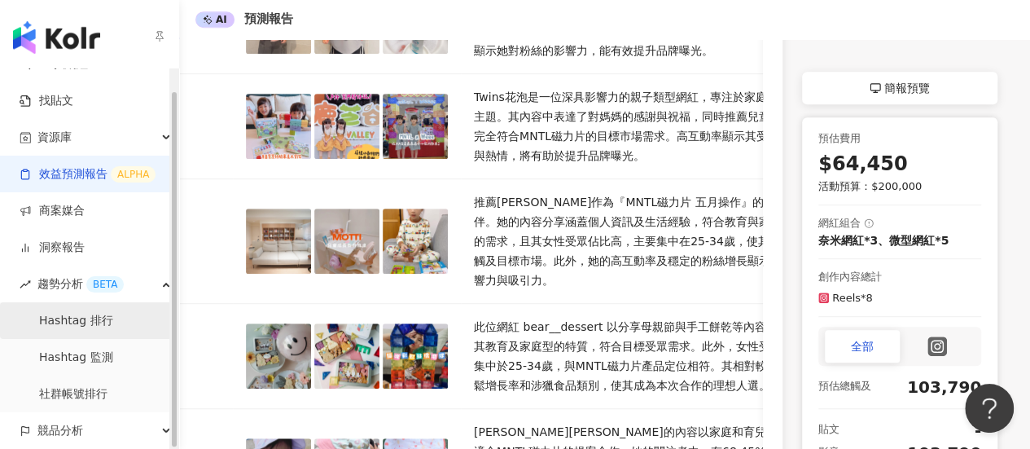
click at [77, 313] on link "Hashtag 排行" at bounding box center [76, 321] width 74 height 16
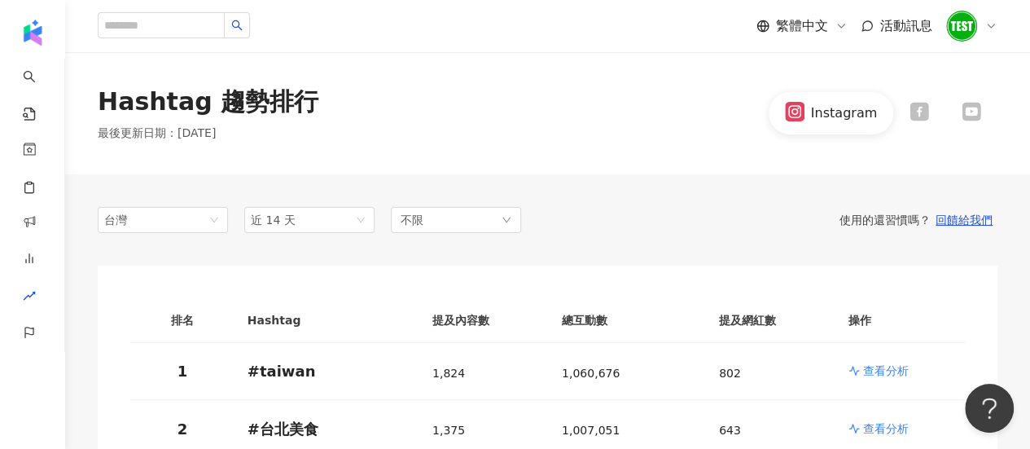
scroll to position [32, 0]
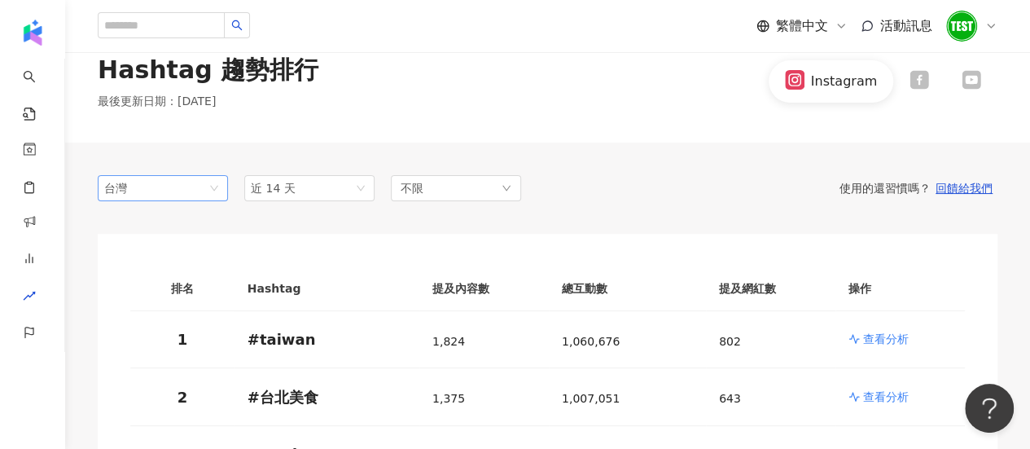
click at [194, 191] on span "台灣" at bounding box center [162, 188] width 117 height 24
click at [291, 186] on span "近 14 天" at bounding box center [309, 188] width 117 height 24
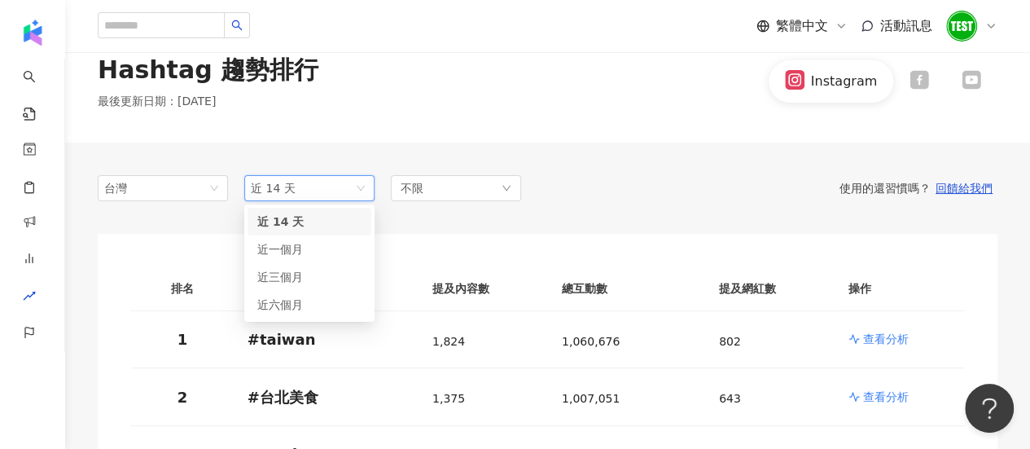
scroll to position [0, 0]
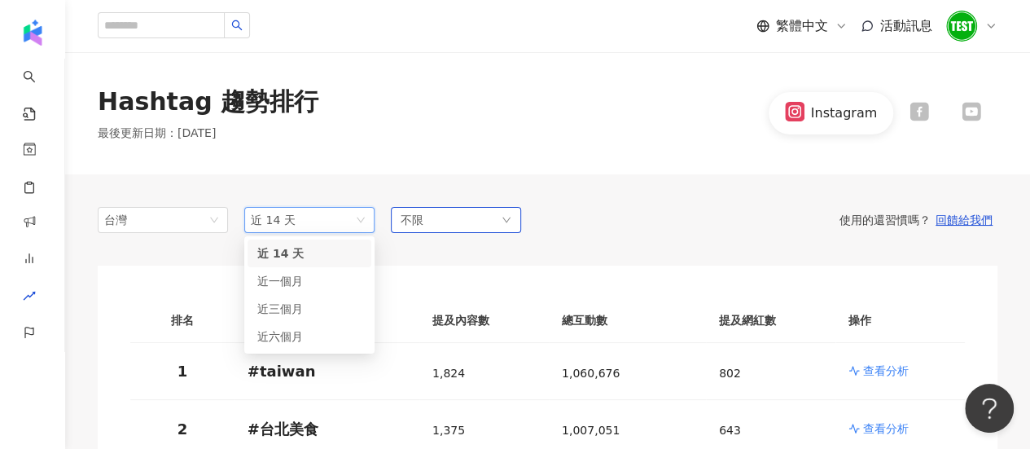
click at [475, 207] on div "不限" at bounding box center [456, 220] width 130 height 26
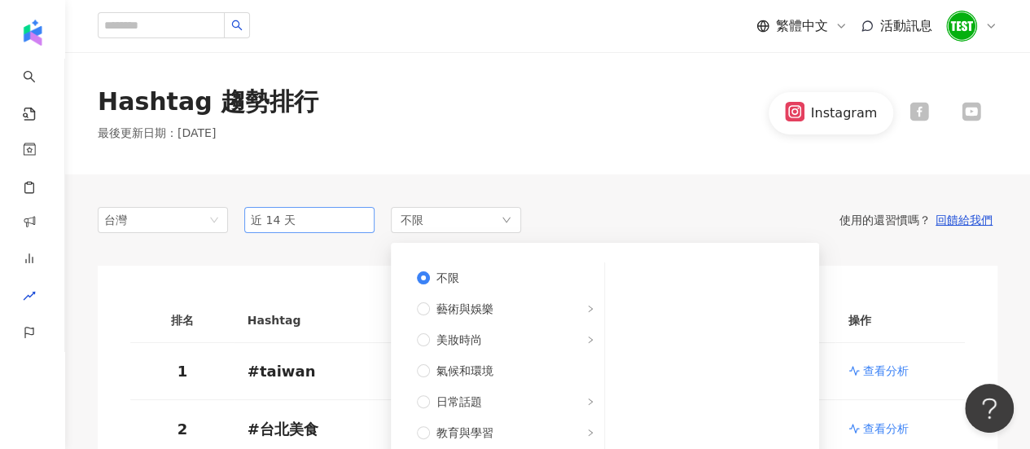
click at [339, 219] on span "近 14 天" at bounding box center [309, 220] width 117 height 24
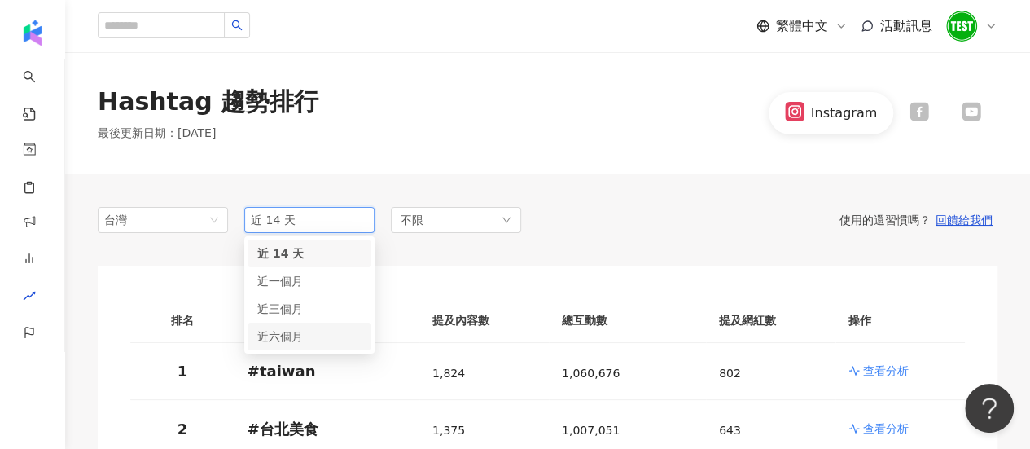
click at [304, 324] on div "近六個月" at bounding box center [309, 336] width 124 height 28
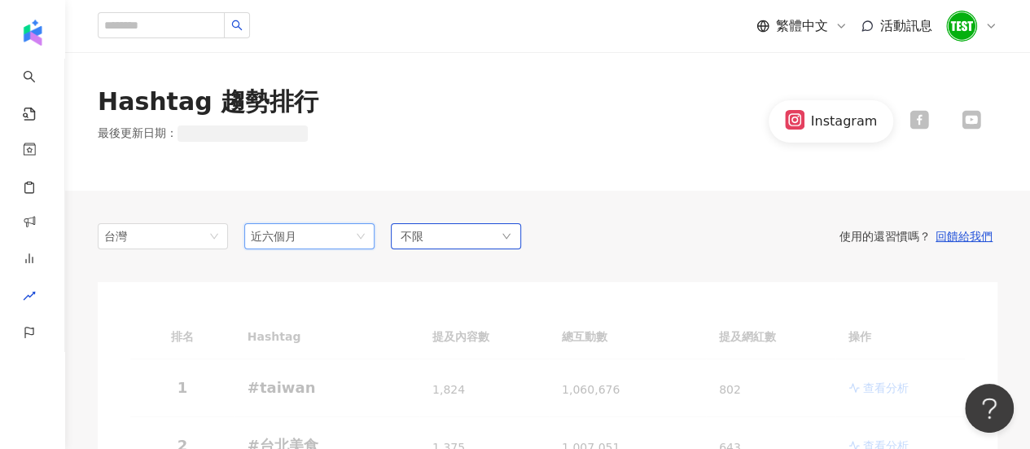
click at [457, 229] on div "不限" at bounding box center [456, 236] width 130 height 26
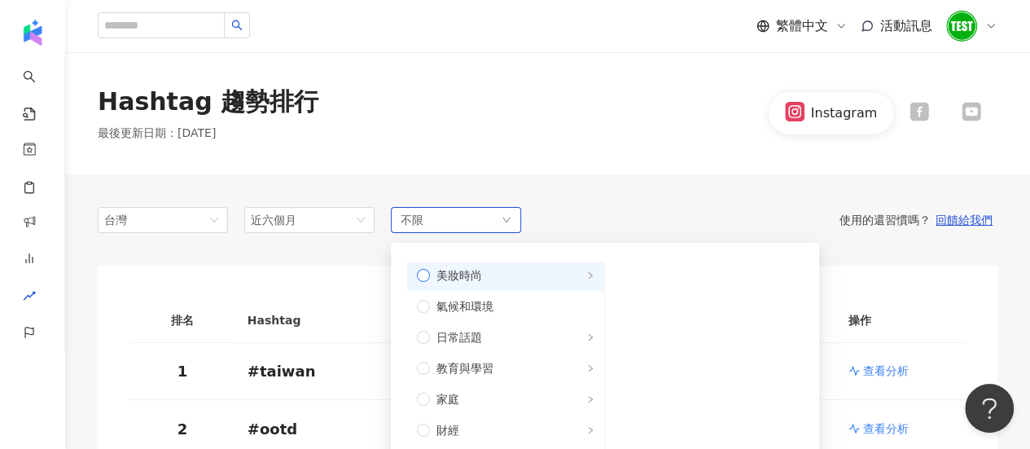
scroll to position [77, 0]
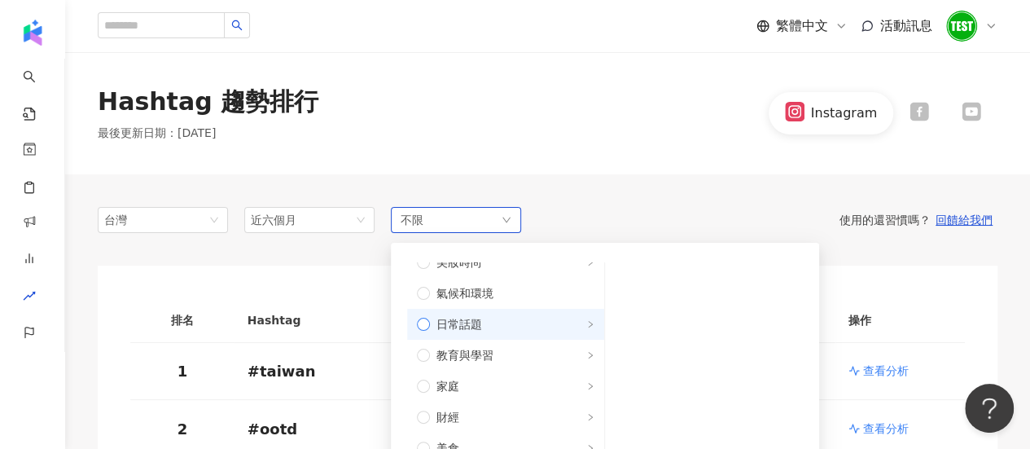
click at [441, 330] on span "日常話題" at bounding box center [459, 324] width 46 height 18
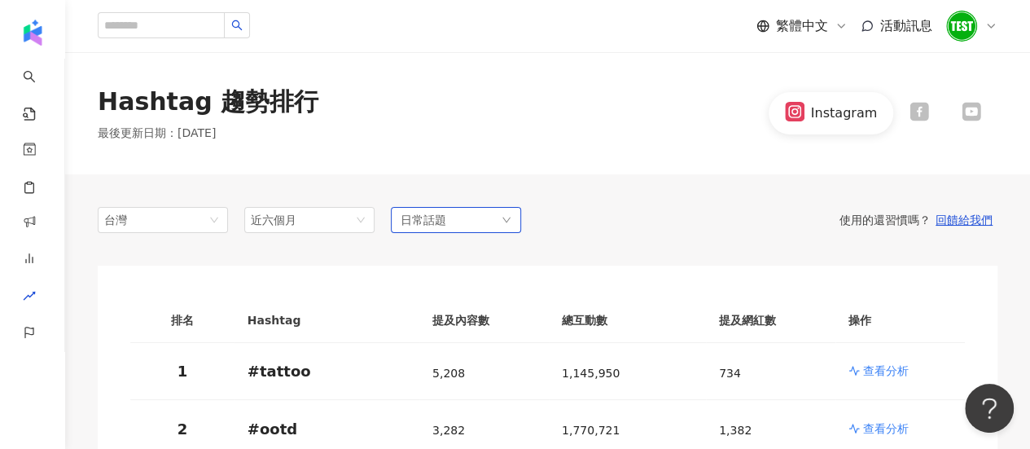
click at [506, 219] on icon "down" at bounding box center [506, 220] width 10 height 10
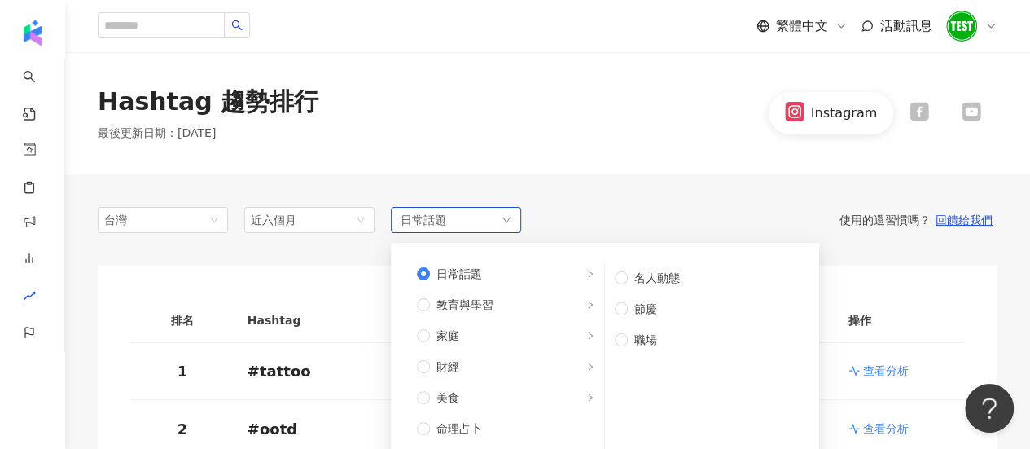
scroll to position [127, 0]
click at [451, 337] on span "家庭" at bounding box center [447, 336] width 23 height 18
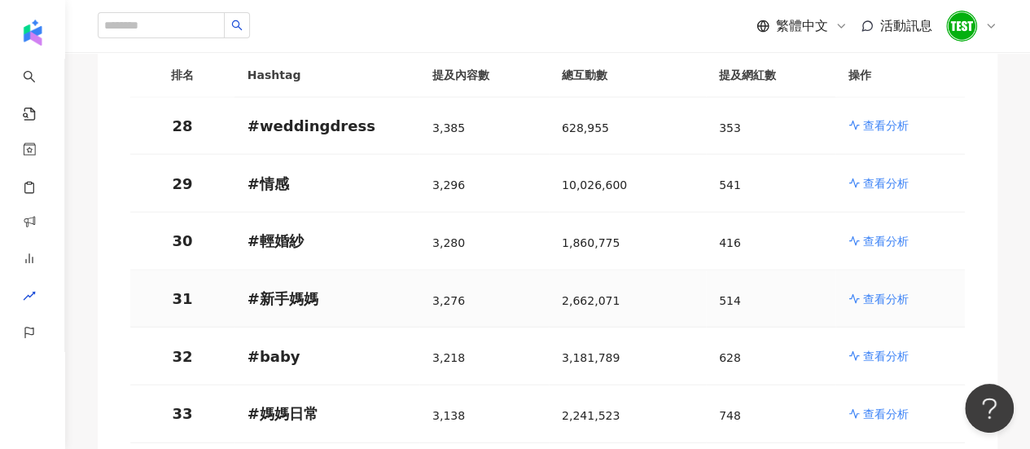
scroll to position [1827, 0]
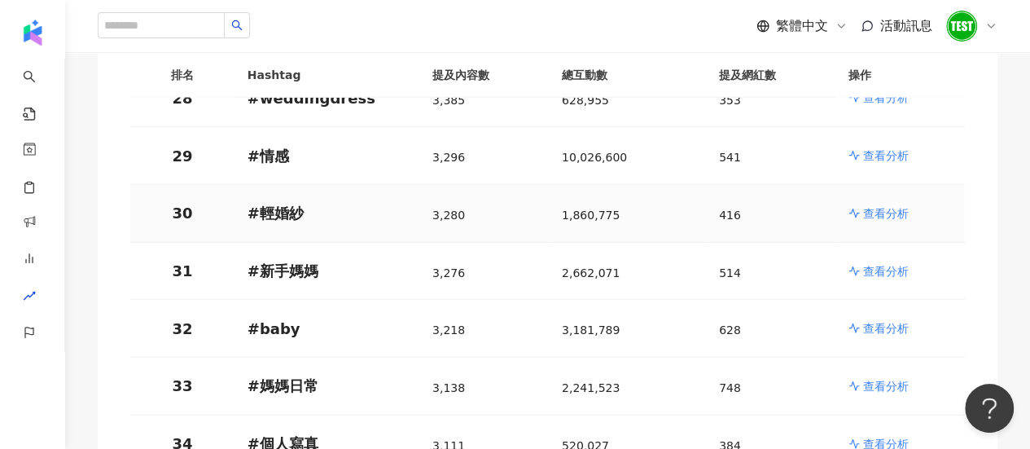
click at [903, 206] on p "查看分析" at bounding box center [886, 213] width 46 height 16
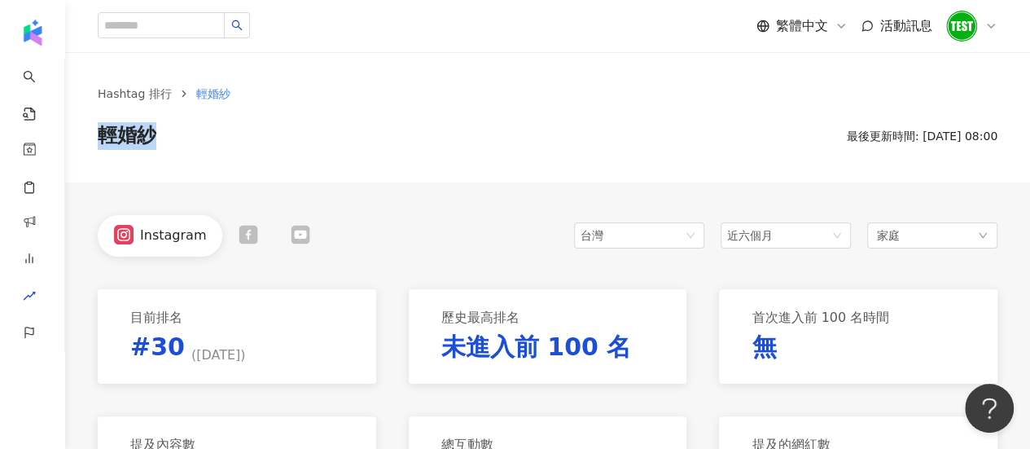
drag, startPoint x: 101, startPoint y: 138, endPoint x: 189, endPoint y: 141, distance: 88.0
click at [189, 141] on div "輕婚紗 最後更新時間: 2025/8/15 08:00" at bounding box center [548, 136] width 900 height 28
copy span "輕婚紗"
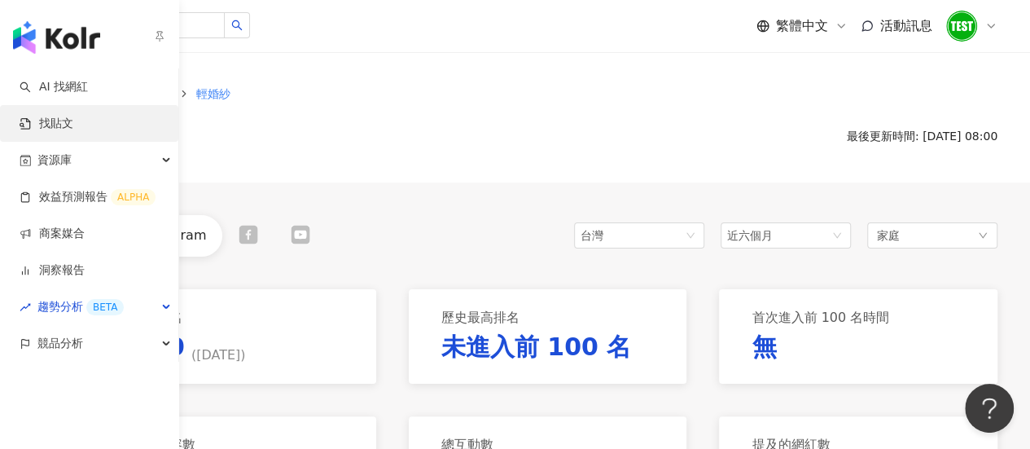
click at [42, 123] on link "找貼文" at bounding box center [47, 124] width 54 height 16
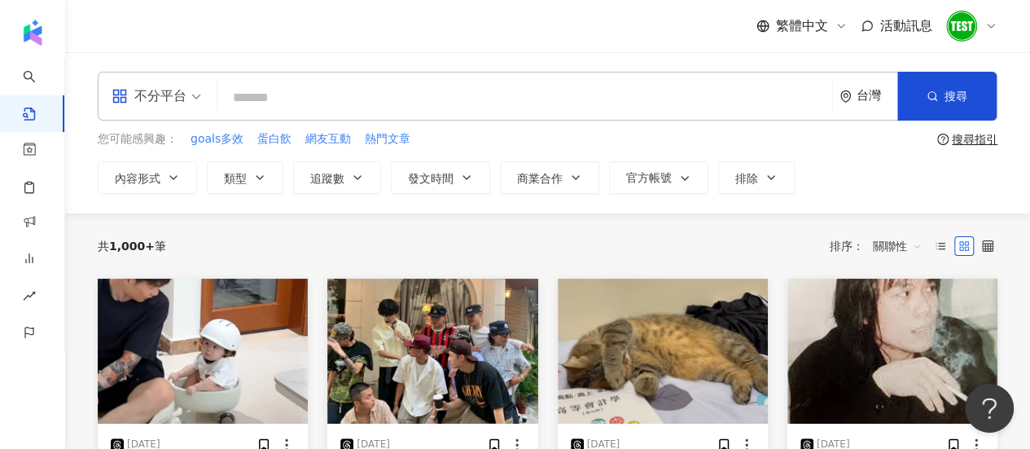
click at [314, 105] on input "search" at bounding box center [525, 97] width 602 height 35
paste input "***"
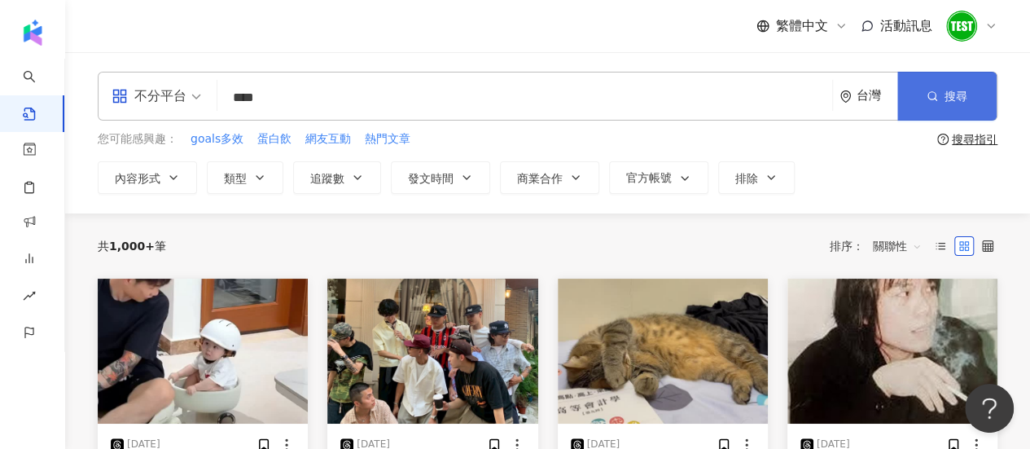
type input "****"
click at [960, 90] on span "搜尋" at bounding box center [955, 96] width 23 height 13
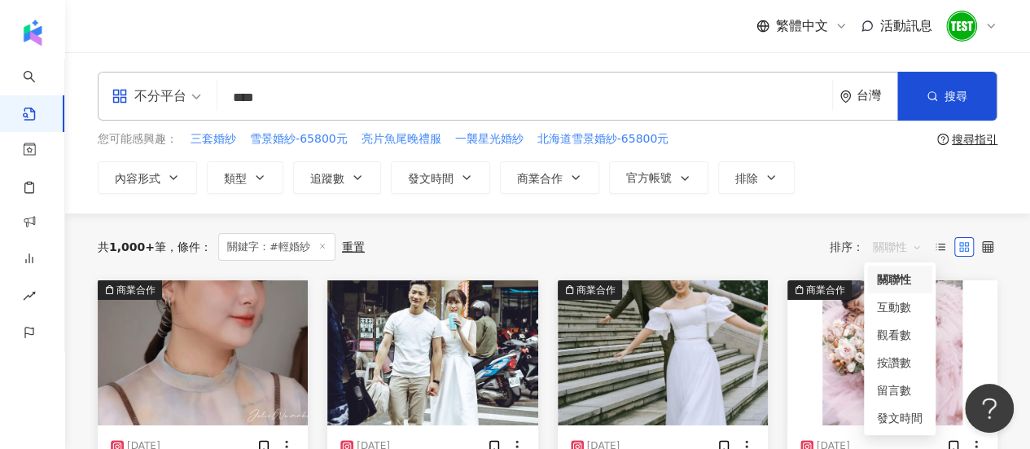
click at [897, 254] on span "關聯性" at bounding box center [897, 247] width 49 height 26
click at [889, 370] on div "按讚數" at bounding box center [900, 362] width 46 height 18
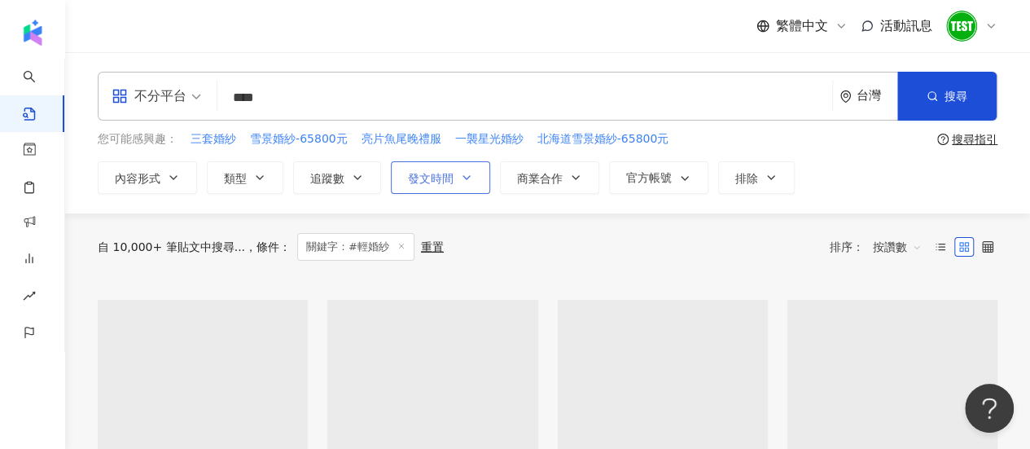
click at [442, 172] on span "發文時間" at bounding box center [431, 178] width 46 height 13
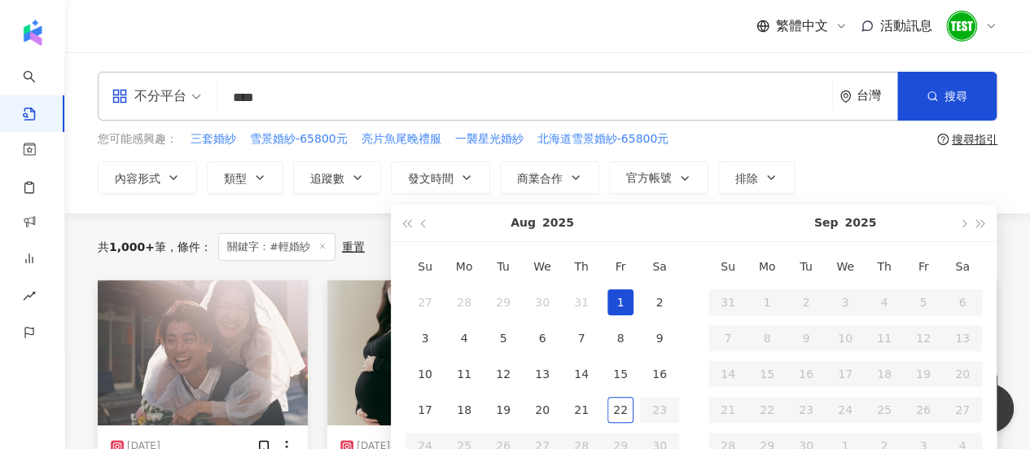
type input "**********"
click at [422, 410] on div "17" at bounding box center [425, 409] width 26 height 26
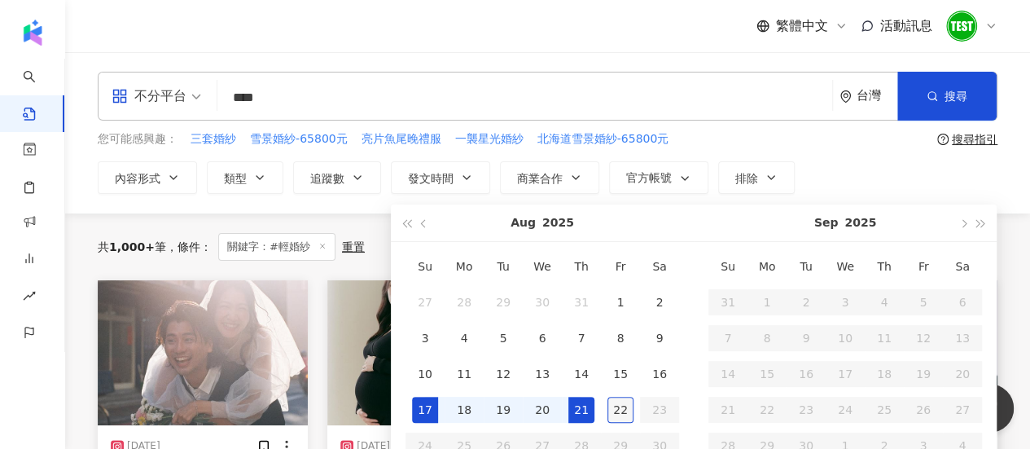
type input "**********"
click at [618, 409] on div "22" at bounding box center [620, 409] width 26 height 26
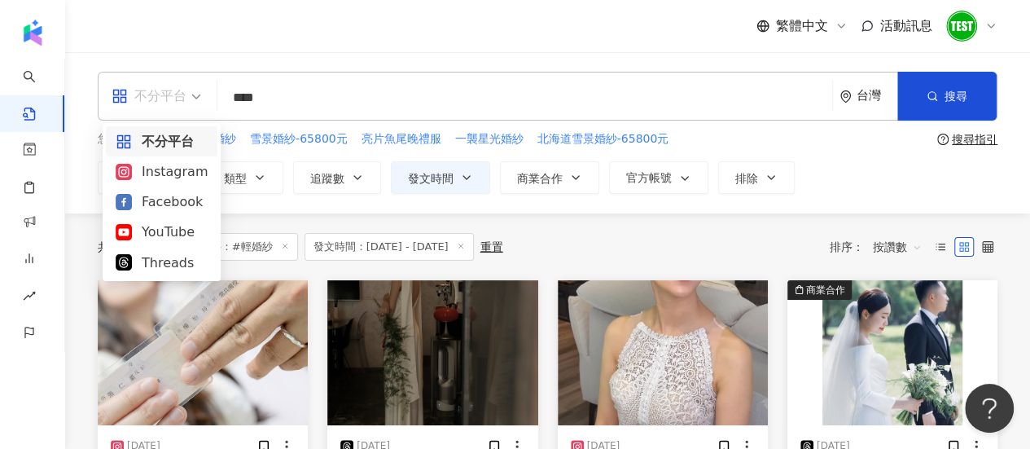
click at [172, 107] on div "不分平台" at bounding box center [149, 96] width 75 height 26
click at [171, 270] on div "Threads" at bounding box center [162, 262] width 92 height 20
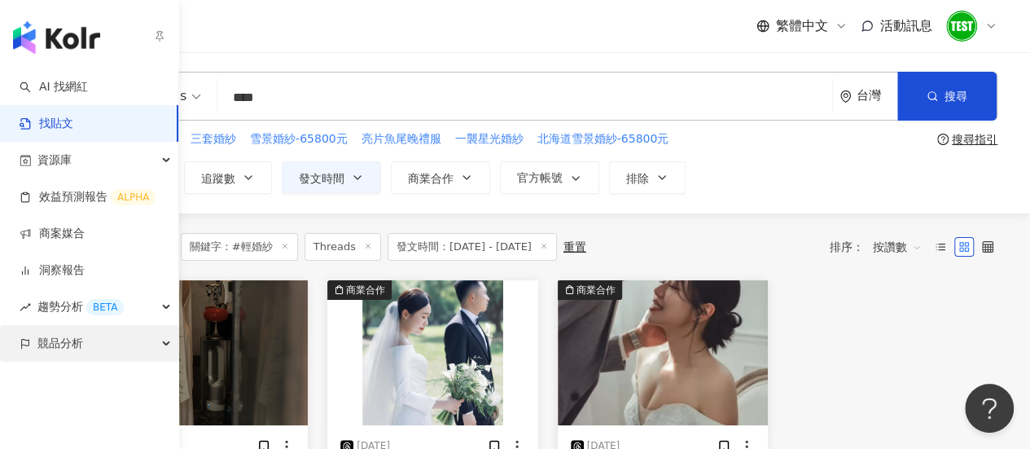
click at [36, 346] on div "競品分析" at bounding box center [89, 343] width 178 height 37
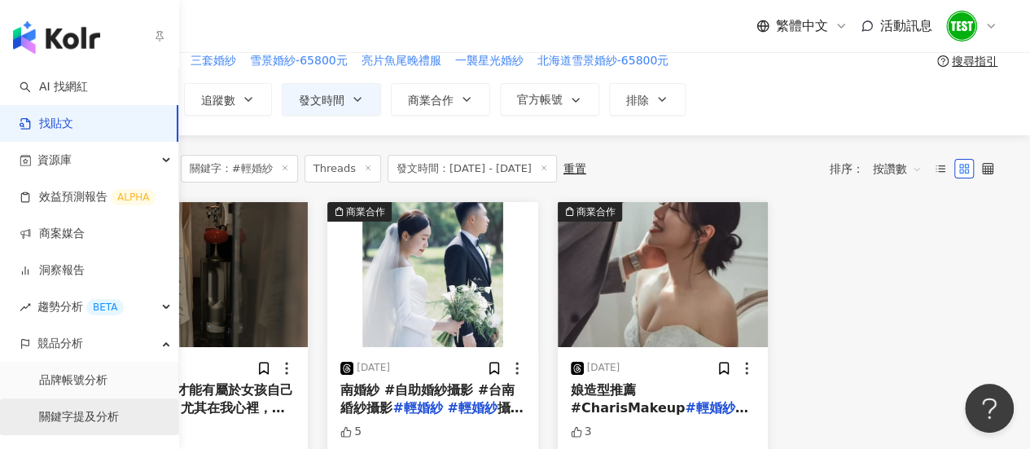
click at [63, 416] on link "關鍵字提及分析" at bounding box center [79, 417] width 80 height 16
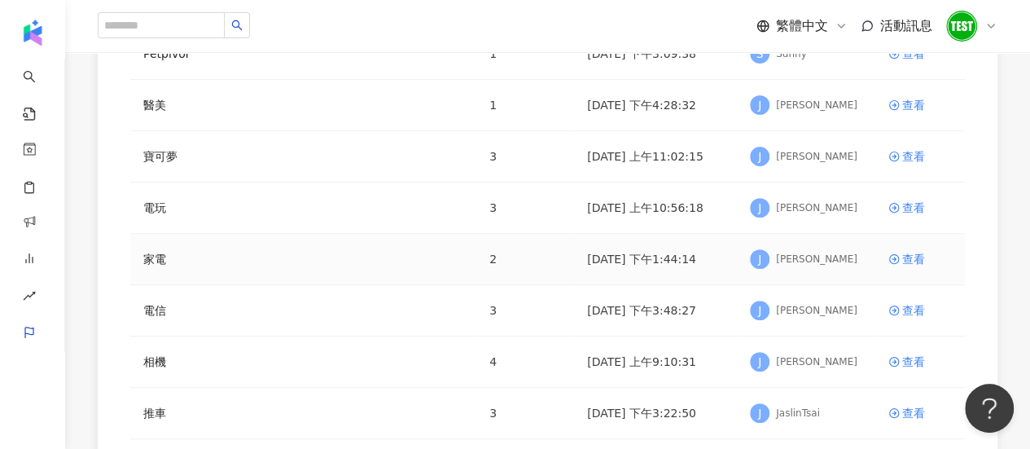
scroll to position [199, 0]
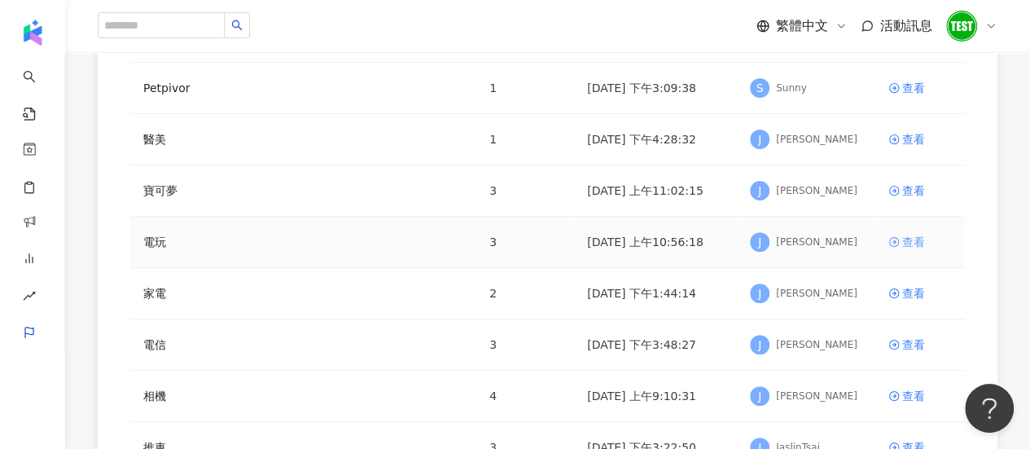
click at [908, 243] on div "查看" at bounding box center [913, 242] width 23 height 18
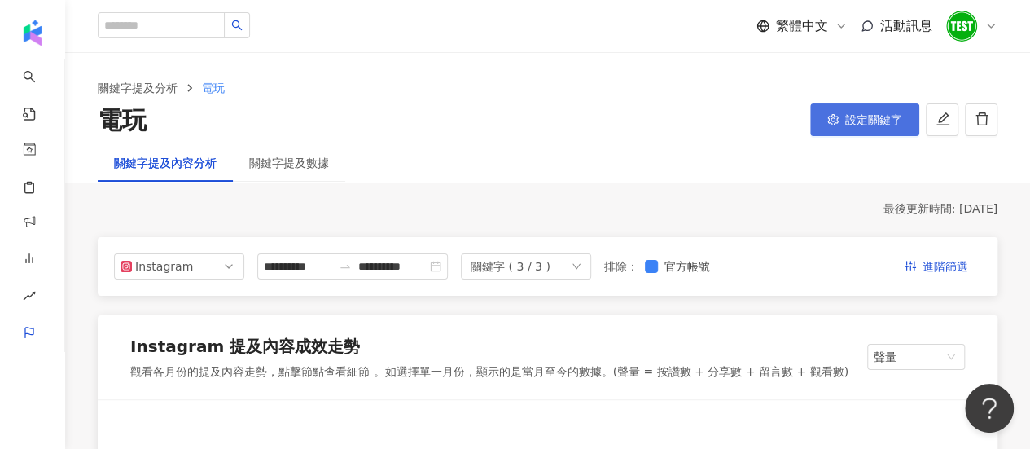
click at [863, 113] on span "設定關鍵字" at bounding box center [873, 119] width 57 height 13
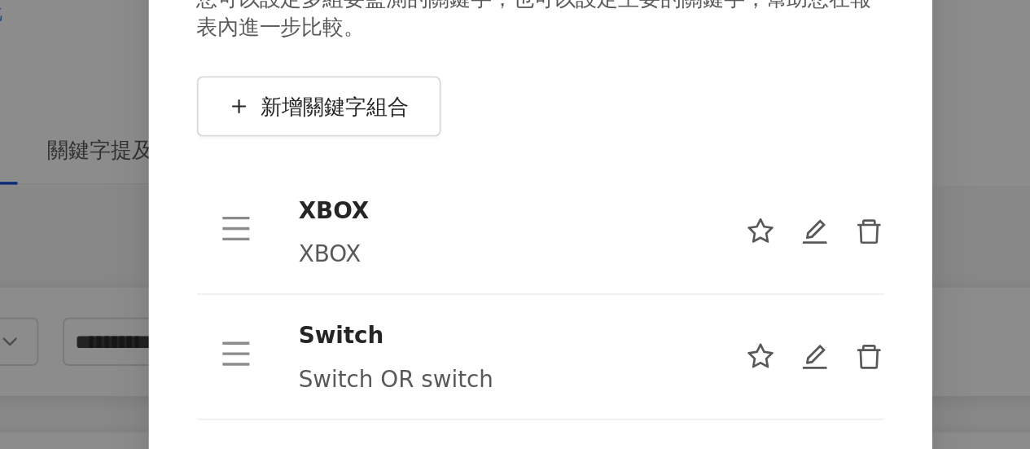
scroll to position [17, 0]
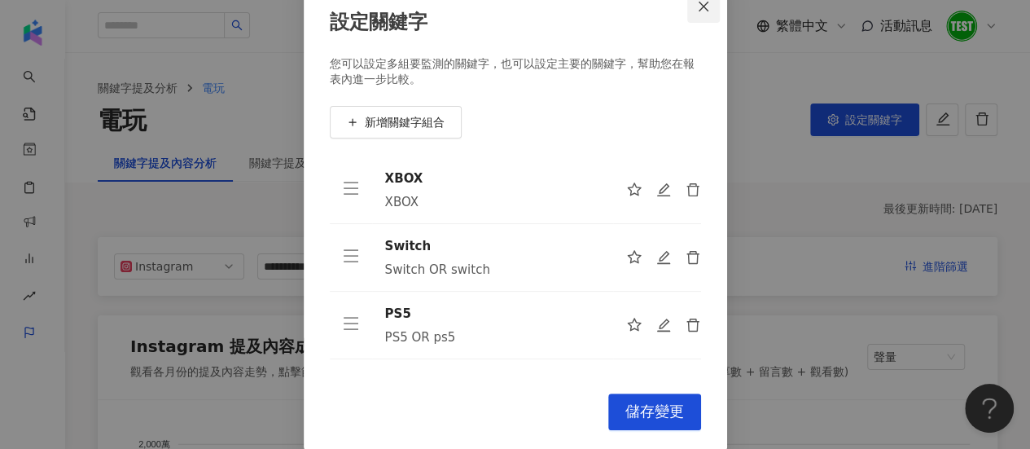
click at [698, 10] on icon "close" at bounding box center [703, 6] width 10 height 10
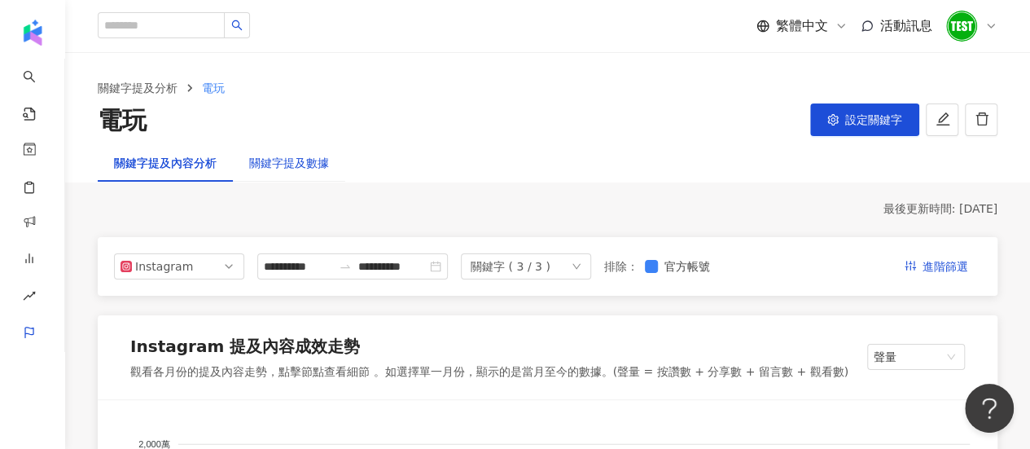
click at [313, 165] on div "關鍵字提及數據" at bounding box center [289, 163] width 80 height 18
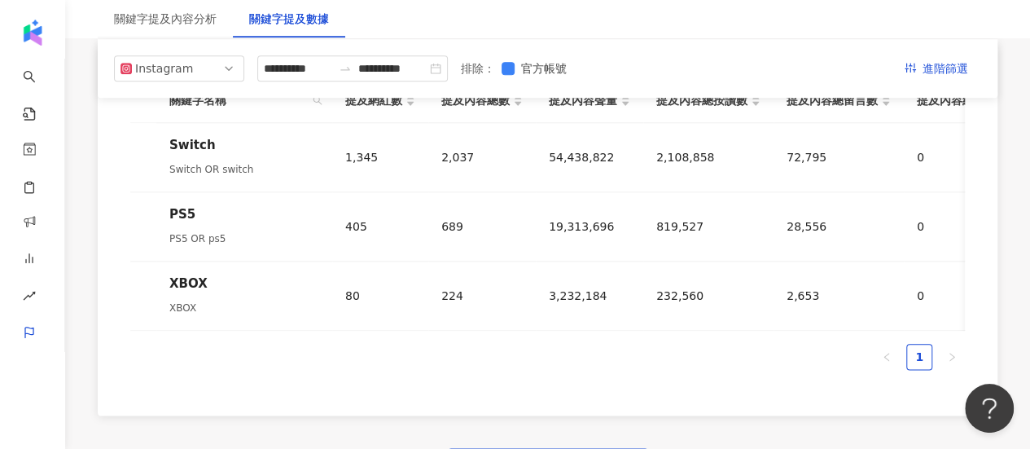
scroll to position [744, 0]
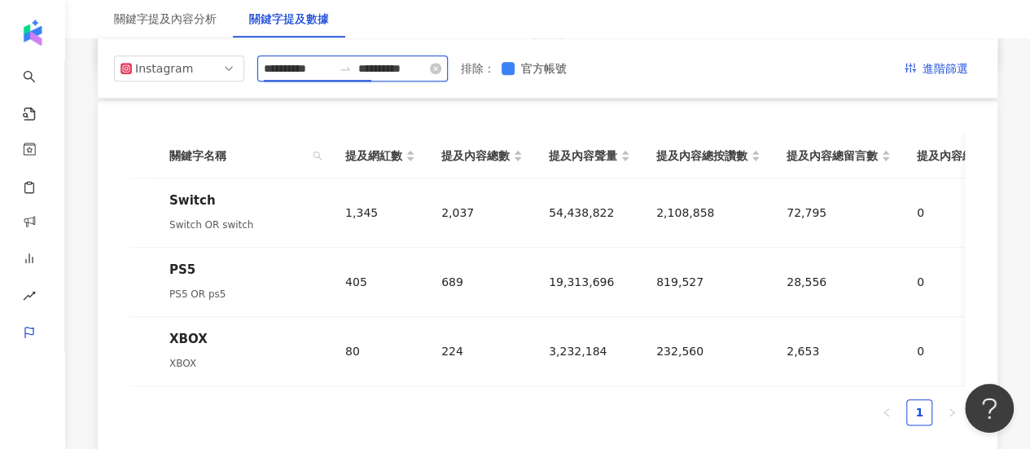
click at [330, 68] on input "**********" at bounding box center [298, 68] width 68 height 18
click at [173, 112] on div "關鍵字名稱 提及網紅數 提及內容總數 提及內容聲量 提及內容總按讚數 提及內容總留言數 提及內容總分享數 提及內容總互動數 提及內容總觀看數 Switch S…" at bounding box center [548, 286] width 900 height 370
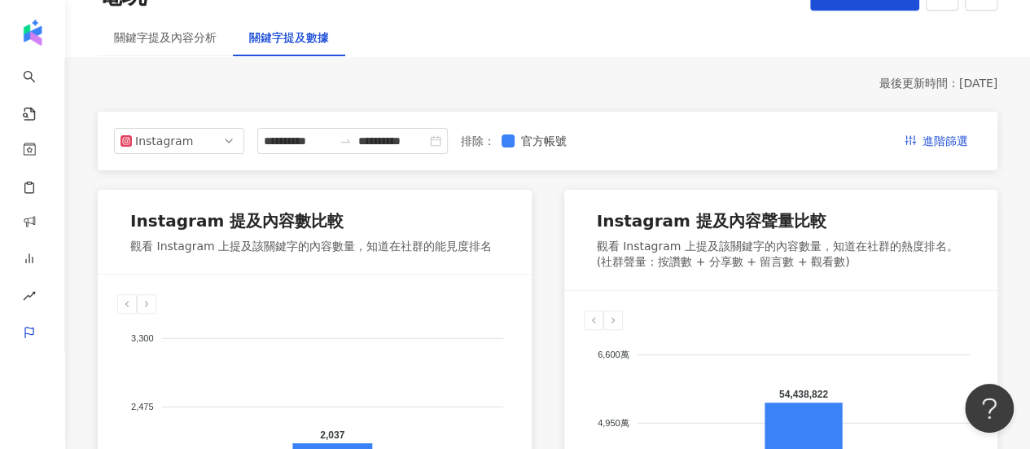
scroll to position [1, 0]
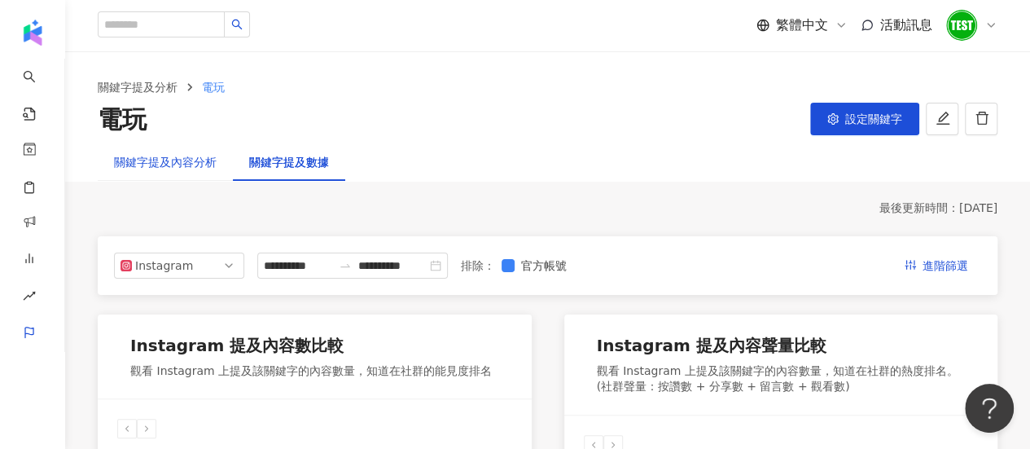
click at [208, 159] on div "關鍵字提及內容分析" at bounding box center [165, 162] width 103 height 18
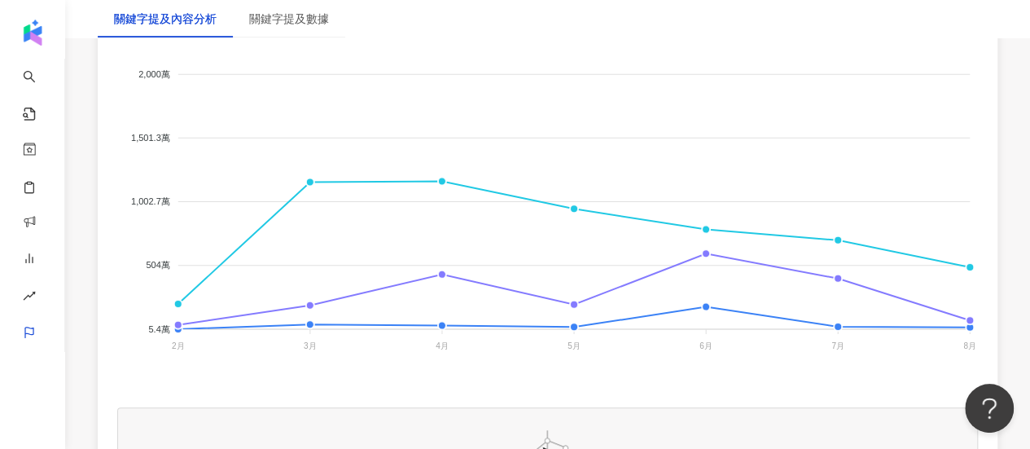
scroll to position [409, 0]
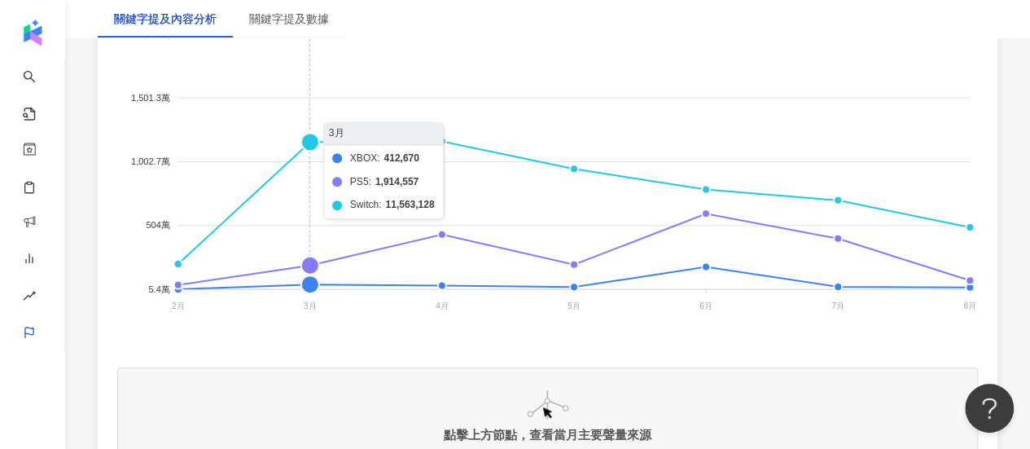
click at [311, 146] on foreignobject "XBOX PS5 Switch" at bounding box center [547, 173] width 860 height 326
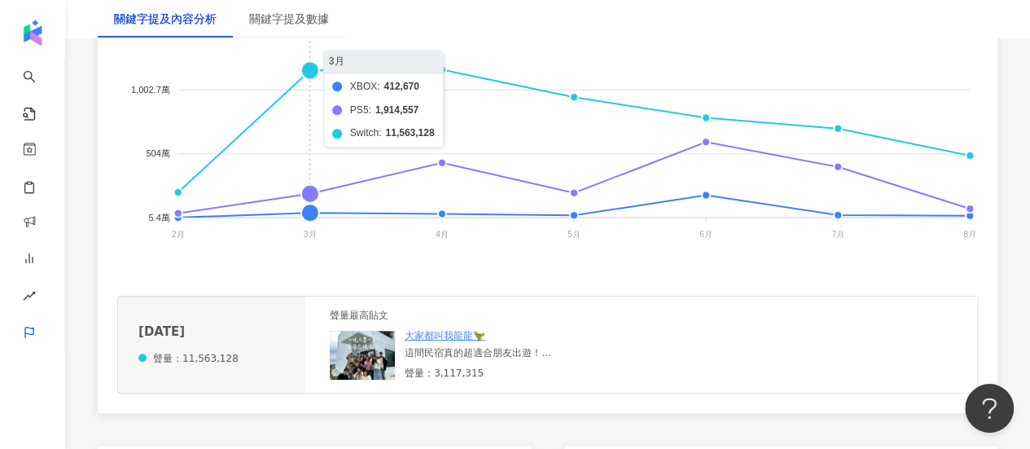
scroll to position [482, 0]
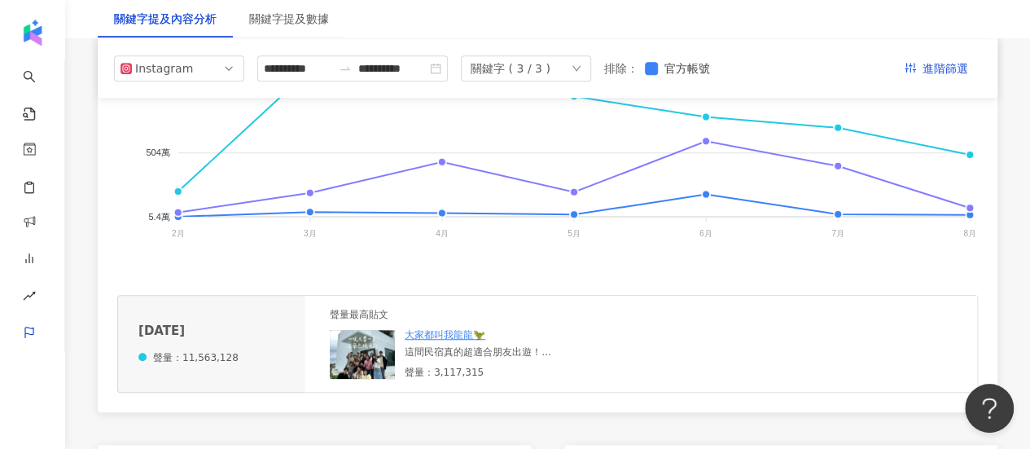
click at [368, 375] on img at bounding box center [362, 354] width 65 height 49
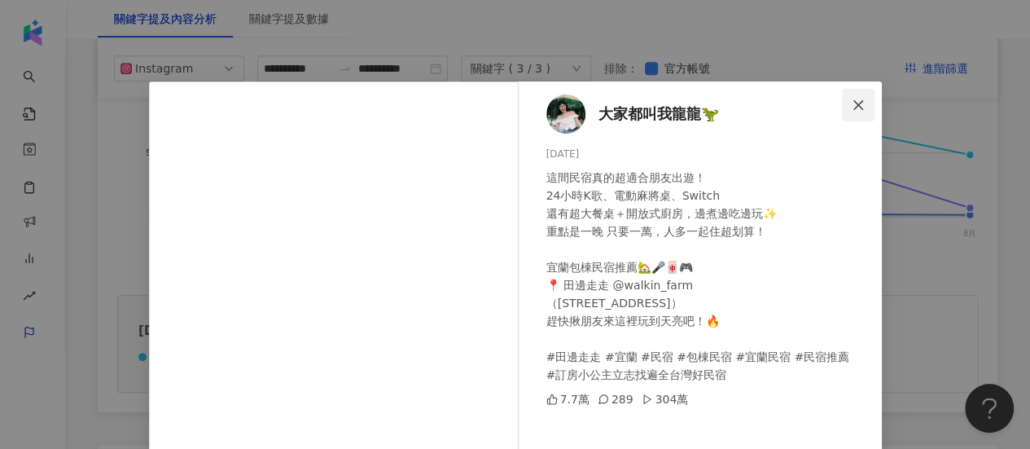
click at [859, 96] on button "Close" at bounding box center [858, 105] width 33 height 33
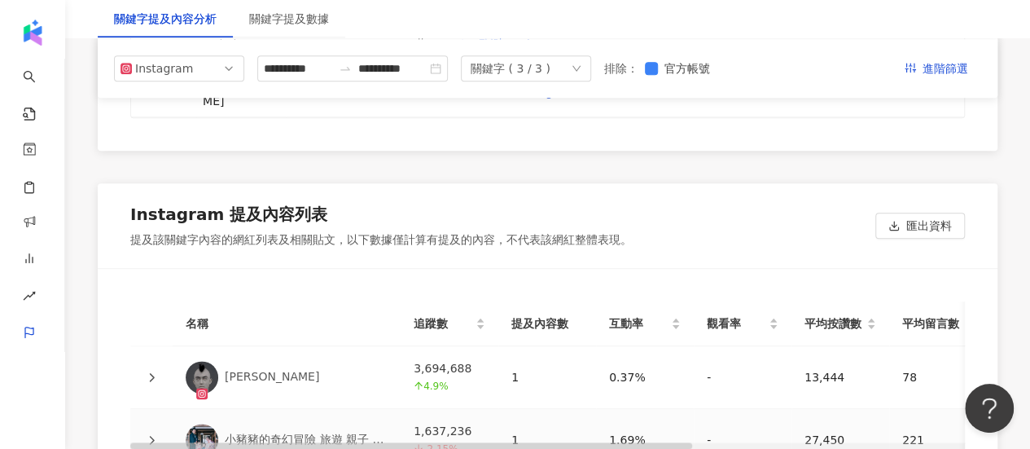
scroll to position [3895, 0]
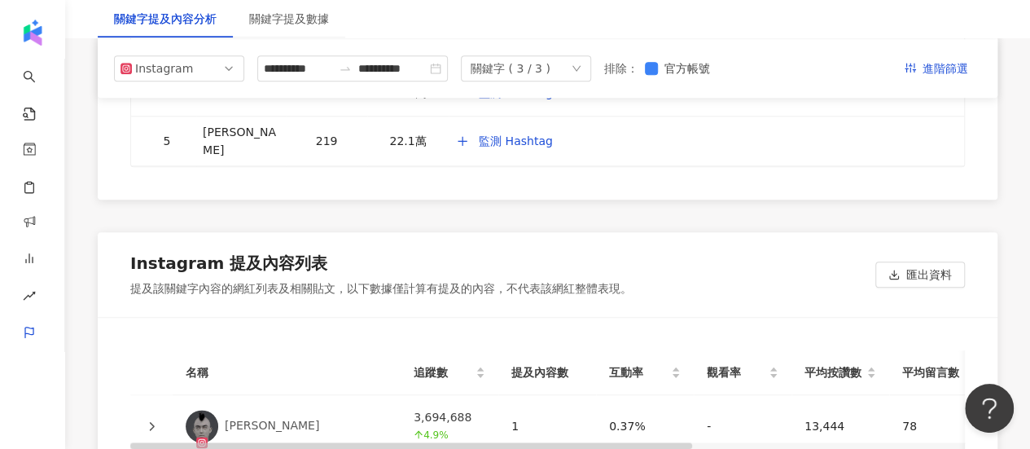
click at [550, 69] on div "關鍵字 ( 3 / 3 )" at bounding box center [511, 68] width 80 height 24
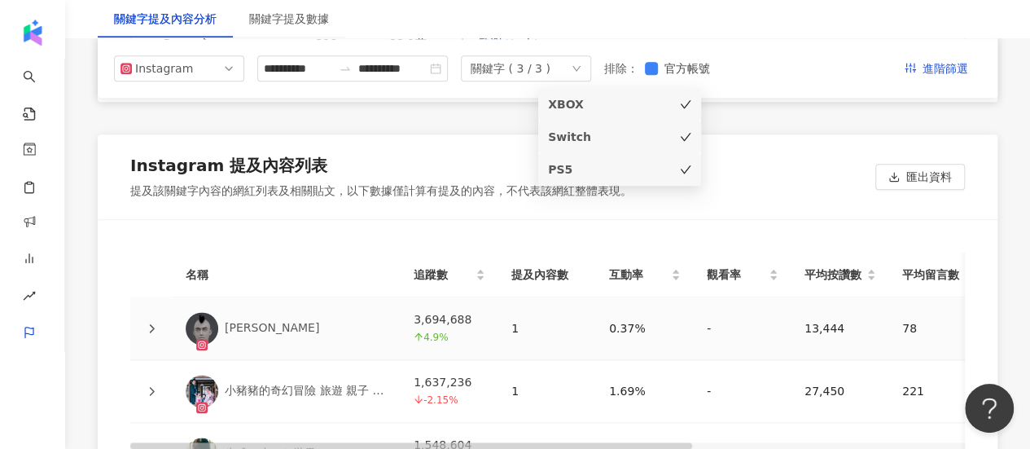
scroll to position [3828, 0]
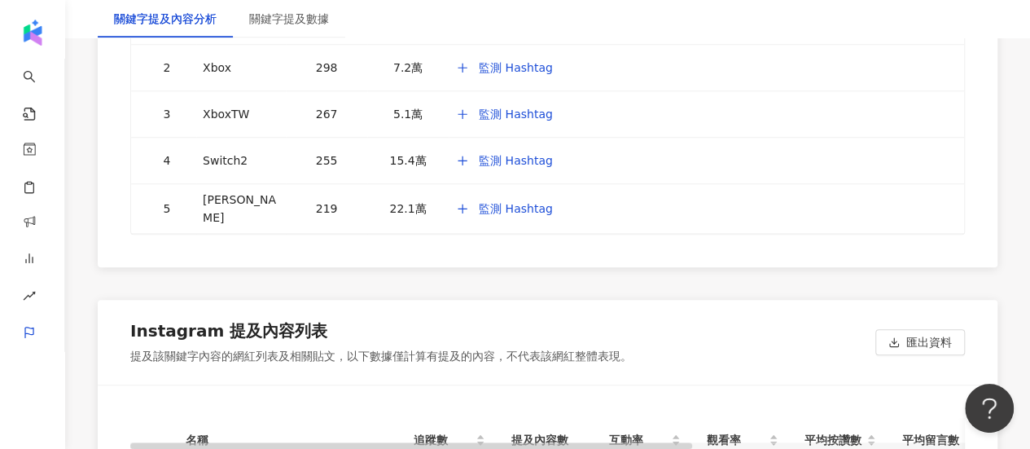
scroll to position [3857, 0]
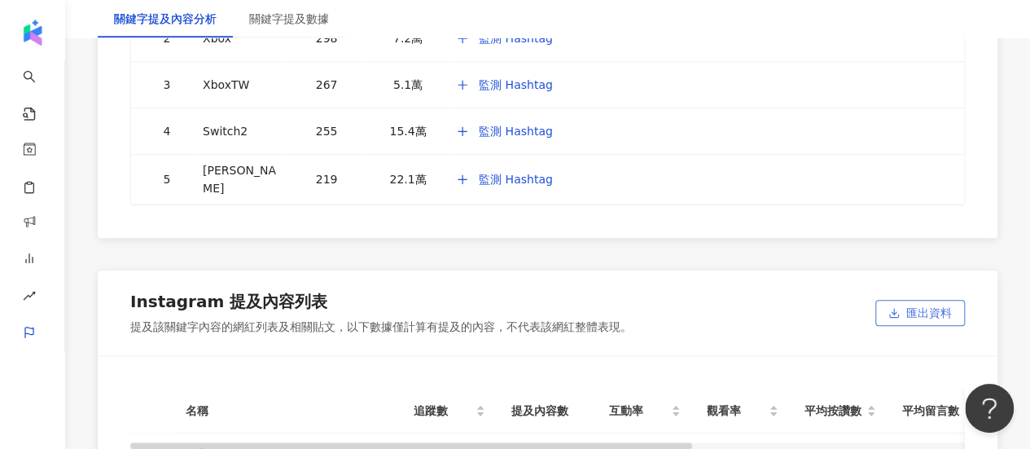
click at [951, 300] on span "匯出資料" at bounding box center [929, 313] width 46 height 26
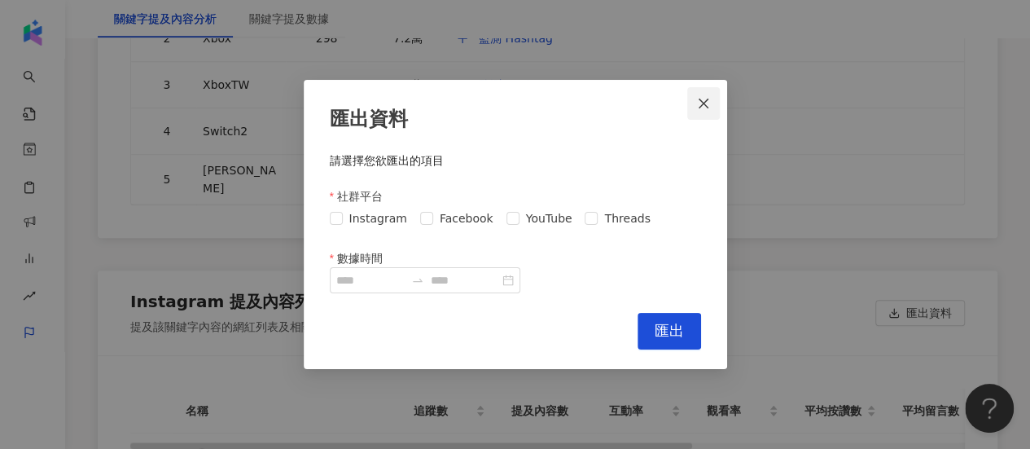
click at [714, 110] on button "Close" at bounding box center [703, 103] width 33 height 33
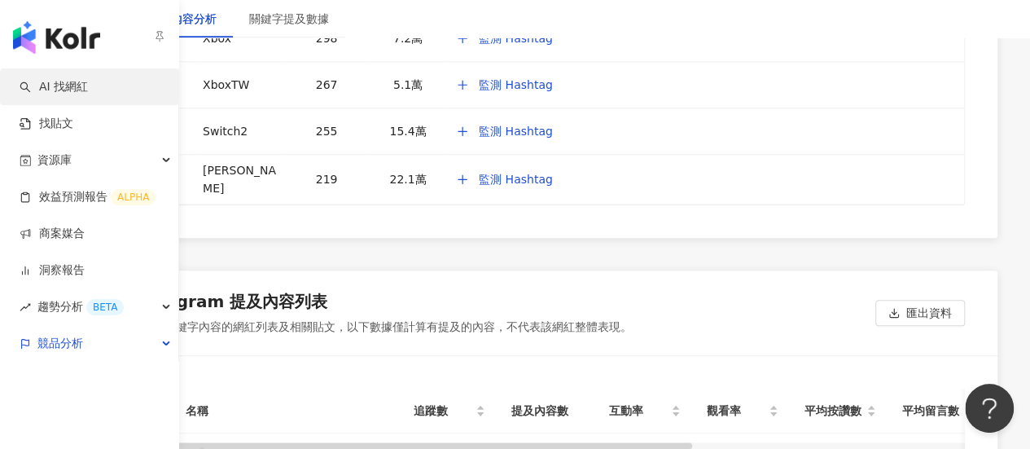
click at [59, 82] on link "AI 找網紅" at bounding box center [54, 87] width 68 height 16
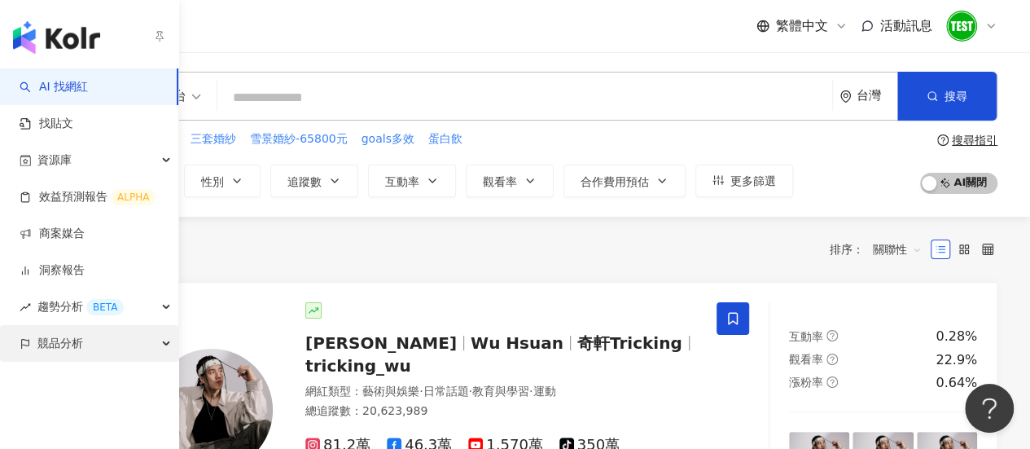
click at [94, 339] on div "競品分析" at bounding box center [89, 343] width 178 height 37
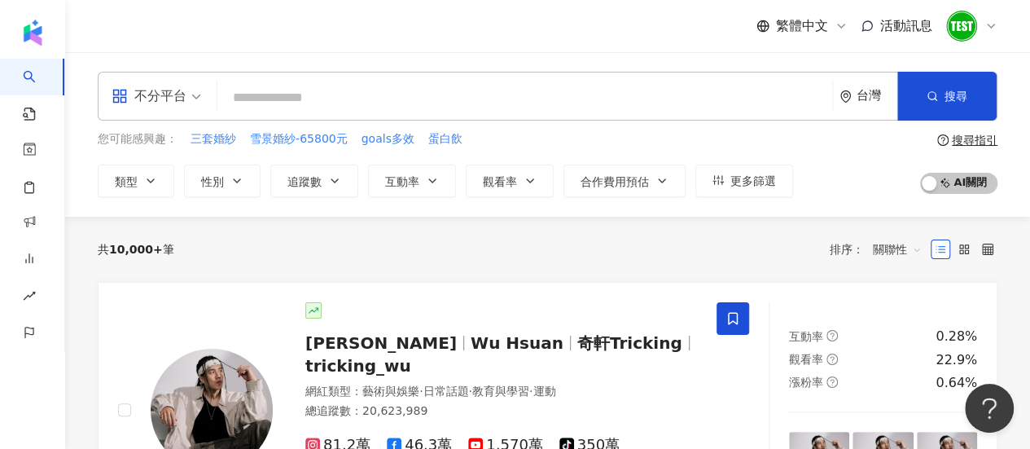
click at [421, 90] on input "search" at bounding box center [525, 97] width 602 height 31
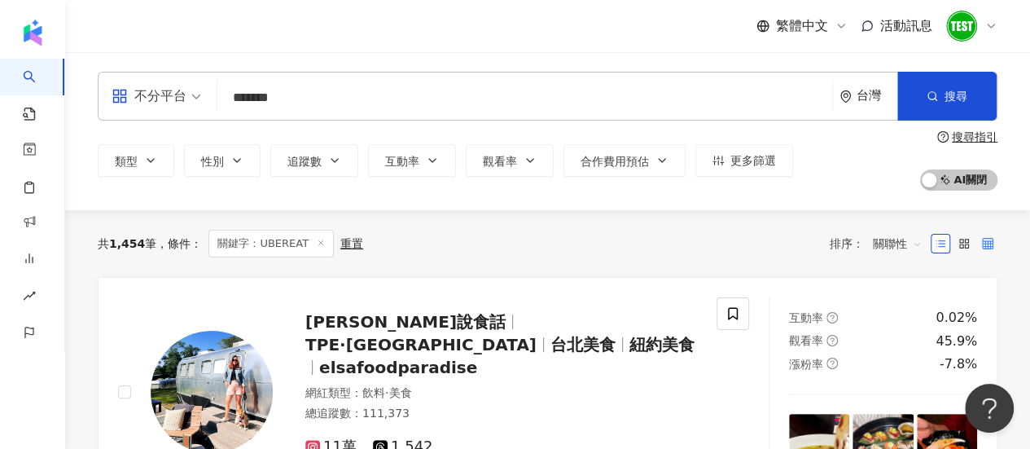
type input "*******"
click at [988, 247] on icon at bounding box center [987, 243] width 11 height 11
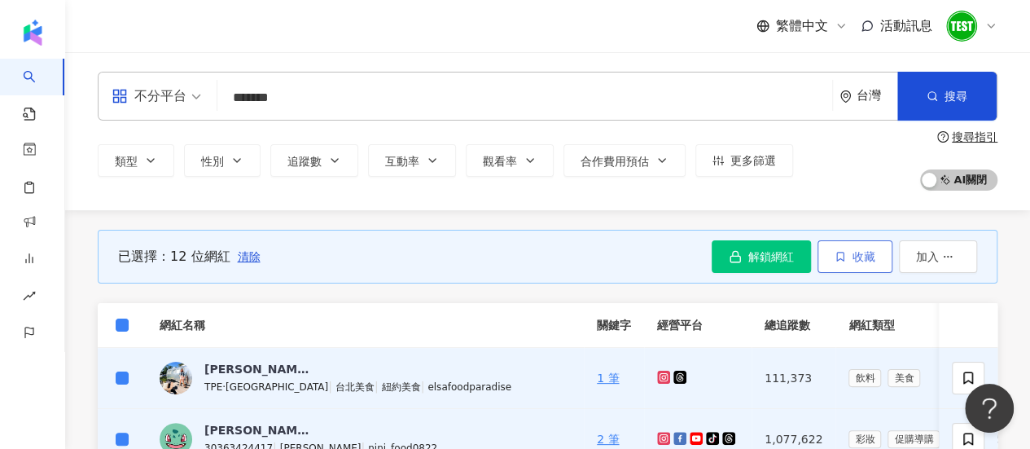
click at [834, 256] on button "收藏" at bounding box center [854, 256] width 75 height 33
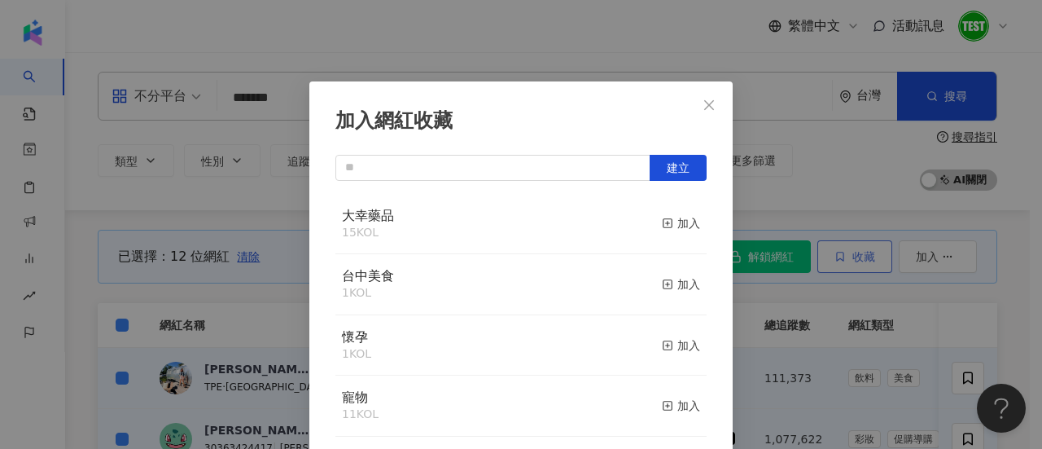
scroll to position [57, 0]
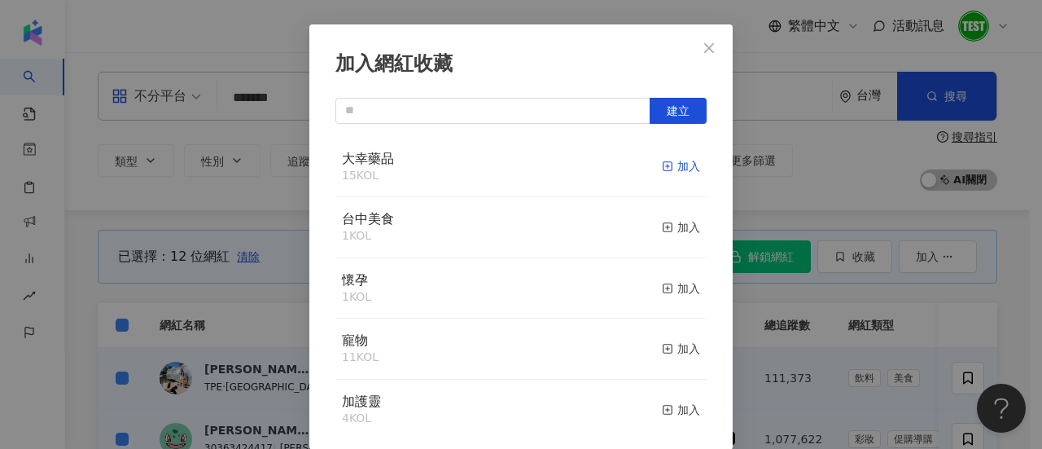
click at [662, 164] on div "加入" at bounding box center [681, 166] width 38 height 18
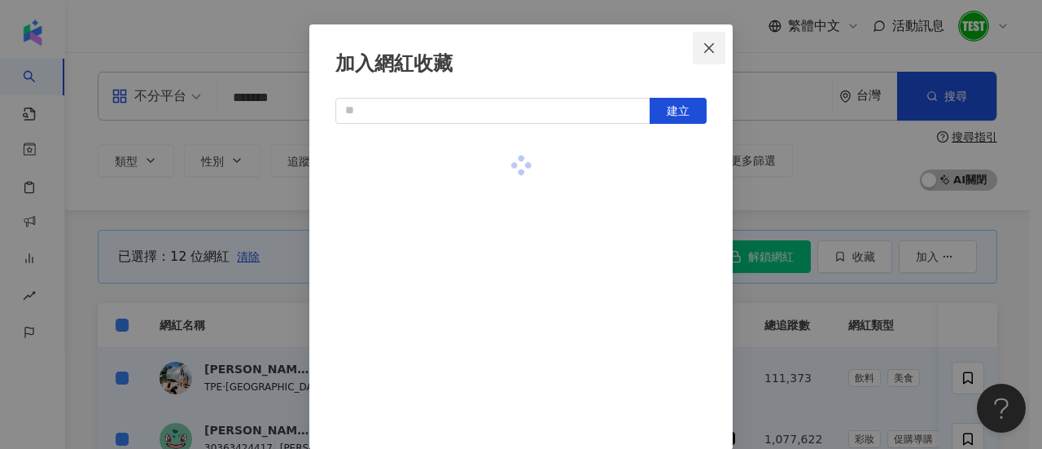
click at [710, 48] on span "Close" at bounding box center [709, 48] width 33 height 13
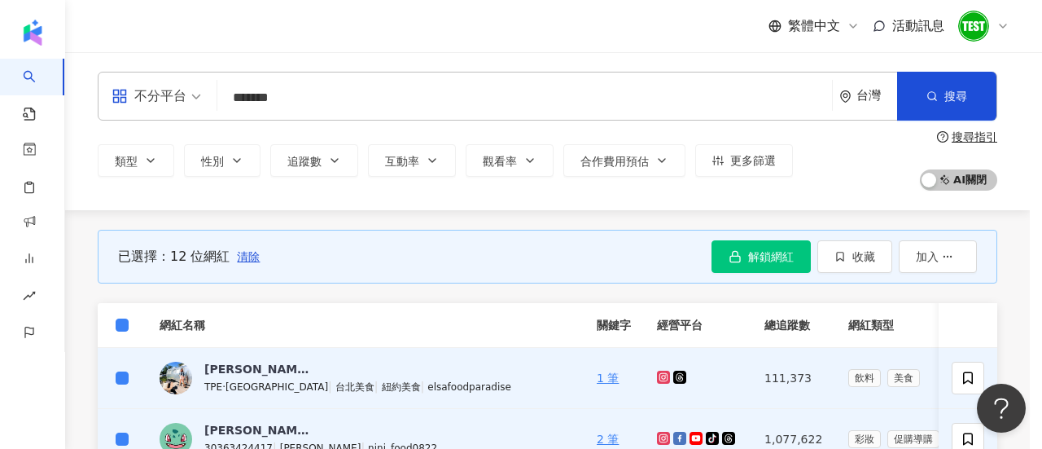
scroll to position [0, 0]
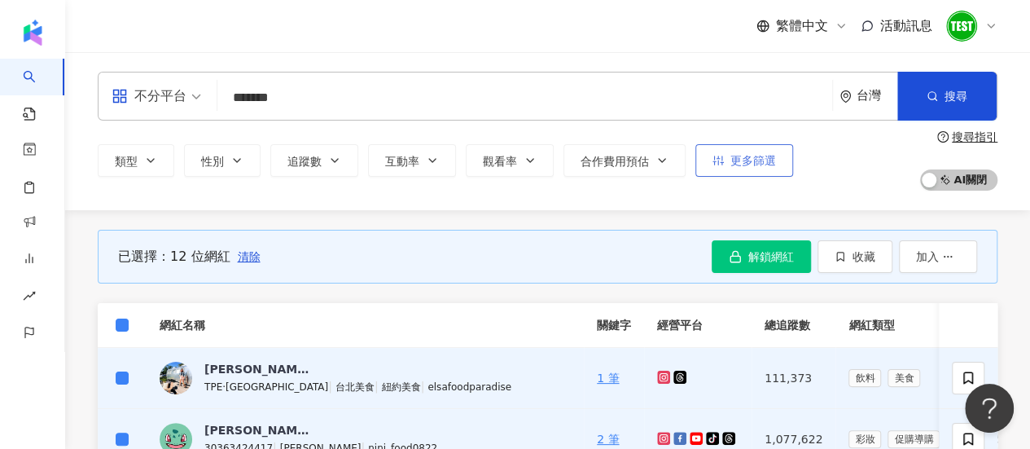
click at [759, 157] on span "更多篩選" at bounding box center [753, 160] width 46 height 13
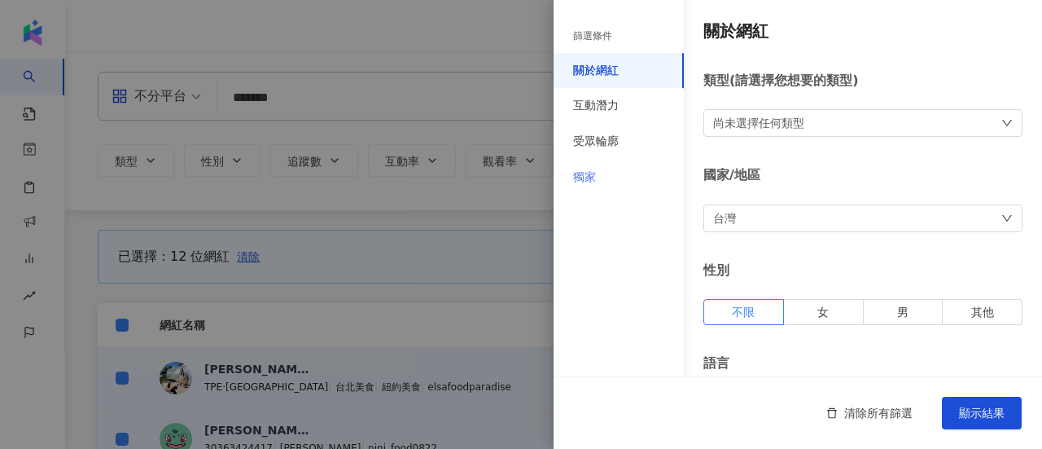
click at [612, 178] on div "獨家" at bounding box center [619, 178] width 130 height 36
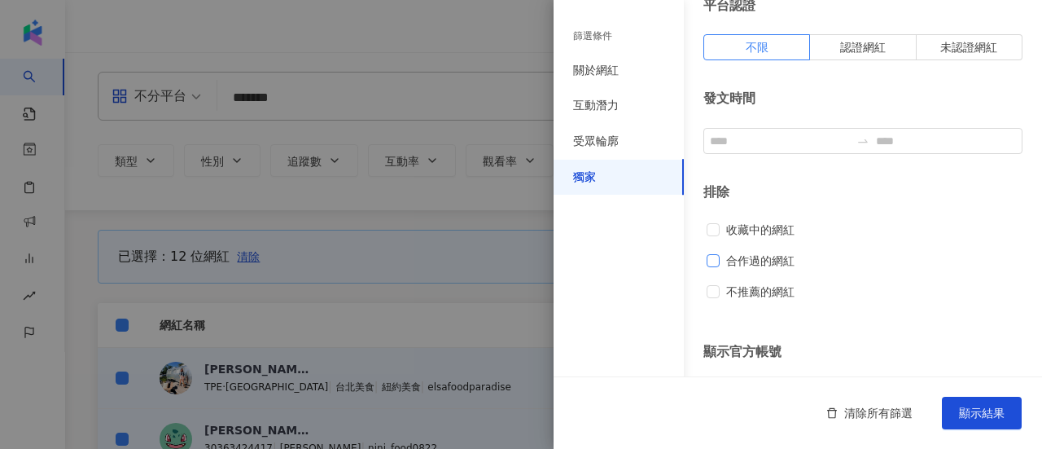
scroll to position [76, 0]
click at [754, 229] on span "收藏中的網紅" at bounding box center [760, 229] width 81 height 18
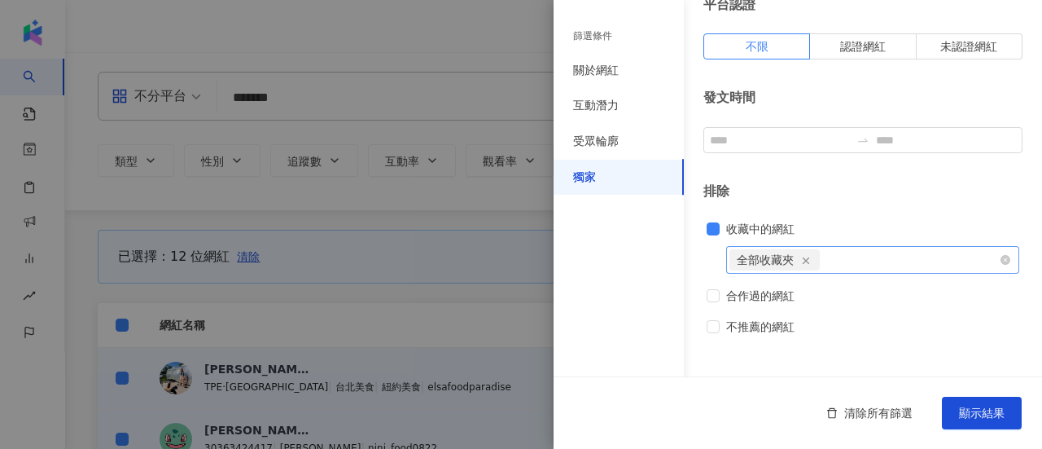
click at [813, 262] on span "全部收藏夾" at bounding box center [774, 259] width 90 height 21
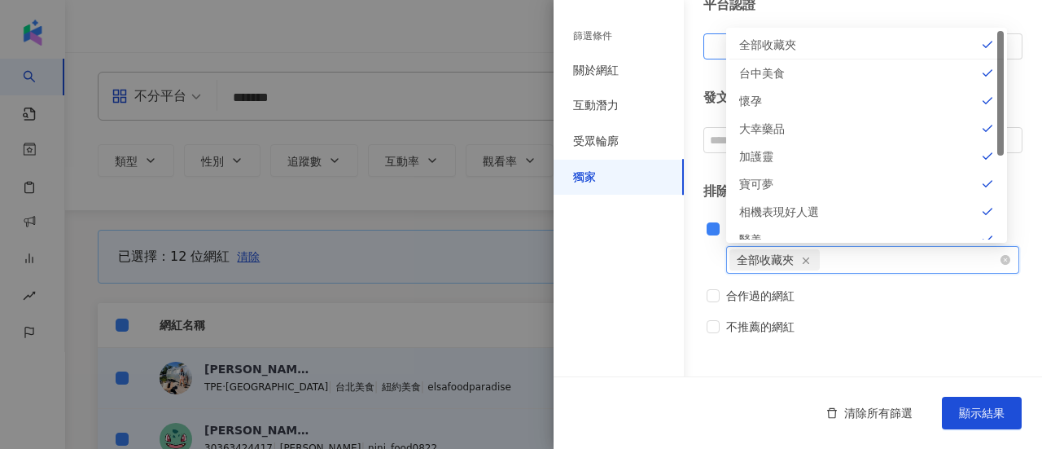
click at [804, 256] on icon "button" at bounding box center [805, 260] width 11 height 11
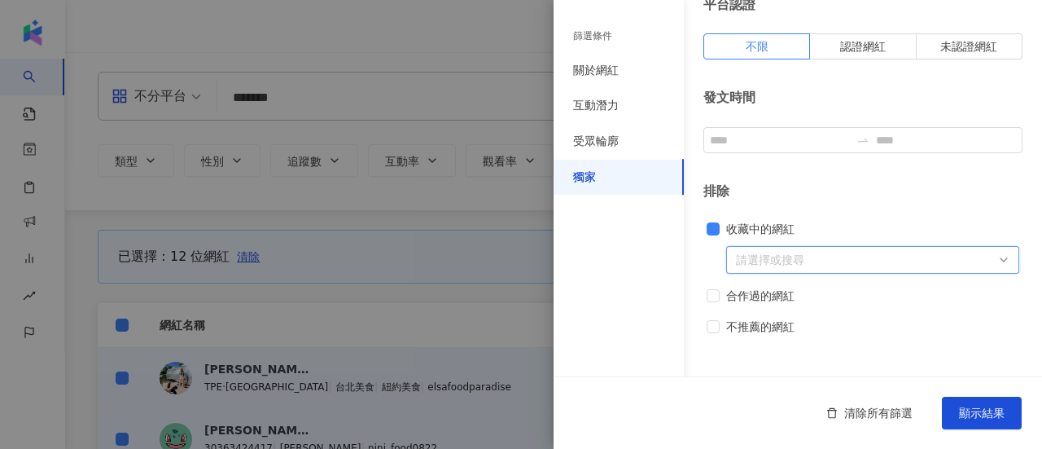
click at [838, 260] on div at bounding box center [863, 260] width 269 height 12
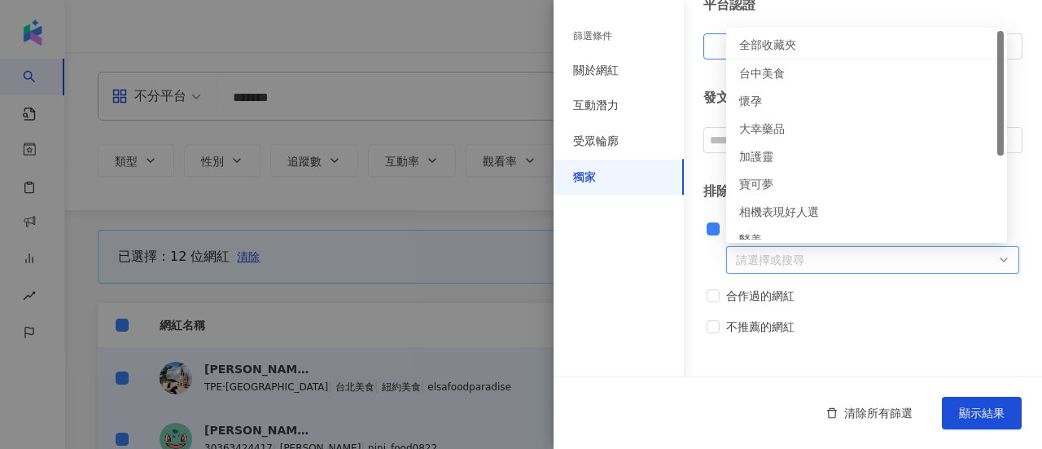
click at [775, 129] on div "大幸藥品" at bounding box center [866, 129] width 255 height 18
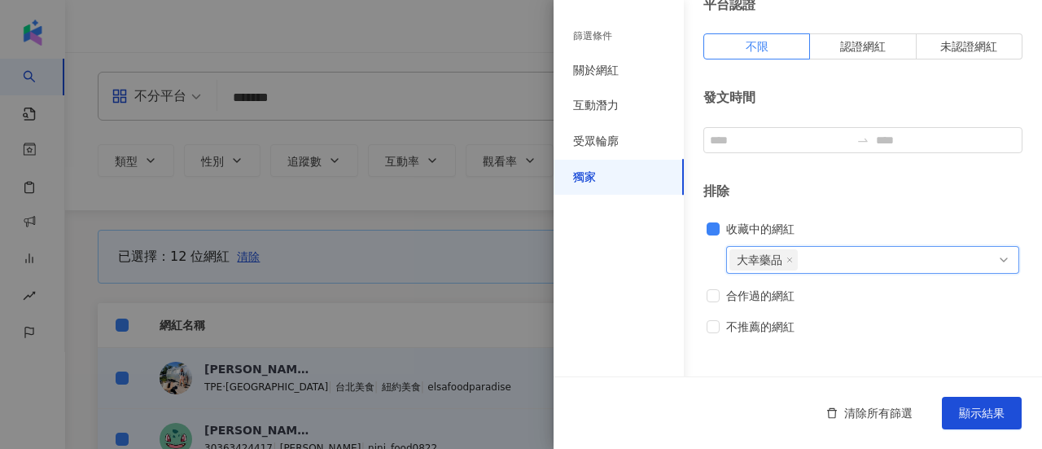
click at [899, 332] on div "不推薦的網紅" at bounding box center [863, 326] width 313 height 18
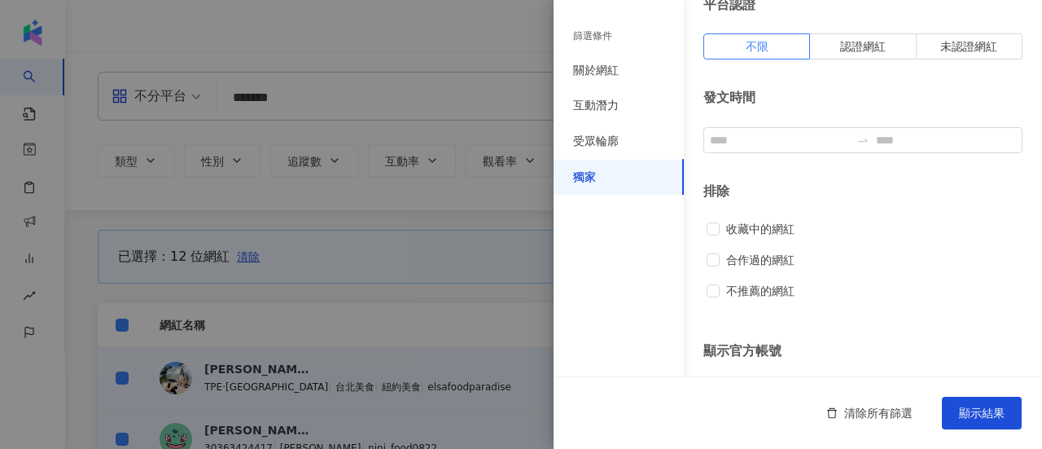
click at [493, 225] on div at bounding box center [521, 224] width 1042 height 449
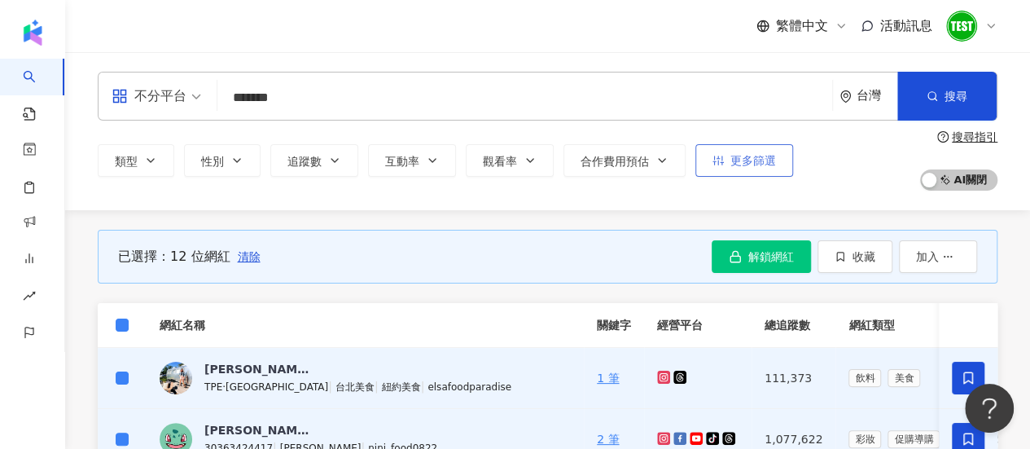
click at [766, 164] on span "更多篩選" at bounding box center [753, 160] width 46 height 13
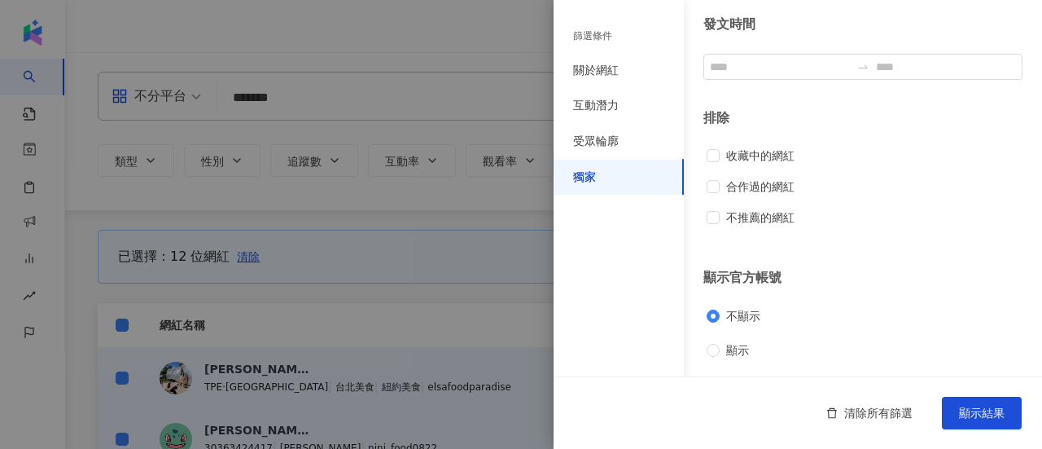
scroll to position [0, 0]
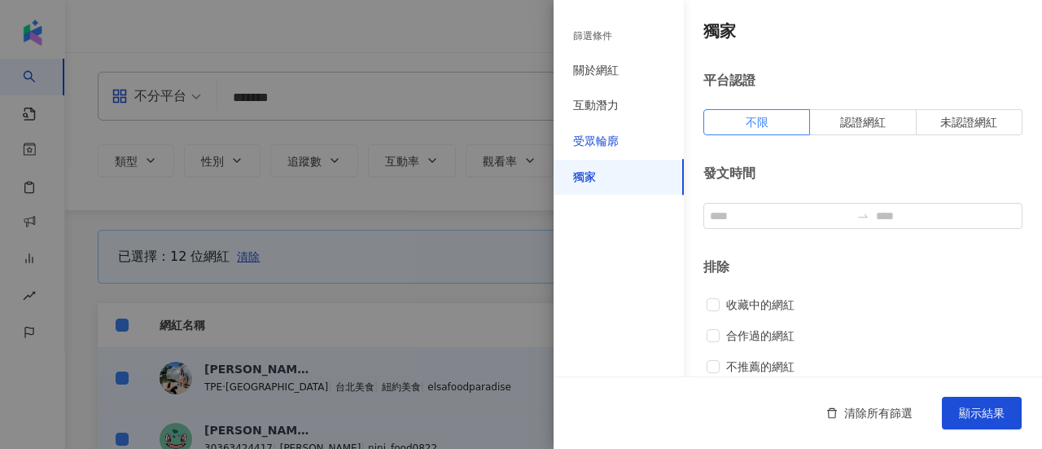
click at [603, 141] on div "受眾輪廓" at bounding box center [596, 142] width 46 height 16
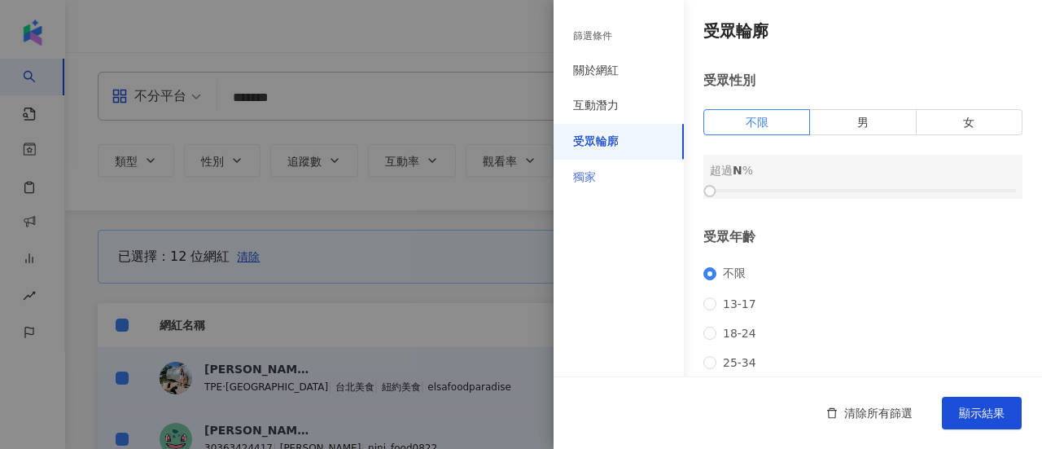
click at [599, 180] on div "獨家" at bounding box center [619, 178] width 130 height 36
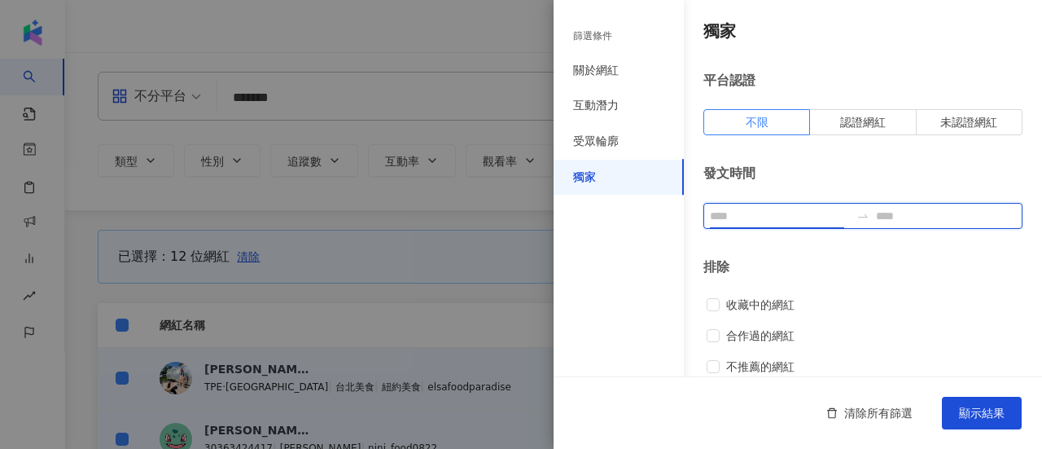
click at [761, 213] on input at bounding box center [780, 216] width 140 height 18
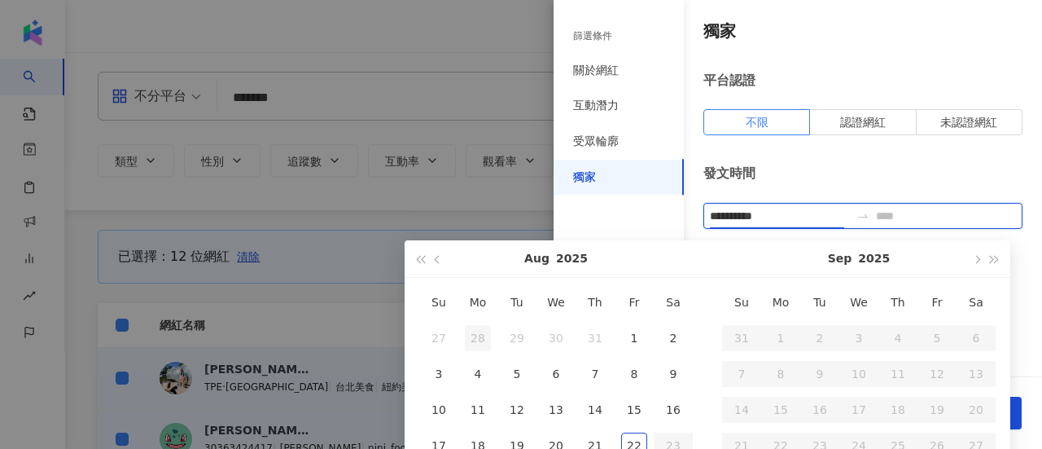
type input "**********"
click at [476, 234] on div at bounding box center [521, 224] width 1042 height 449
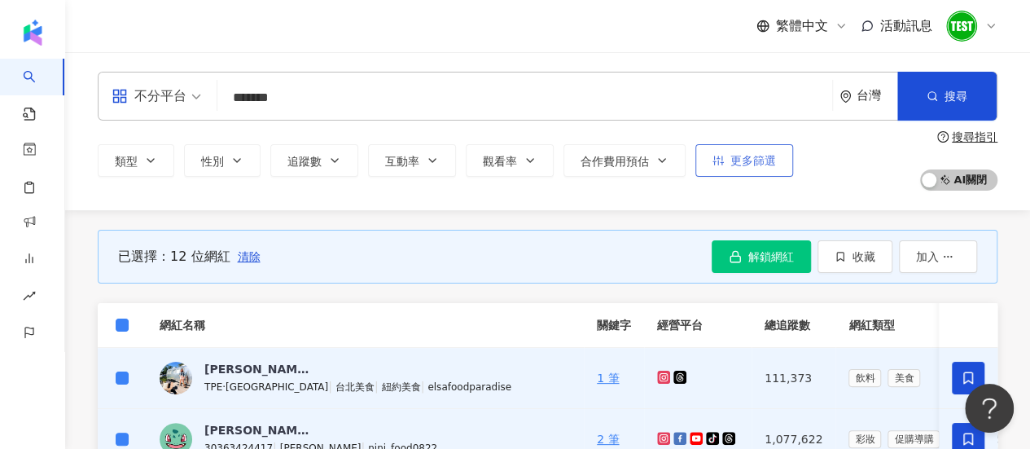
click at [770, 167] on span "更多篩選" at bounding box center [753, 160] width 46 height 13
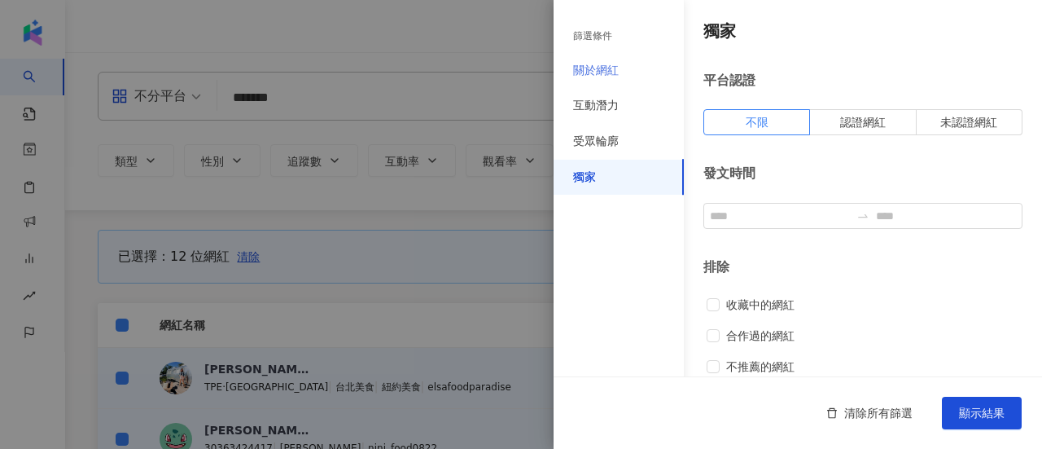
click at [626, 74] on div "關於網紅" at bounding box center [619, 71] width 130 height 36
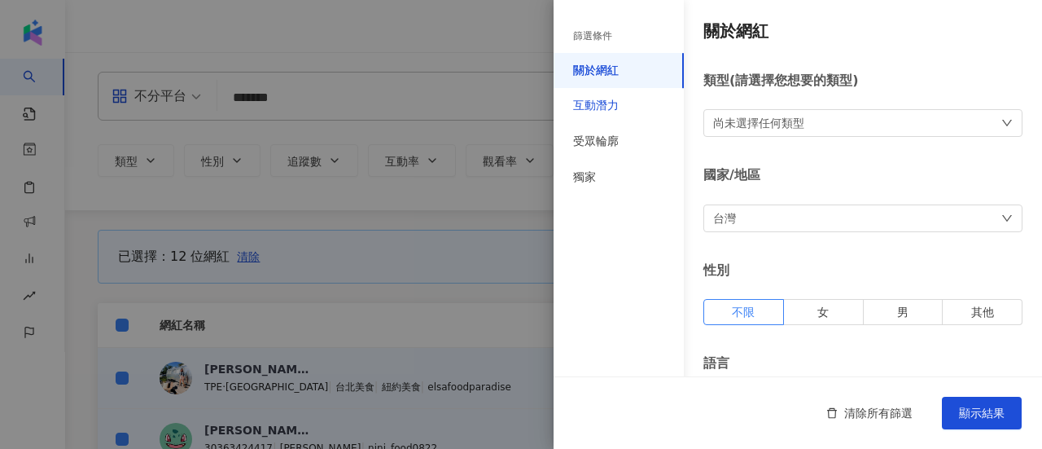
click at [606, 109] on div "互動潛力" at bounding box center [596, 106] width 46 height 16
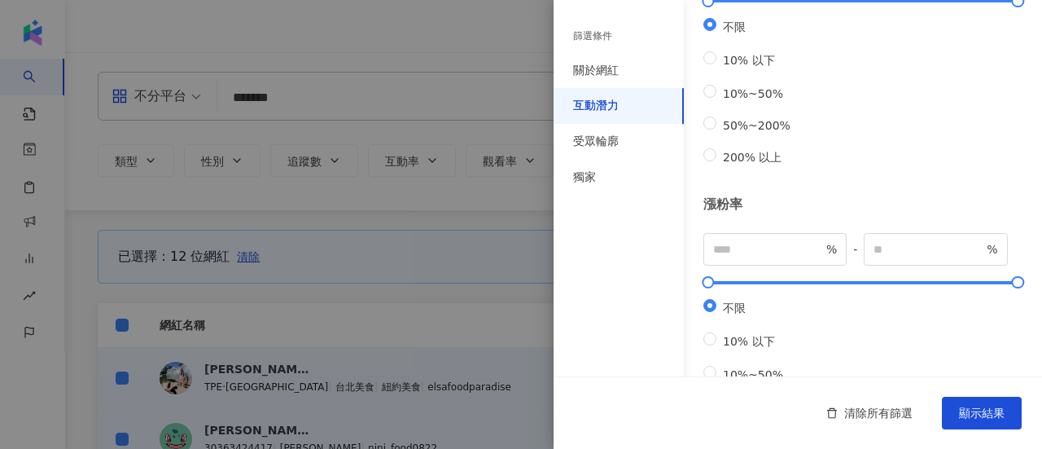
scroll to position [641, 0]
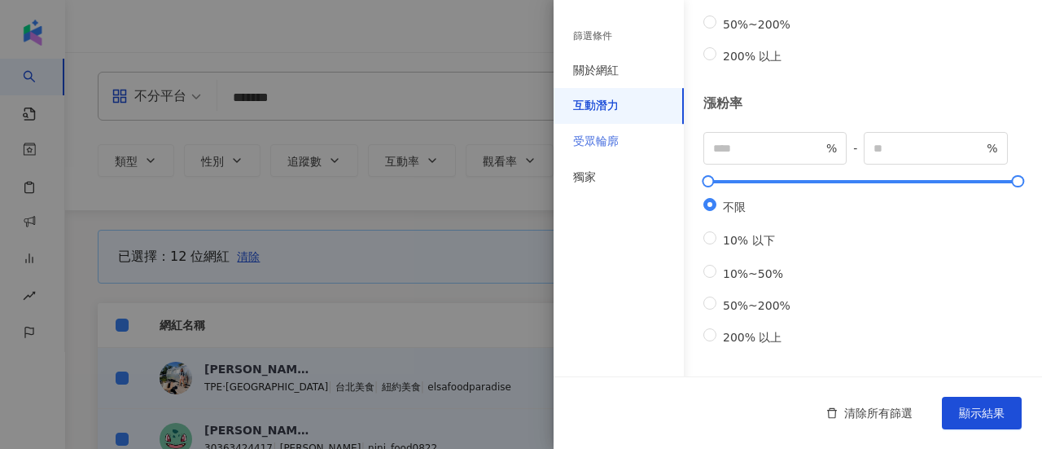
click at [620, 144] on div "受眾輪廓" at bounding box center [619, 142] width 130 height 36
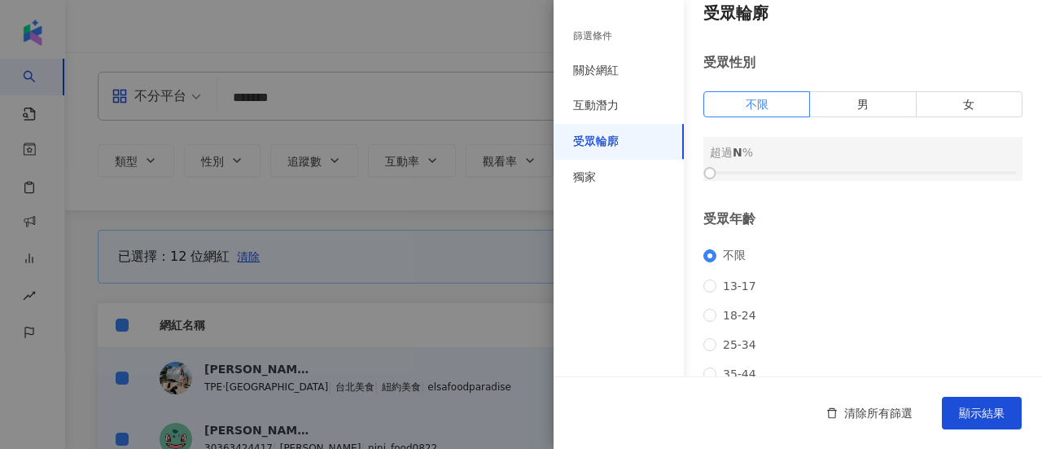
scroll to position [0, 0]
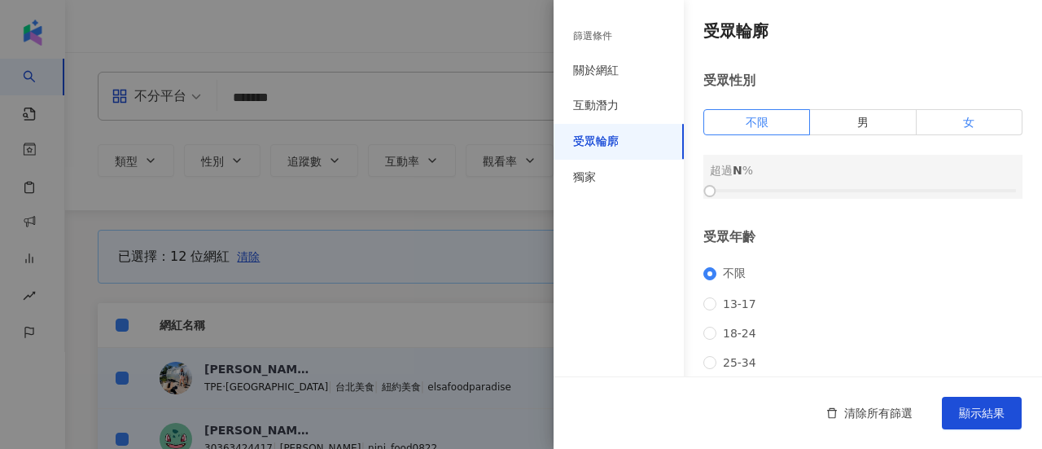
click at [949, 122] on label "女" at bounding box center [970, 122] width 106 height 26
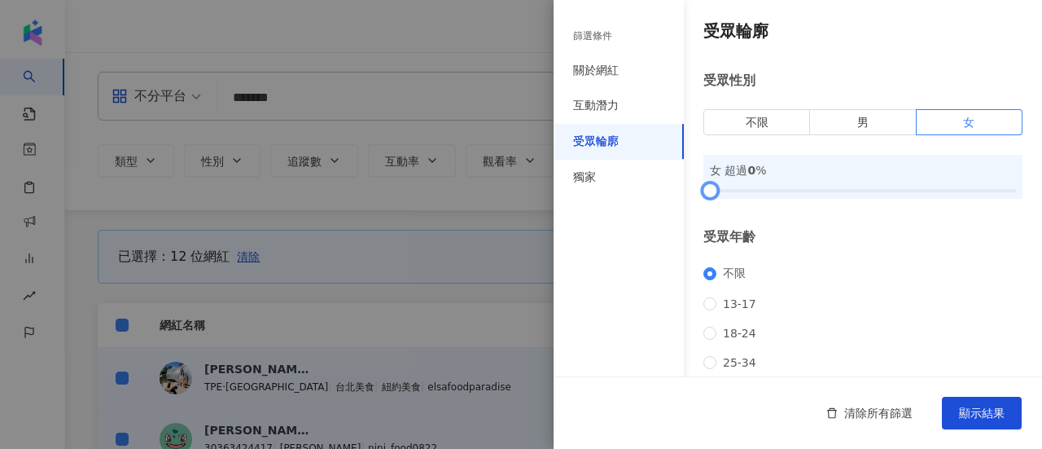
click at [865, 190] on div at bounding box center [863, 191] width 306 height 10
click at [879, 193] on div at bounding box center [863, 191] width 306 height 10
click at [632, 167] on div "獨家" at bounding box center [619, 178] width 130 height 36
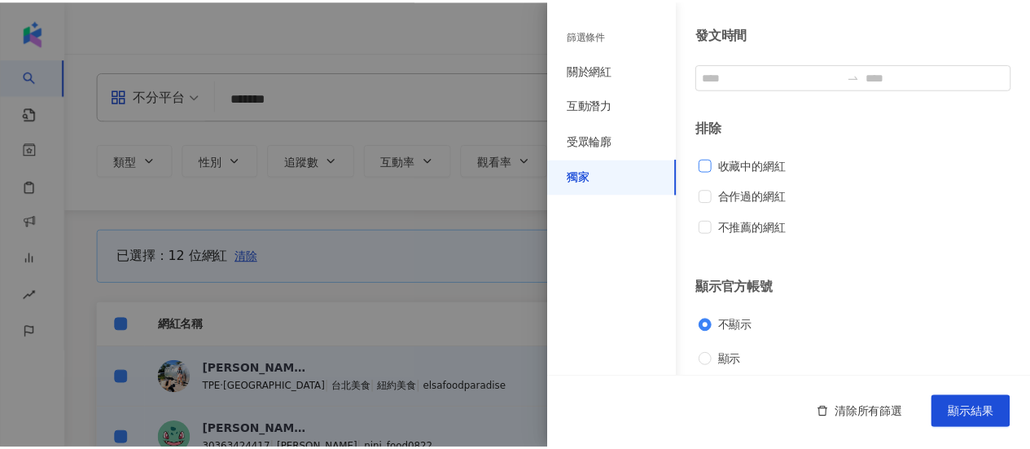
scroll to position [149, 0]
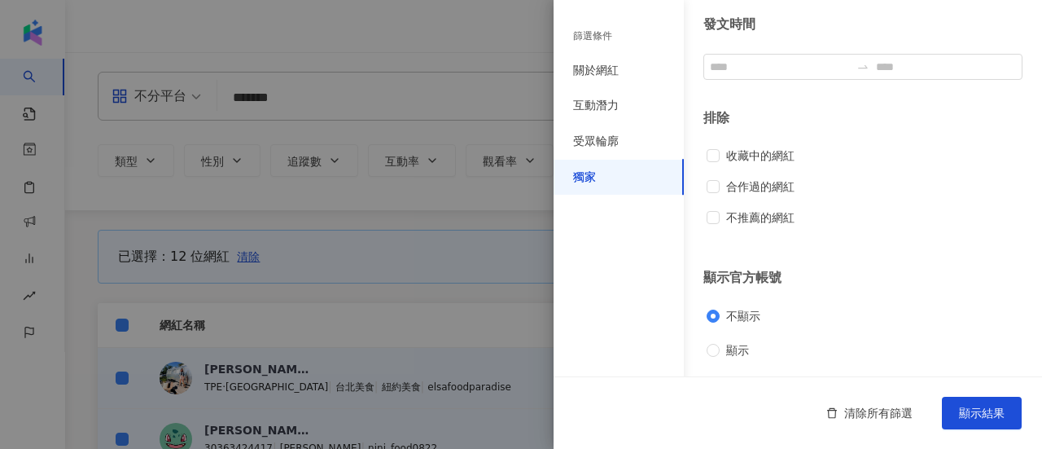
click at [320, 264] on div at bounding box center [521, 224] width 1042 height 449
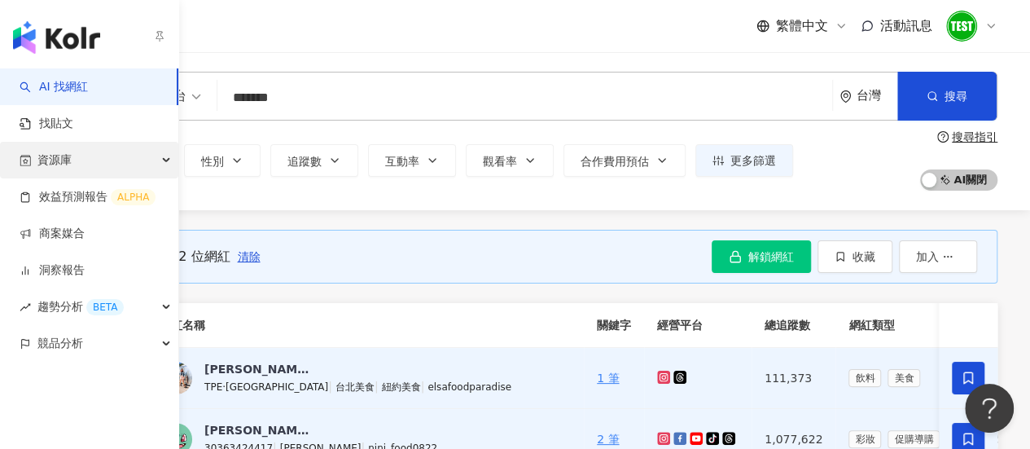
click at [77, 156] on div "資源庫" at bounding box center [89, 160] width 178 height 37
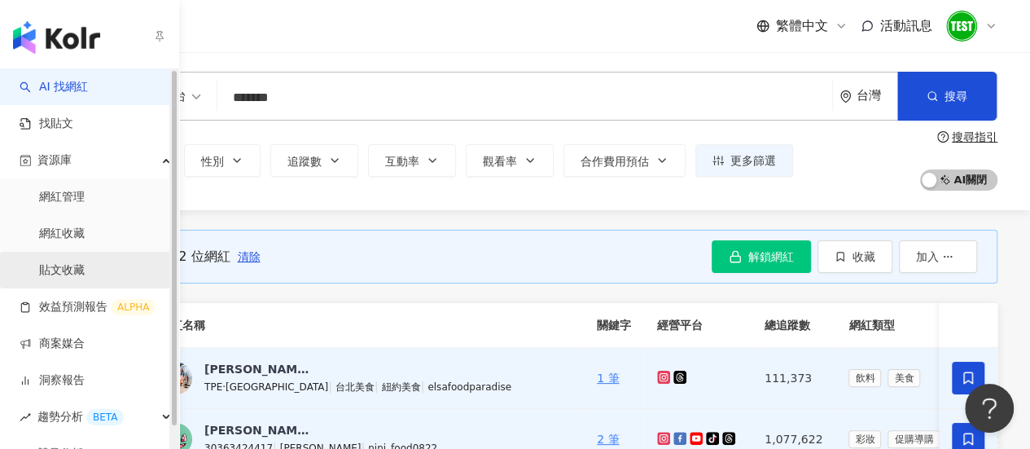
click at [80, 264] on link "貼文收藏" at bounding box center [62, 270] width 46 height 16
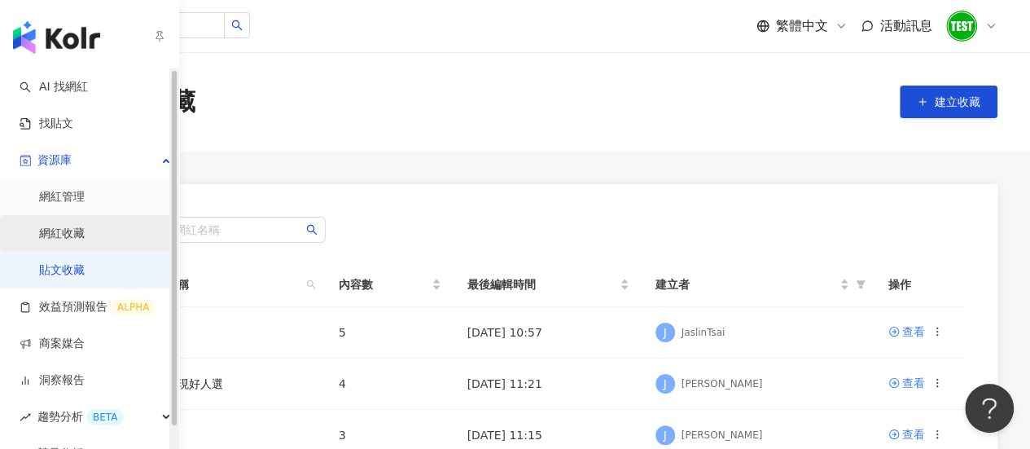
click at [85, 236] on link "網紅收藏" at bounding box center [62, 233] width 46 height 16
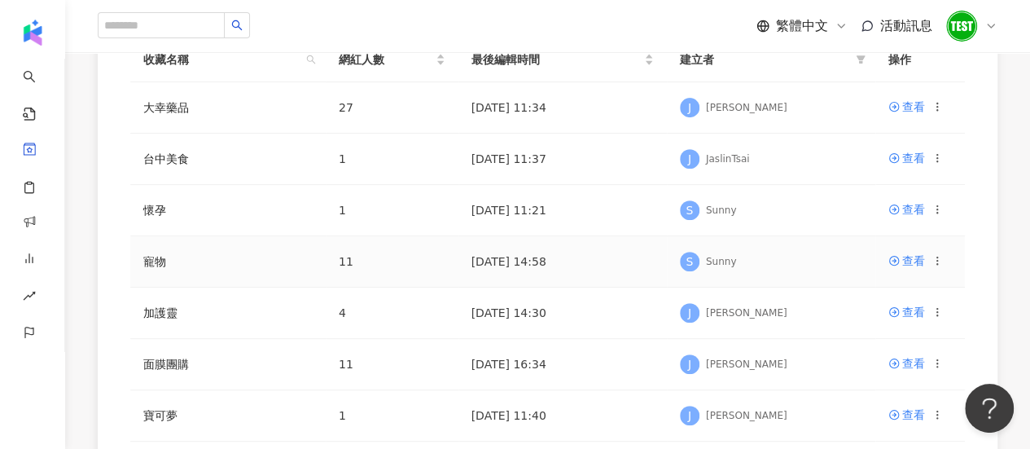
scroll to position [286, 0]
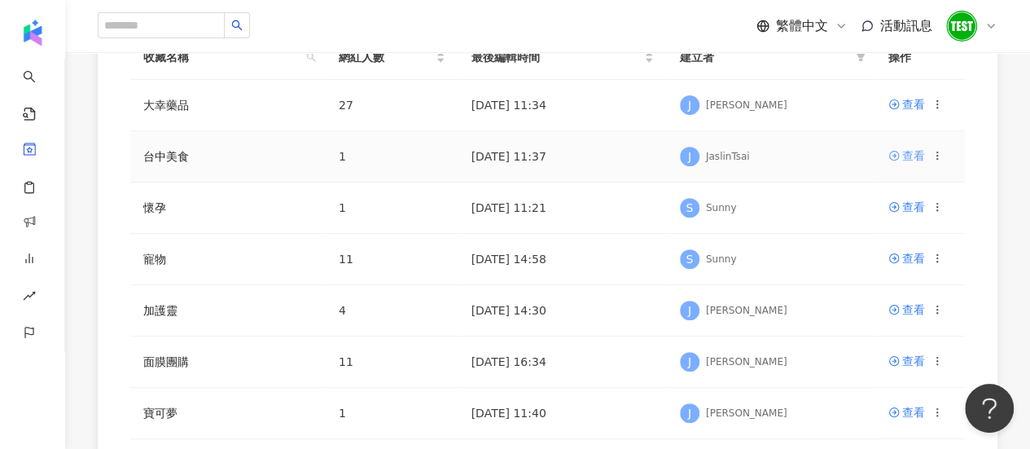
click at [910, 156] on div "查看" at bounding box center [913, 156] width 23 height 18
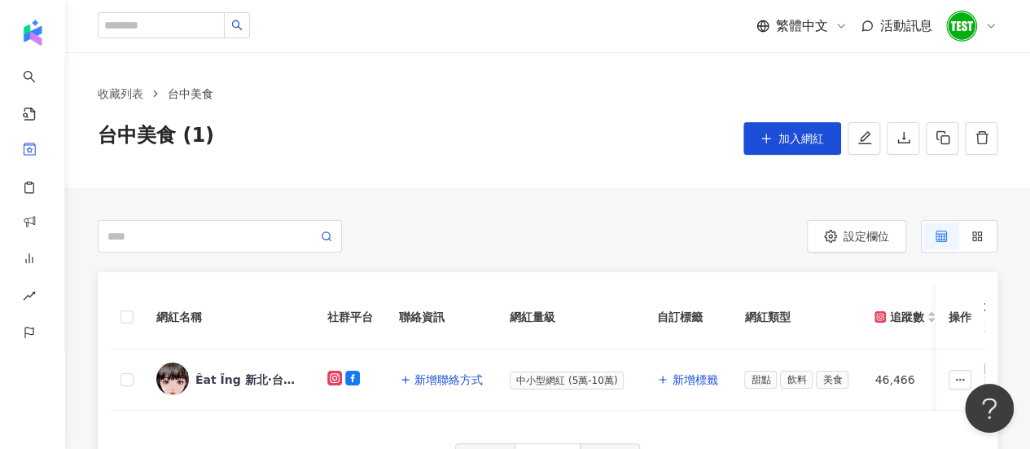
scroll to position [15, 0]
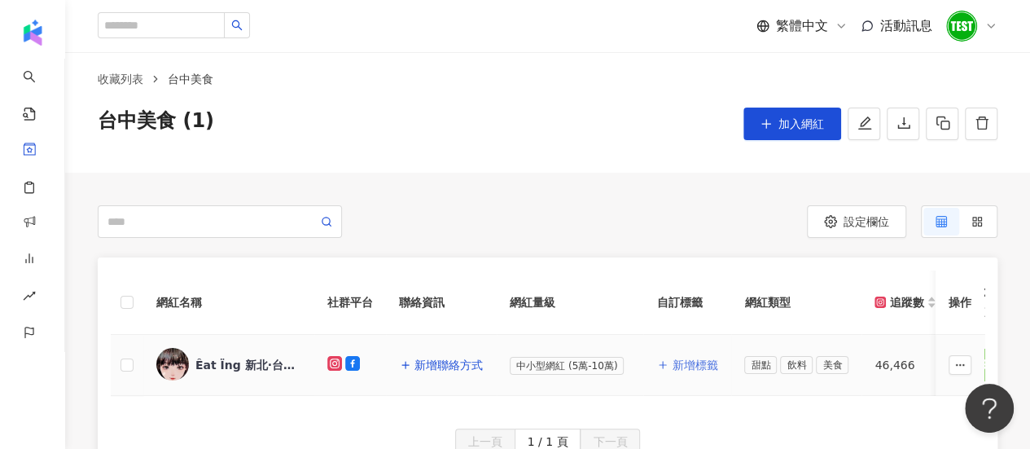
click at [690, 364] on span "新增標籤" at bounding box center [695, 364] width 46 height 13
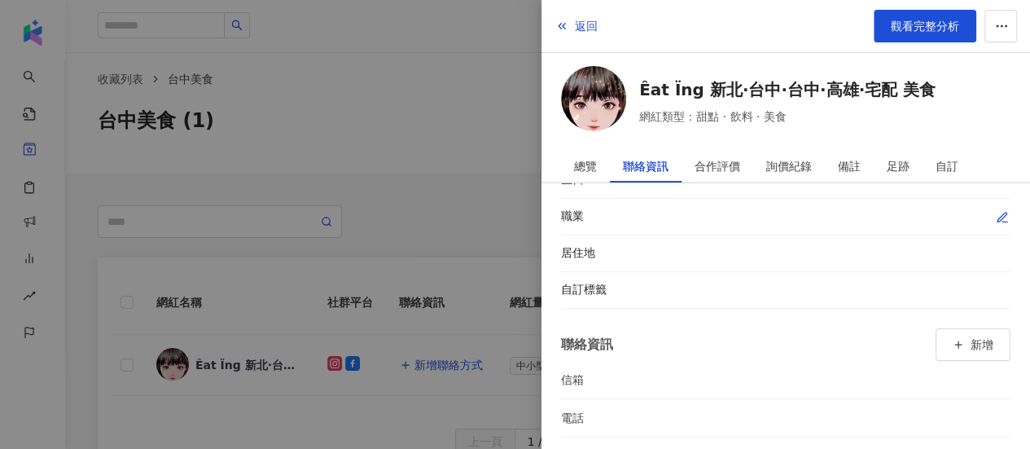
scroll to position [77, 0]
click at [996, 286] on icon "button" at bounding box center [1002, 286] width 13 height 13
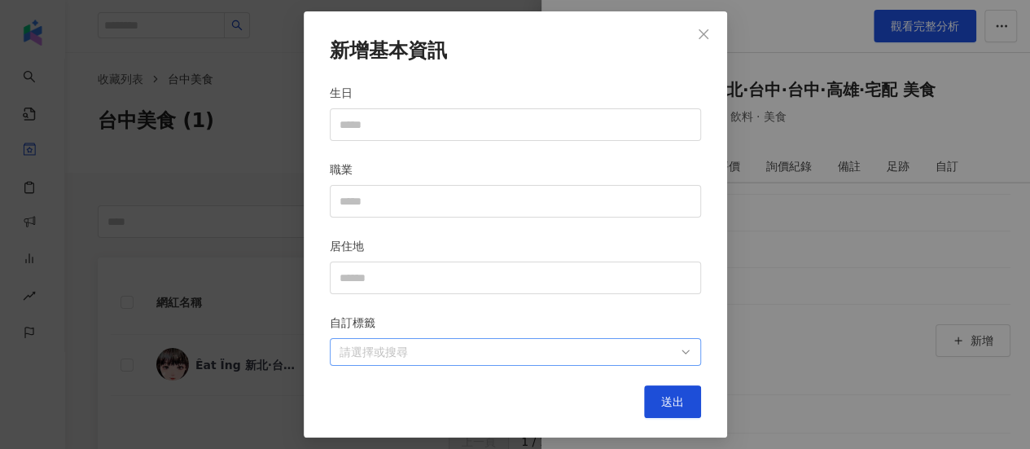
click at [415, 352] on div at bounding box center [507, 352] width 348 height 12
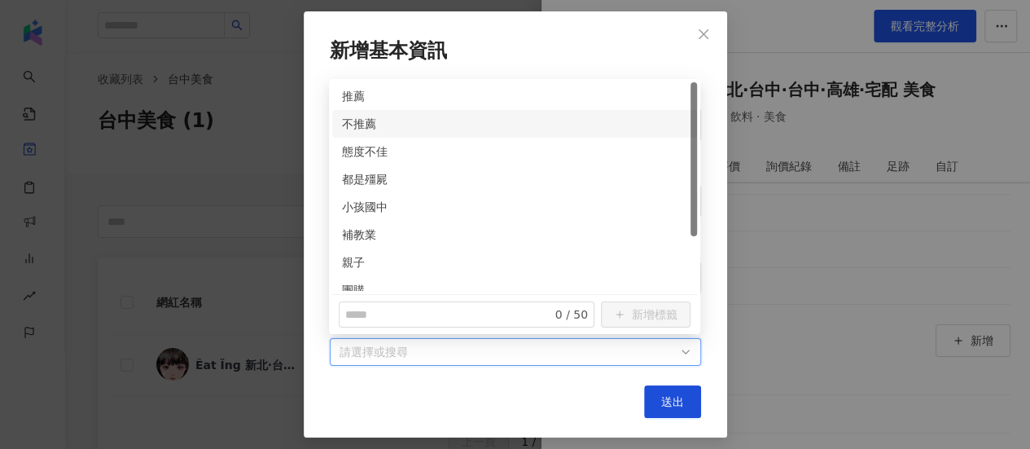
click at [436, 121] on div "不推薦" at bounding box center [514, 124] width 345 height 18
click at [704, 37] on icon "close" at bounding box center [703, 34] width 10 height 10
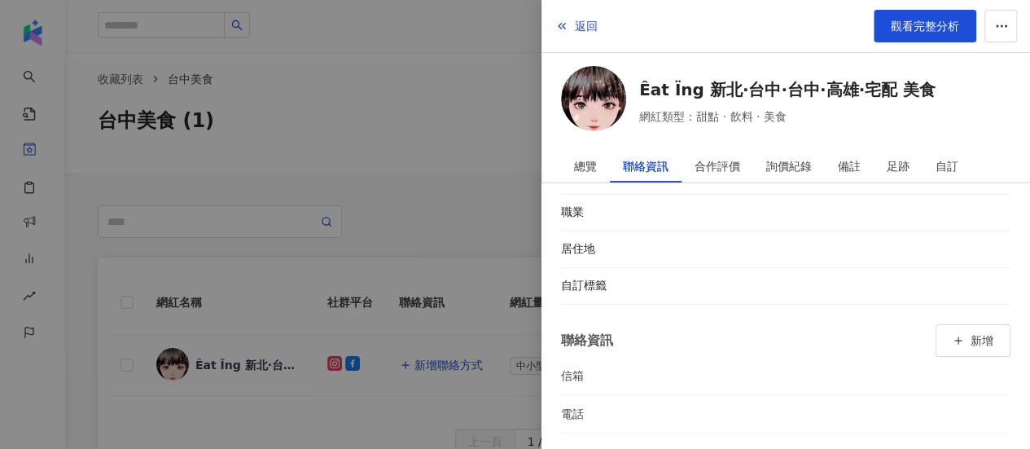
click at [365, 223] on div at bounding box center [515, 224] width 1030 height 449
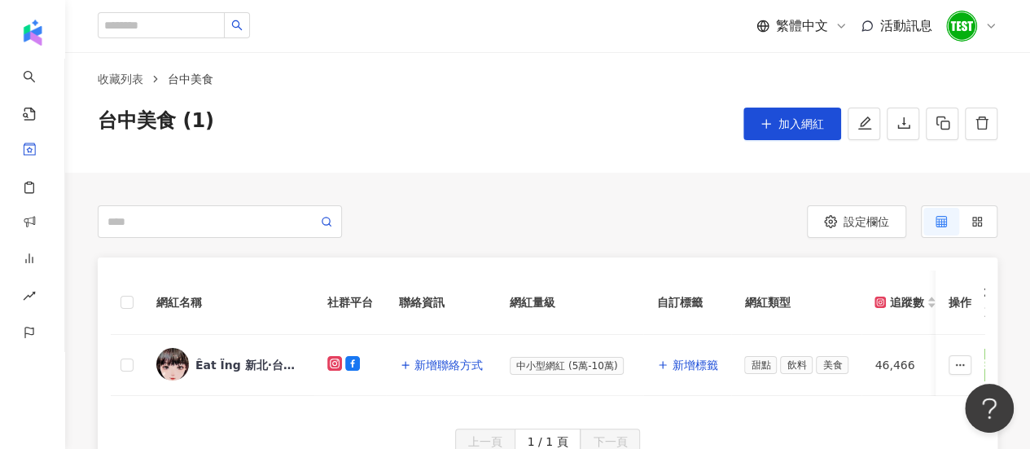
click at [964, 32] on img at bounding box center [961, 26] width 31 height 31
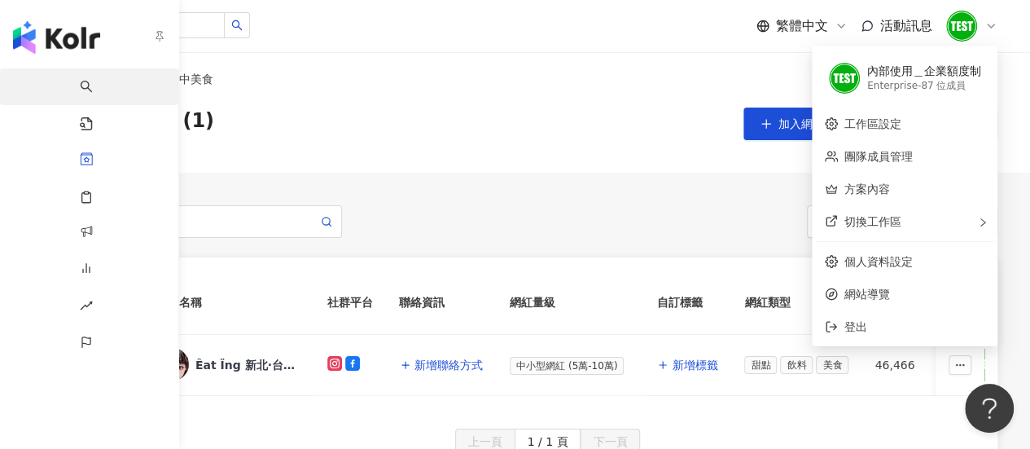
click at [80, 78] on link "AI 找網紅" at bounding box center [96, 99] width 33 height 63
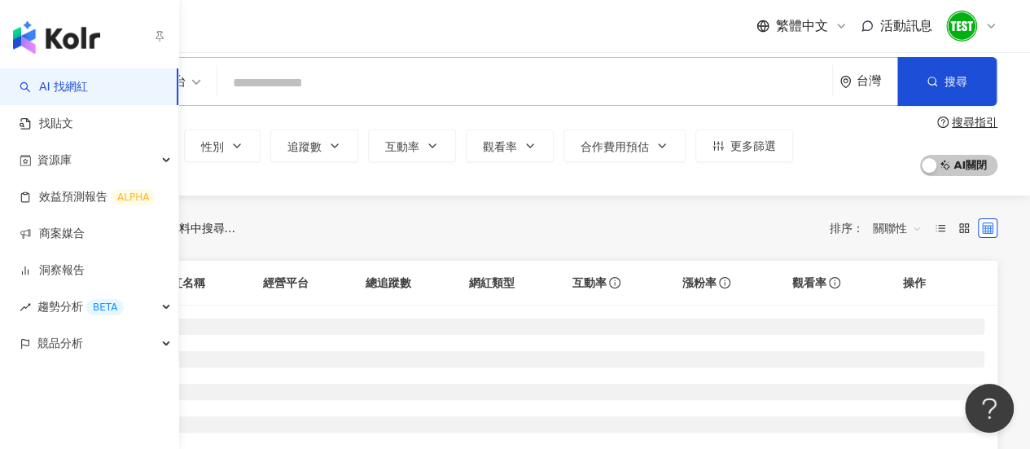
click at [65, 88] on link "AI 找網紅" at bounding box center [54, 87] width 68 height 16
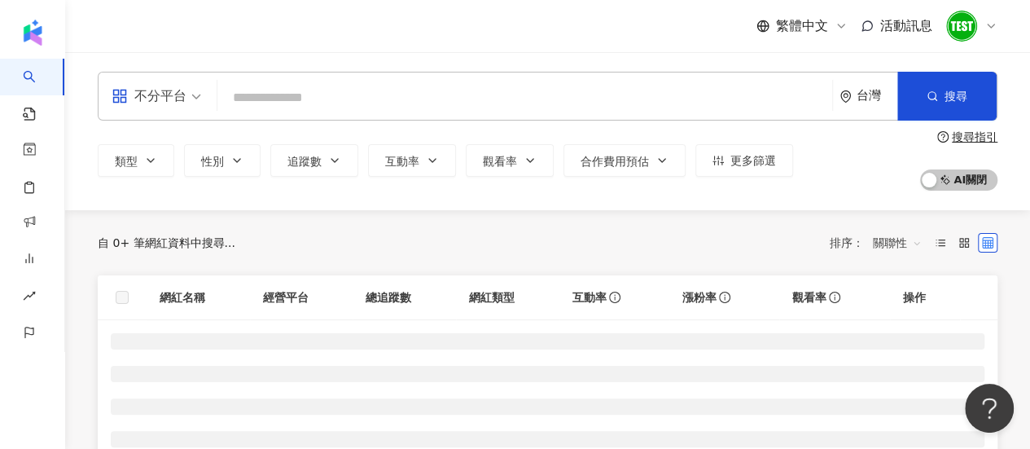
click at [313, 107] on input "search" at bounding box center [525, 97] width 602 height 31
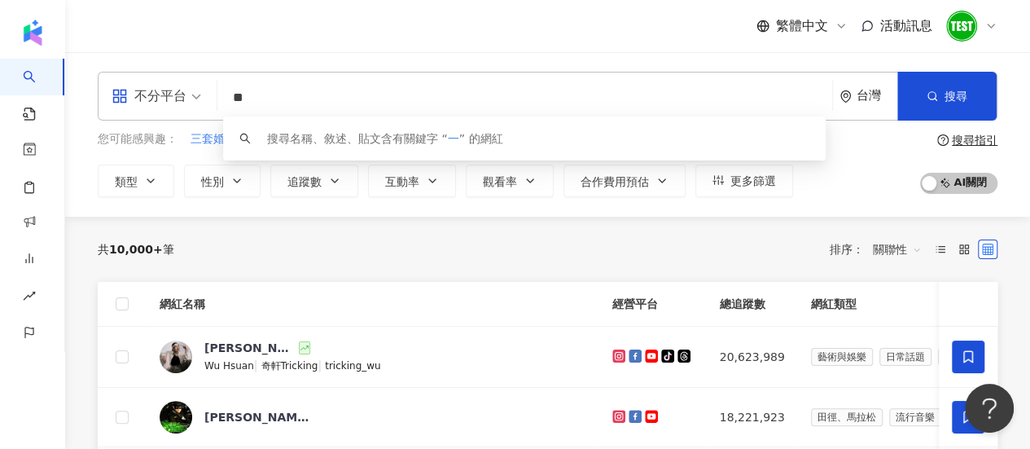
type input "*"
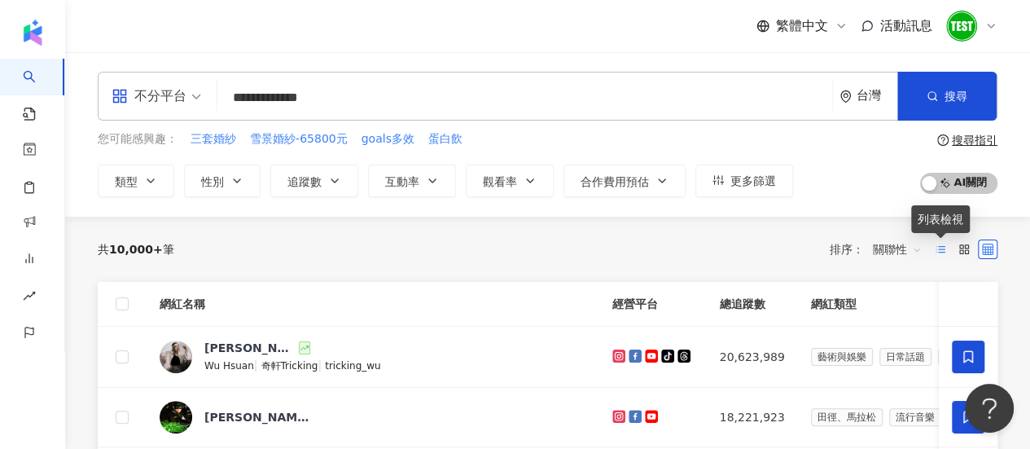
click at [938, 250] on icon at bounding box center [940, 248] width 11 height 11
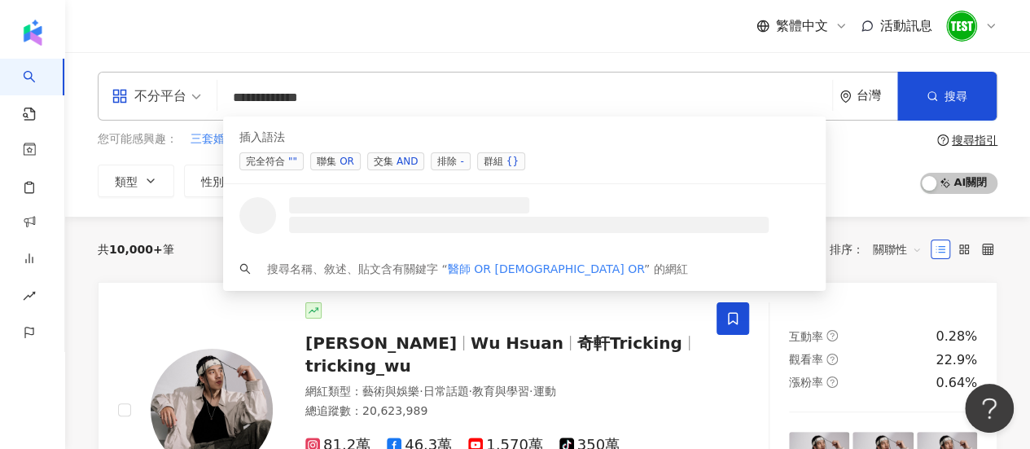
click at [573, 103] on input "**********" at bounding box center [525, 97] width 602 height 31
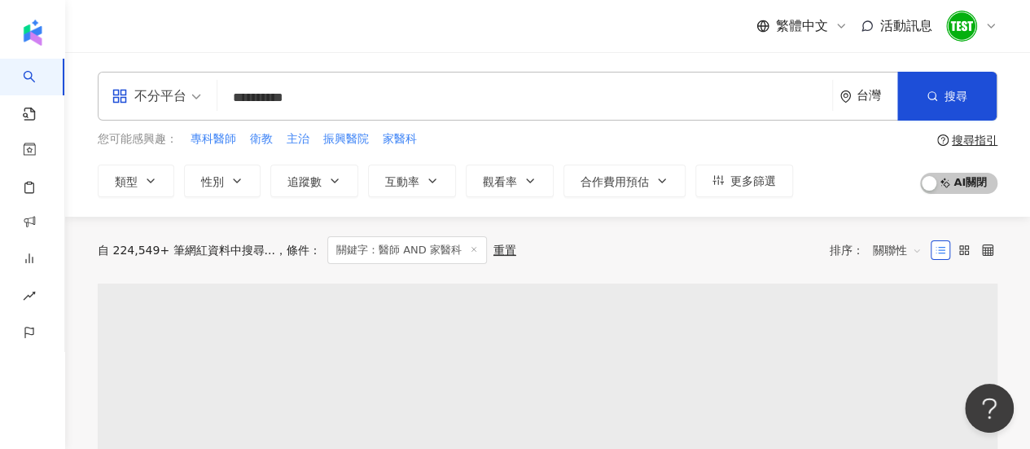
click at [628, 252] on div "自 224,549+ 筆網紅資料中搜尋... 條件 ： 關鍵字：醫師 AND 家醫科 重置 排序： 關聯性" at bounding box center [548, 250] width 900 height 28
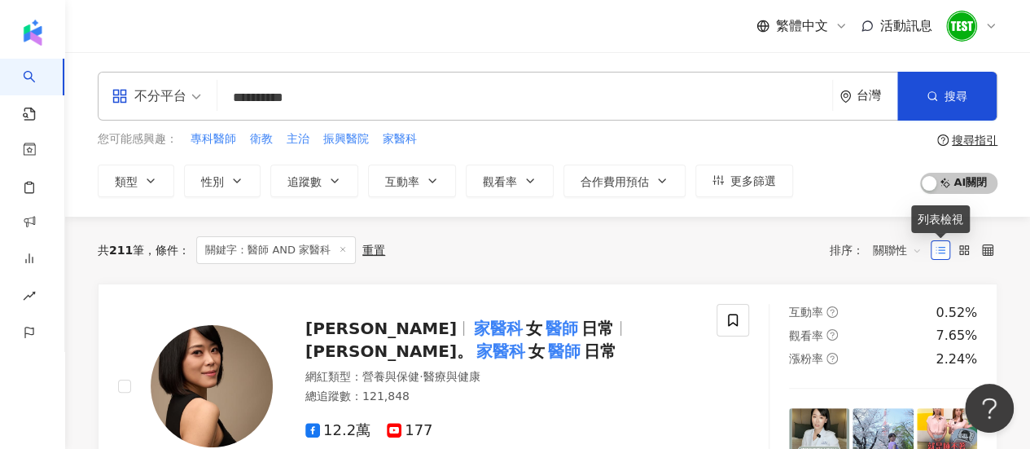
click at [905, 251] on span "關聯性" at bounding box center [897, 250] width 49 height 26
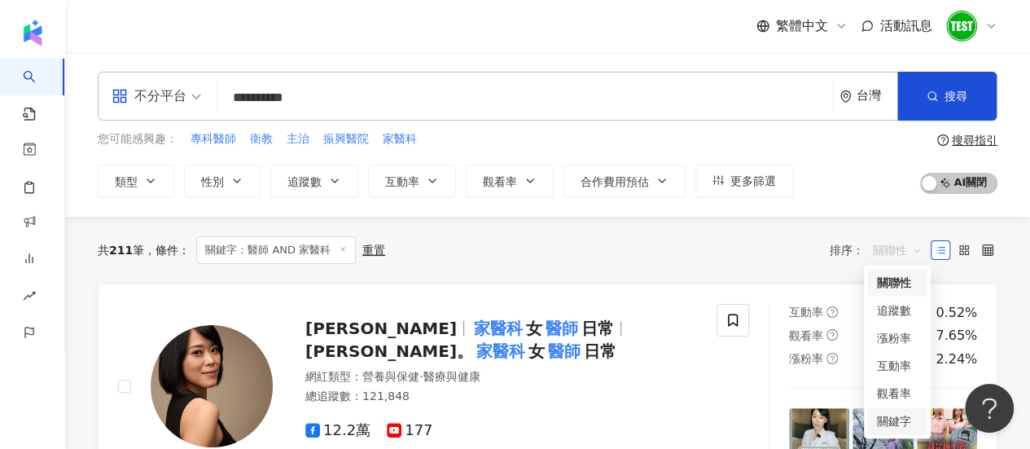
click at [884, 418] on div "關鍵字" at bounding box center [897, 421] width 41 height 18
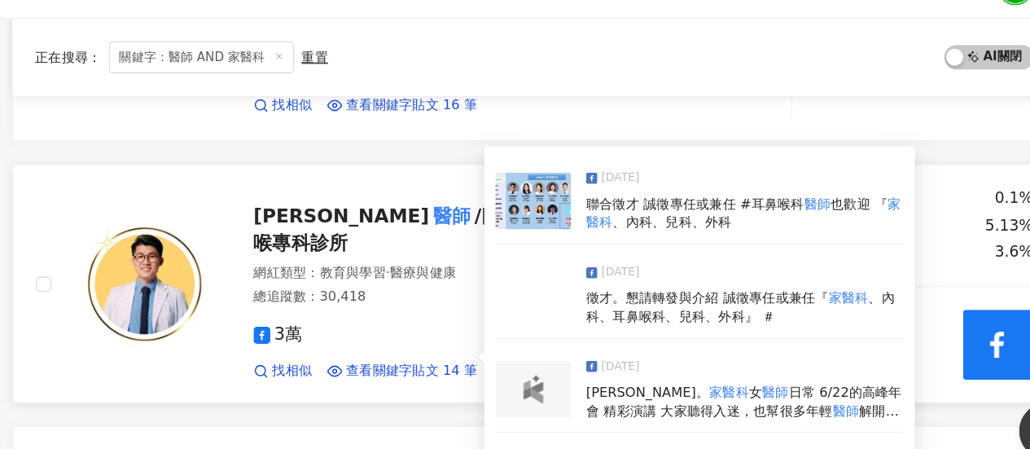
scroll to position [1683, 0]
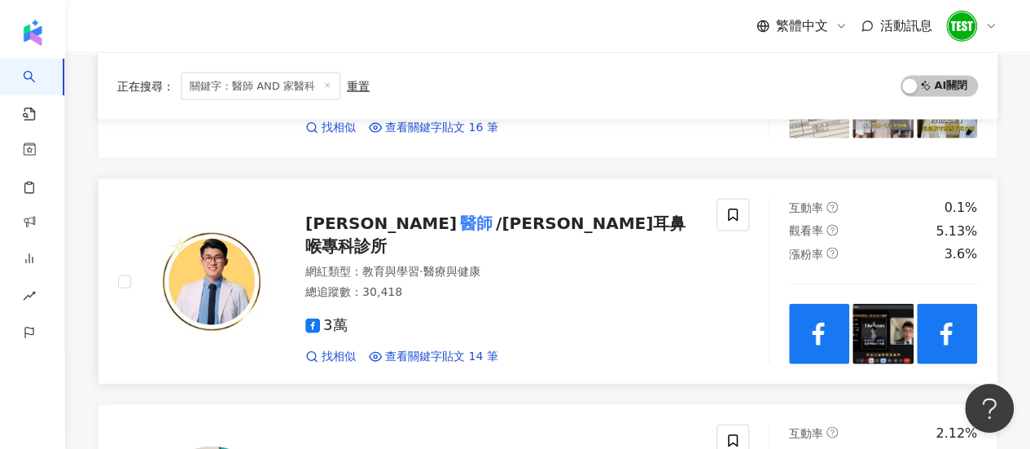
click at [459, 229] on span "/張益豪耳鼻喉專科診所" at bounding box center [495, 234] width 380 height 42
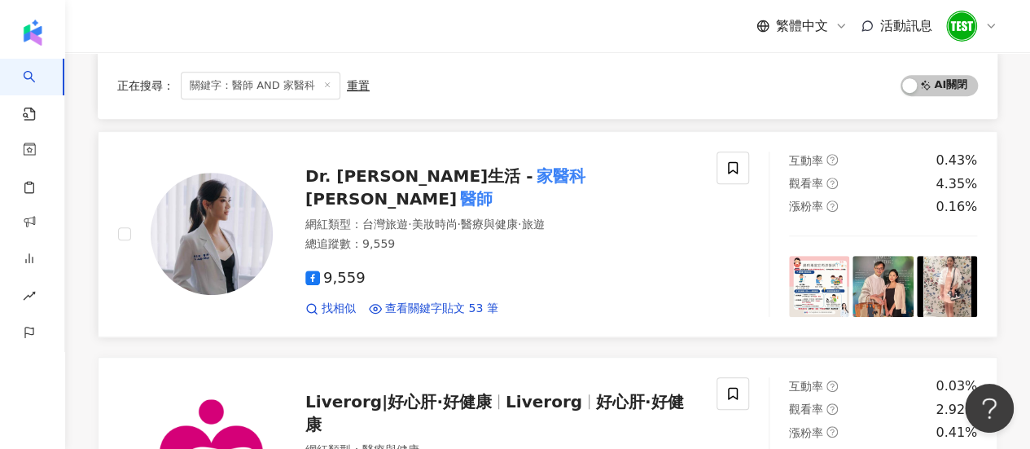
scroll to position [0, 0]
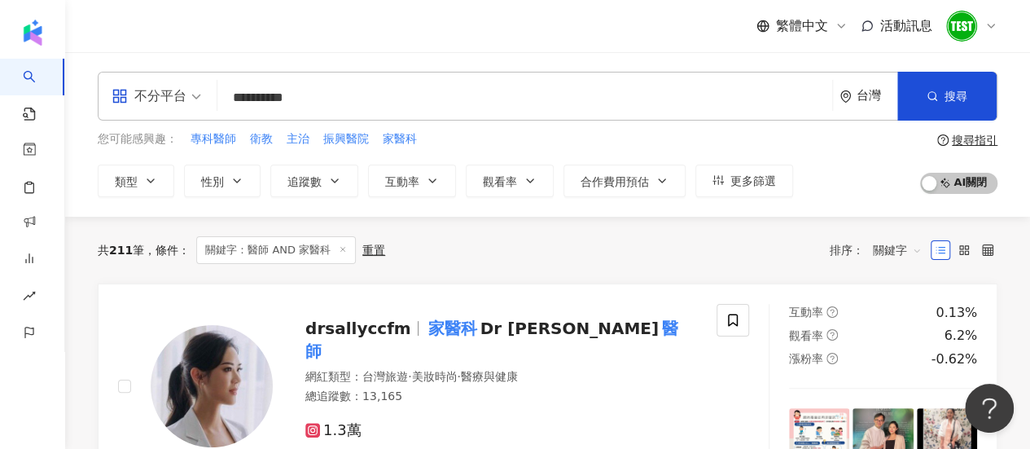
click at [672, 105] on input "**********" at bounding box center [525, 97] width 602 height 31
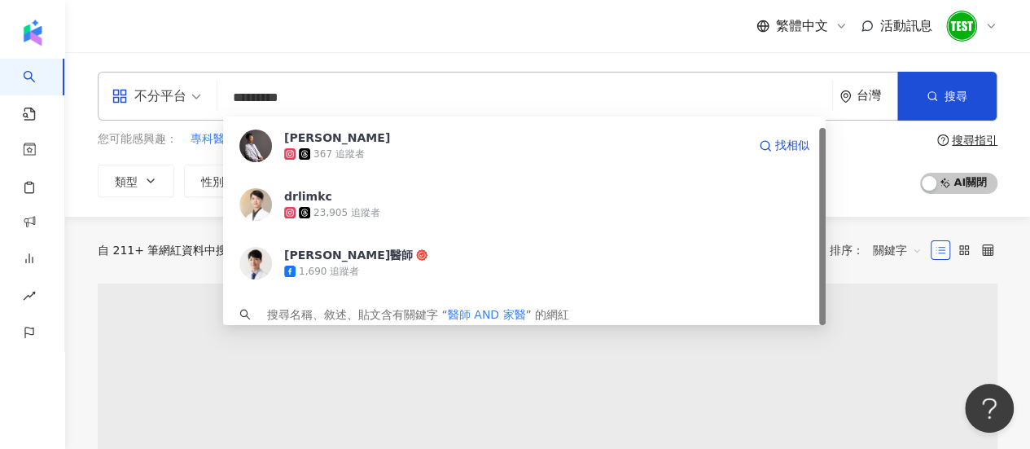
scroll to position [11, 0]
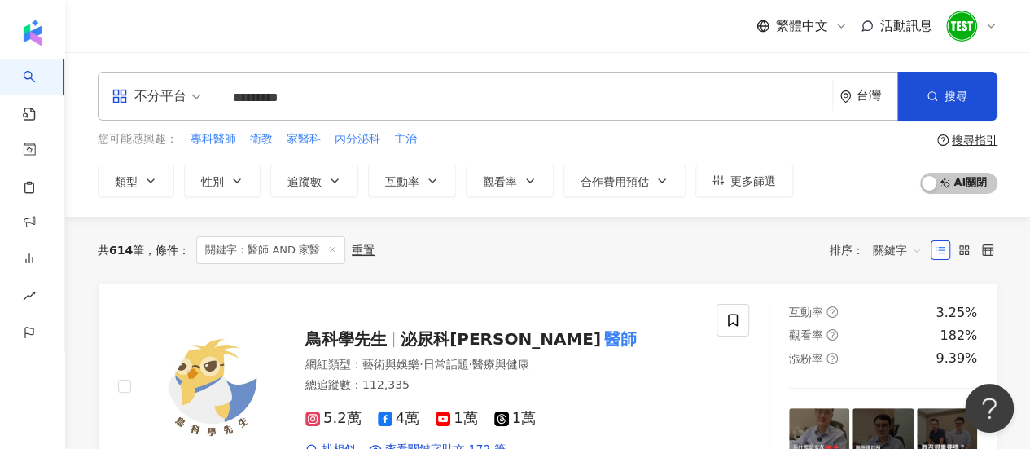
click at [858, 204] on div "不分平台 醫師 AND 家醫 ********* 台灣 搜尋 bcdfdd1b-d6fa-4d4e-a9b2-079f0fd7101f 98b0f60e-a8…" at bounding box center [547, 134] width 965 height 164
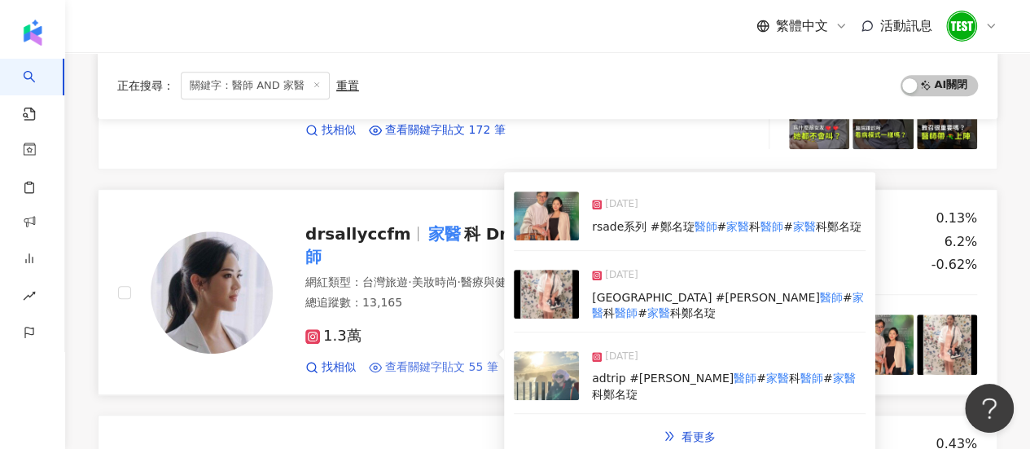
scroll to position [0, 0]
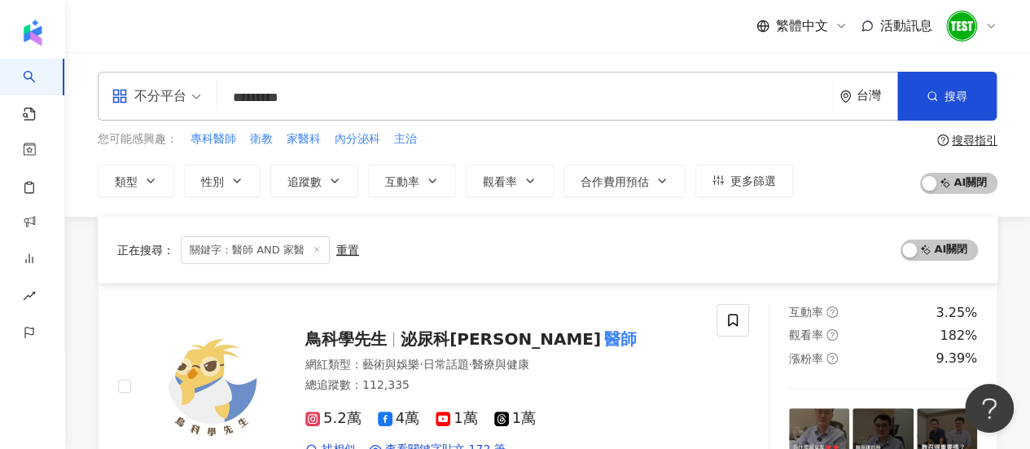
click at [336, 100] on input "*********" at bounding box center [525, 97] width 602 height 31
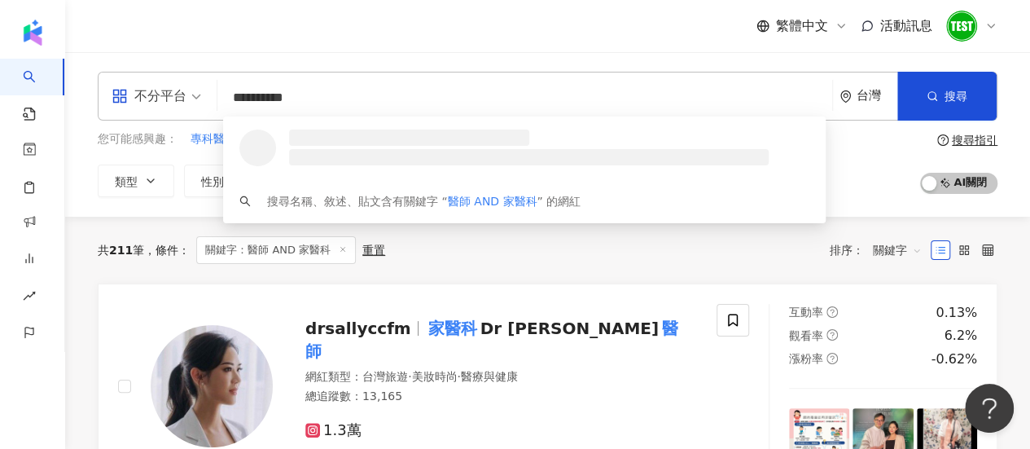
drag, startPoint x: 298, startPoint y: 100, endPoint x: 357, endPoint y: 100, distance: 59.4
click at [357, 100] on input "**********" at bounding box center [525, 97] width 602 height 31
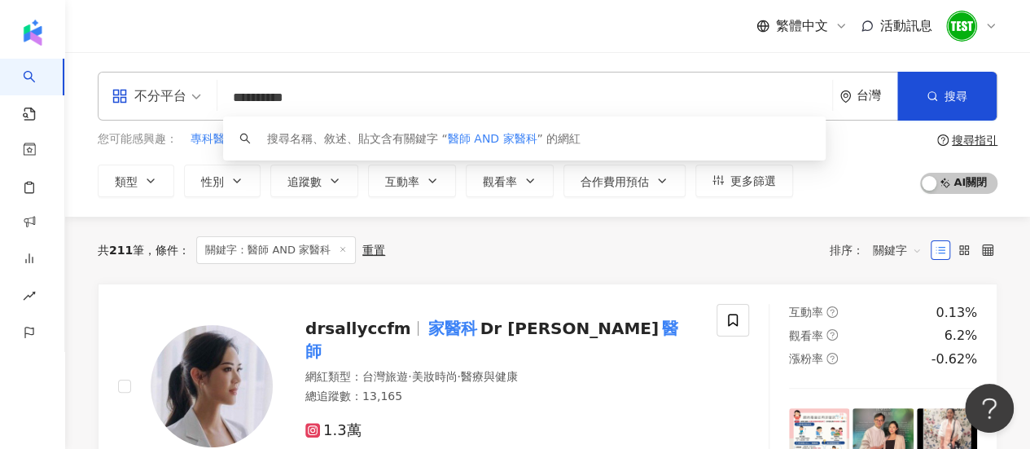
drag, startPoint x: 282, startPoint y: 99, endPoint x: 340, endPoint y: 98, distance: 58.6
click at [340, 98] on input "**********" at bounding box center [525, 97] width 602 height 31
drag, startPoint x: 348, startPoint y: 98, endPoint x: 294, endPoint y: 96, distance: 53.8
click at [294, 96] on input "**********" at bounding box center [525, 97] width 602 height 31
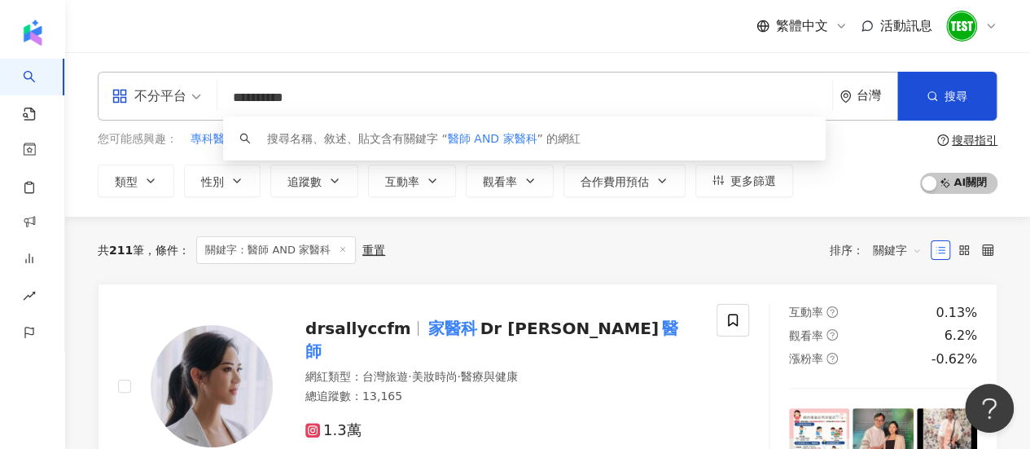
type input "**********"
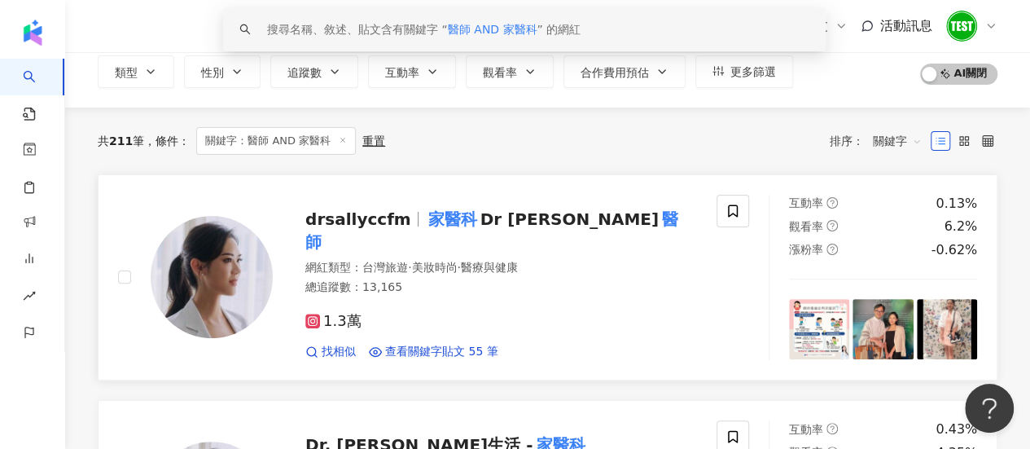
click at [382, 229] on span "drsallyccfm" at bounding box center [358, 219] width 106 height 20
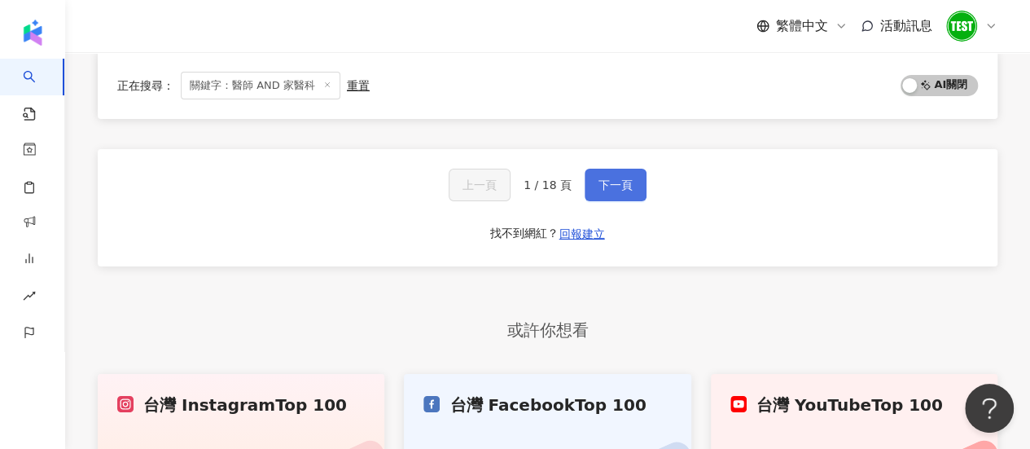
scroll to position [2689, 0]
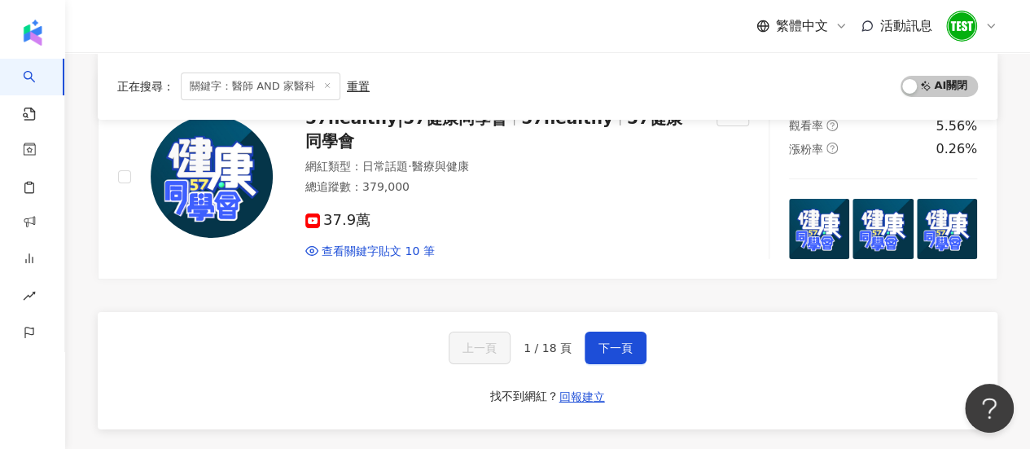
click at [603, 341] on span "下一頁" at bounding box center [615, 347] width 34 height 13
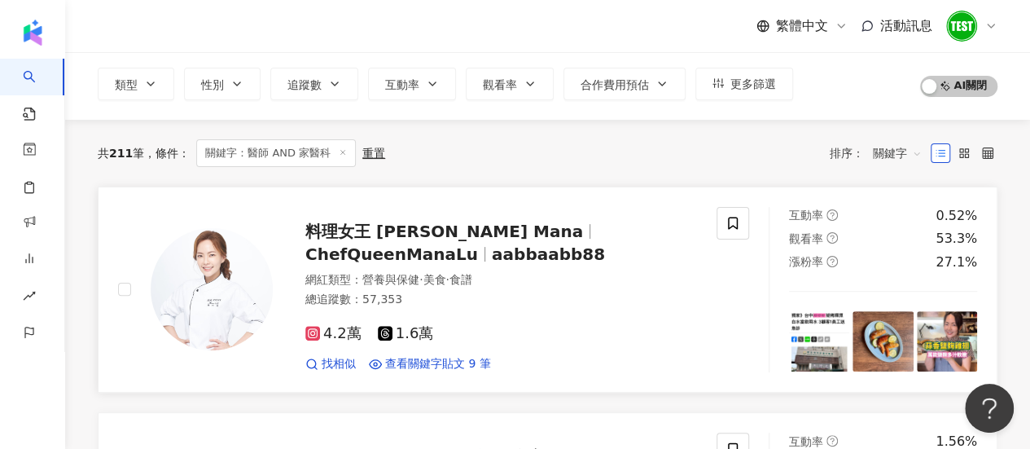
scroll to position [0, 0]
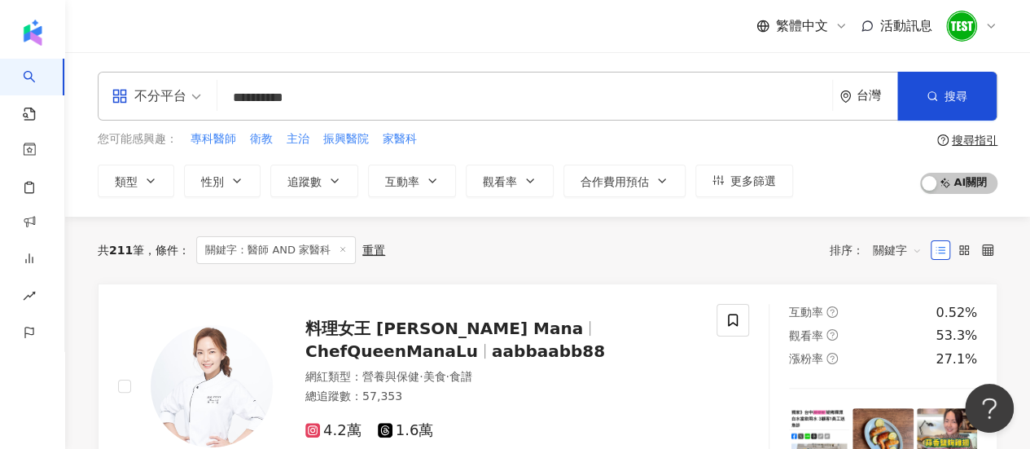
click at [184, 98] on div "不分平台" at bounding box center [149, 96] width 75 height 26
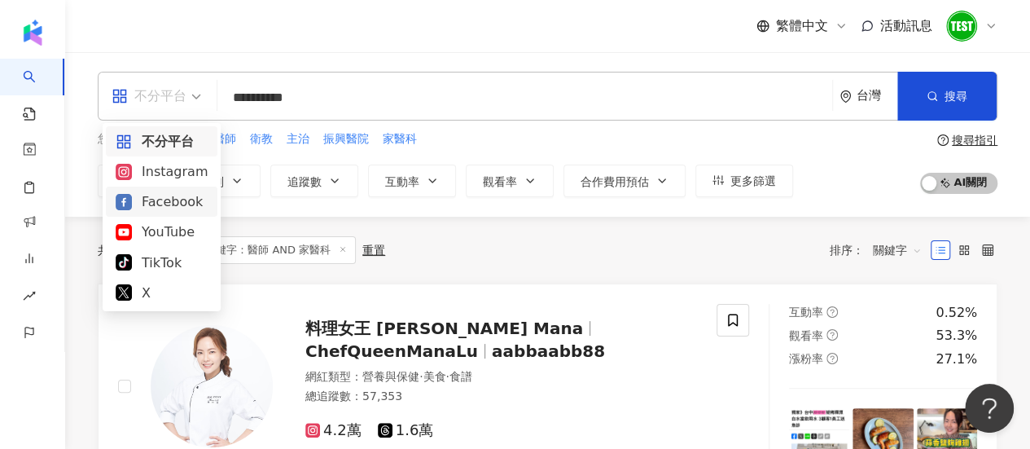
click at [166, 204] on div "Facebook" at bounding box center [162, 201] width 92 height 20
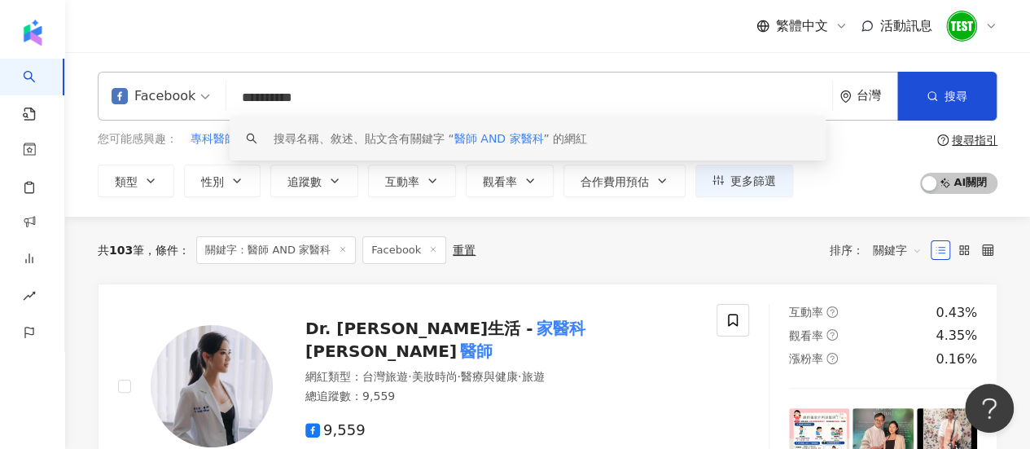
drag, startPoint x: 369, startPoint y: 103, endPoint x: 204, endPoint y: 95, distance: 164.6
click at [204, 95] on div "**********" at bounding box center [548, 96] width 900 height 49
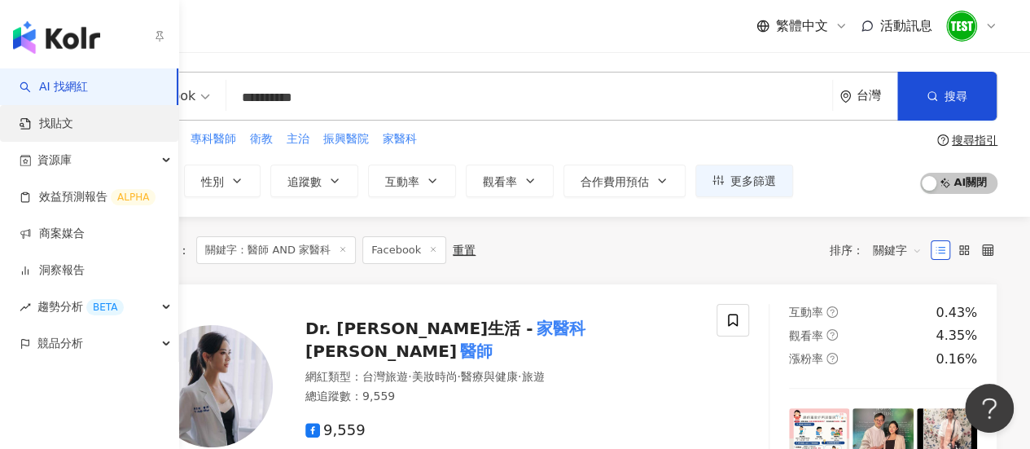
click at [49, 123] on link "找貼文" at bounding box center [47, 124] width 54 height 16
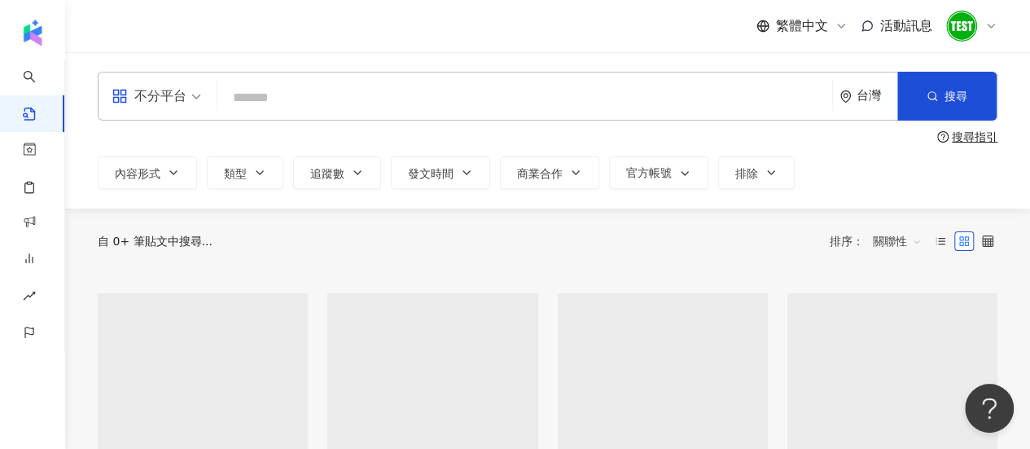
click at [399, 97] on input "search" at bounding box center [525, 97] width 602 height 35
paste input "**********"
click at [399, 97] on input "**********" at bounding box center [525, 97] width 602 height 35
type input "**********"
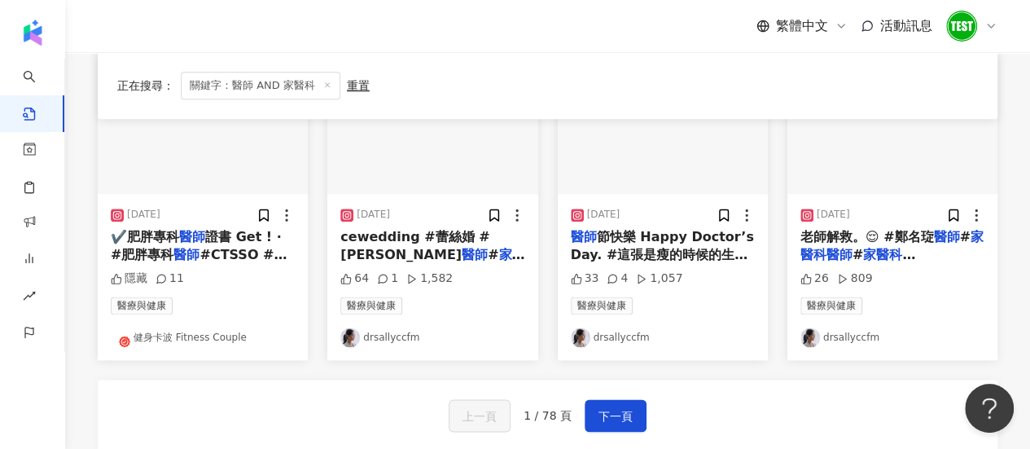
scroll to position [936, 0]
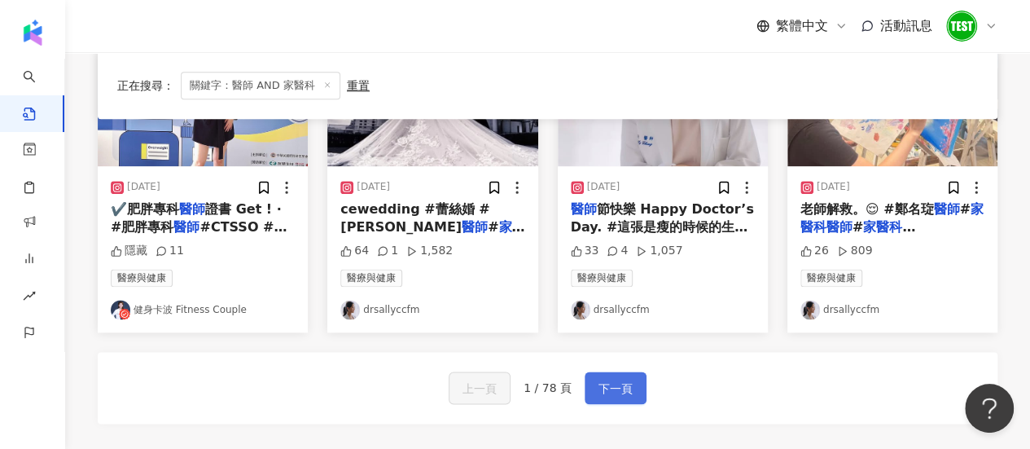
click at [617, 383] on span "下一頁" at bounding box center [615, 389] width 34 height 20
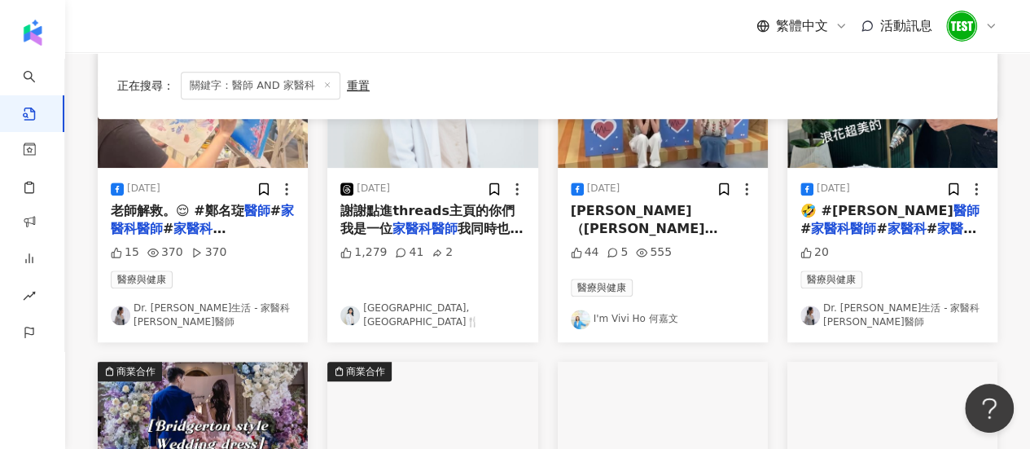
scroll to position [611, 0]
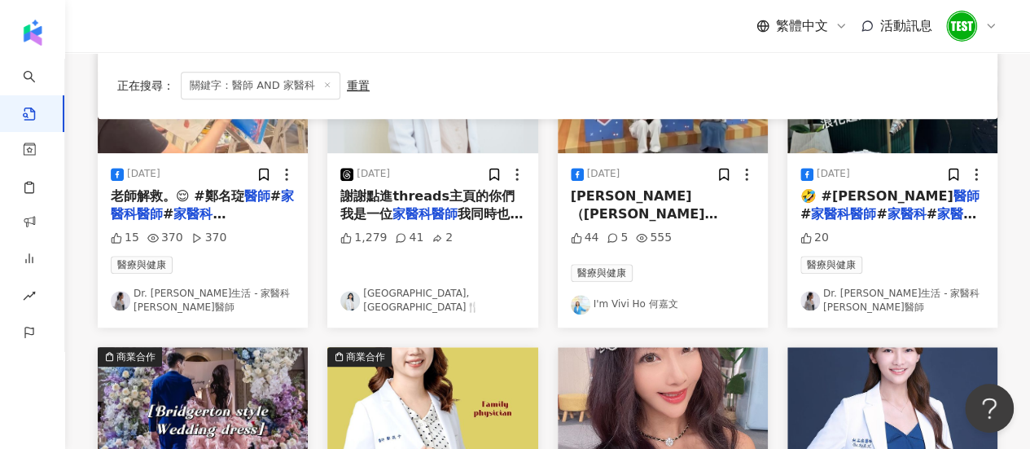
click at [216, 224] on span "鄭名琁" at bounding box center [171, 231] width 121 height 15
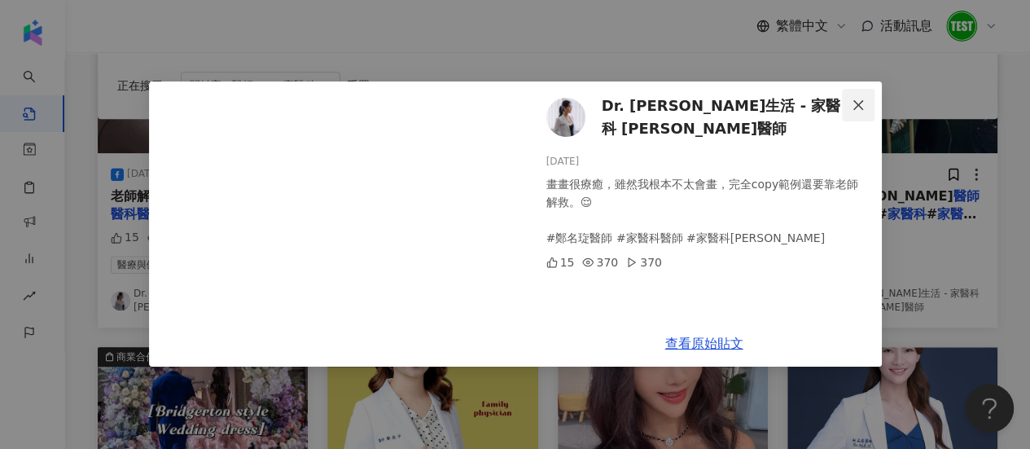
click at [864, 100] on icon "close" at bounding box center [857, 104] width 13 height 13
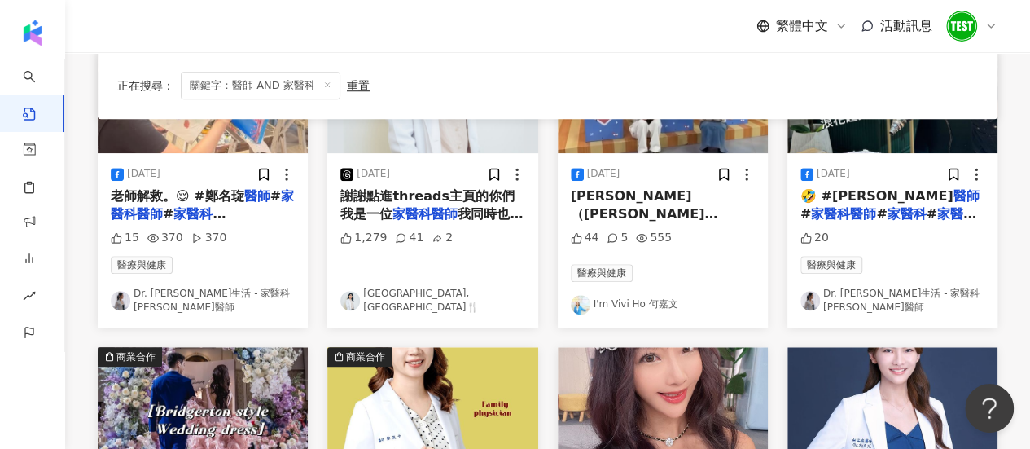
scroll to position [558, 0]
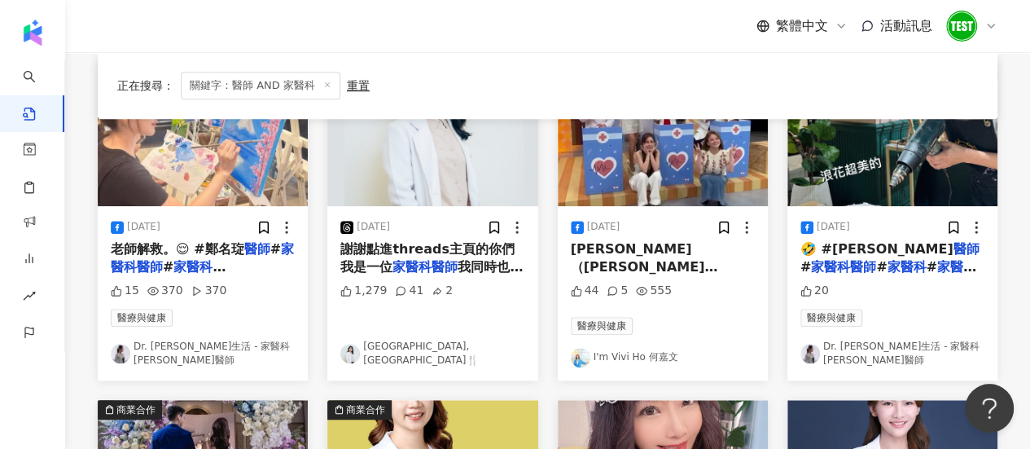
click at [937, 270] on mark "家醫科" at bounding box center [956, 266] width 39 height 15
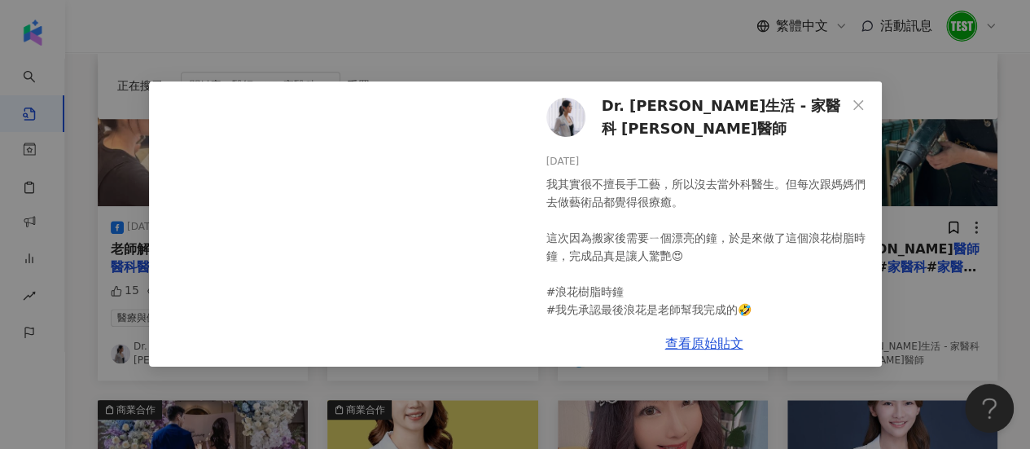
scroll to position [59, 0]
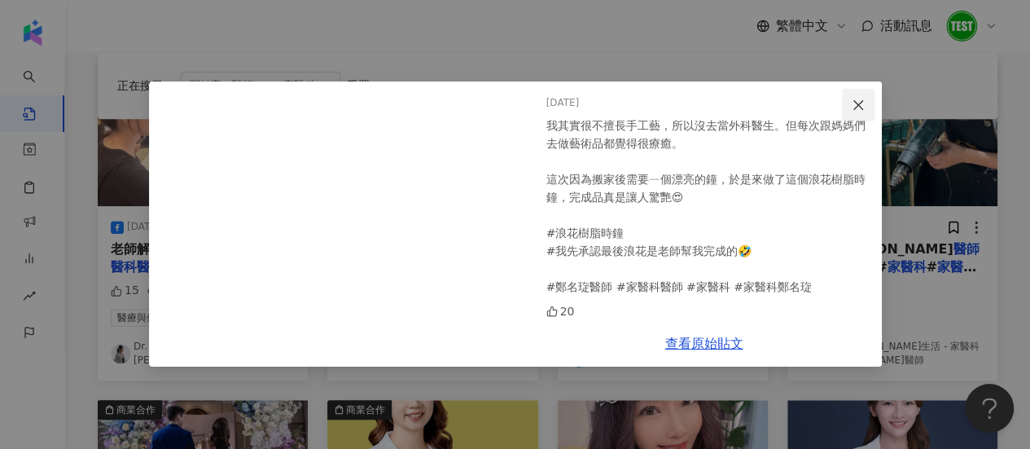
click at [851, 111] on icon "close" at bounding box center [857, 104] width 13 height 13
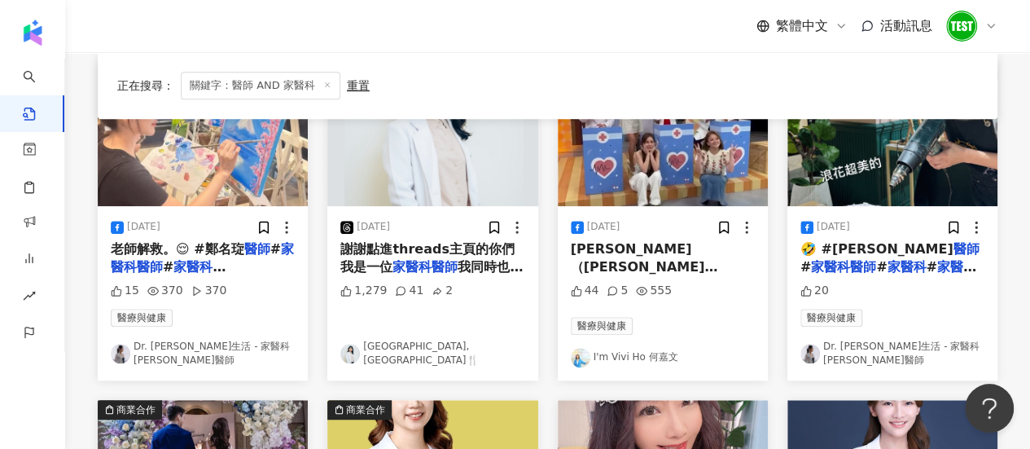
scroll to position [823, 0]
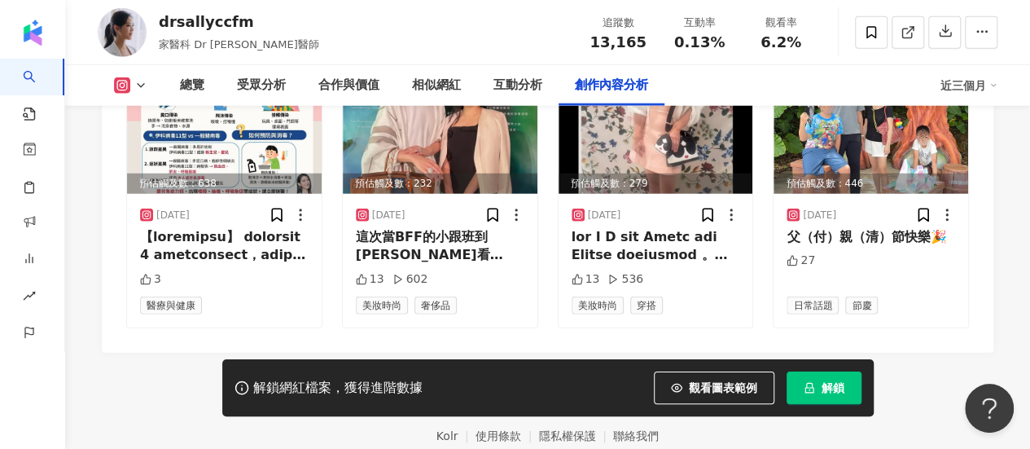
scroll to position [5073, 0]
